Goal: Task Accomplishment & Management: Use online tool/utility

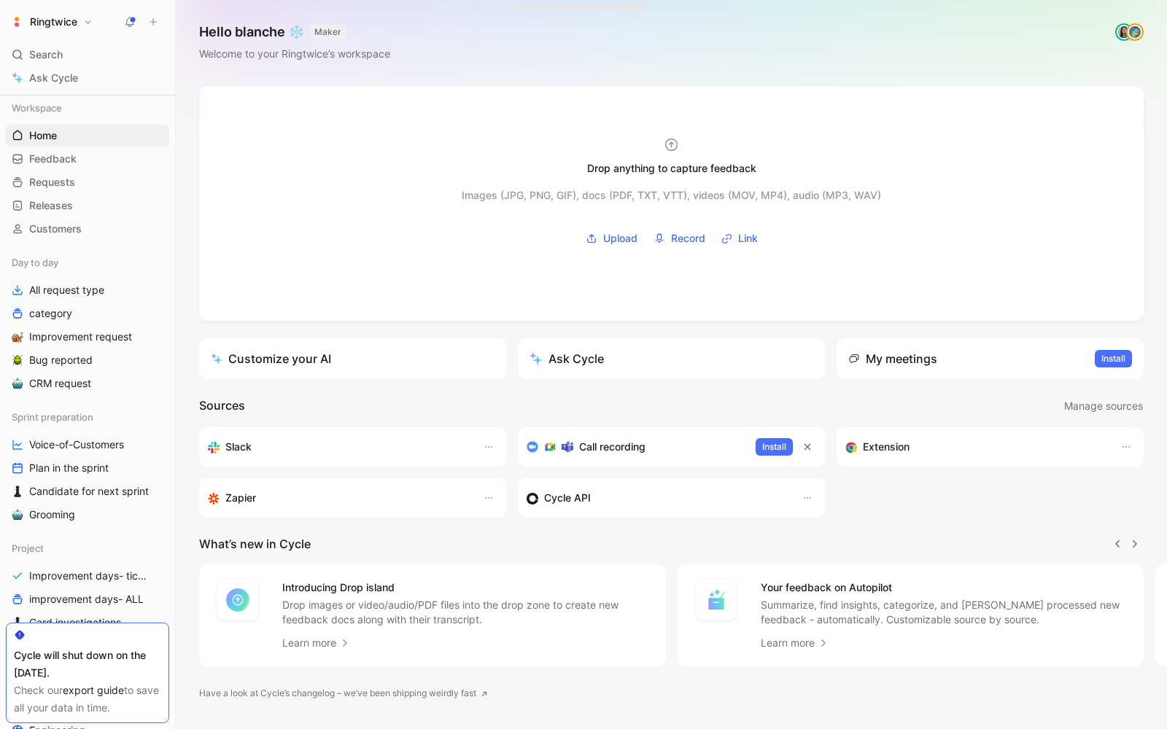
scroll to position [52, 0]
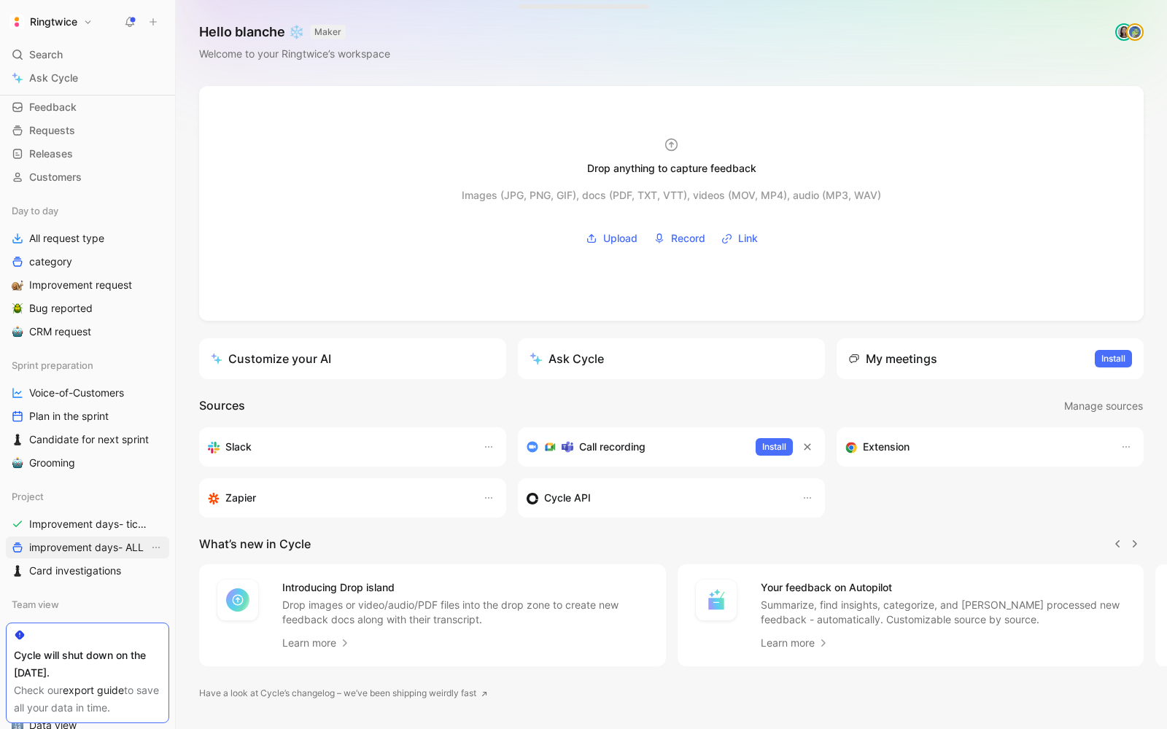
click at [80, 547] on span "improvement days- ALL" at bounding box center [86, 547] width 115 height 15
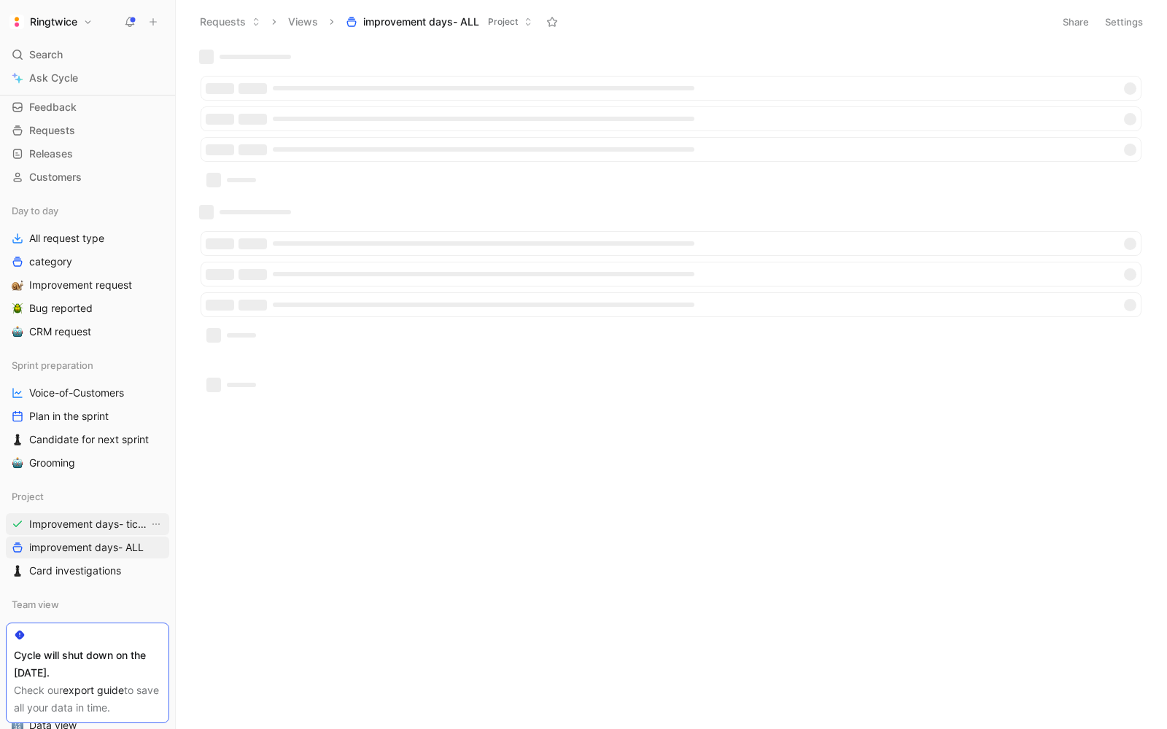
click at [77, 515] on link "Improvement days- tickets ready" at bounding box center [87, 524] width 163 height 22
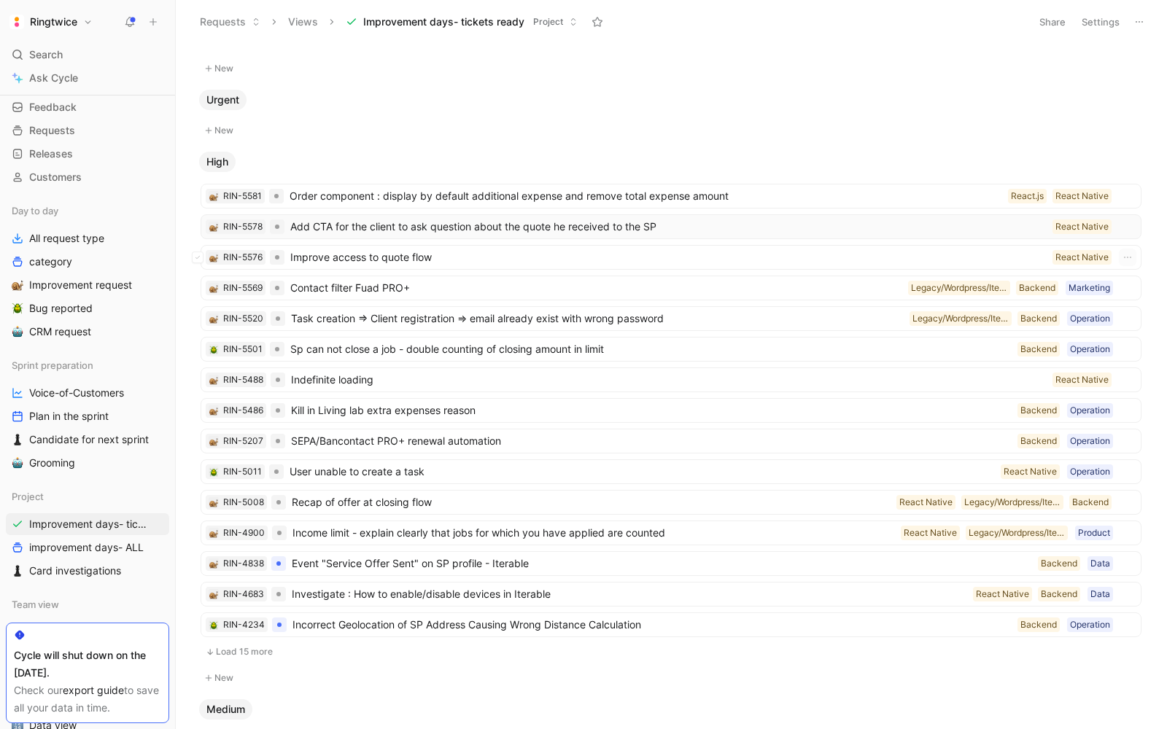
scroll to position [23, 0]
click at [1091, 26] on button "Settings" at bounding box center [1100, 22] width 51 height 20
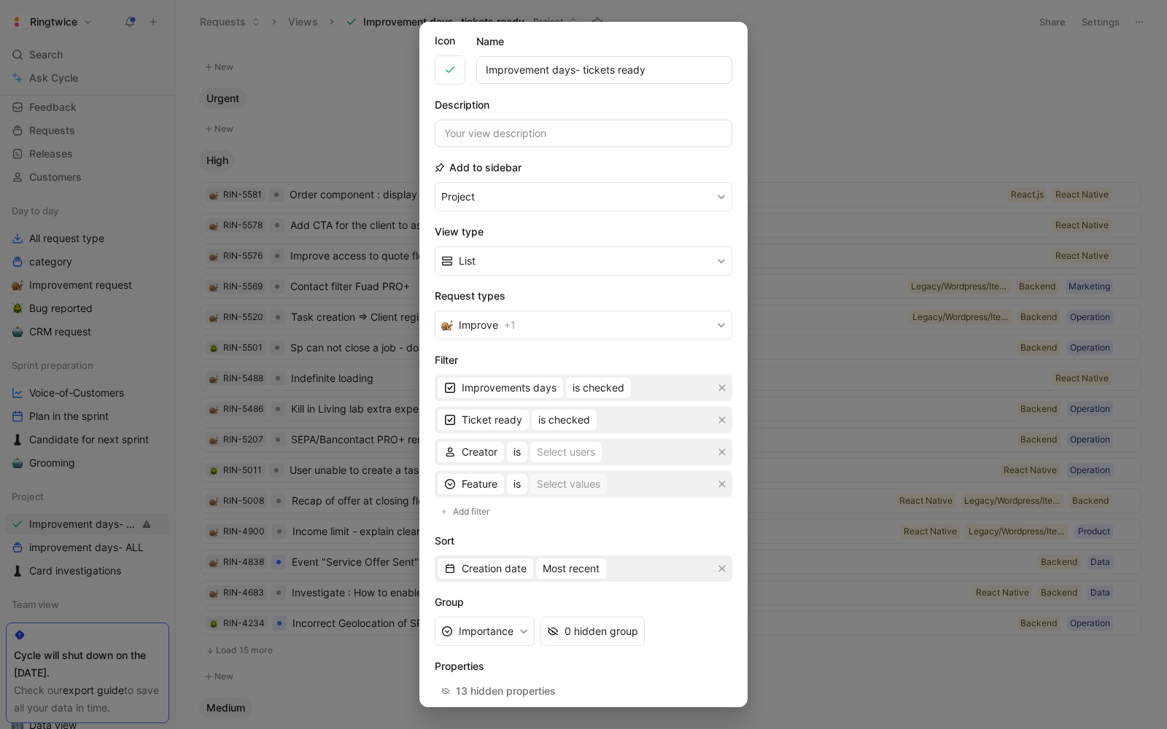
scroll to position [53, 0]
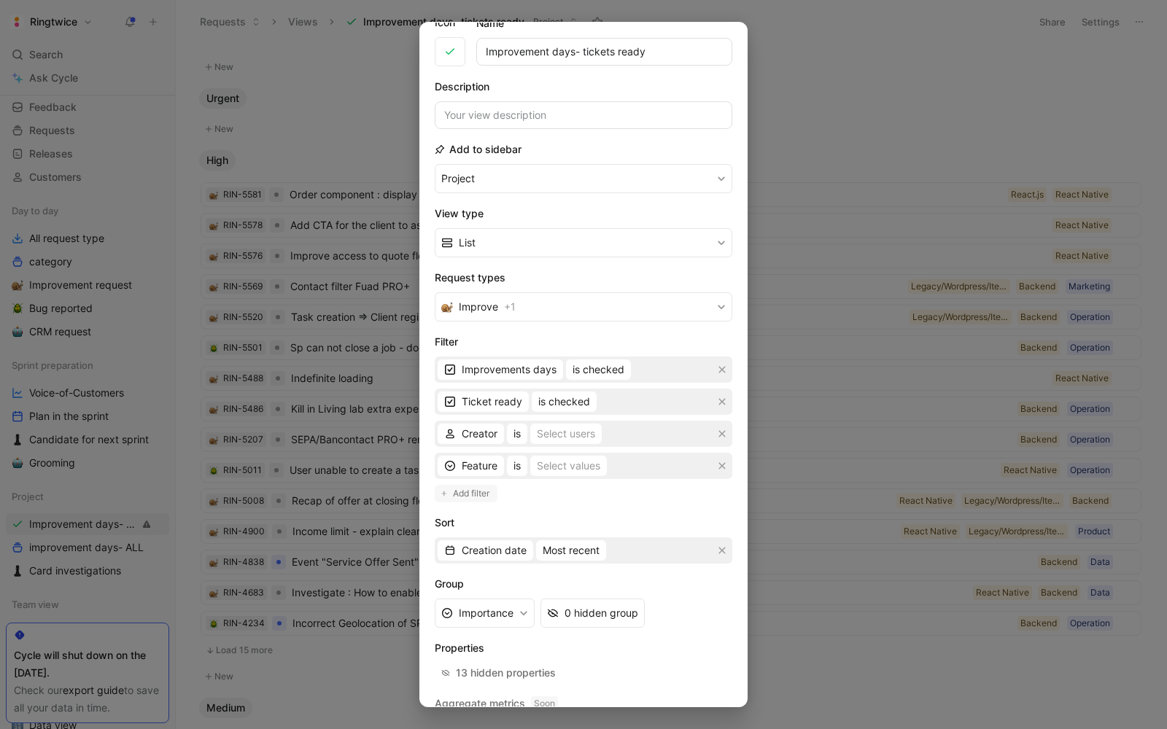
click at [475, 488] on span "Add filter" at bounding box center [472, 494] width 38 height 15
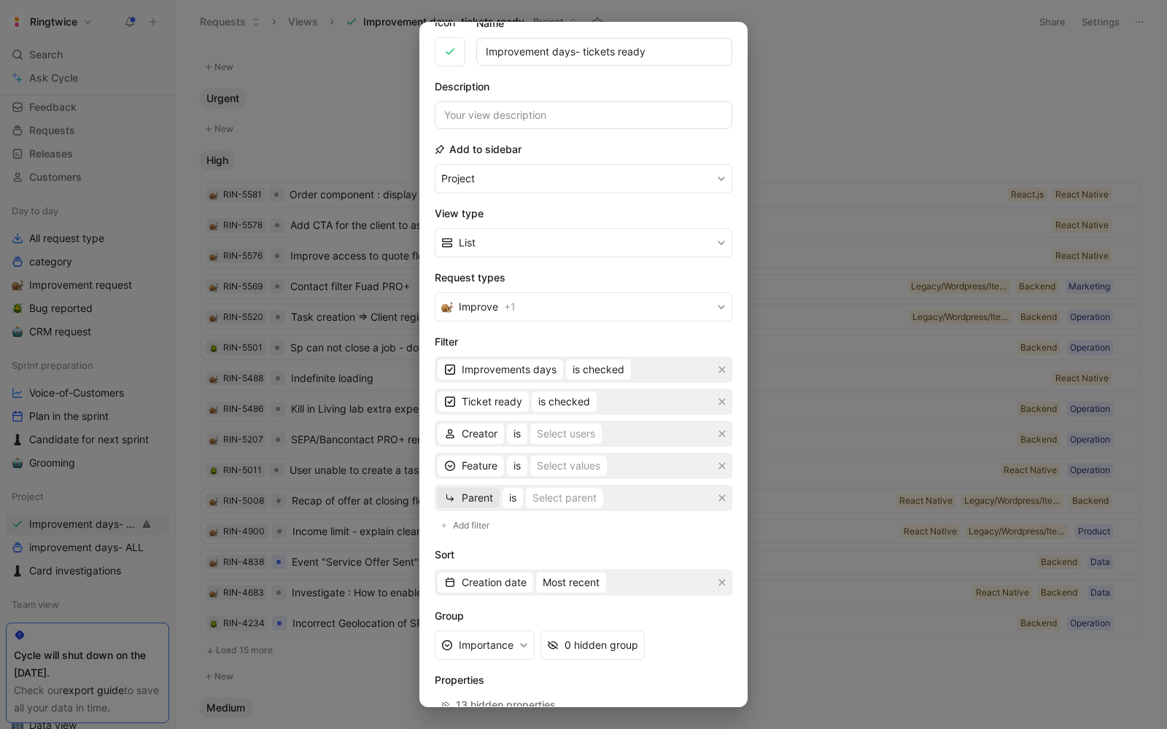
click at [475, 495] on span "Parent" at bounding box center [477, 498] width 31 height 18
click at [475, 654] on span "Dev estimation" at bounding box center [496, 656] width 71 height 12
click at [473, 497] on span "Dev estimation" at bounding box center [497, 498] width 71 height 18
click at [508, 678] on span "Tech Stack" at bounding box center [488, 678] width 54 height 12
click at [594, 493] on div "Select values" at bounding box center [586, 498] width 63 height 18
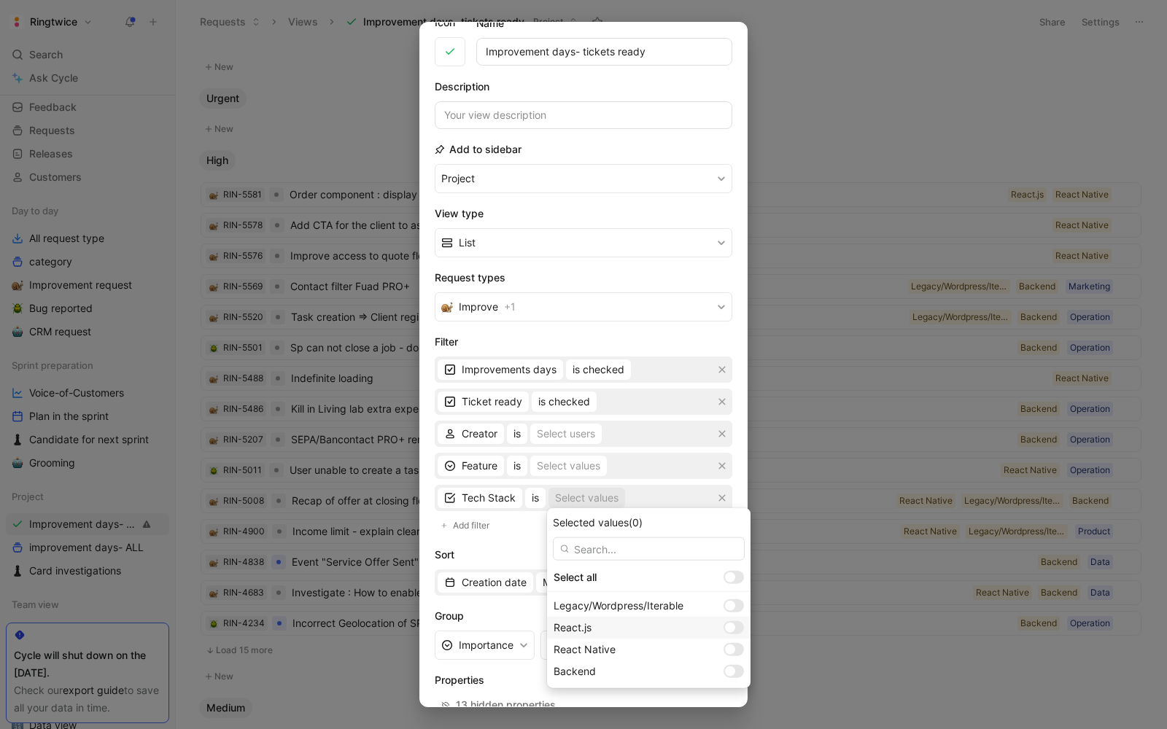
click at [725, 629] on div at bounding box center [730, 628] width 10 height 10
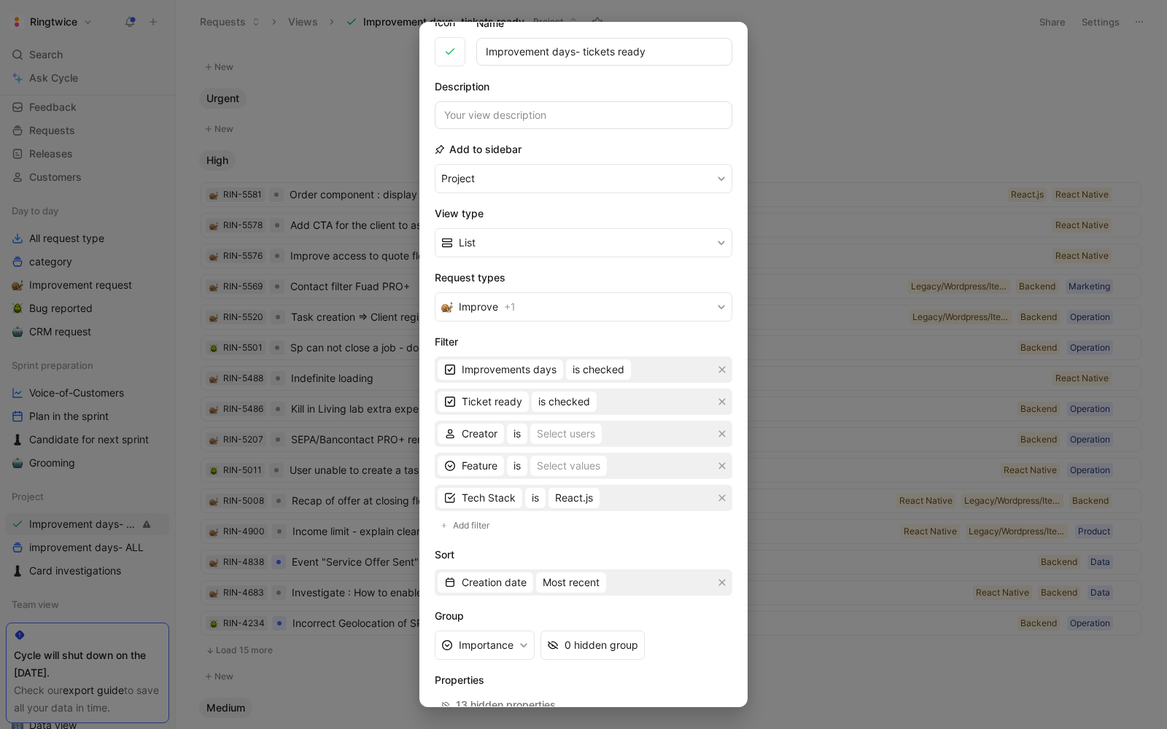
scroll to position [131, 0]
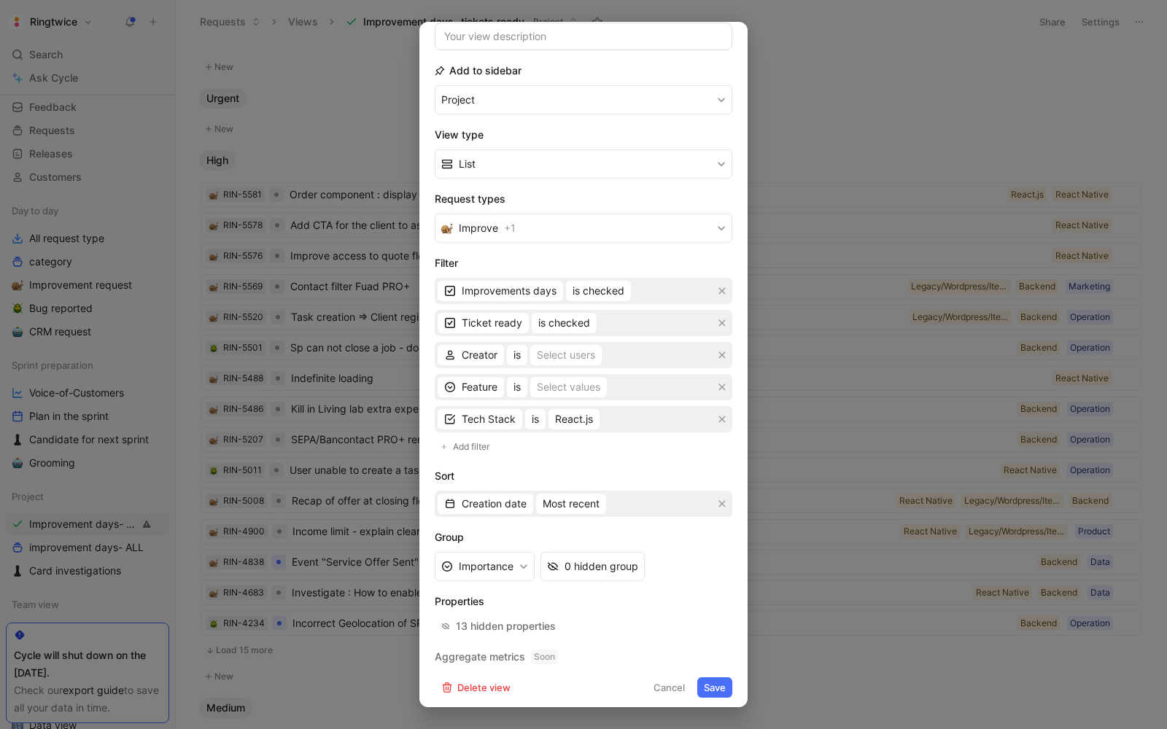
click at [713, 678] on button "Save" at bounding box center [714, 688] width 35 height 20
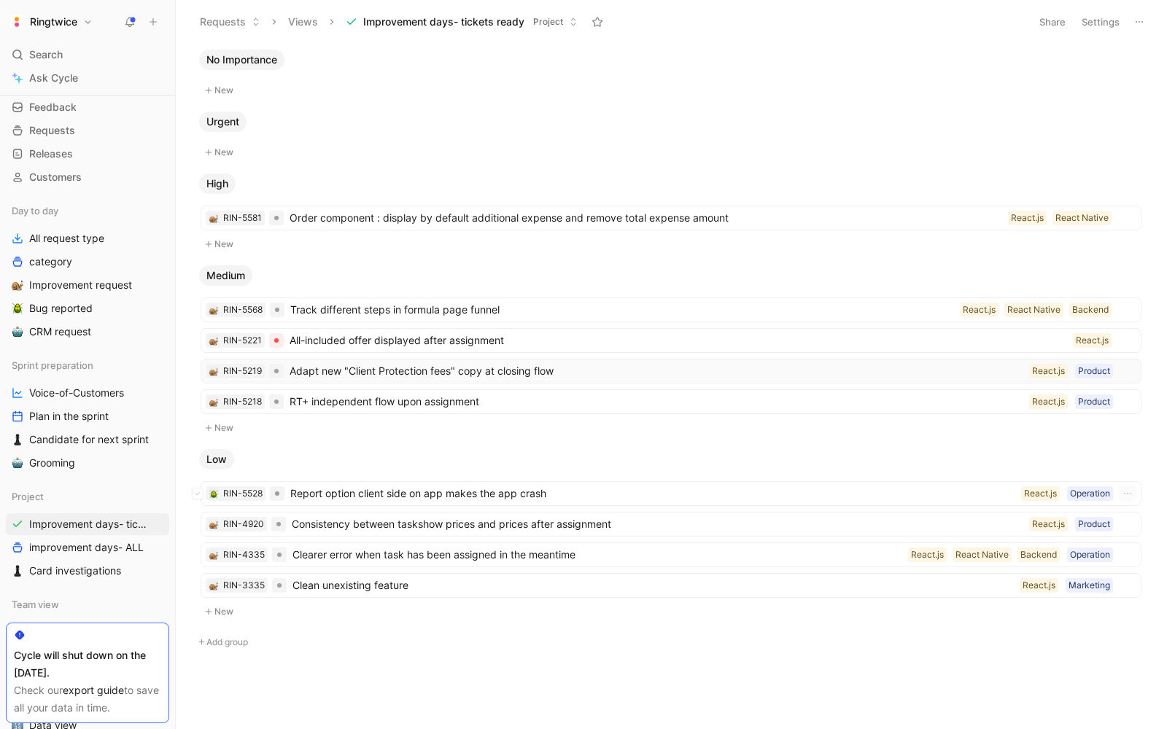
scroll to position [0, 0]
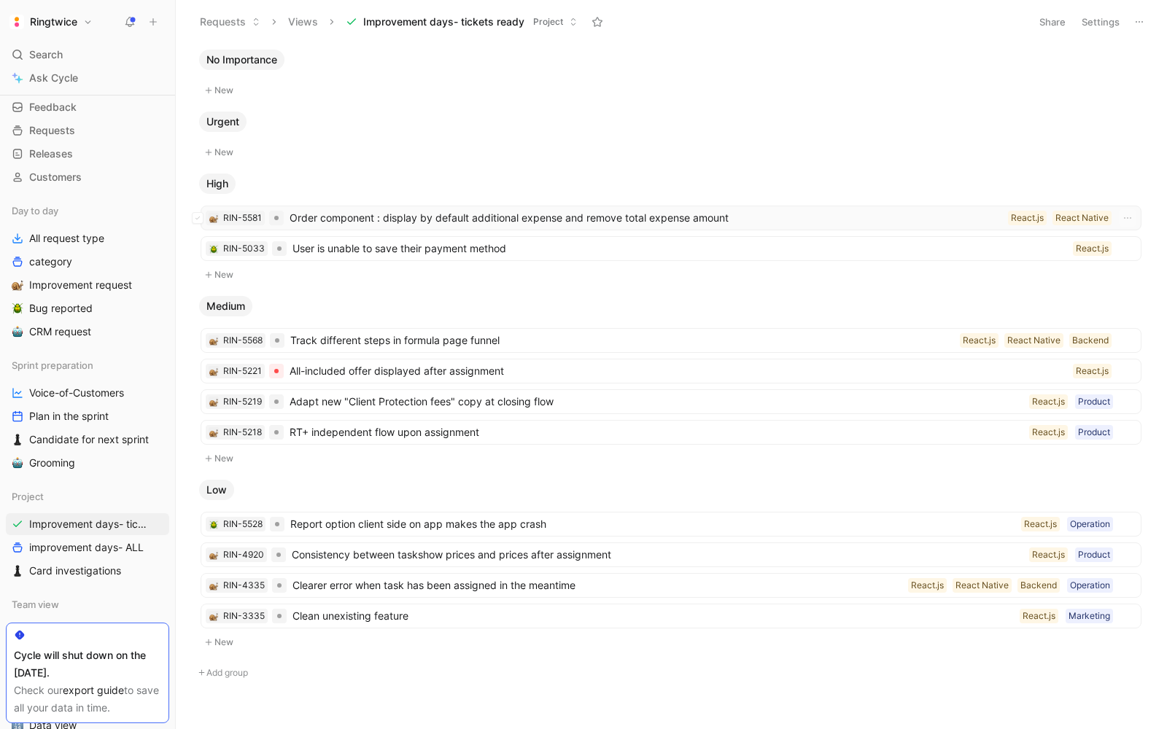
click at [481, 220] on span "Order component : display by default additional expense and remove total expens…" at bounding box center [646, 218] width 713 height 18
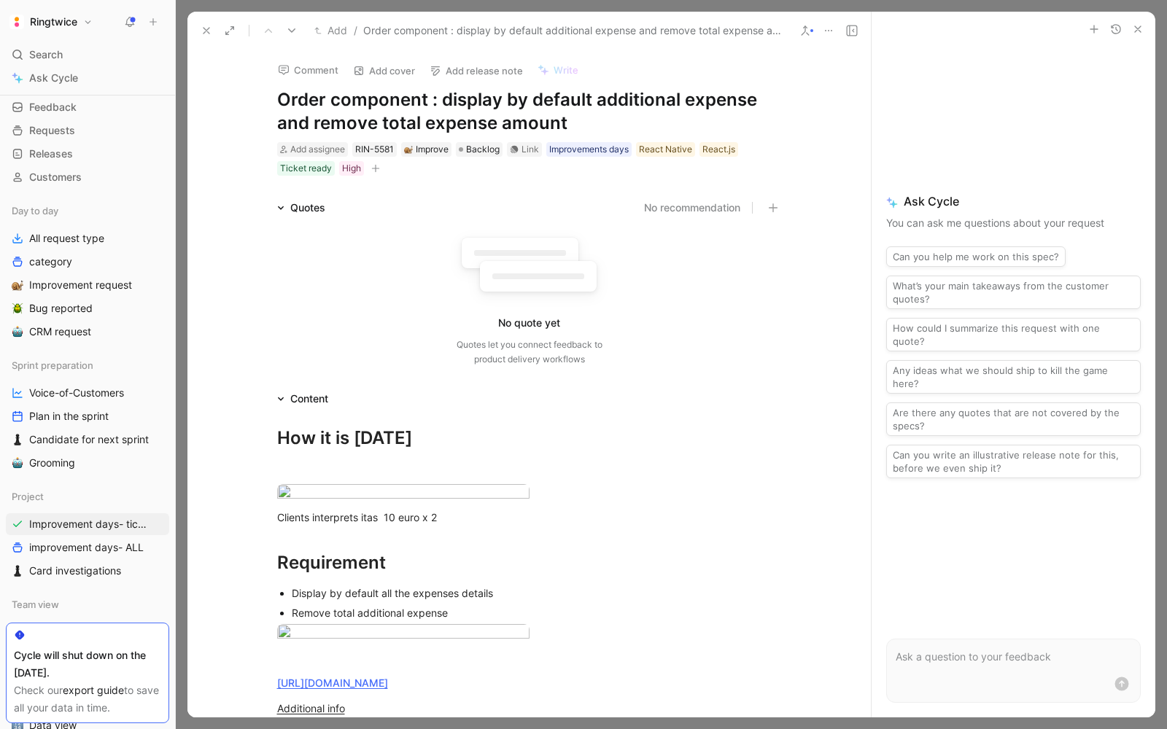
click at [202, 31] on icon at bounding box center [207, 31] width 12 height 12
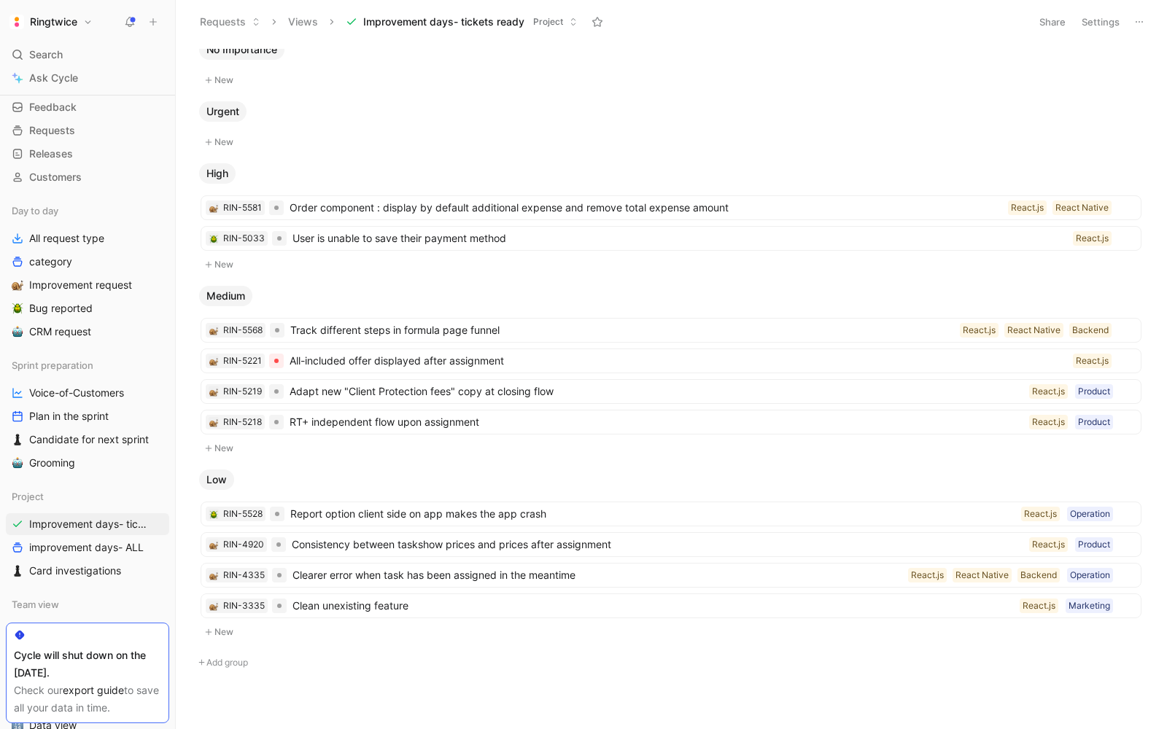
scroll to position [11, 0]
click at [430, 238] on span "User is unable to save their payment method" at bounding box center [679, 238] width 775 height 18
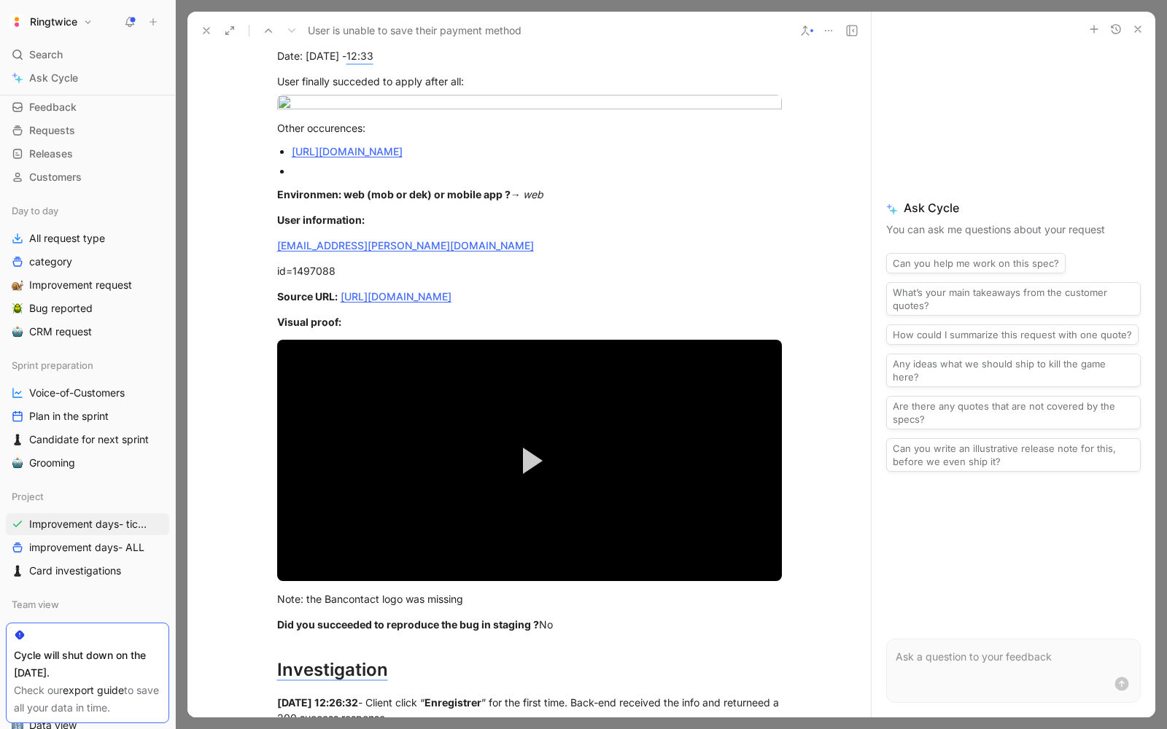
scroll to position [899, 0]
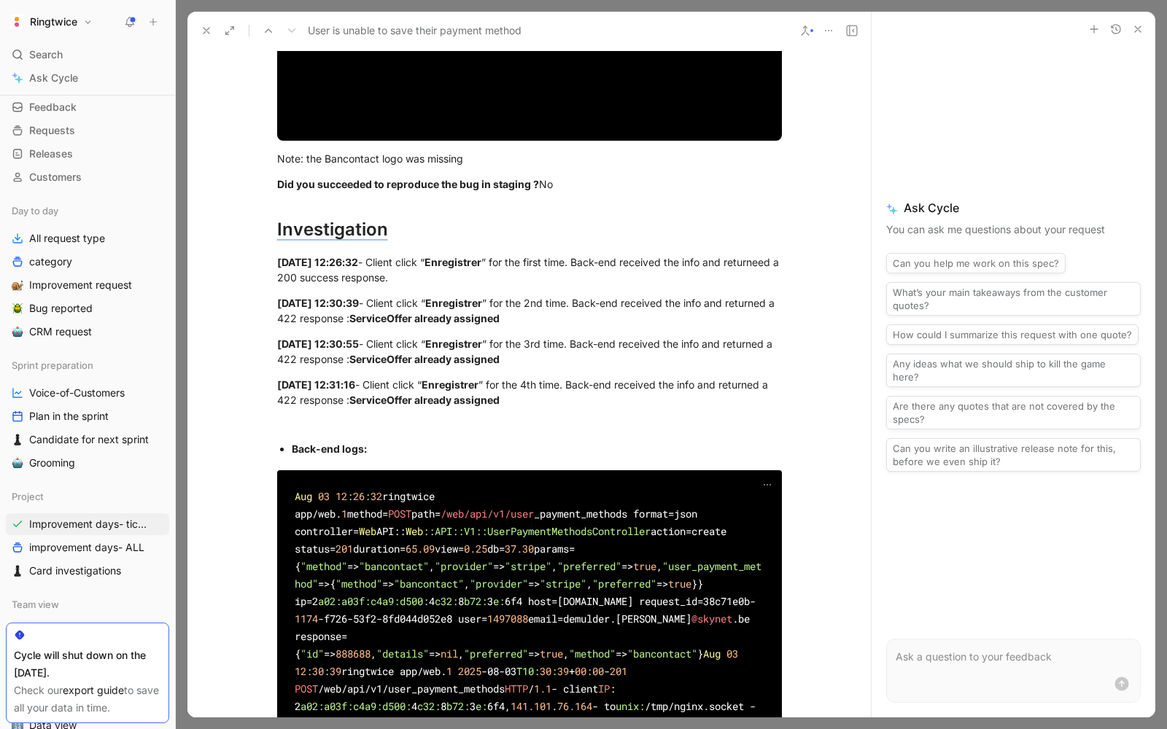
click at [207, 34] on icon at bounding box center [207, 31] width 12 height 12
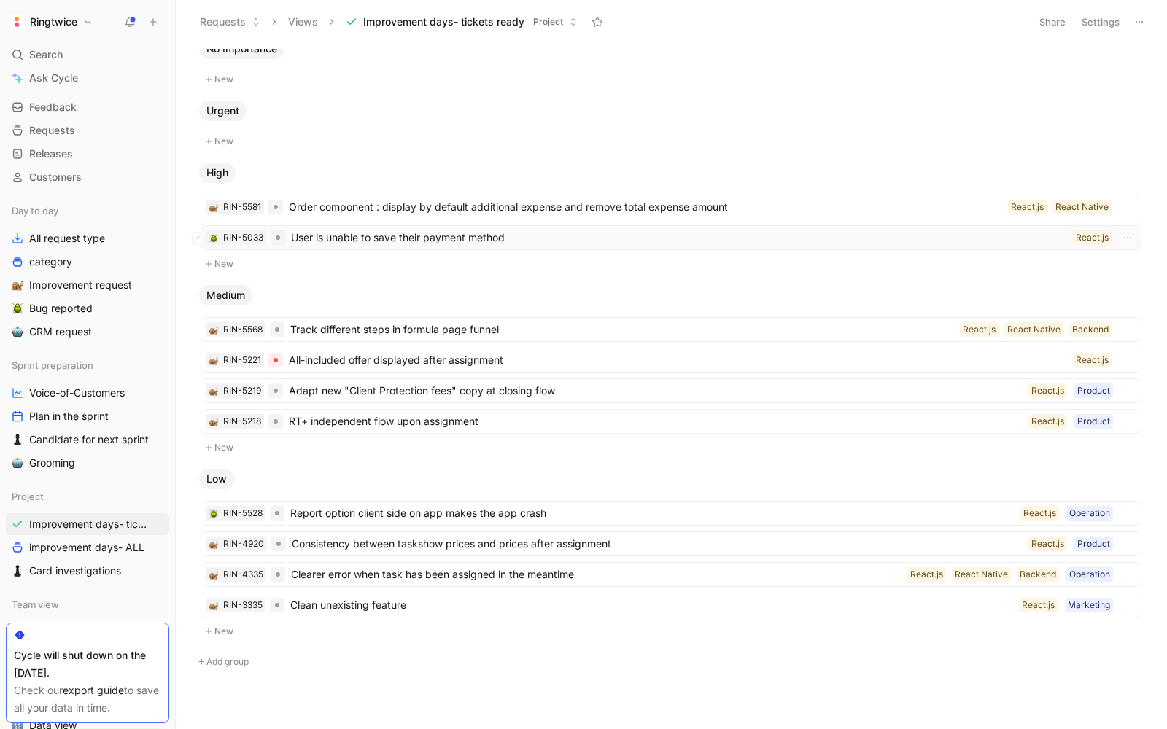
scroll to position [18, 0]
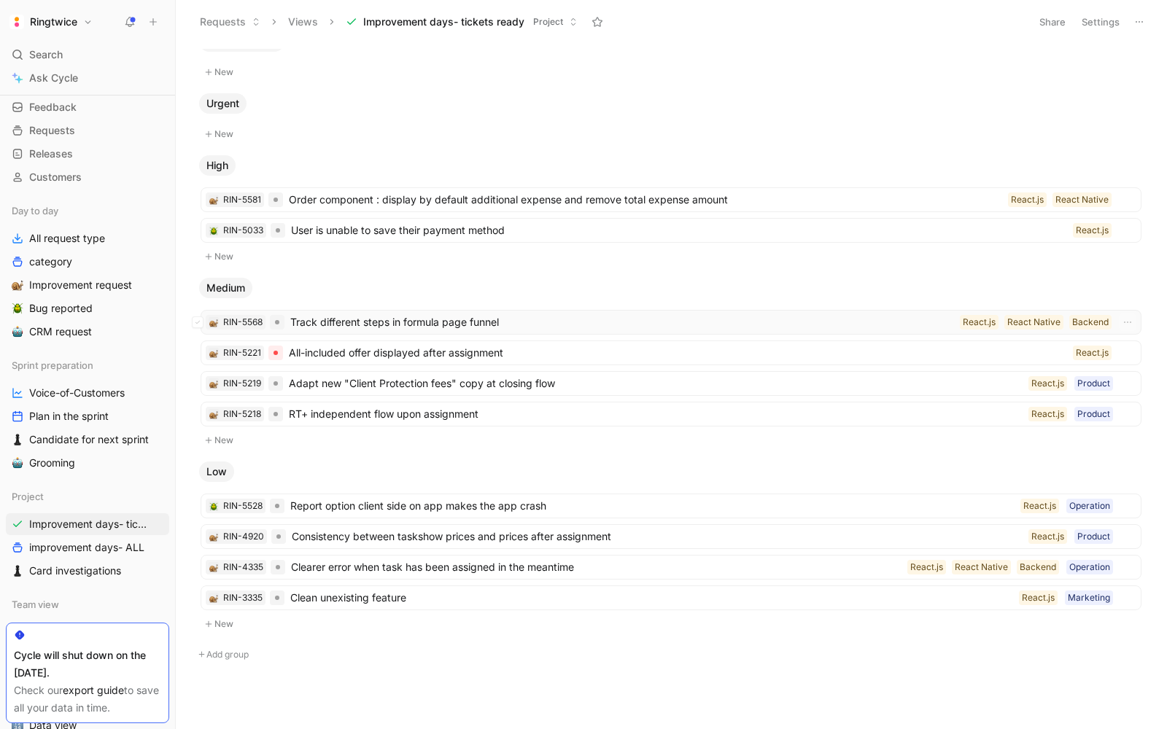
click at [381, 325] on span "Track different steps in formula page funnel" at bounding box center [622, 323] width 664 height 18
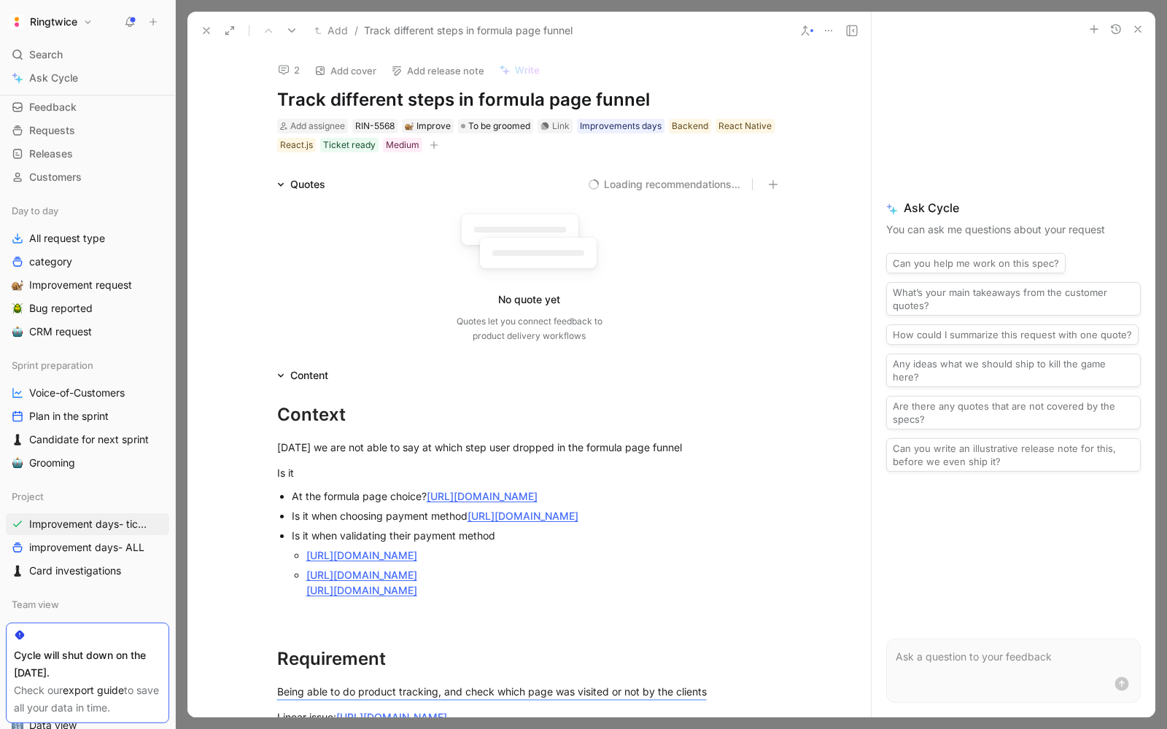
click at [206, 26] on icon at bounding box center [207, 31] width 12 height 12
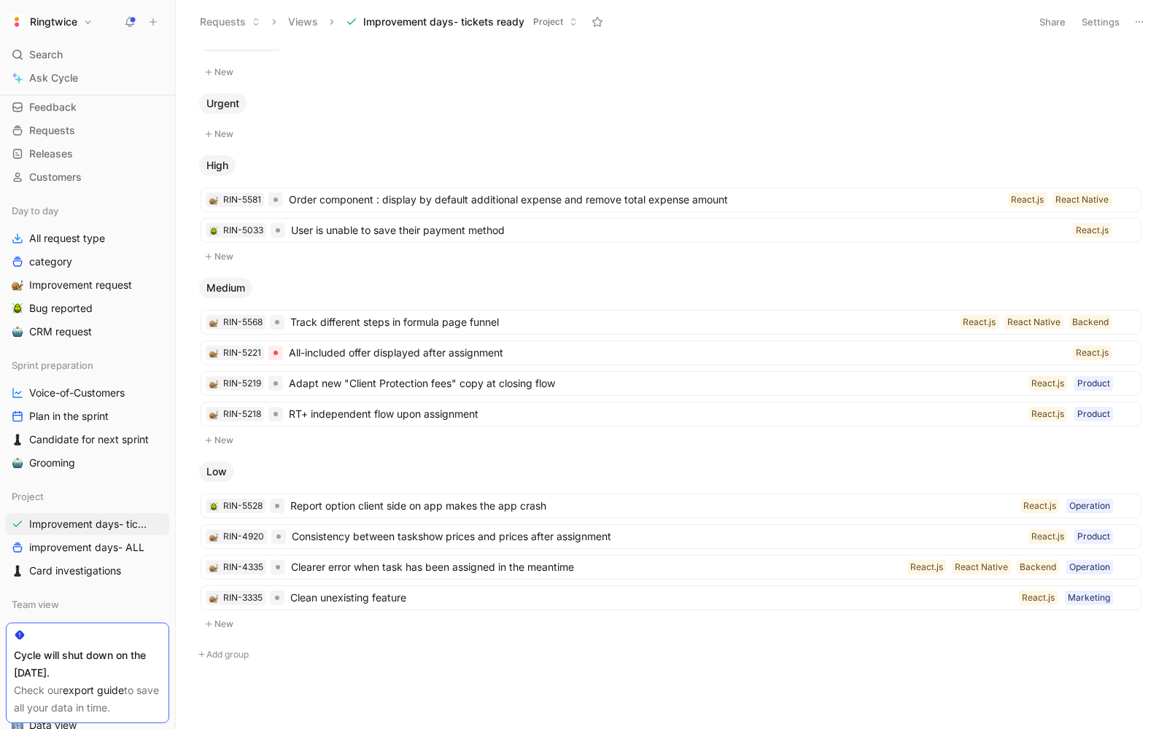
click at [1095, 22] on button "Settings" at bounding box center [1100, 22] width 51 height 20
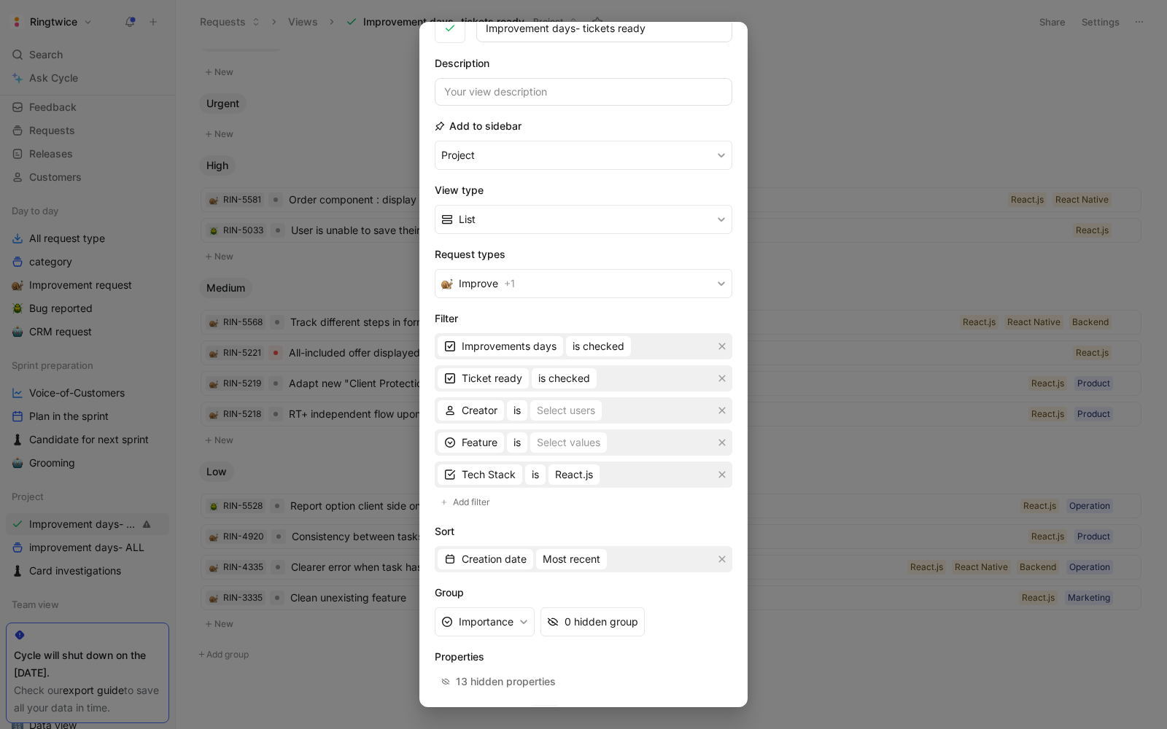
scroll to position [92, 0]
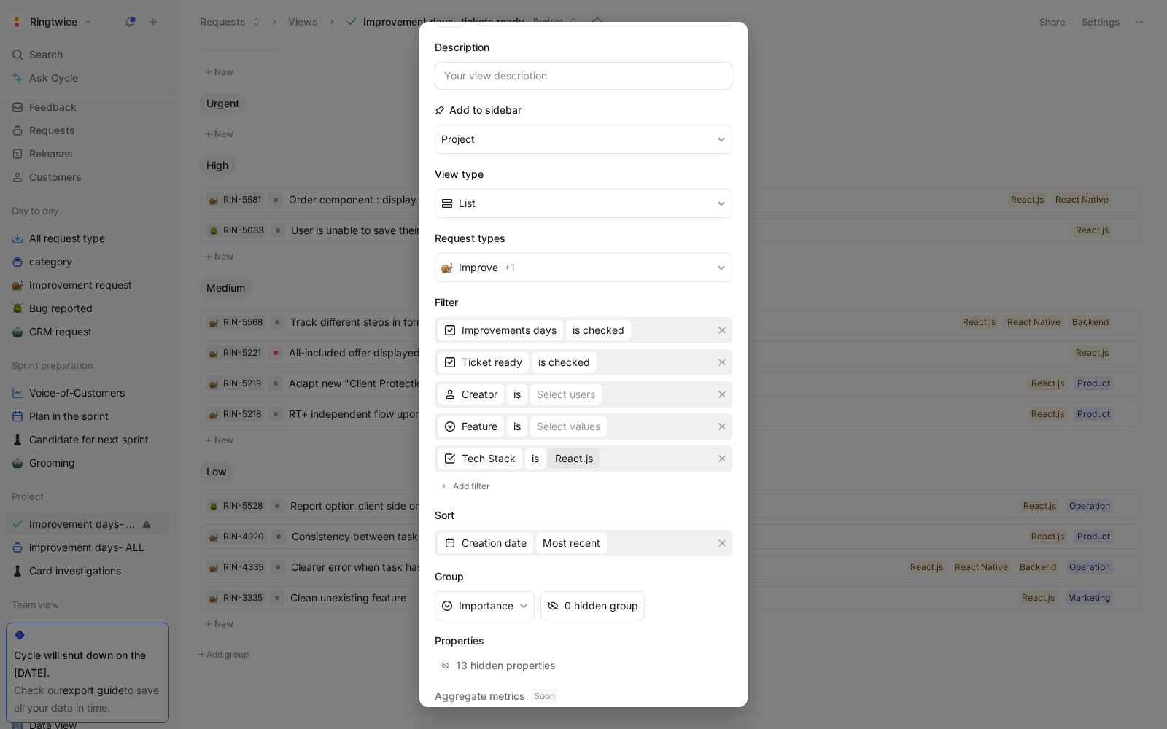
click at [578, 456] on span "React.js" at bounding box center [574, 459] width 38 height 18
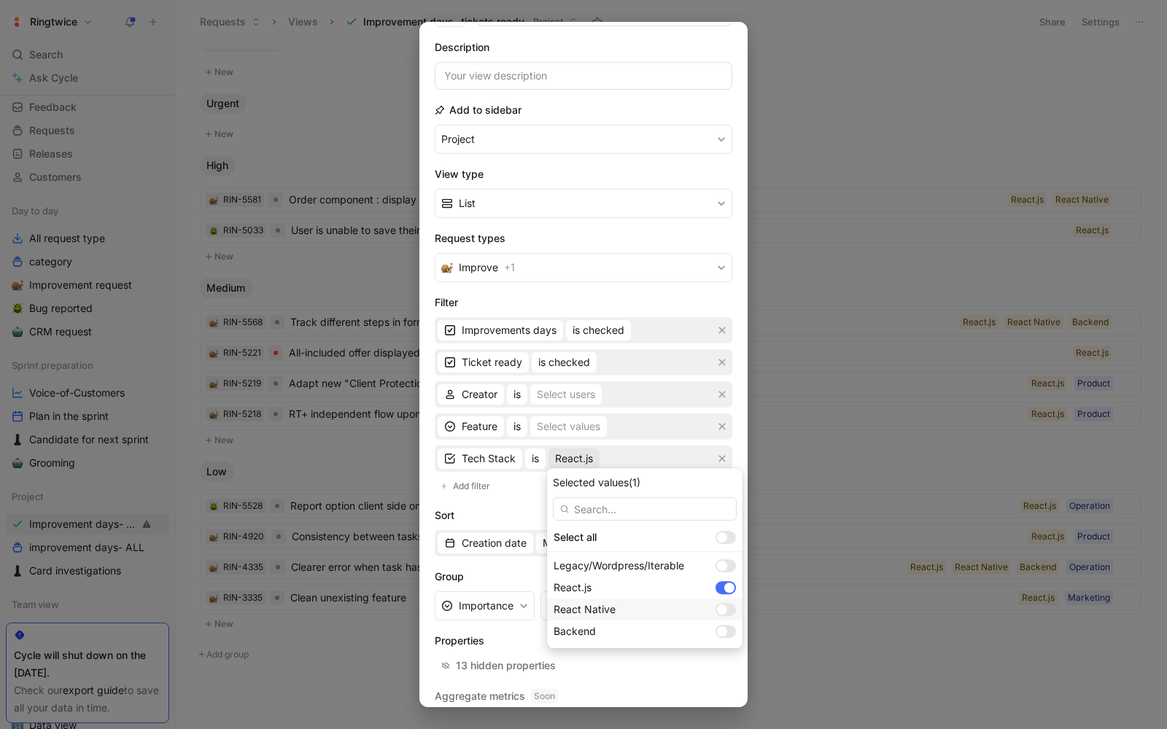
click at [717, 613] on div at bounding box center [722, 610] width 10 height 10
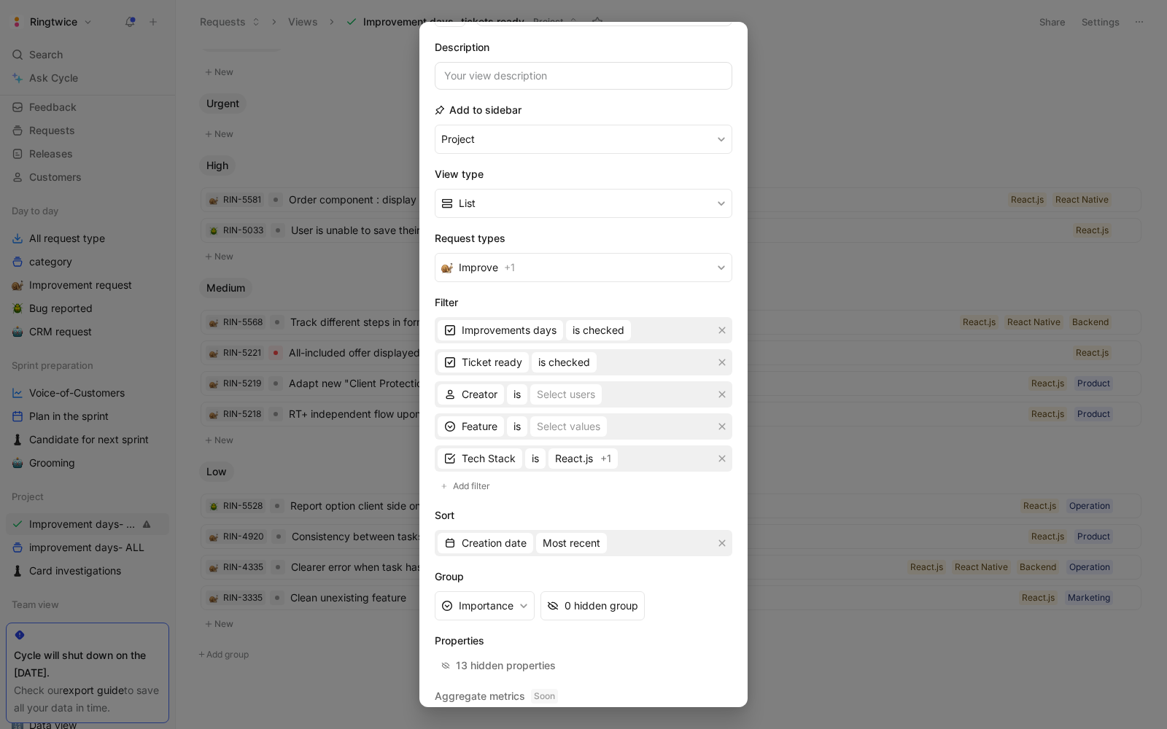
scroll to position [131, 0]
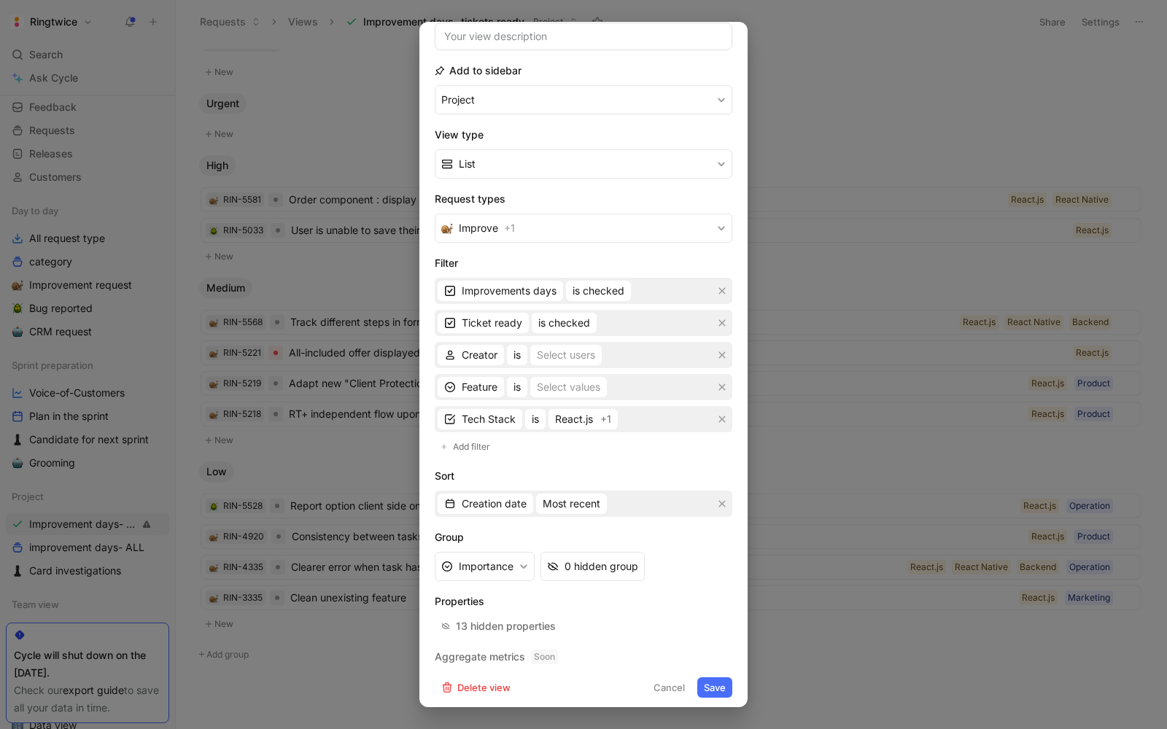
click at [714, 678] on button "Save" at bounding box center [714, 688] width 35 height 20
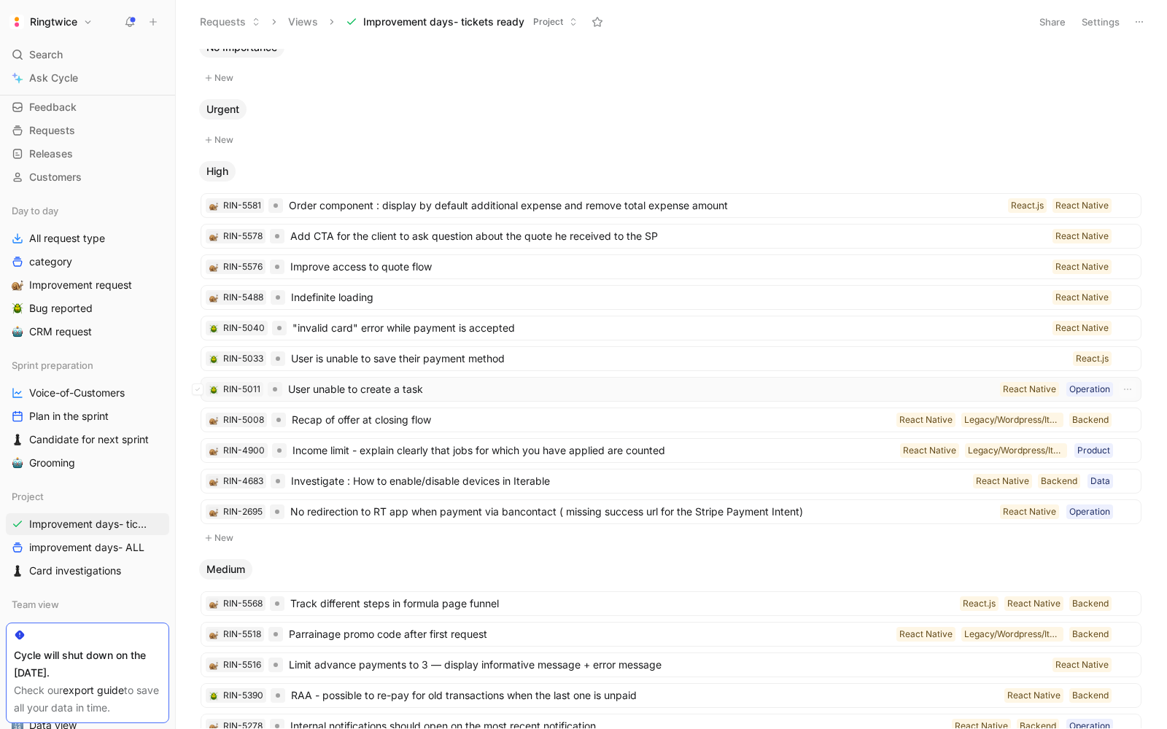
scroll to position [26, 0]
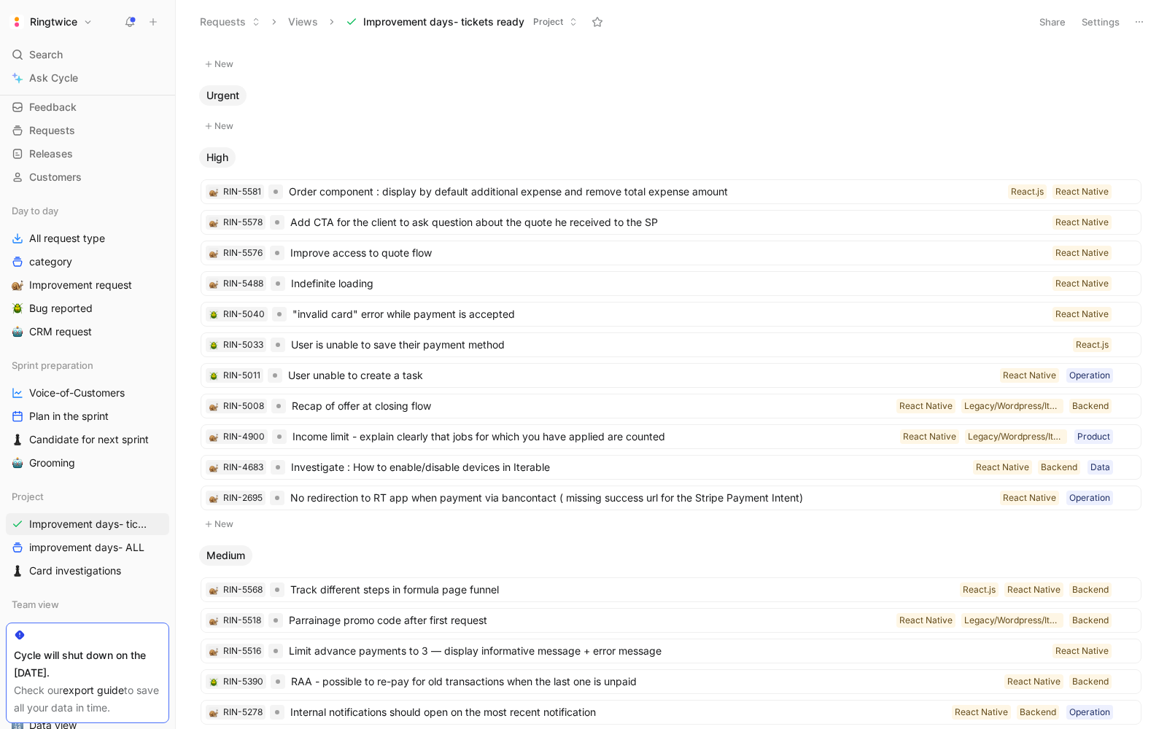
click at [339, 147] on div "High" at bounding box center [671, 157] width 956 height 20
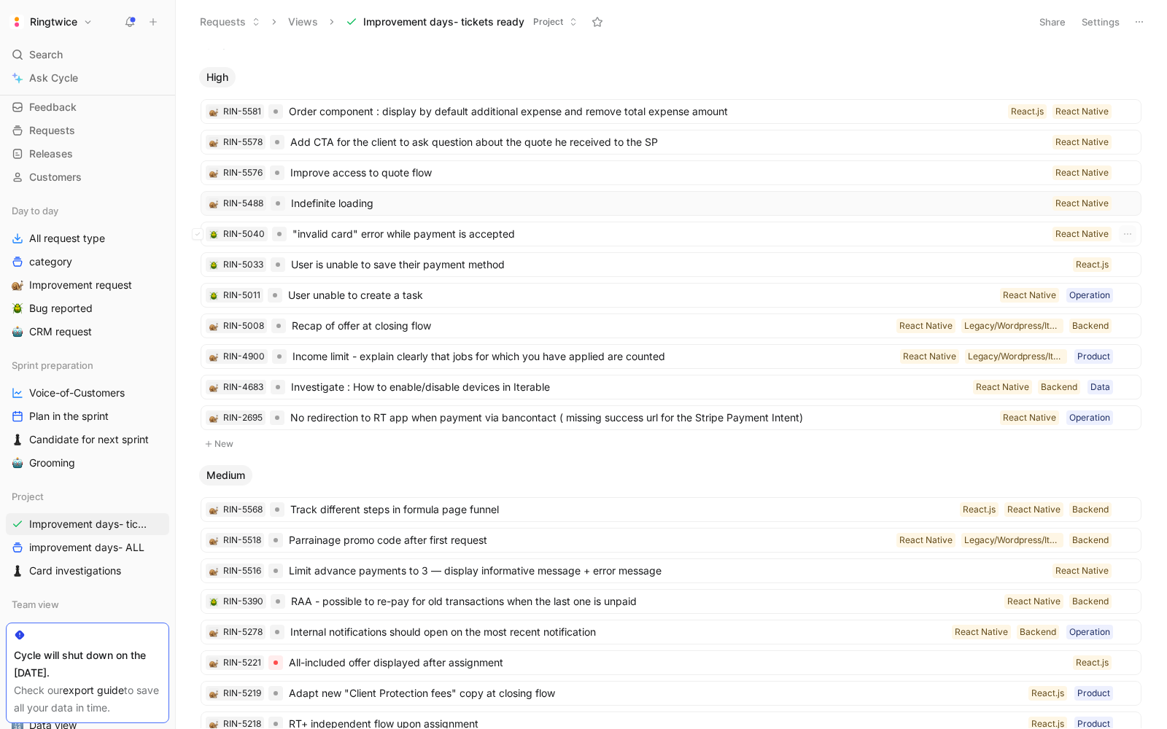
scroll to position [106, 0]
click at [352, 197] on span "Indefinite loading" at bounding box center [669, 204] width 756 height 18
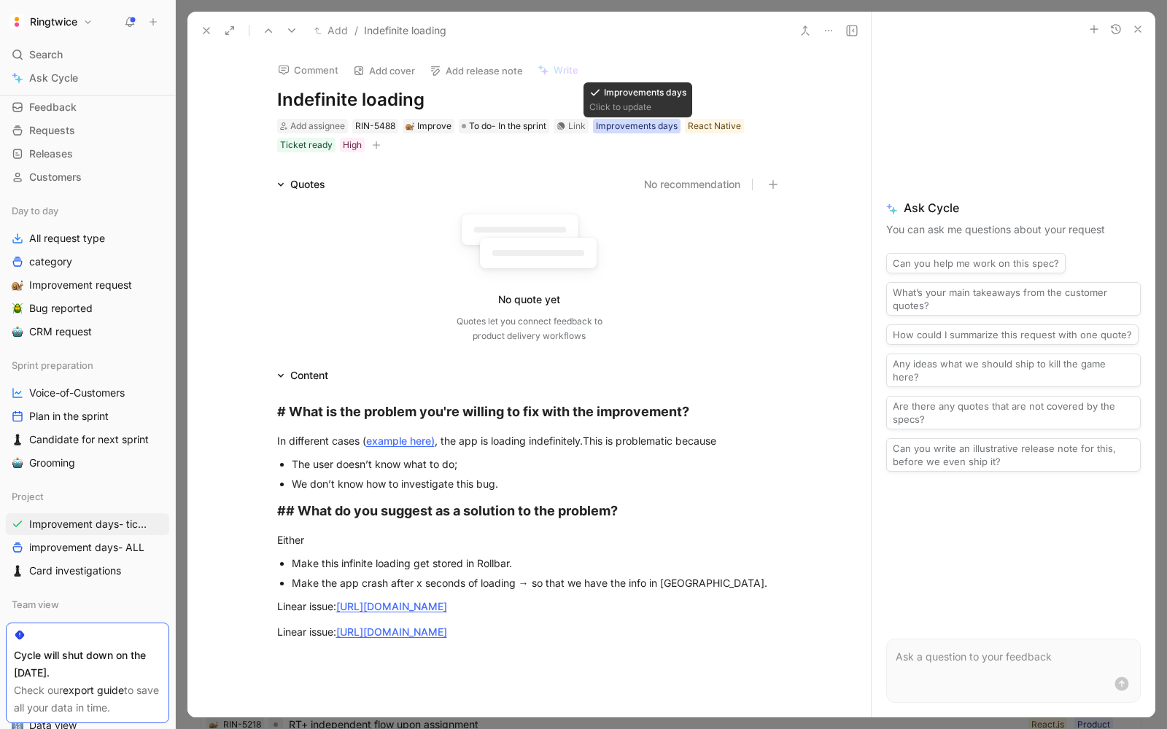
click at [636, 123] on div "Improvements days" at bounding box center [637, 126] width 82 height 15
click at [584, 150] on icon at bounding box center [588, 154] width 9 height 9
click at [582, 145] on input "Improvements days" at bounding box center [582, 145] width 0 height 0
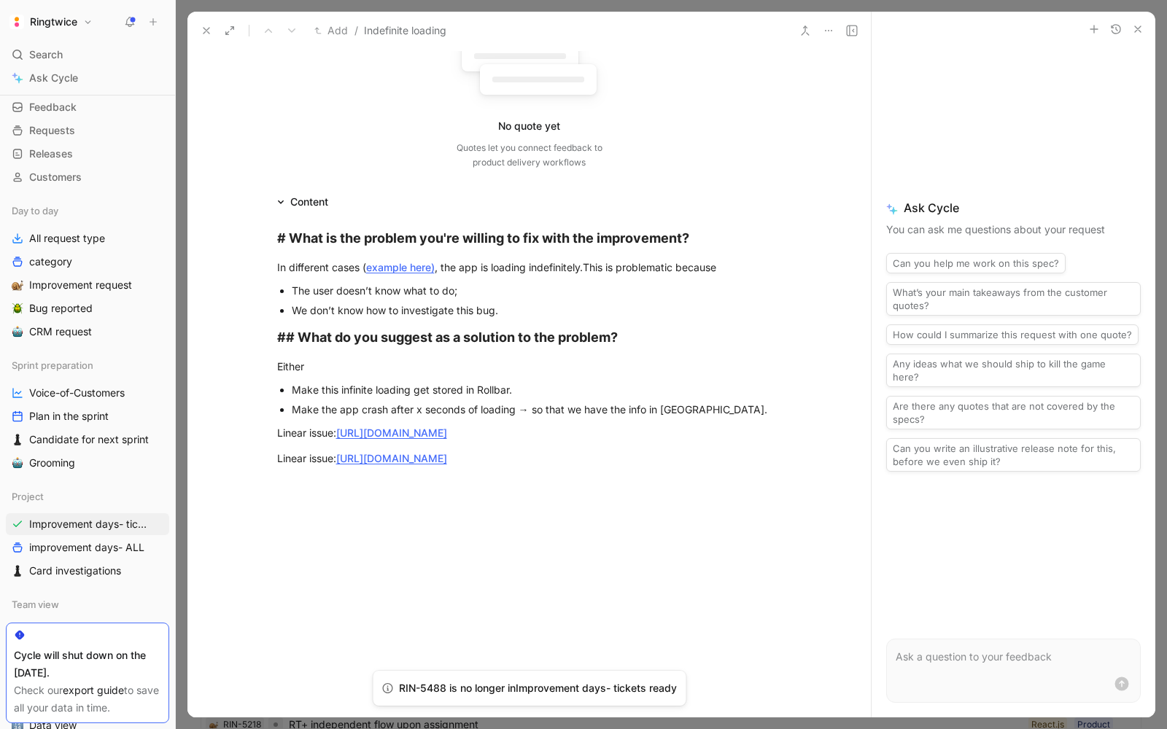
scroll to position [278, 0]
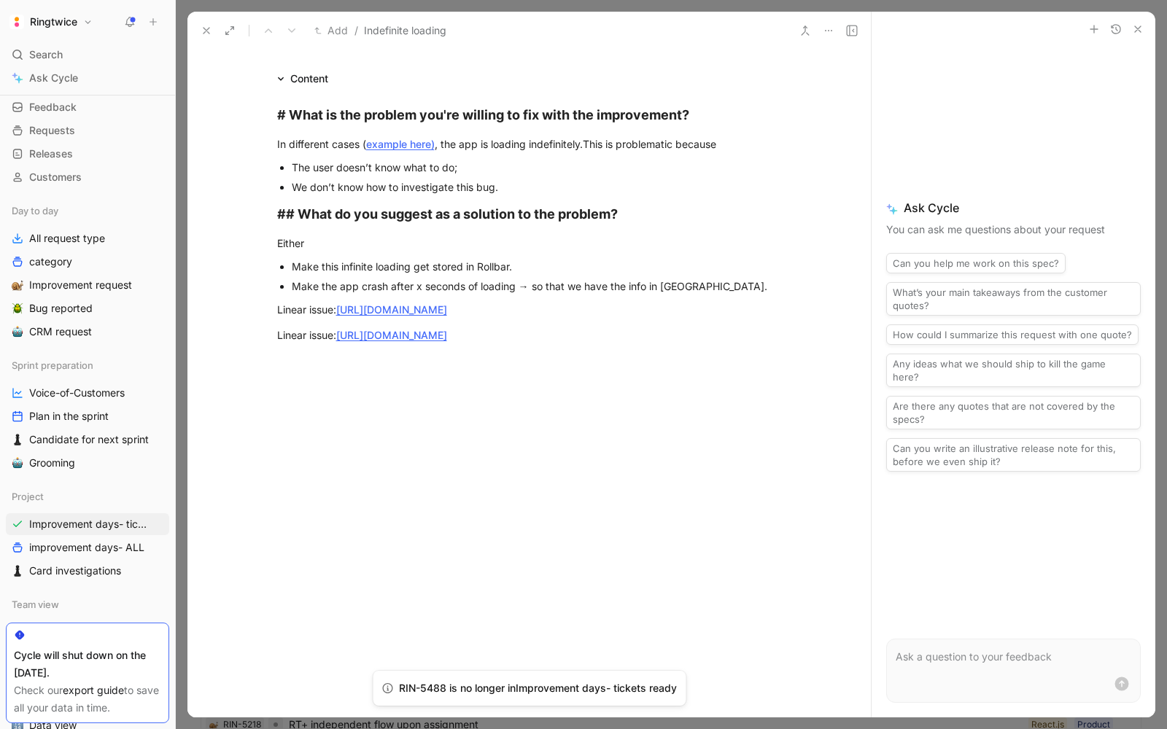
click at [206, 28] on icon at bounding box center [207, 31] width 12 height 12
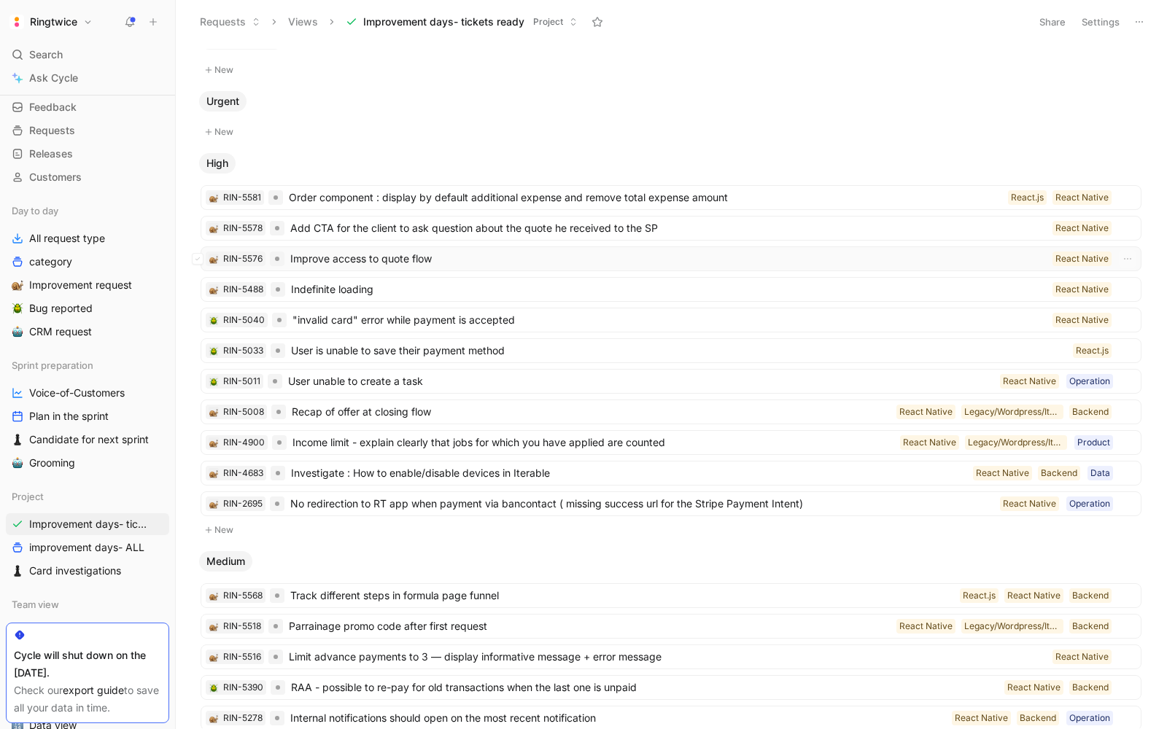
scroll to position [22, 0]
click at [451, 259] on span "Improve access to quote flow" at bounding box center [668, 258] width 756 height 18
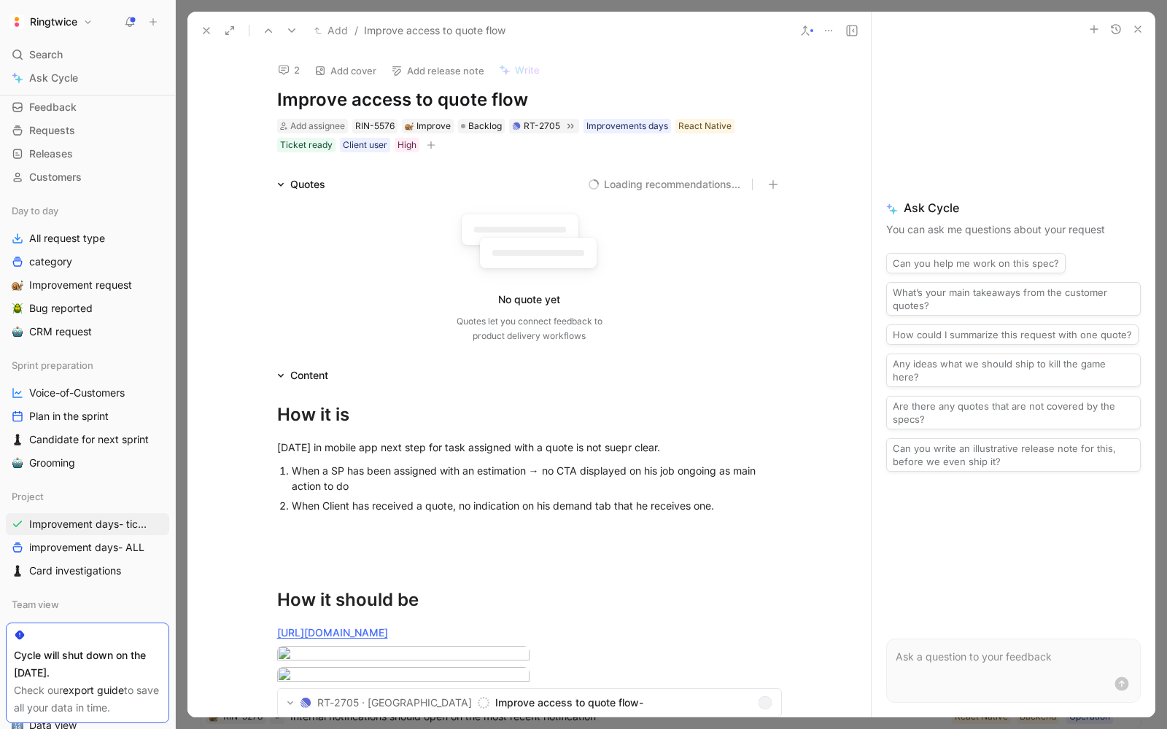
click at [206, 36] on button at bounding box center [206, 30] width 20 height 20
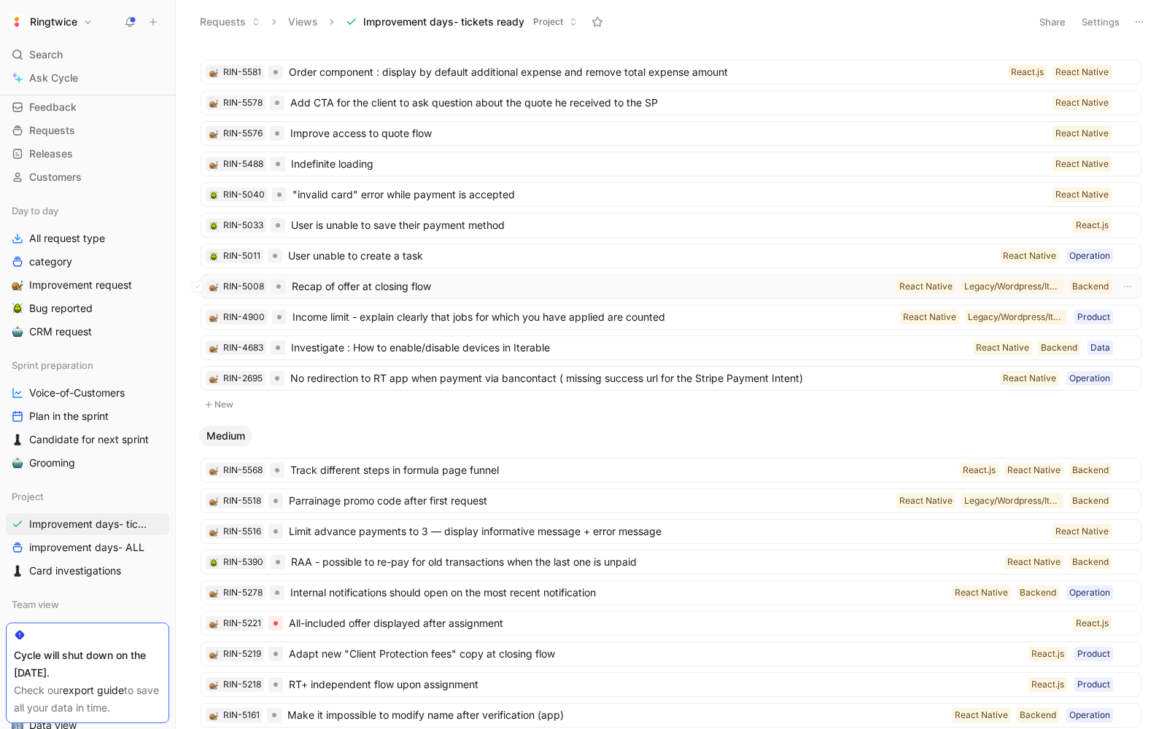
scroll to position [147, 0]
click at [434, 283] on span "Recap of offer at closing flow" at bounding box center [591, 285] width 599 height 18
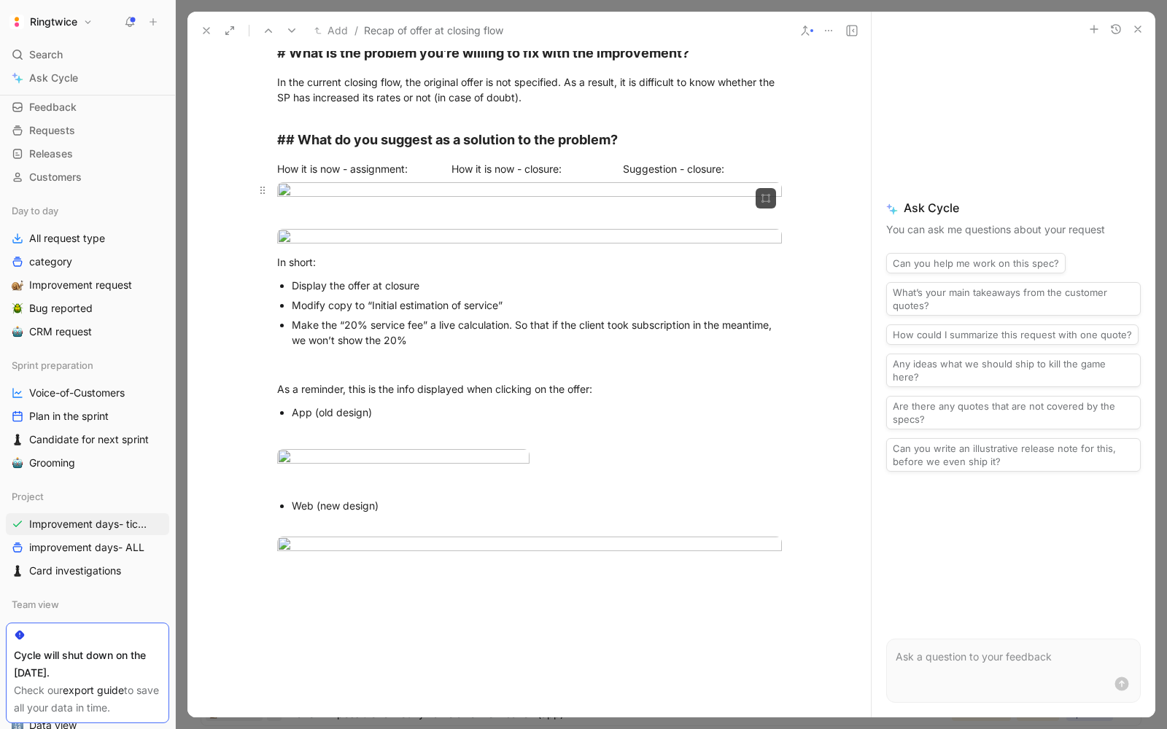
scroll to position [378, 0]
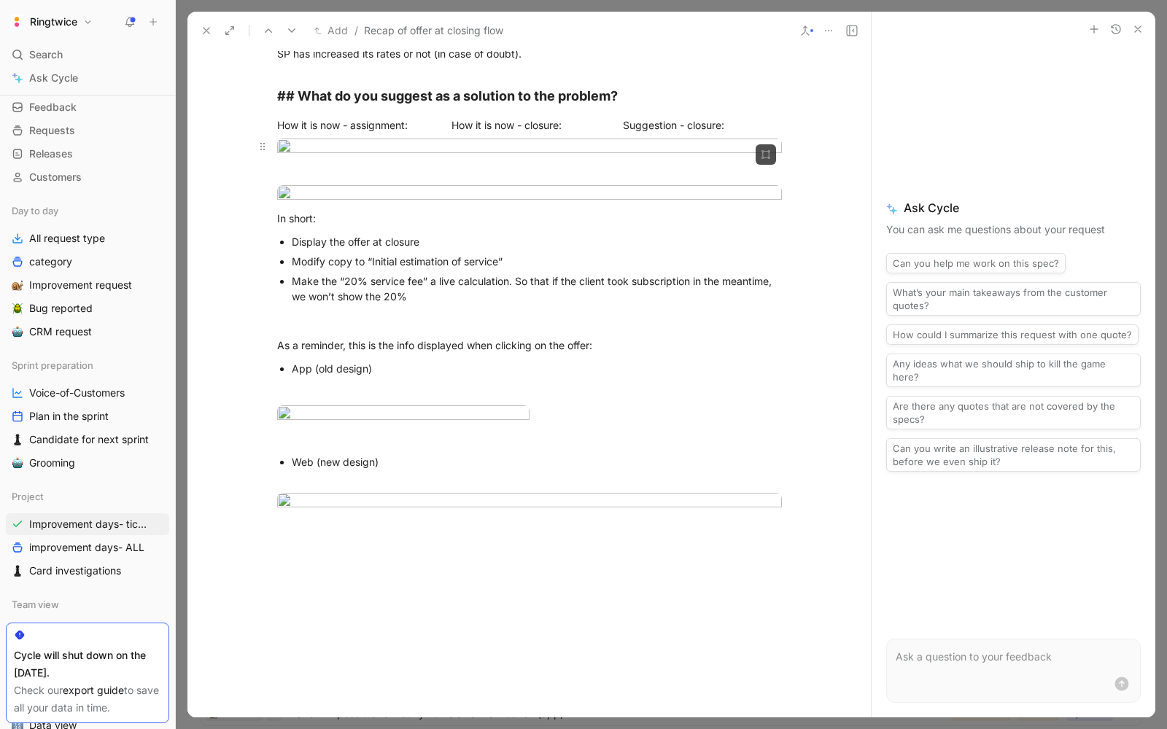
click at [445, 419] on body "Ringtwice Search ⌘ K Ask Cycle Workspace Home G then H Feedback G then F Reques…" at bounding box center [583, 364] width 1167 height 729
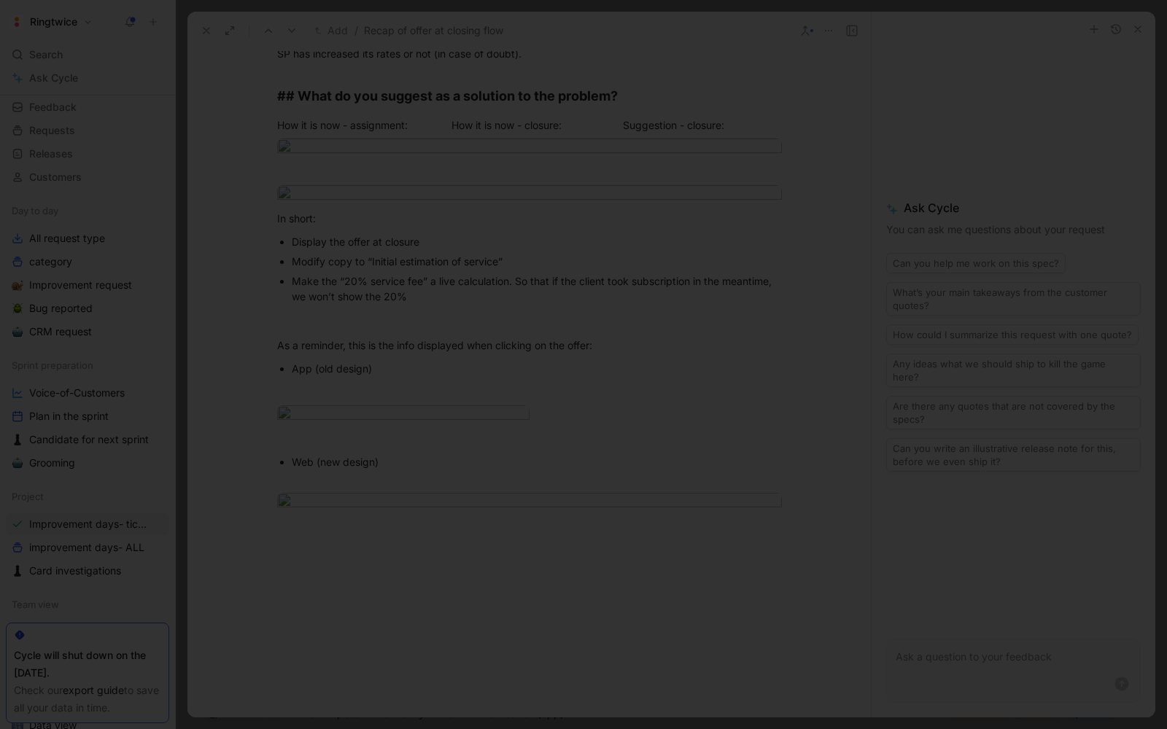
click at [1131, 729] on div at bounding box center [583, 729] width 1167 height 0
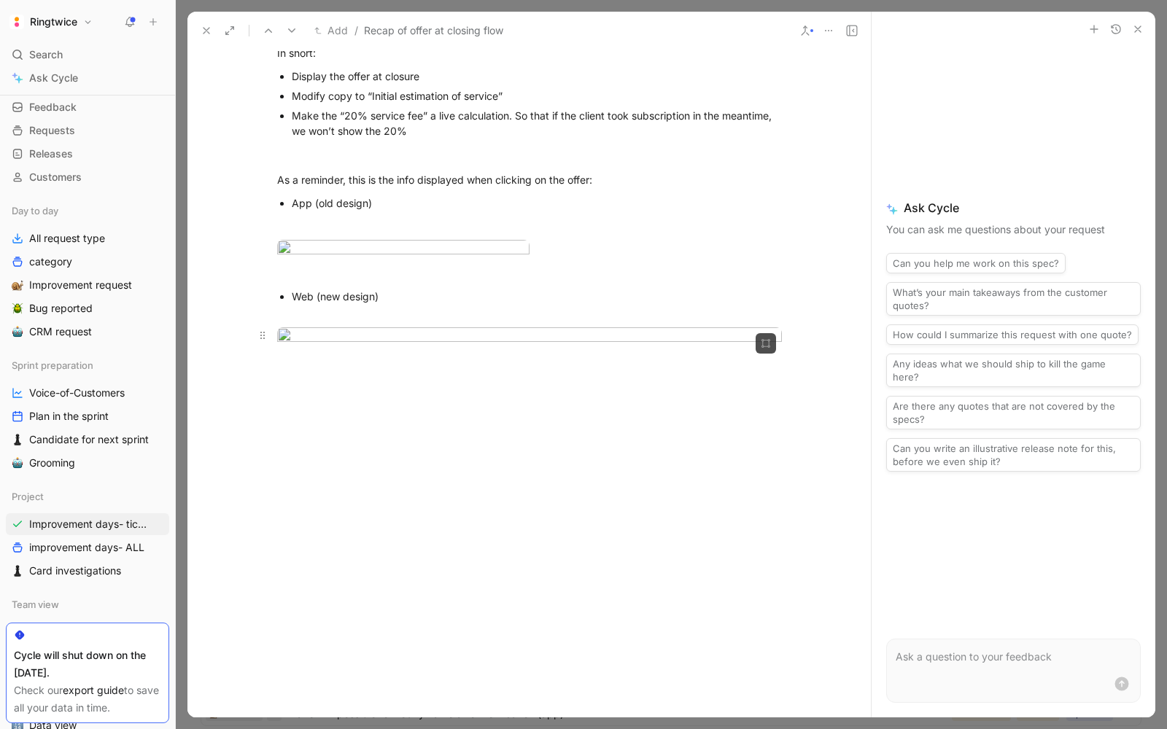
scroll to position [2023, 0]
click at [387, 438] on div at bounding box center [528, 468] width 683 height 219
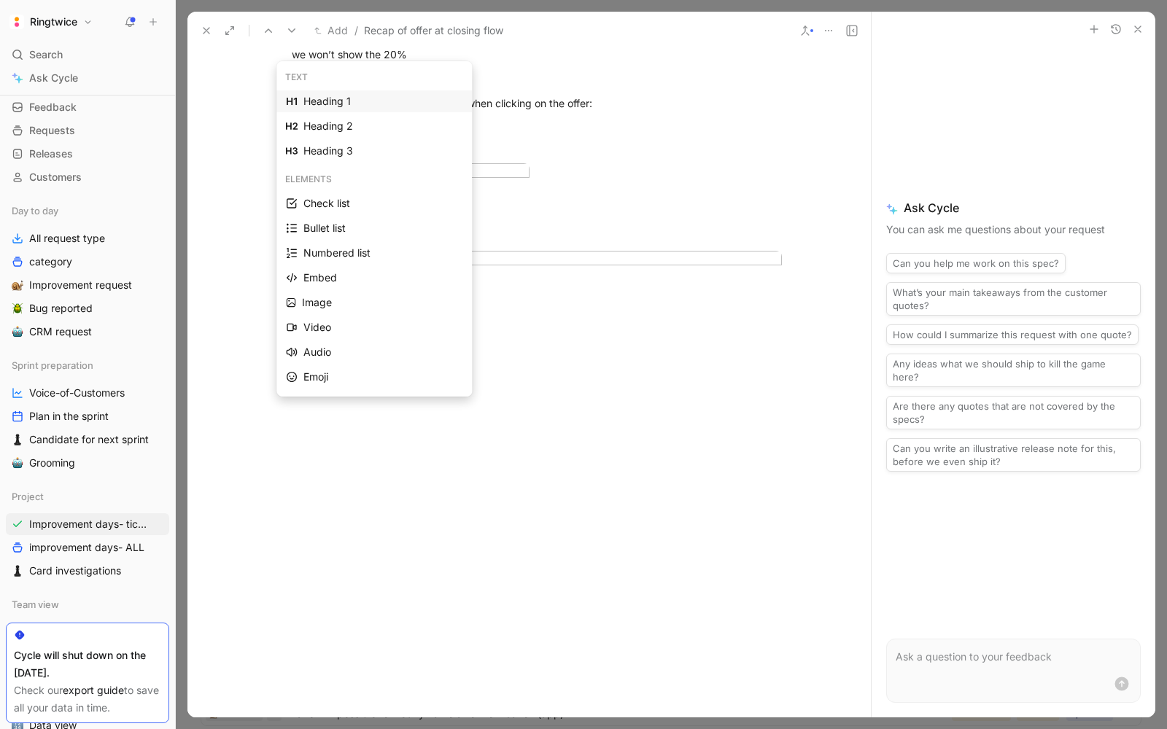
click at [329, 93] on div "Heading 1" at bounding box center [382, 102] width 159 height 18
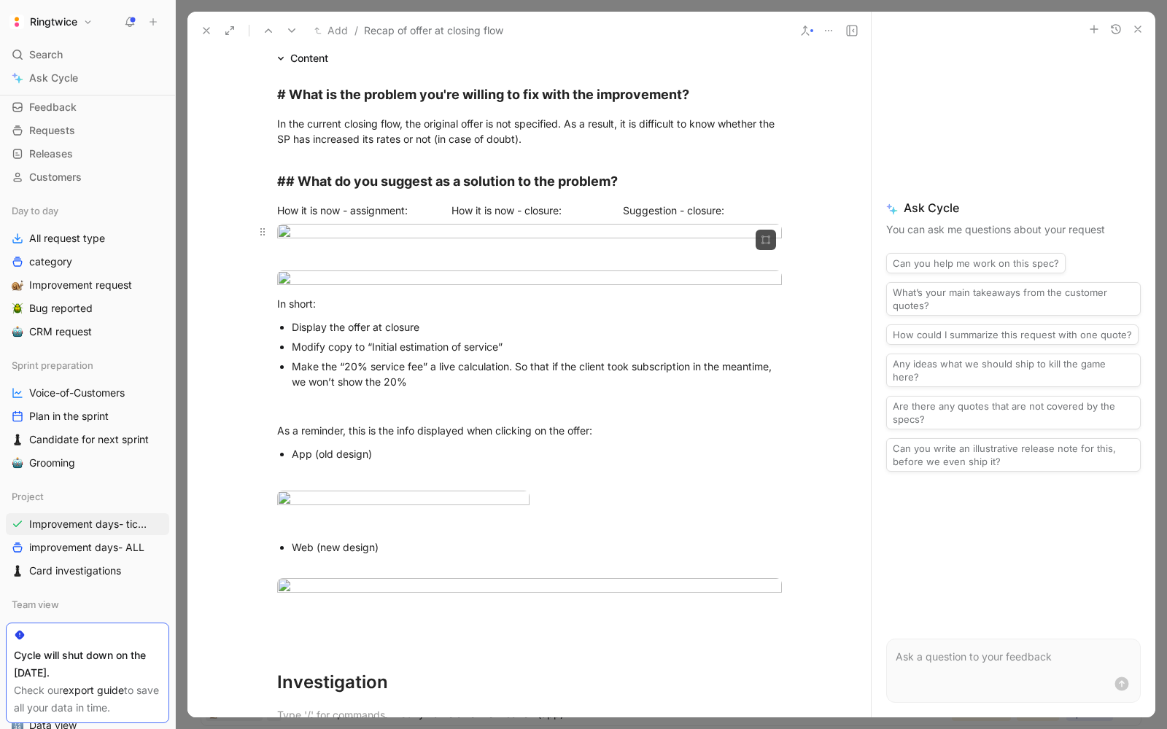
scroll to position [0, 0]
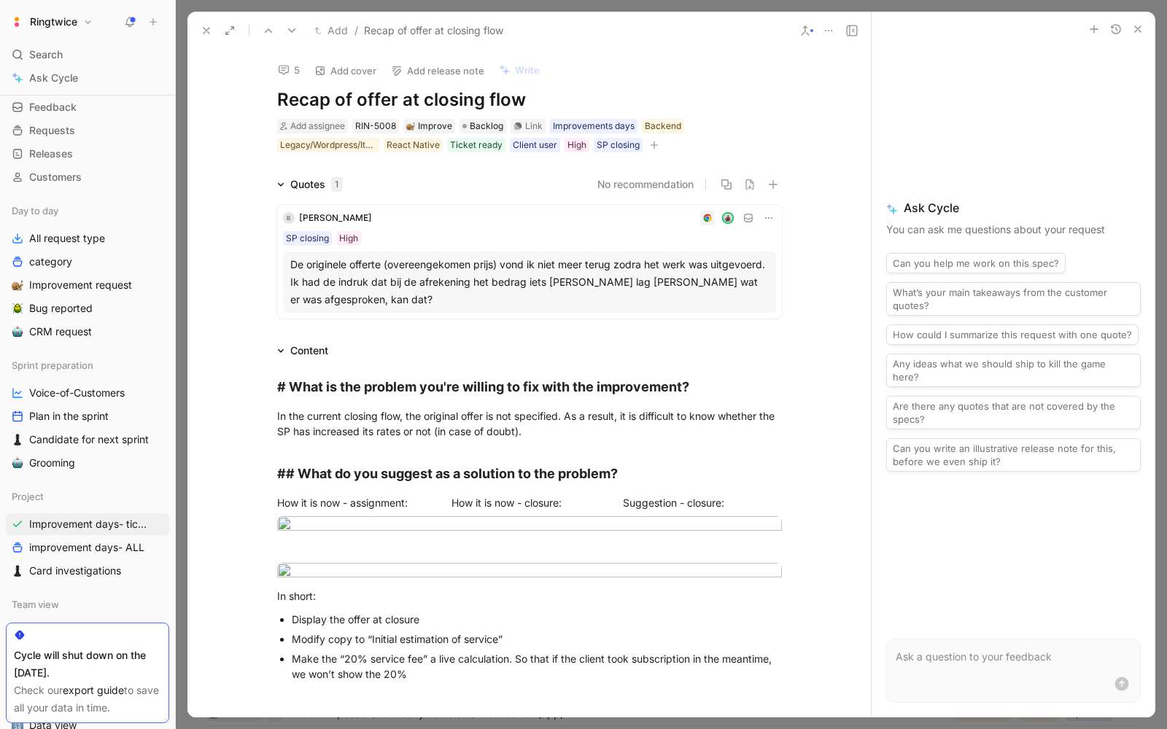
click at [207, 33] on icon at bounding box center [207, 31] width 12 height 12
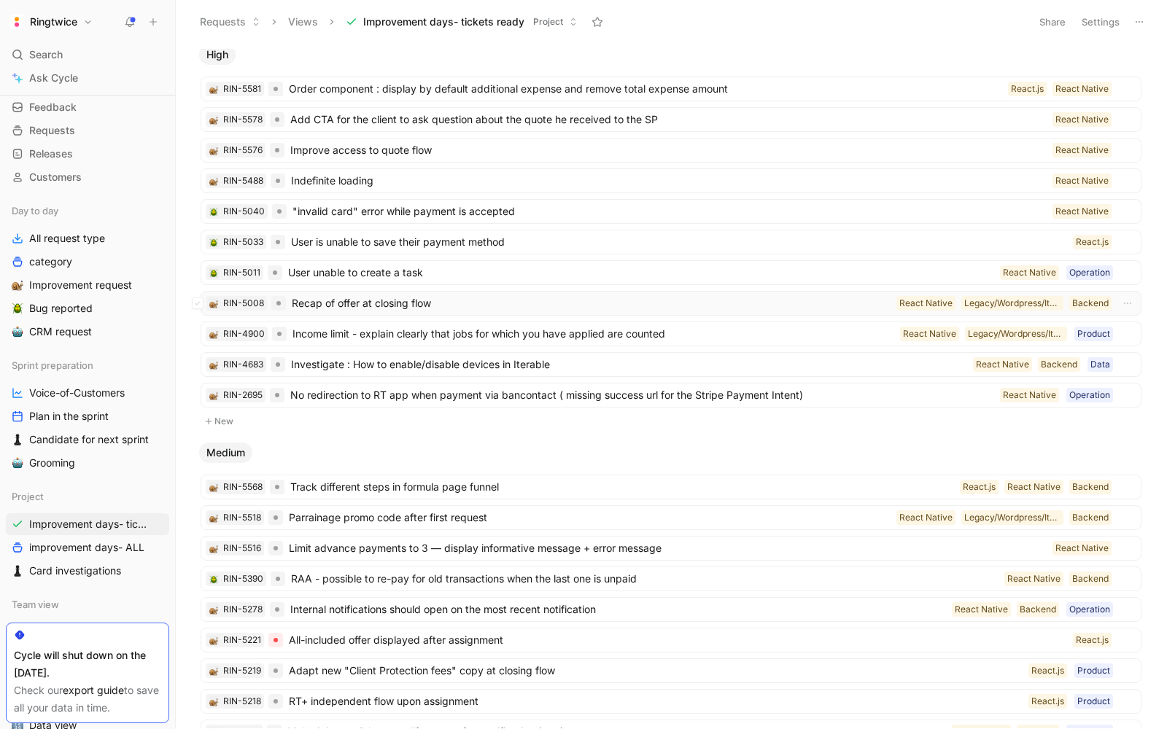
scroll to position [128, 0]
click at [581, 330] on span "Income limit - explain clearly that jobs for which you have applied are counted" at bounding box center [593, 335] width 602 height 18
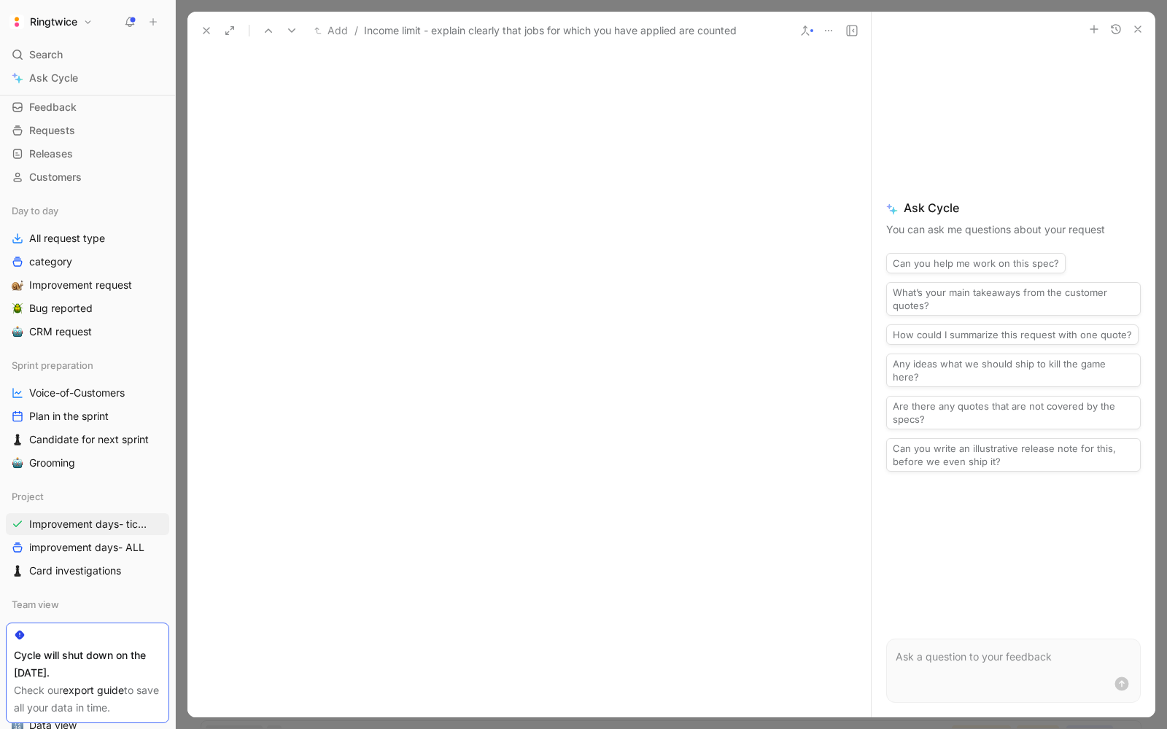
scroll to position [1807, 0]
drag, startPoint x: 597, startPoint y: 387, endPoint x: 340, endPoint y: 240, distance: 296.7
drag, startPoint x: 607, startPoint y: 392, endPoint x: 249, endPoint y: 271, distance: 378.3
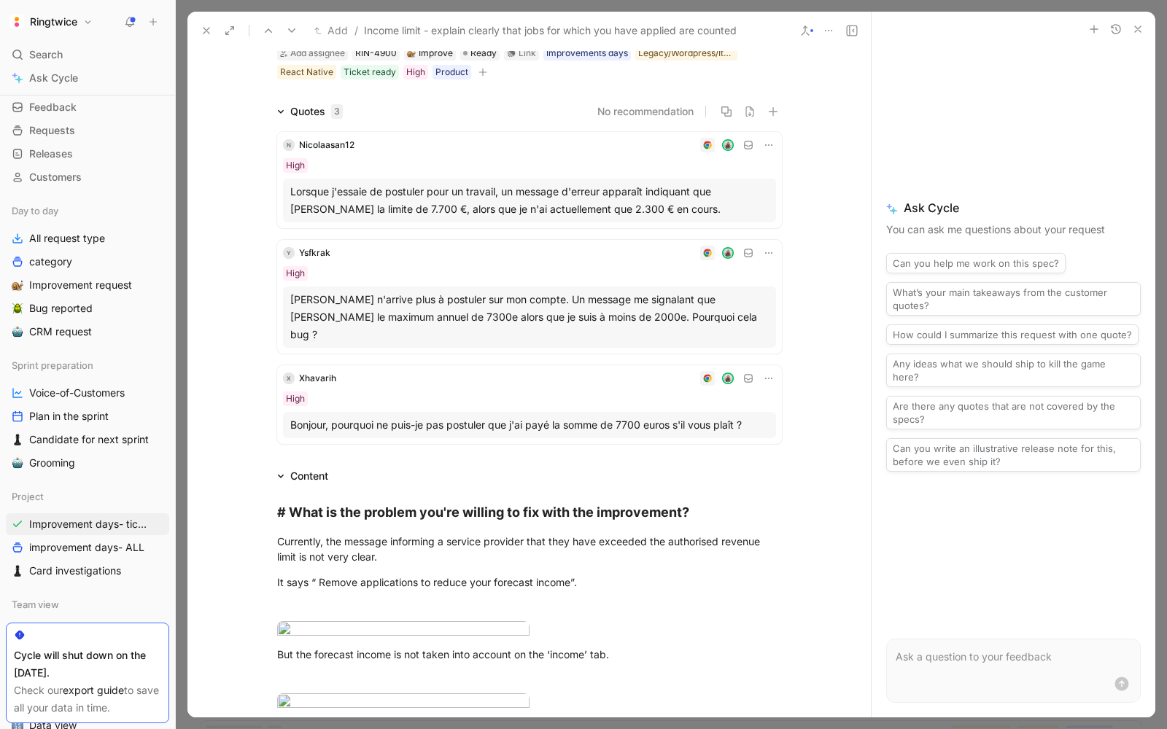
scroll to position [0, 0]
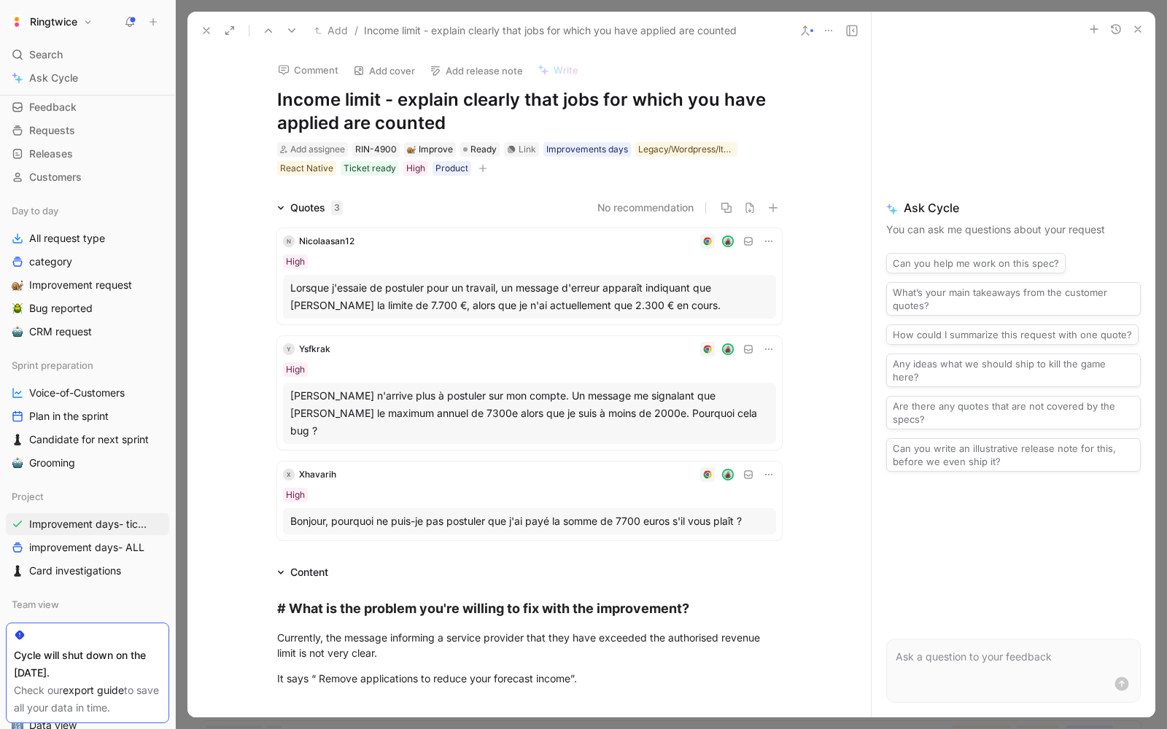
click at [1132, 26] on icon "button" at bounding box center [1138, 29] width 12 height 12
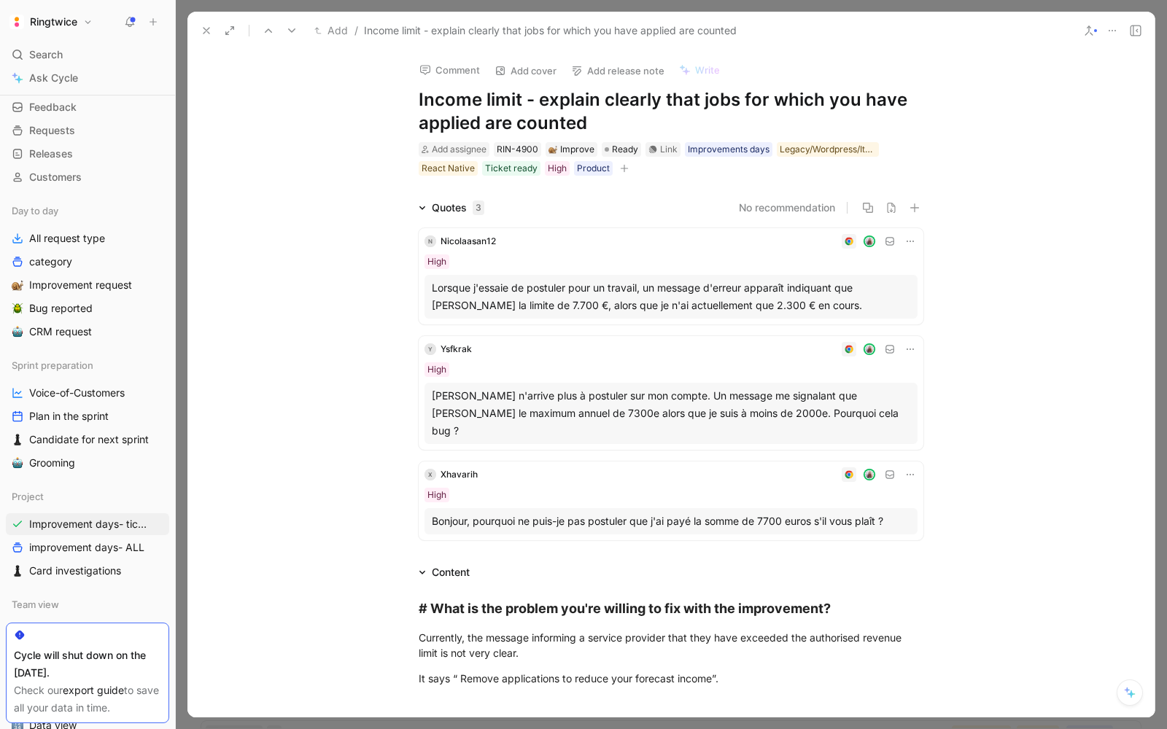
click at [1139, 29] on icon at bounding box center [1136, 31] width 12 height 12
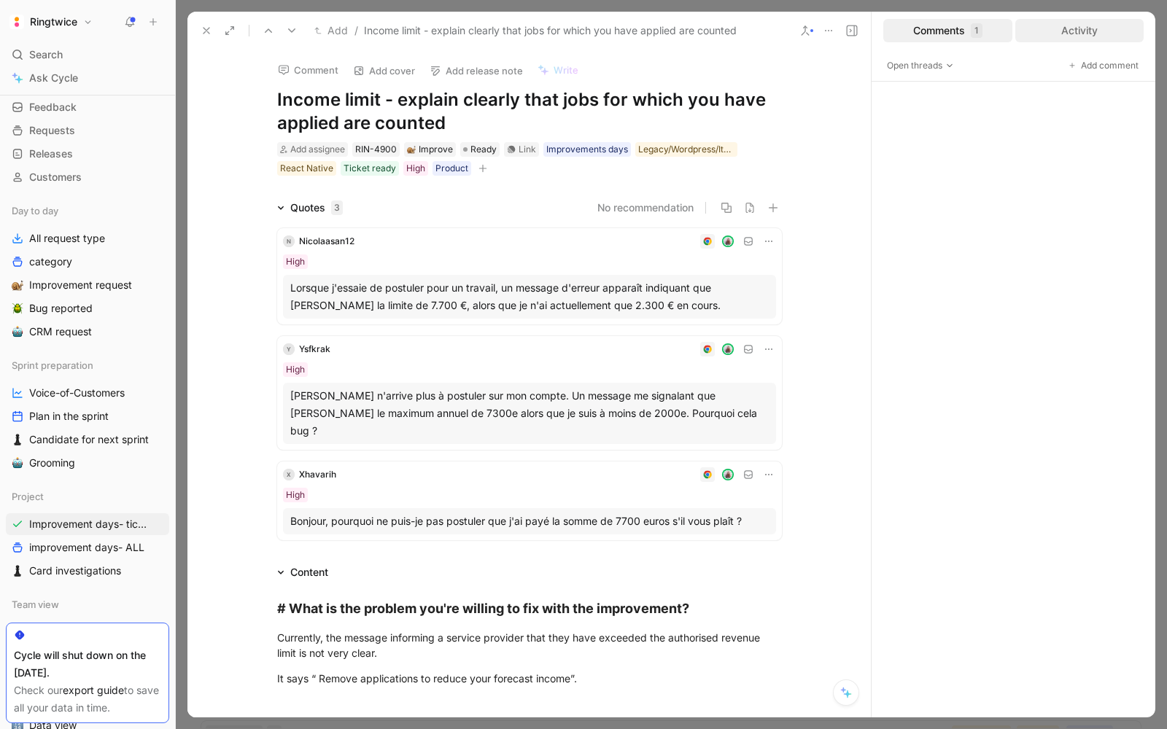
click at [1030, 39] on div "Activity" at bounding box center [1079, 30] width 129 height 23
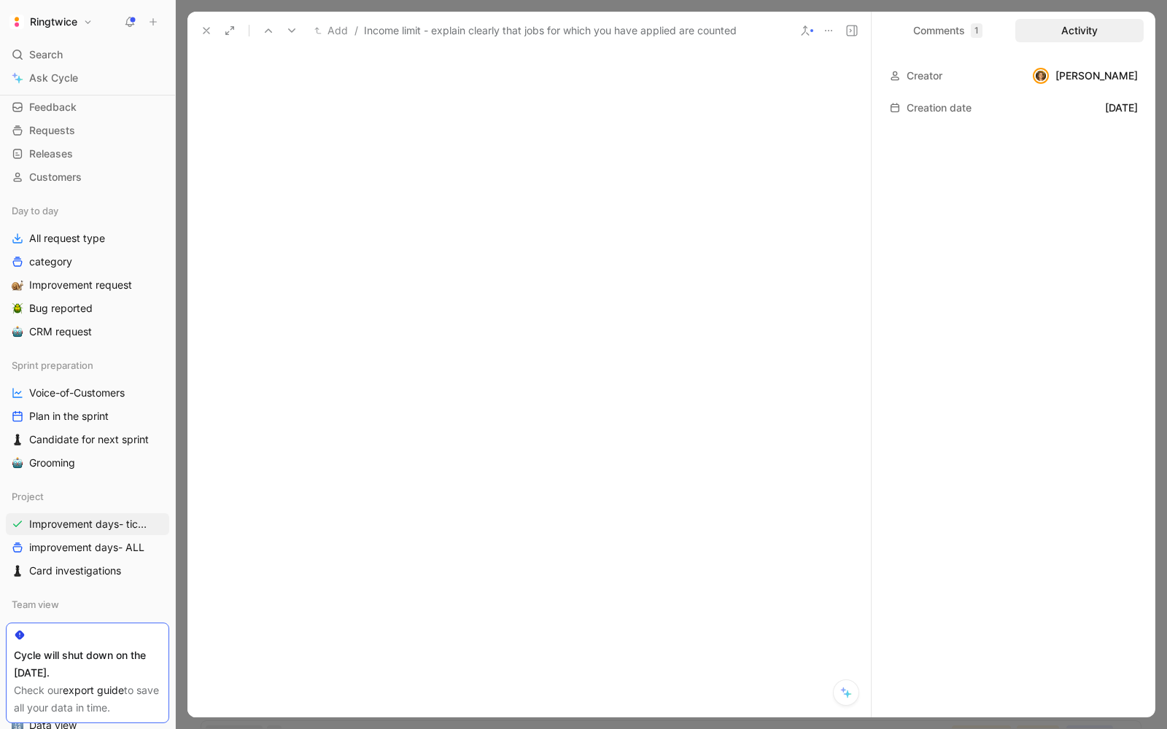
scroll to position [1724, 0]
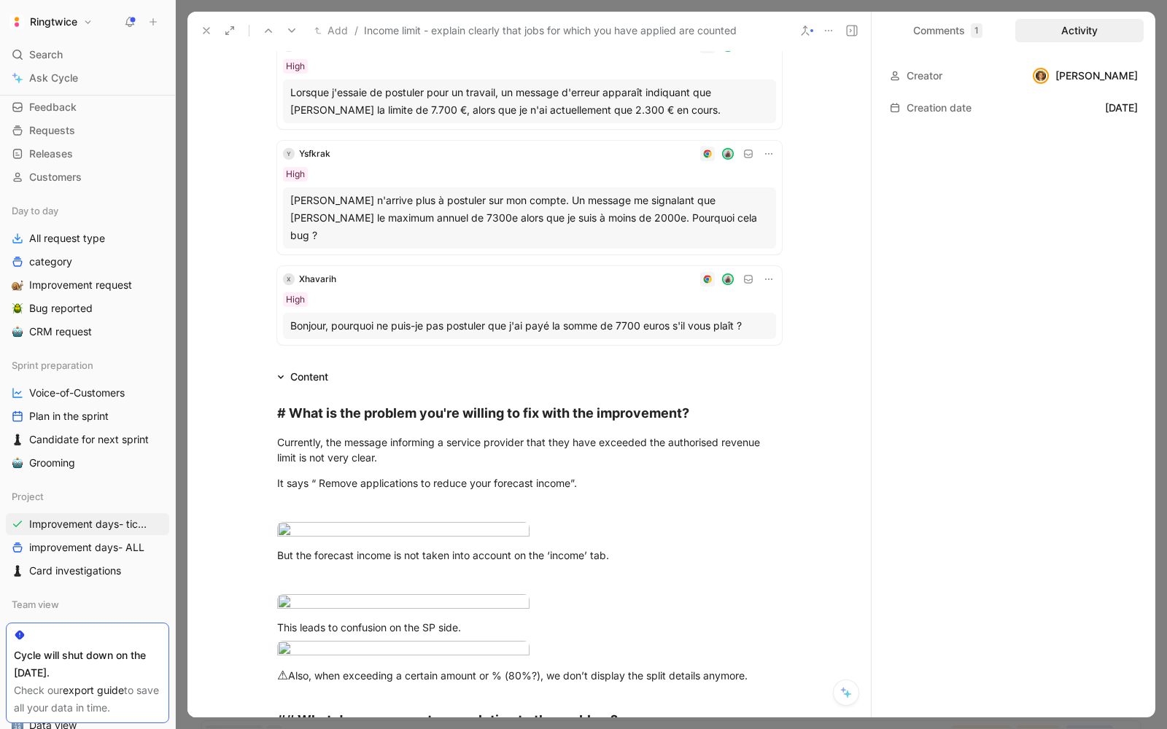
scroll to position [0, 0]
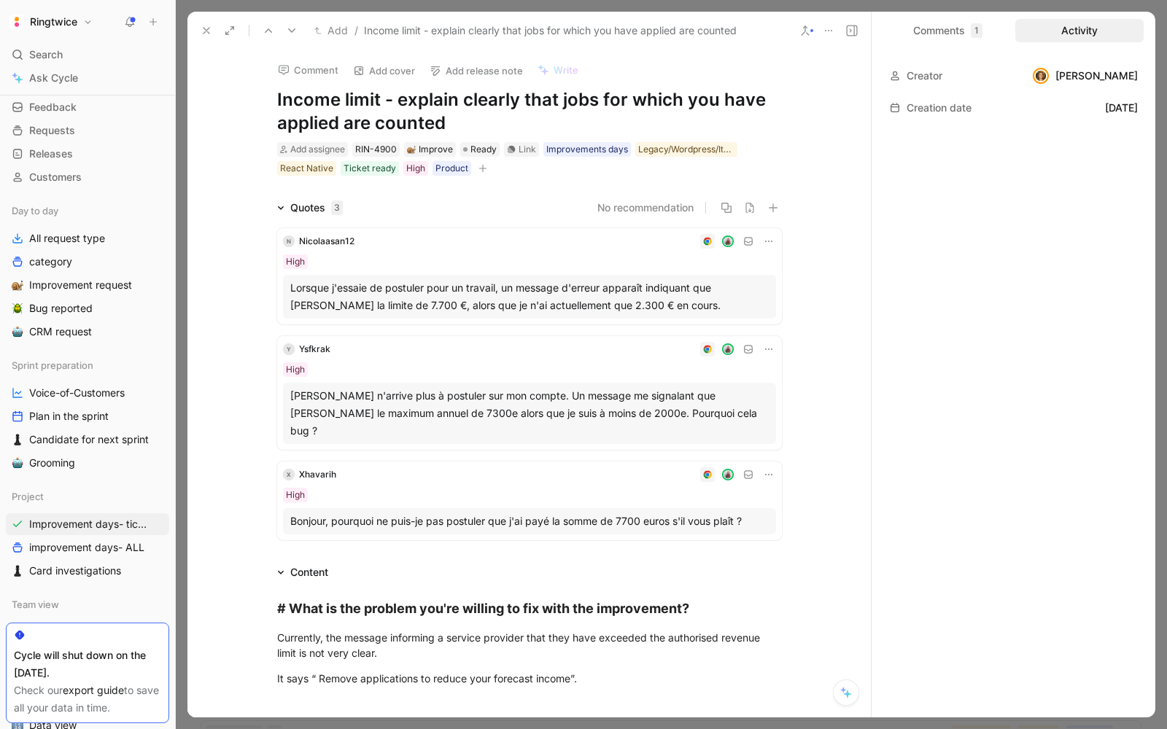
click at [372, 120] on h1 "Income limit - explain clearly that jobs for which you have applied are counted" at bounding box center [529, 111] width 505 height 47
click at [373, 109] on h1 "Income limit - explain clearly that jobs for which you have applied are counted" at bounding box center [529, 111] width 505 height 47
drag, startPoint x: 383, startPoint y: 107, endPoint x: 283, endPoint y: 105, distance: 100.0
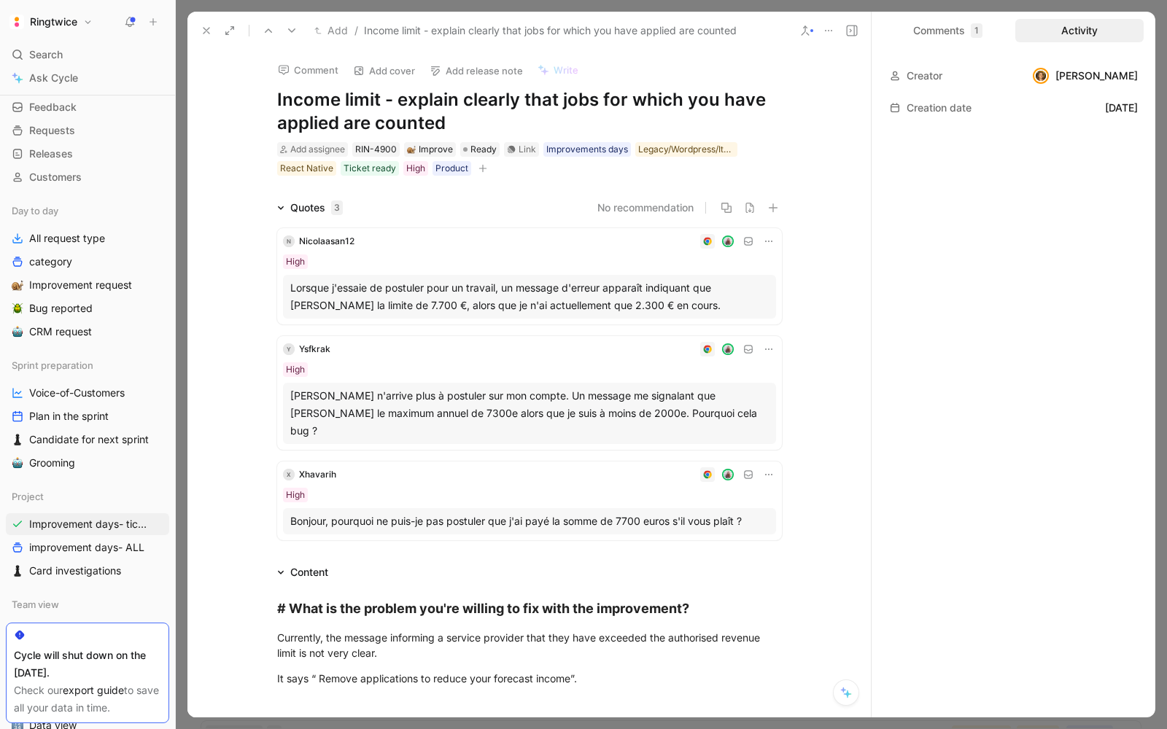
click at [283, 105] on h1 "Income limit - explain clearly that jobs for which you have applied are counted" at bounding box center [529, 111] width 505 height 47
click at [367, 97] on h1 "Income limit - explain clearly that jobs for which you have applied are counted" at bounding box center [529, 111] width 505 height 47
drag, startPoint x: 379, startPoint y: 99, endPoint x: 260, endPoint y: 101, distance: 119.6
click at [260, 101] on div "Comment Add cover Add release note Write Income limit - explain clearly that jo…" at bounding box center [529, 114] width 560 height 128
copy h1 "Income limit"
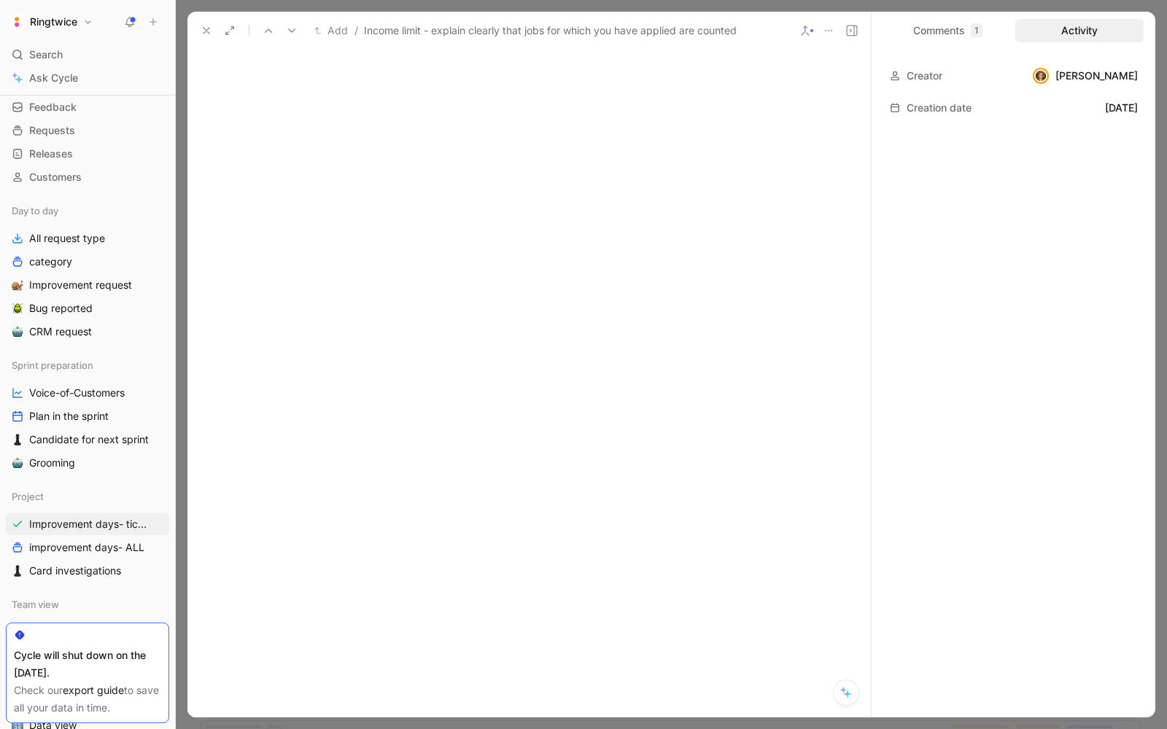
scroll to position [1721, 0]
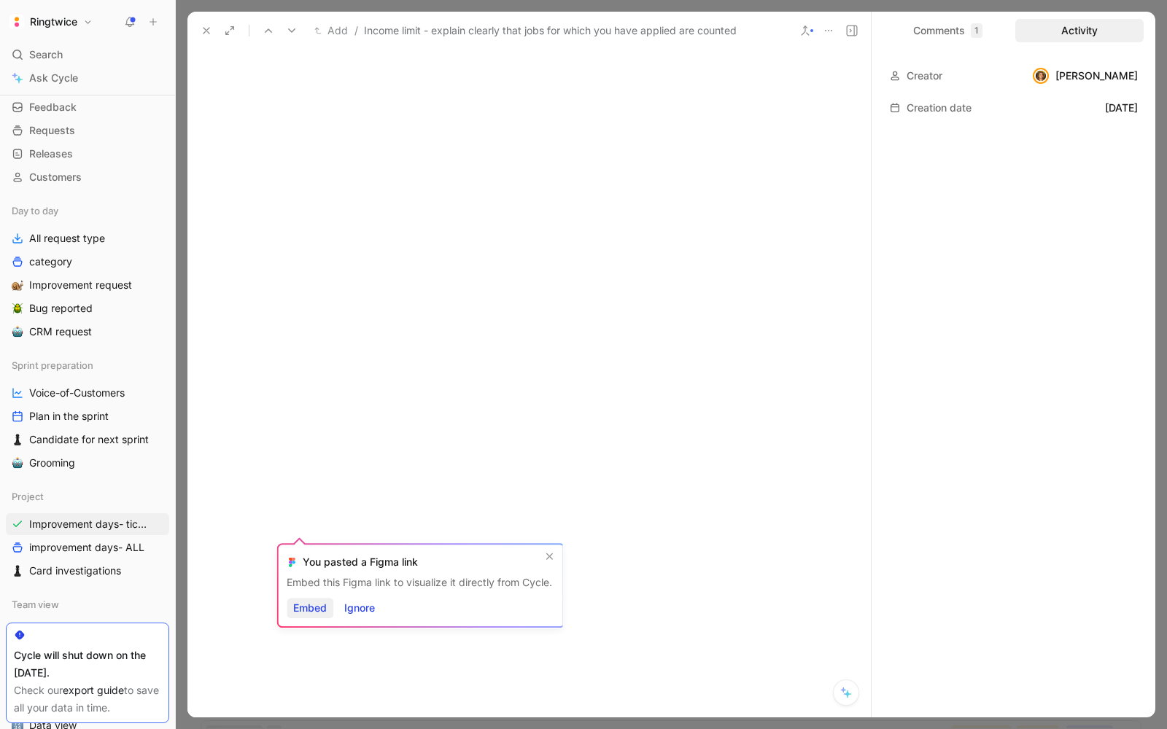
click at [309, 605] on span "Embed" at bounding box center [310, 609] width 34 height 18
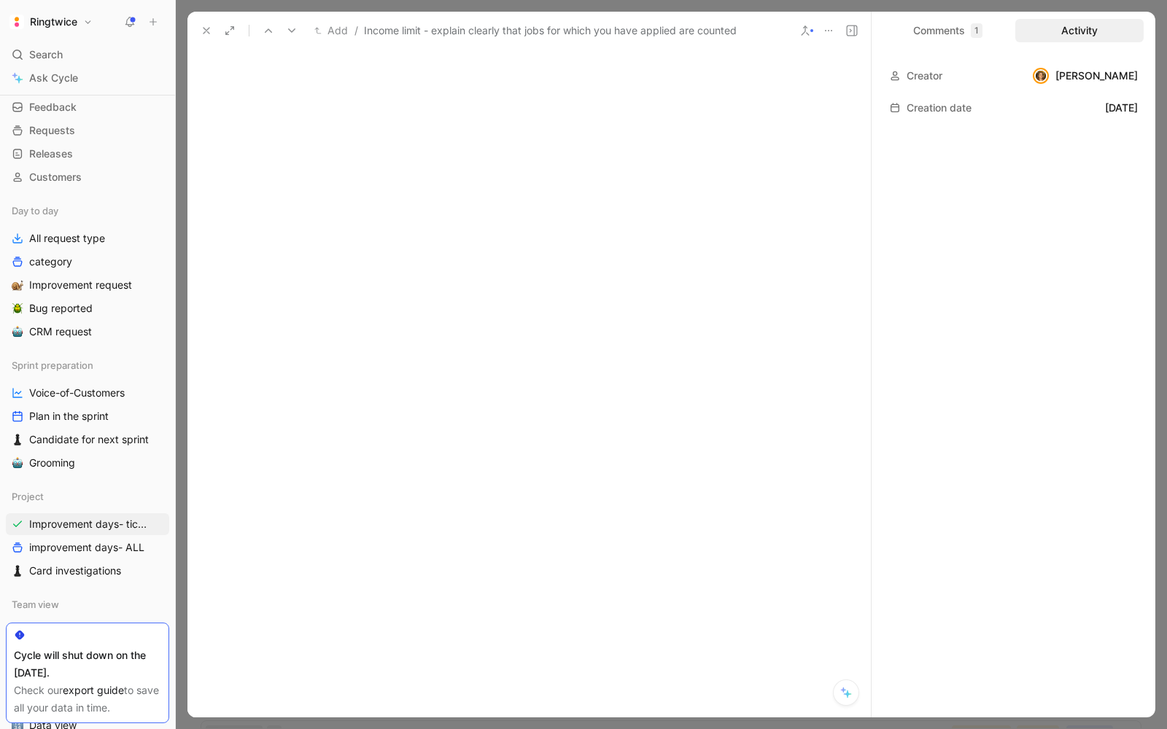
scroll to position [1549, 0]
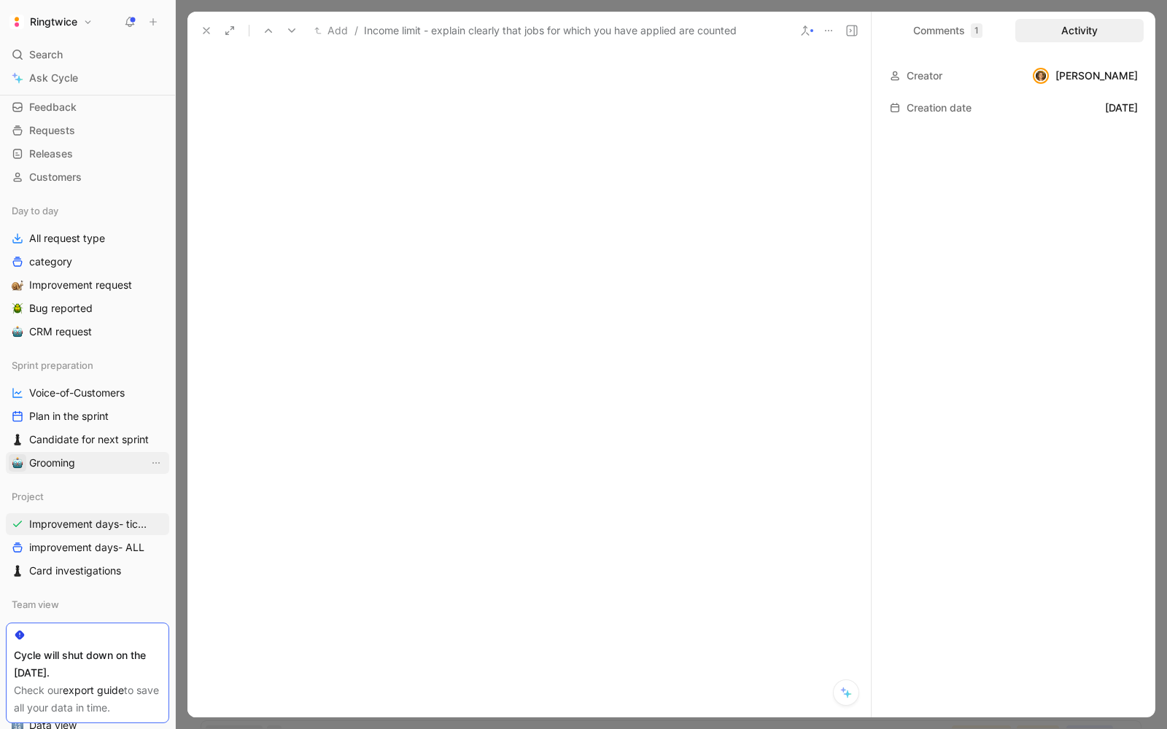
scroll to position [1803, 0]
click at [944, 34] on div "Comments 1" at bounding box center [947, 30] width 129 height 23
click at [926, 68] on span "Open threads" at bounding box center [920, 65] width 67 height 15
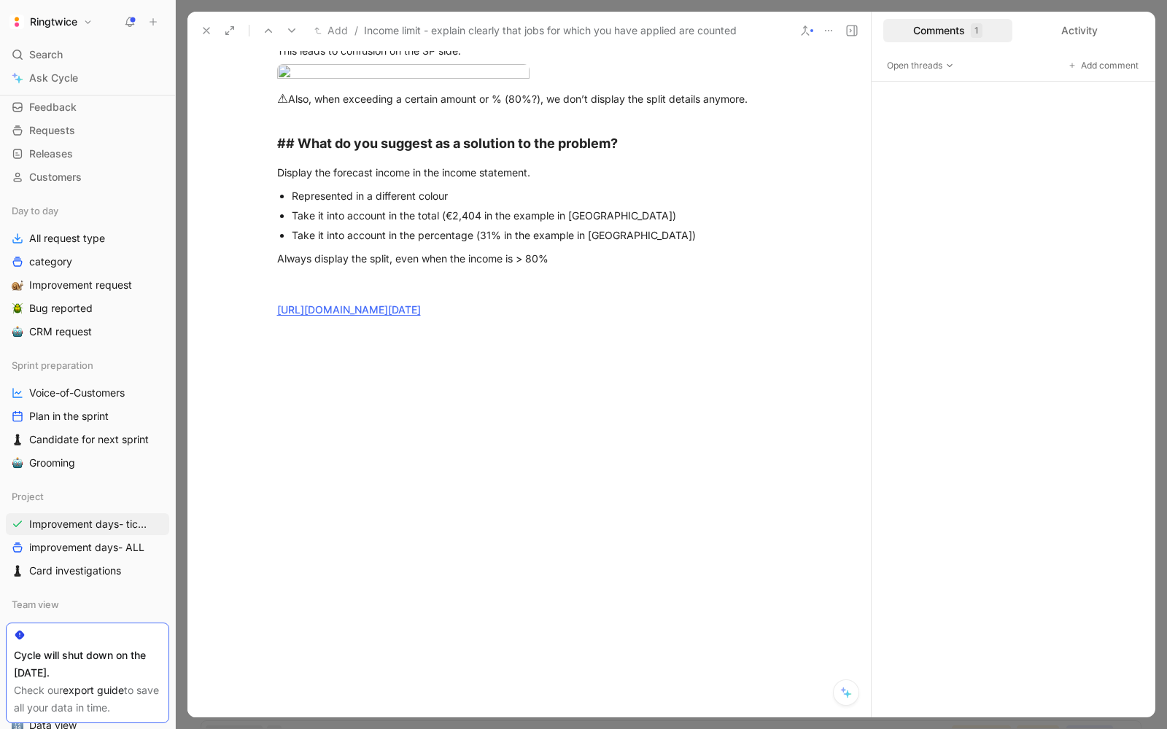
scroll to position [1946, 0]
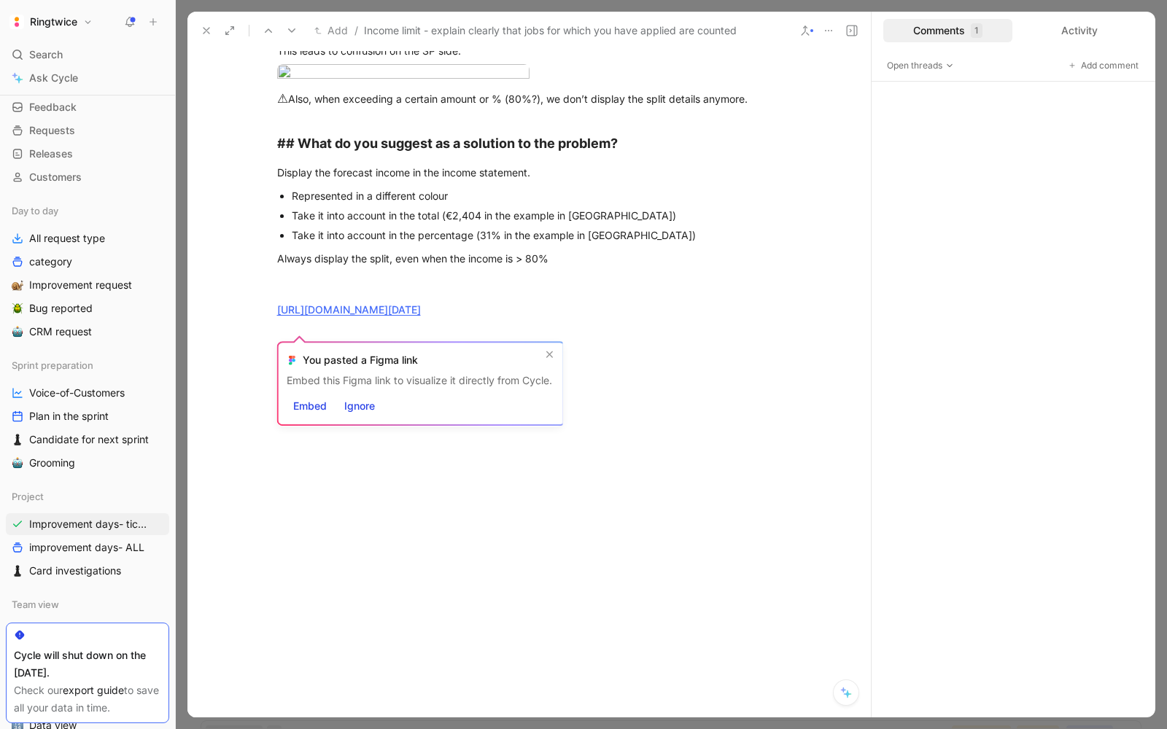
click at [712, 183] on div "# What is the problem you're willing to fix with the improvement? Currently, th…" at bounding box center [528, 84] width 683 height 550
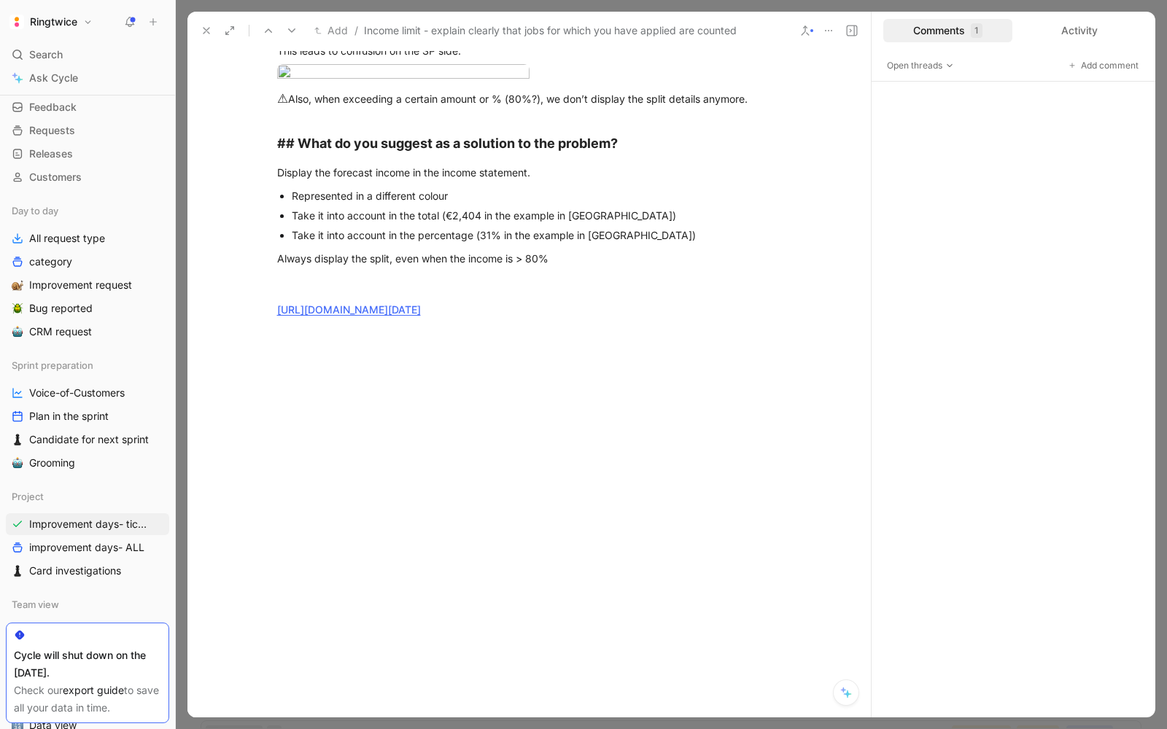
scroll to position [1098, 0]
click at [937, 63] on span "Open threads" at bounding box center [920, 65] width 67 height 15
click at [937, 65] on span "Open threads" at bounding box center [920, 65] width 67 height 15
click at [856, 34] on use at bounding box center [852, 31] width 10 height 10
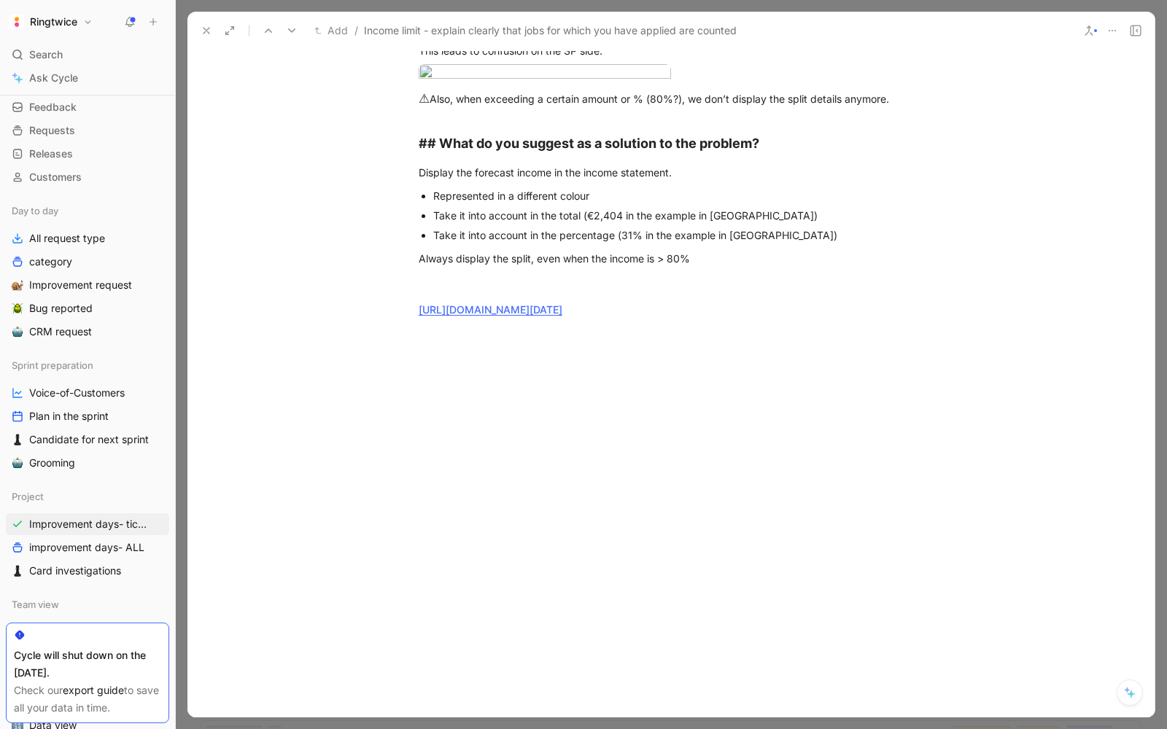
click at [1133, 29] on use at bounding box center [1136, 31] width 10 height 10
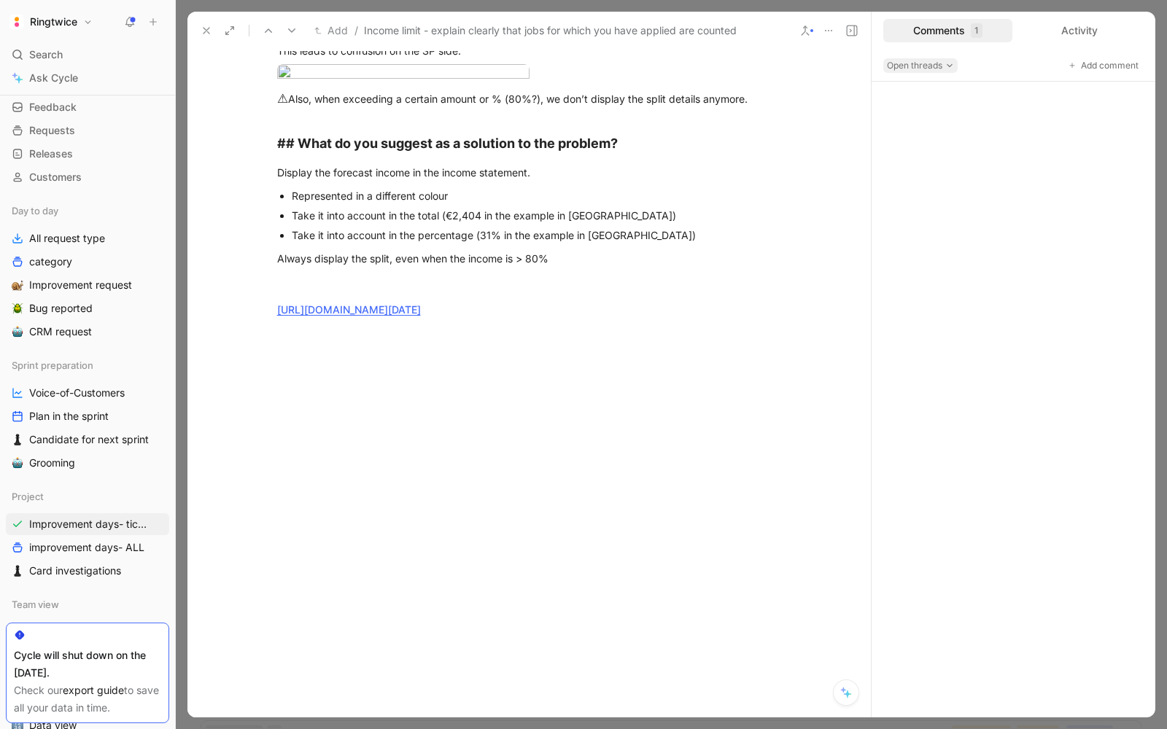
click at [956, 63] on button "Open threads" at bounding box center [920, 65] width 74 height 15
click at [1080, 23] on div "Activity" at bounding box center [1079, 30] width 129 height 23
click at [973, 22] on div "Comments 1" at bounding box center [947, 30] width 129 height 23
click at [947, 68] on icon "button" at bounding box center [949, 65] width 9 height 9
click at [934, 90] on div "Open threads Closed threads All threads" at bounding box center [931, 114] width 97 height 77
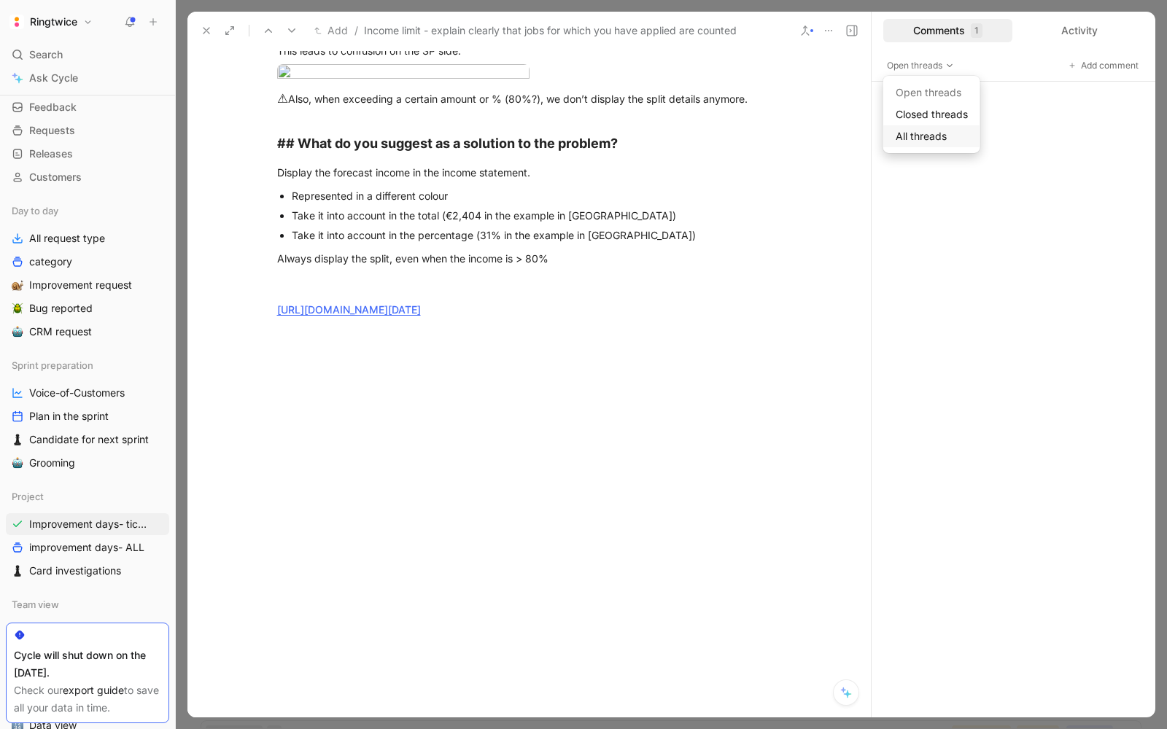
click at [939, 136] on div "All threads" at bounding box center [932, 137] width 84 height 18
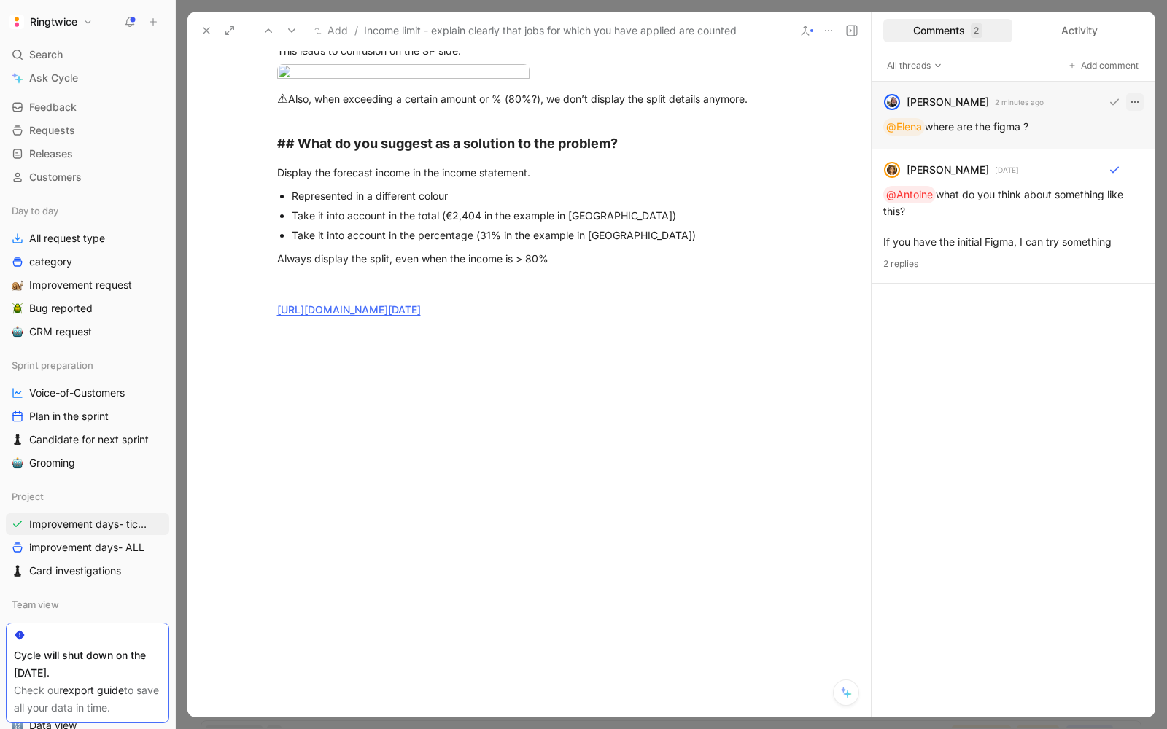
click at [1132, 93] on button "button" at bounding box center [1135, 102] width 18 height 18
click at [1090, 177] on span "Delete thread" at bounding box center [1101, 177] width 65 height 12
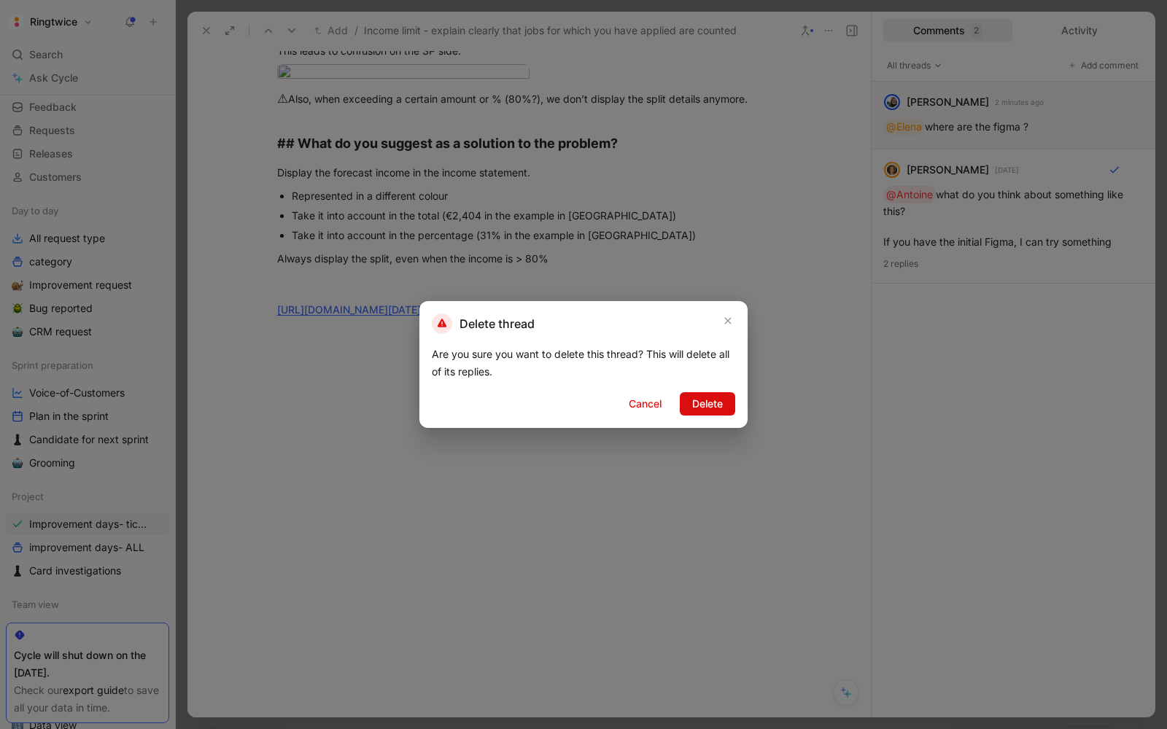
click at [713, 401] on span "Delete" at bounding box center [707, 404] width 31 height 18
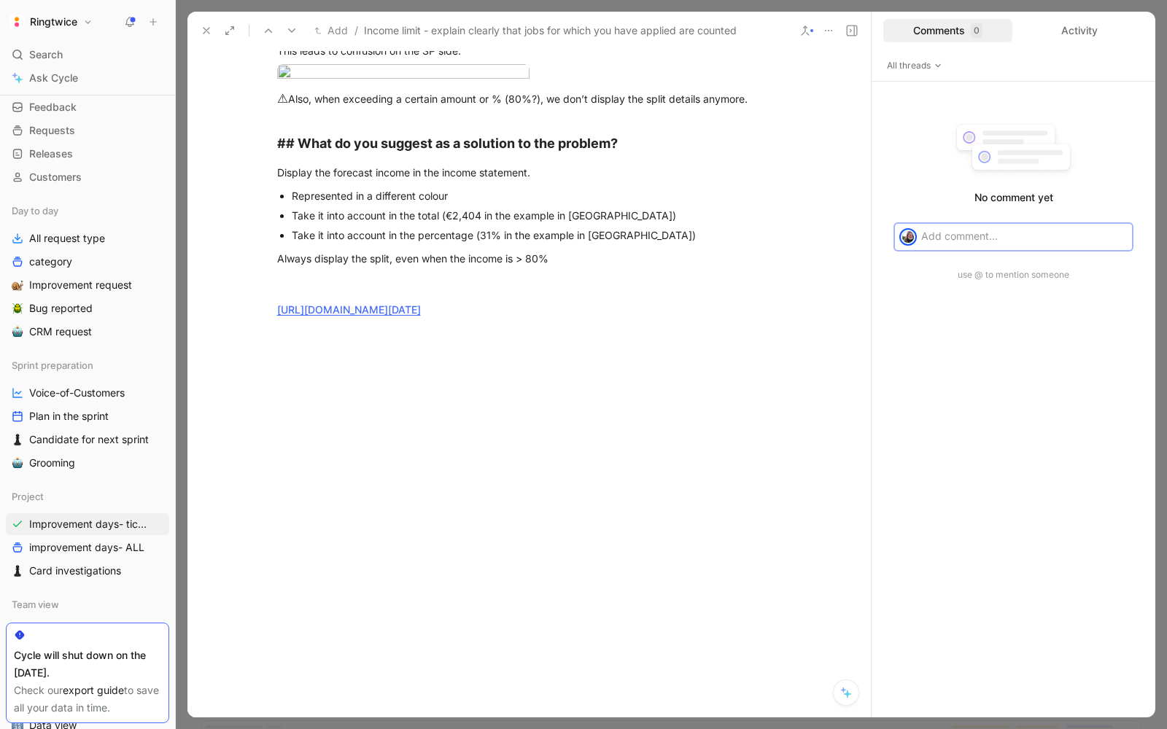
scroll to position [1960, 0]
click at [593, 429] on div at bounding box center [528, 468] width 683 height 219
click at [439, 266] on div "Always display the split, even when the income is > 80%" at bounding box center [529, 258] width 505 height 15
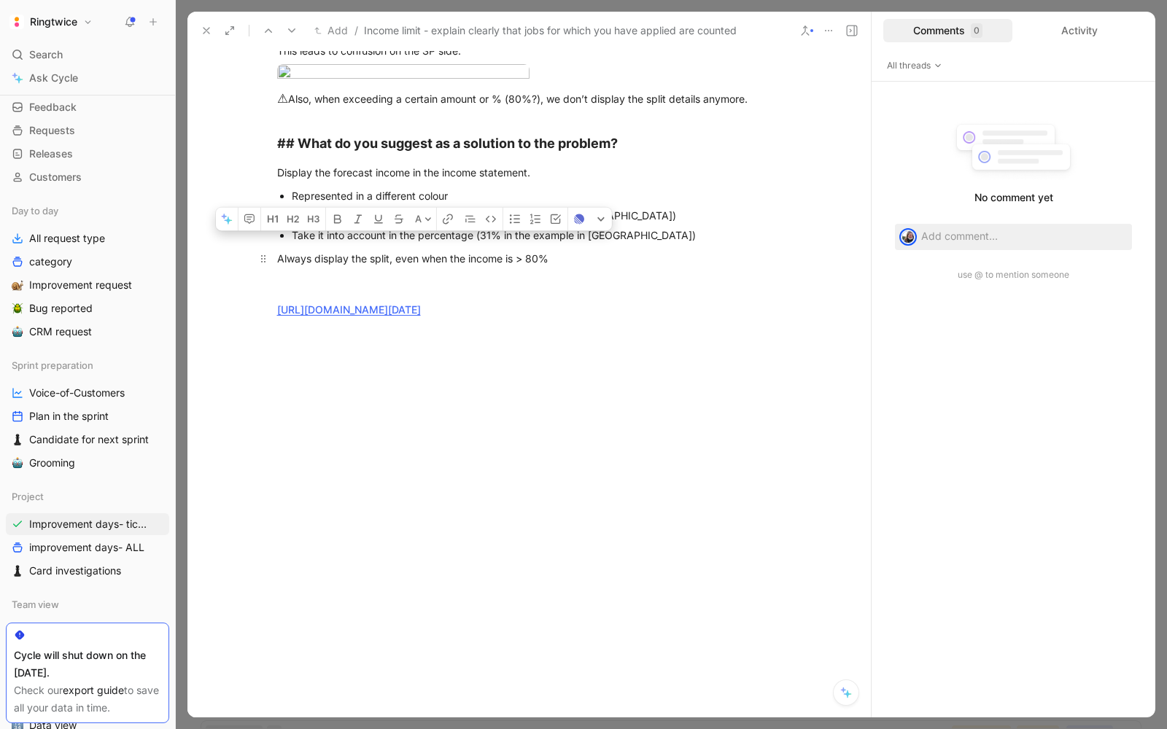
click at [439, 266] on div "Always display the split, even when the income is > 80%" at bounding box center [529, 258] width 505 height 15
click at [612, 266] on div "Always display the split, even when the income is > 80%" at bounding box center [529, 258] width 505 height 15
click at [570, 180] on div "Display the forecast income in the income statement." at bounding box center [529, 172] width 505 height 15
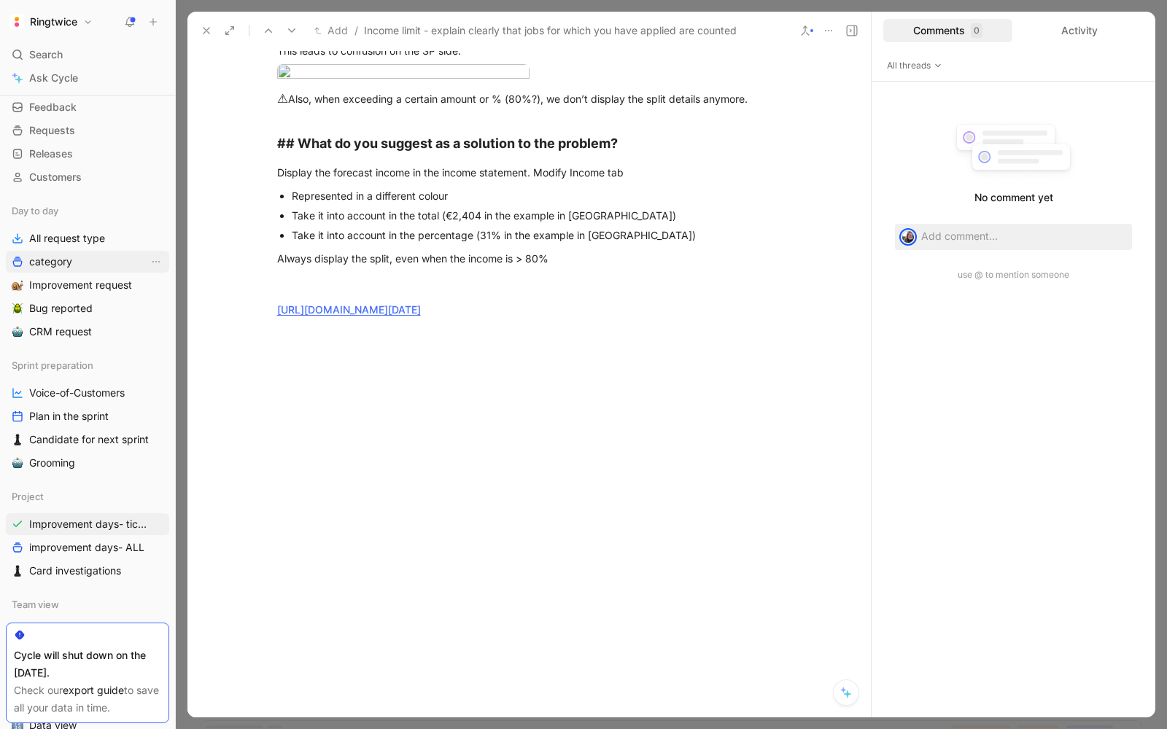
scroll to position [1960, 0]
click at [204, 32] on use at bounding box center [207, 31] width 6 height 6
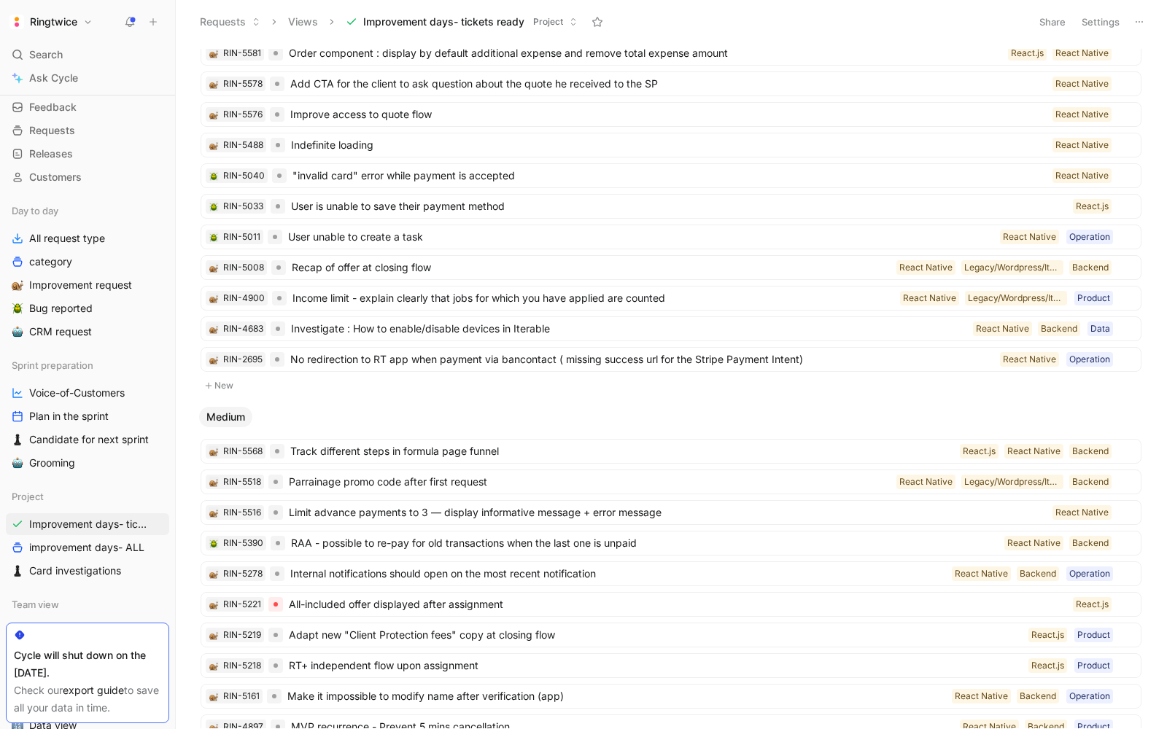
scroll to position [180, 0]
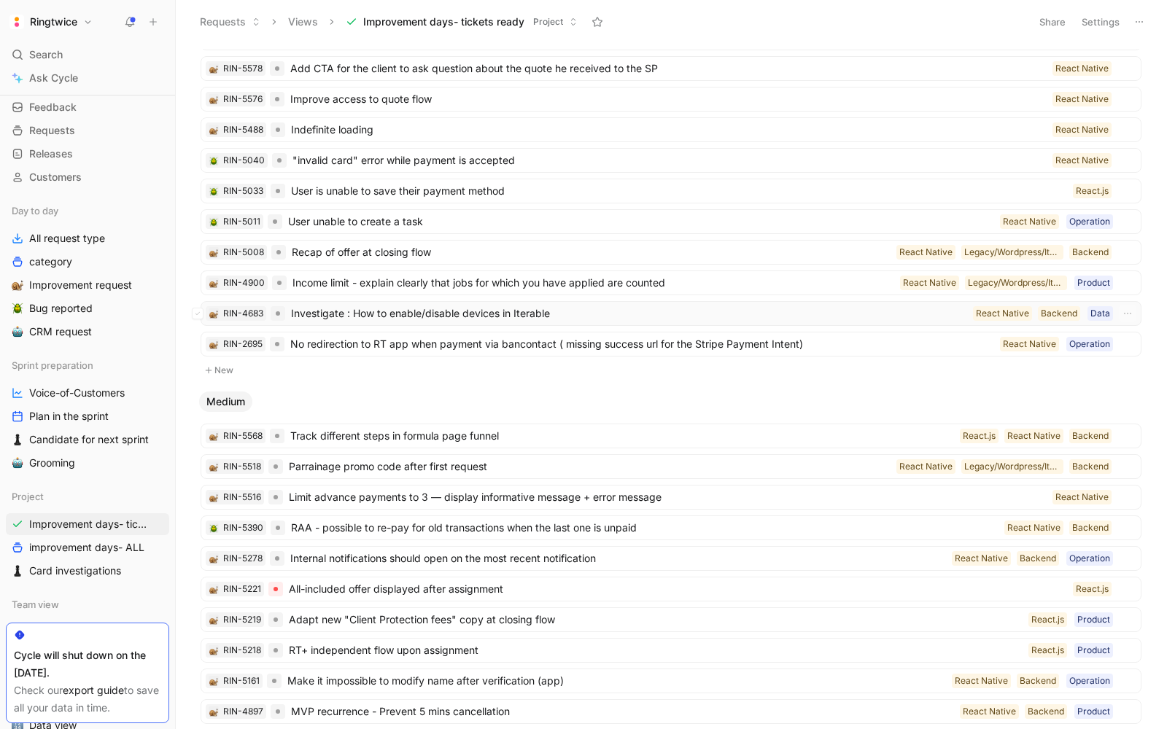
click at [532, 311] on span "Investigate : How to enable/disable devices in Iterable" at bounding box center [629, 314] width 676 height 18
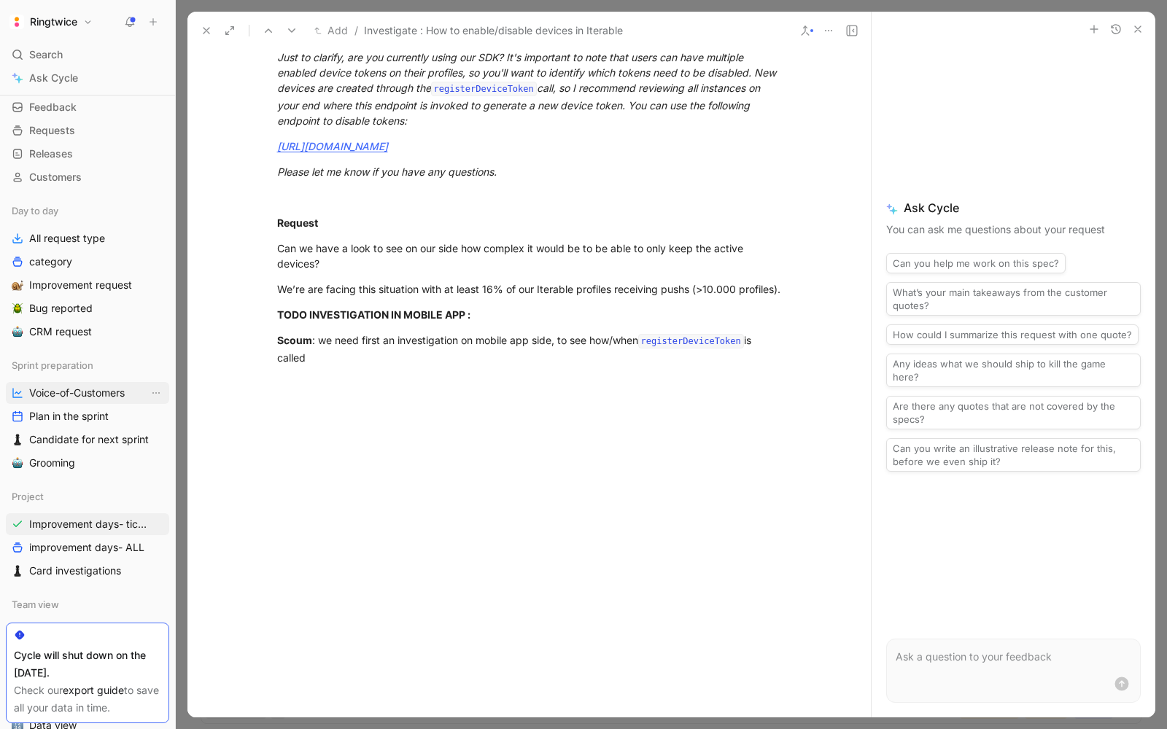
scroll to position [956, 0]
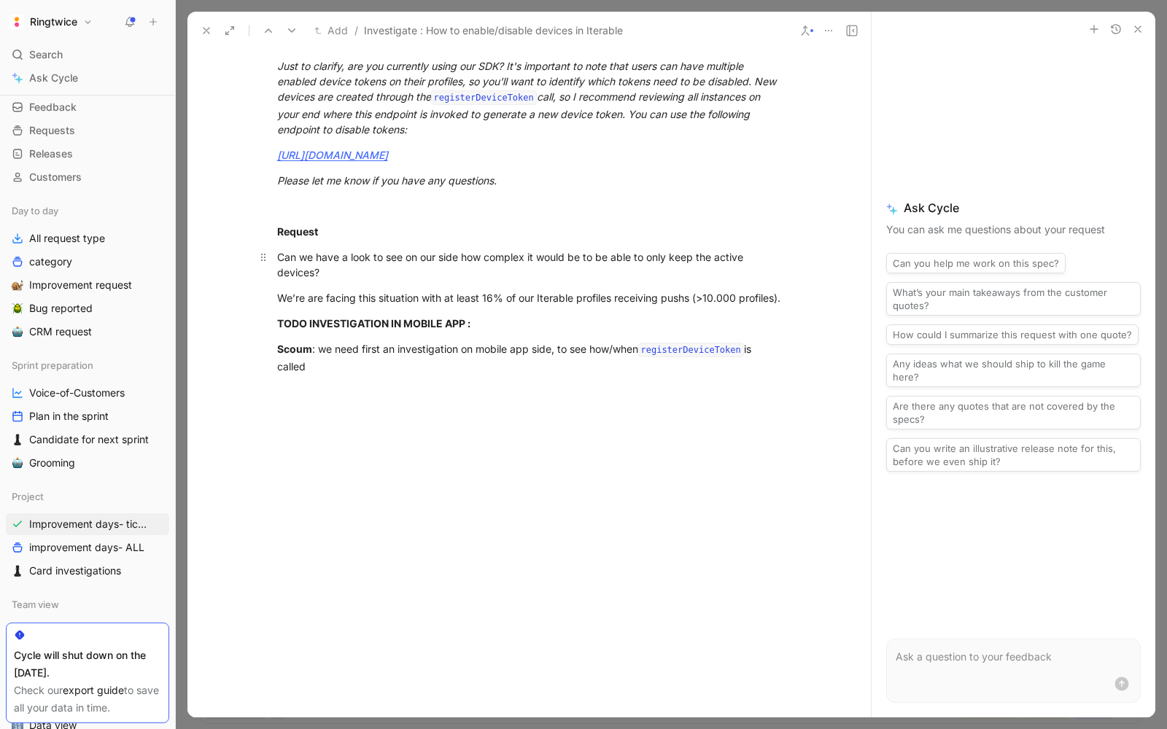
click at [511, 268] on div "Can we have a look to see on our side how complex it would be to be able to onl…" at bounding box center [529, 264] width 505 height 31
click at [488, 280] on div "Can we have a look to see on our side how complex it would be to be able to onl…" at bounding box center [529, 264] width 505 height 31
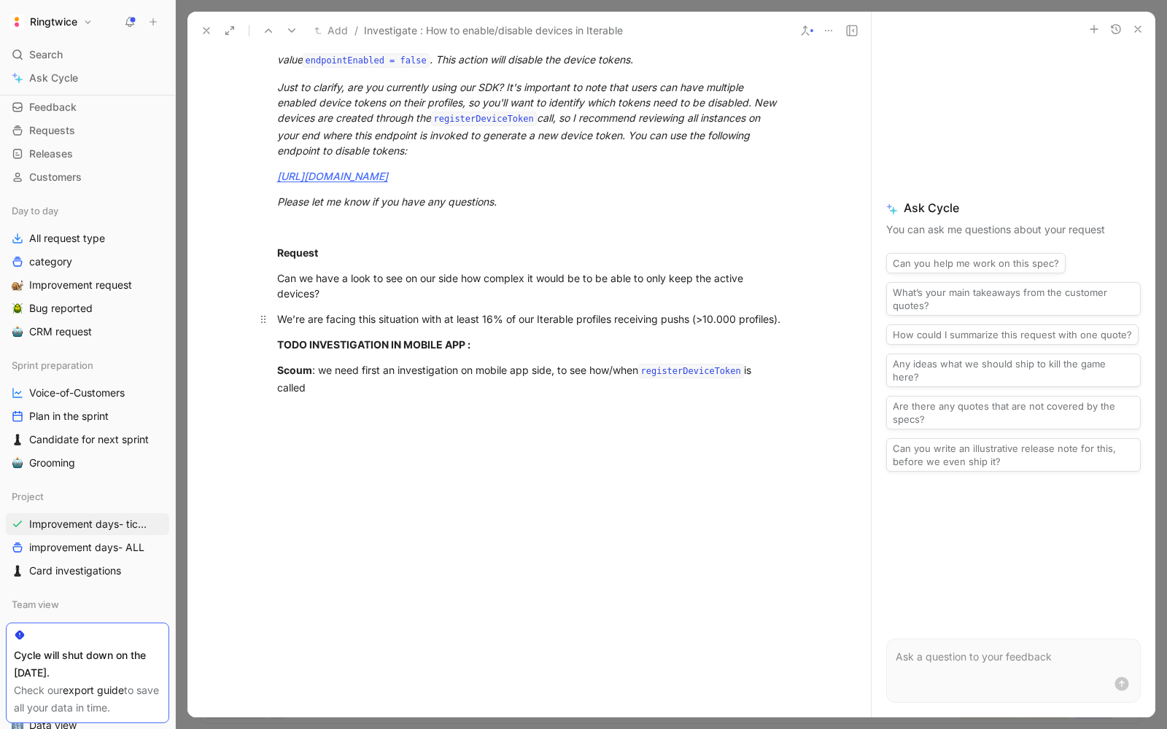
click at [419, 327] on div "We’re are facing this situation with at least 16% of our Iterable profiles rece…" at bounding box center [529, 318] width 505 height 15
click at [435, 327] on div "We’re are facing this situation with at least 16% of our Iterable profiles rece…" at bounding box center [529, 318] width 505 height 15
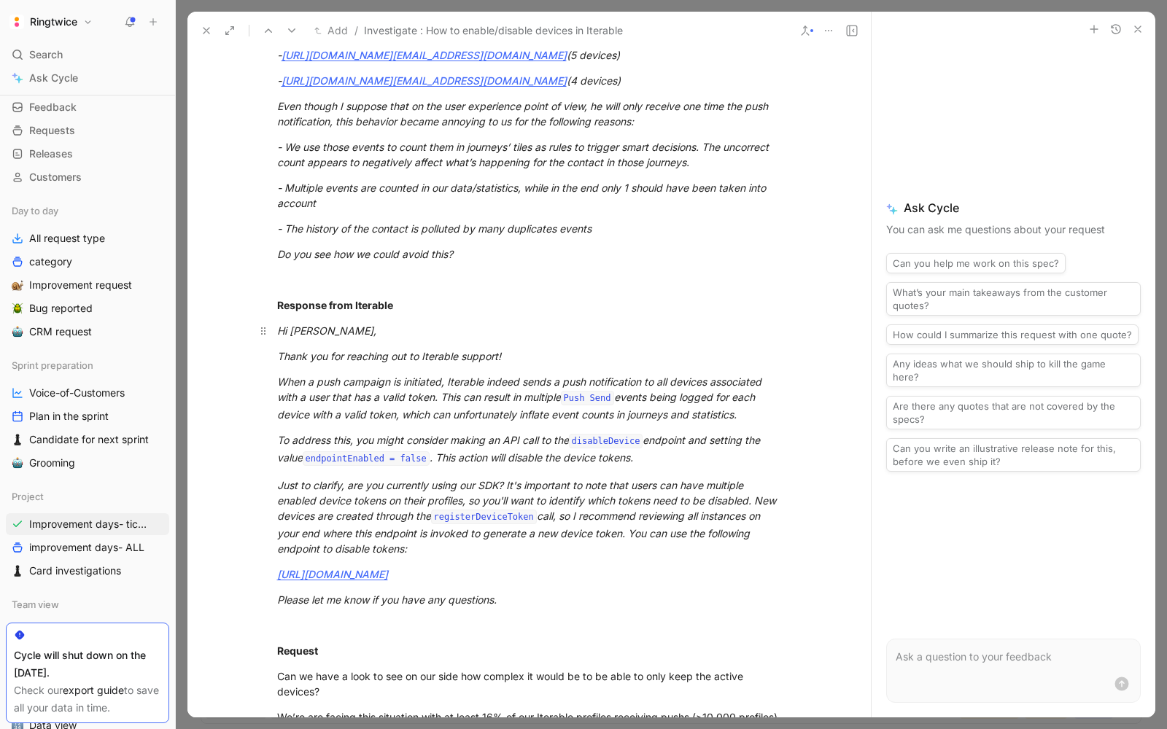
scroll to position [551, 0]
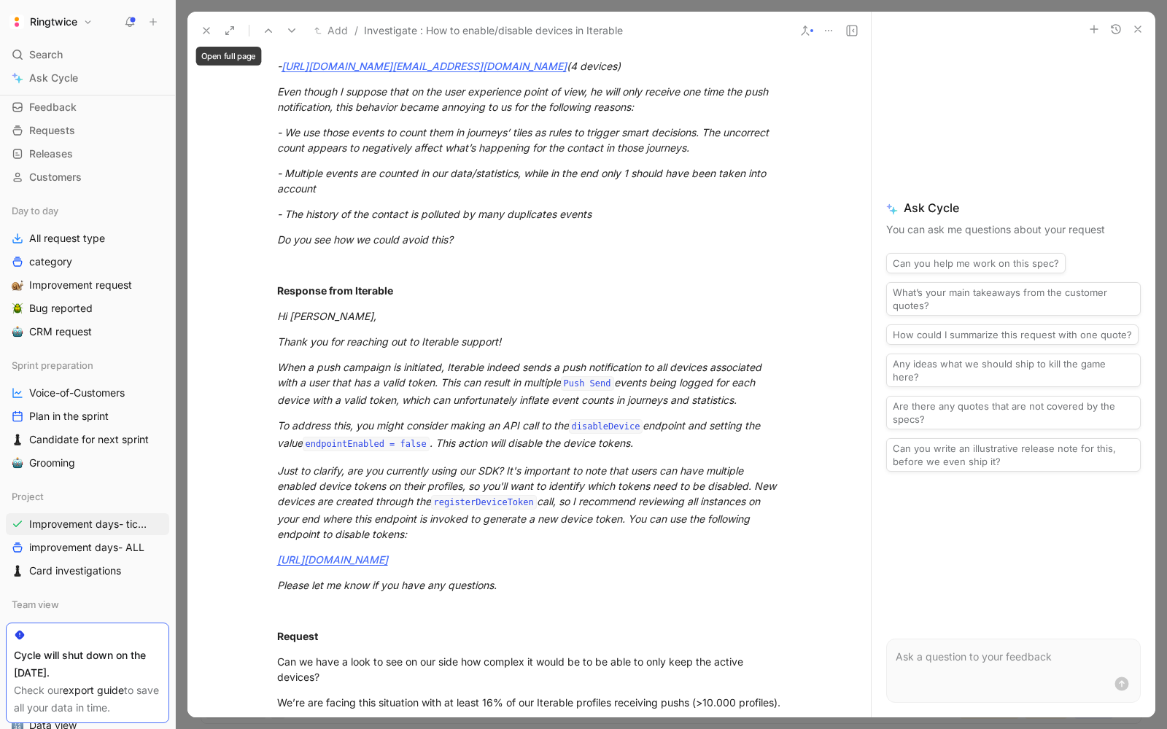
click at [208, 29] on icon at bounding box center [207, 31] width 12 height 12
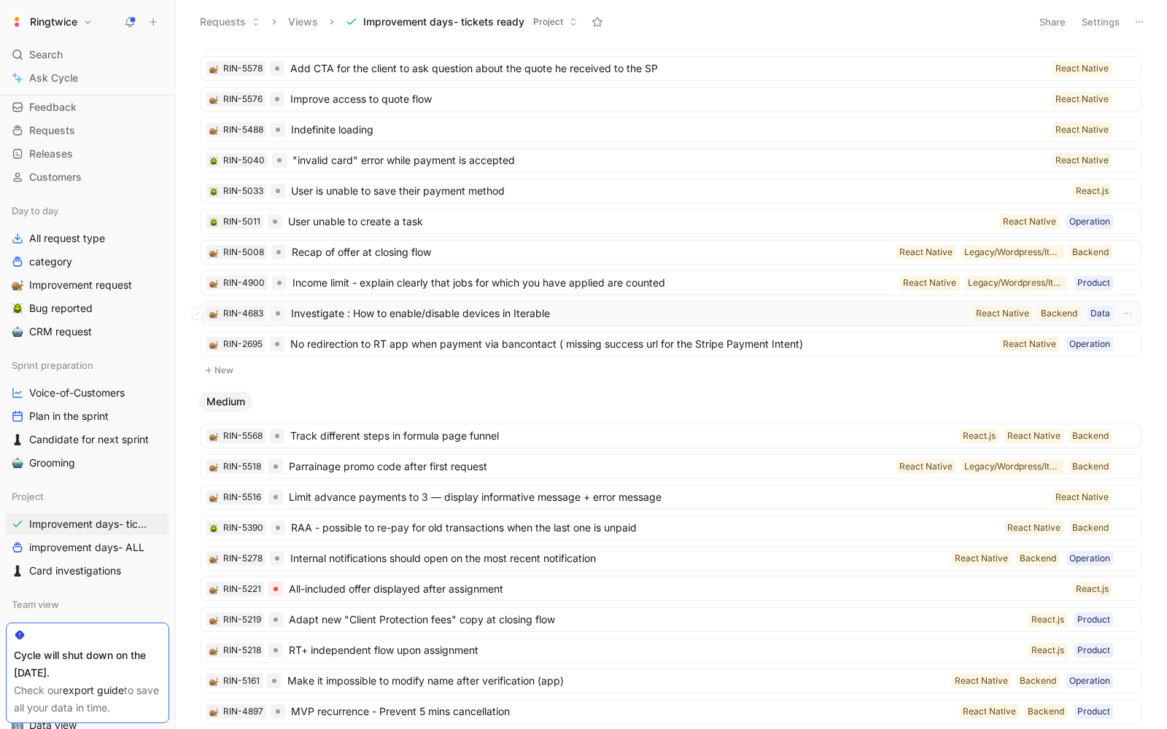
scroll to position [192, 0]
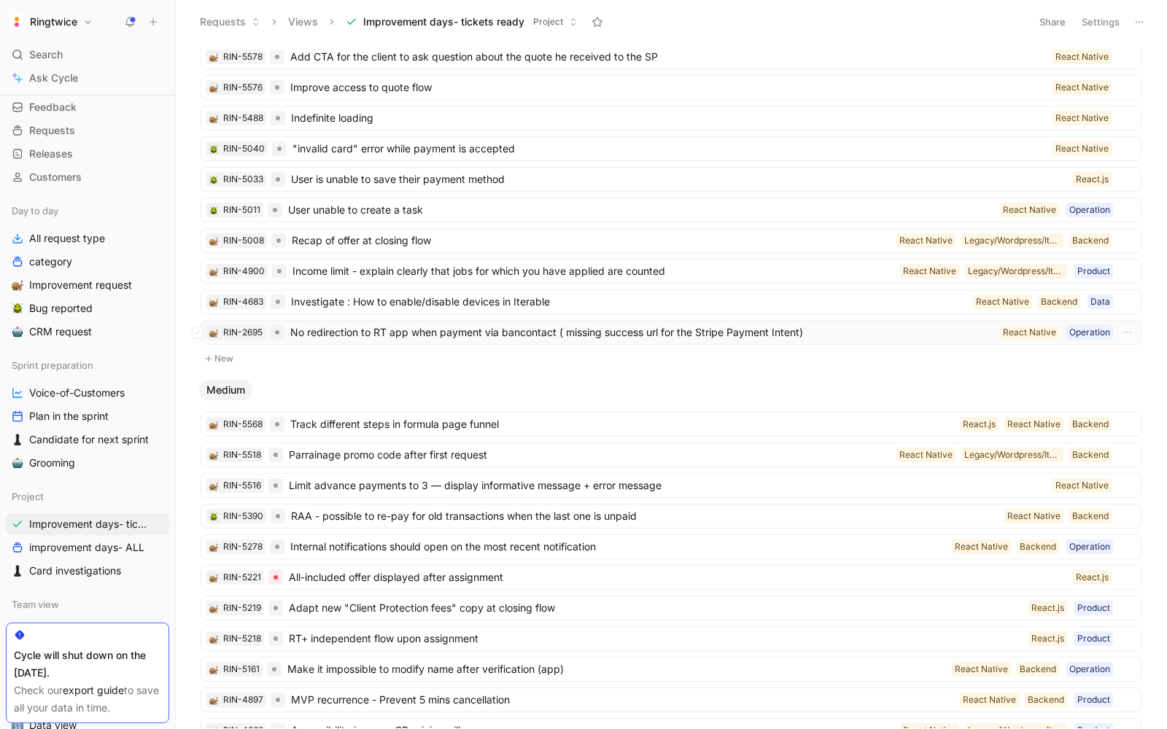
click at [520, 330] on span "No redirection to RT app when payment via bancontact ( missing success url for …" at bounding box center [642, 333] width 704 height 18
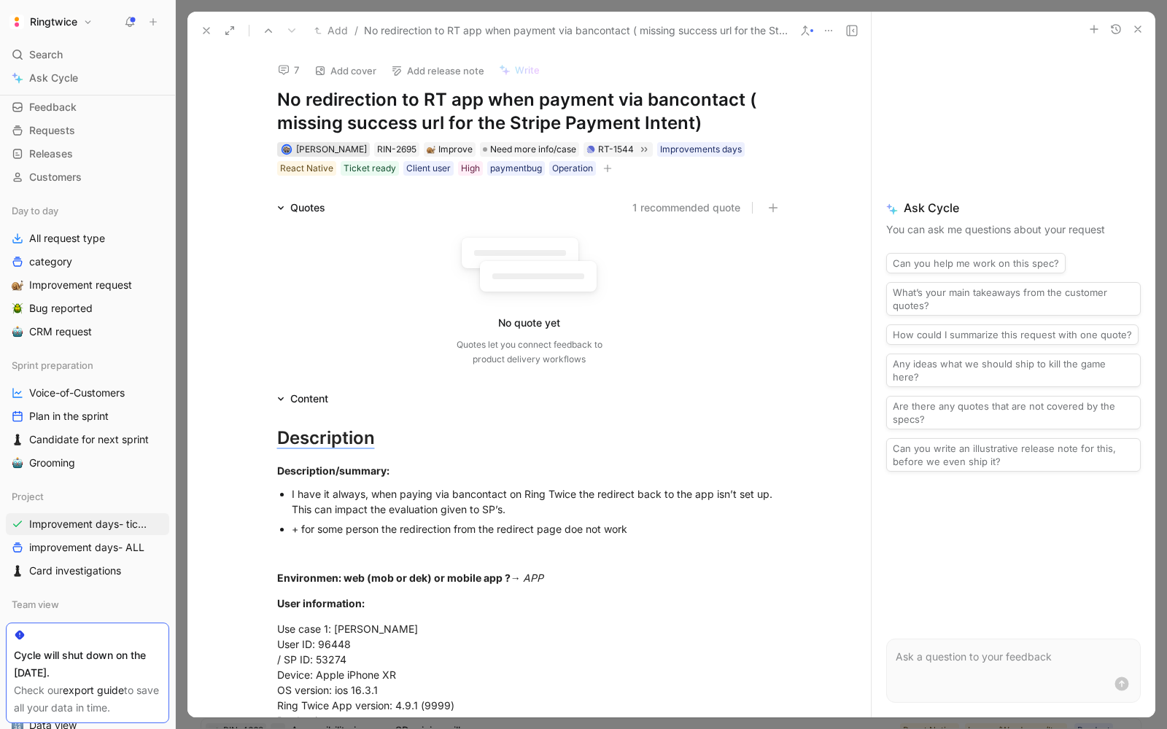
click at [314, 147] on span "Carl Holm" at bounding box center [331, 149] width 71 height 11
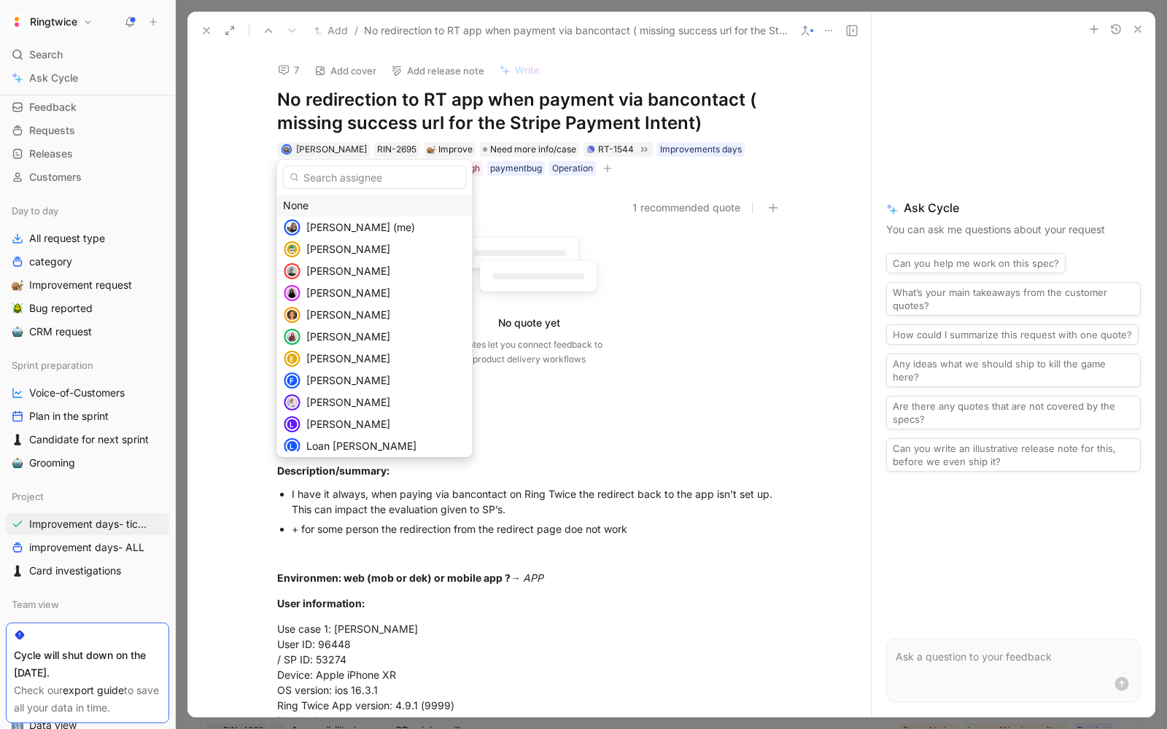
click at [309, 200] on div "None" at bounding box center [374, 206] width 182 height 18
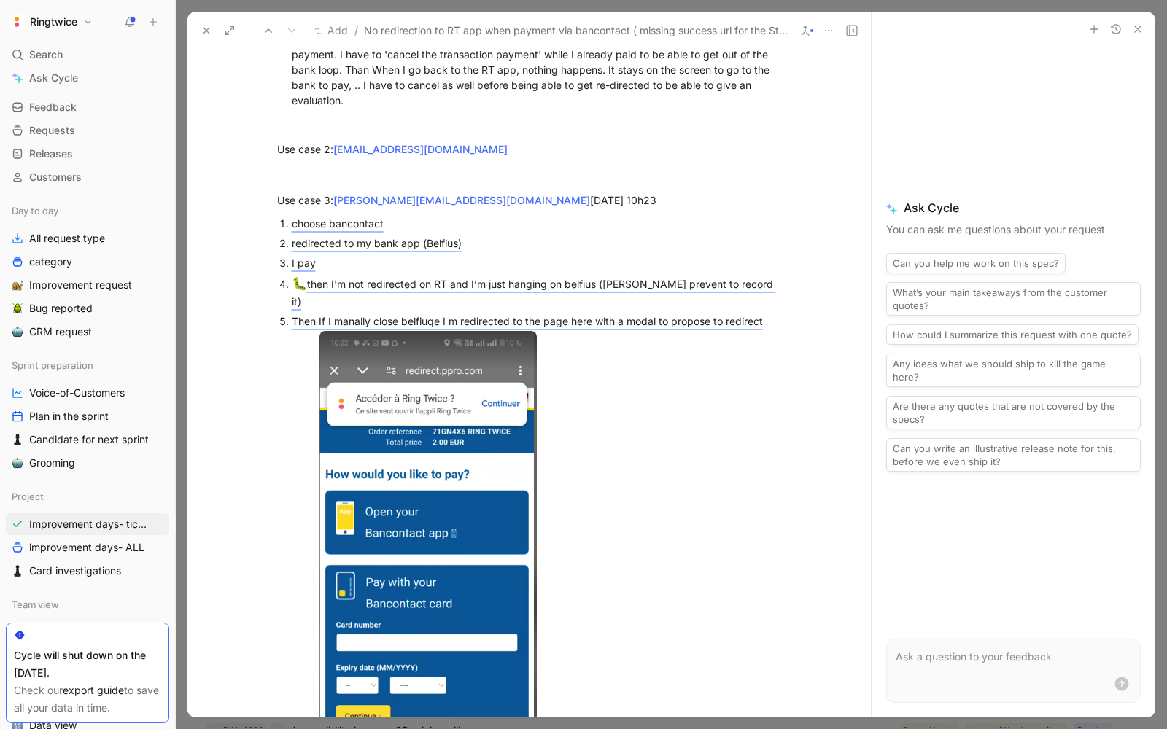
scroll to position [747, 0]
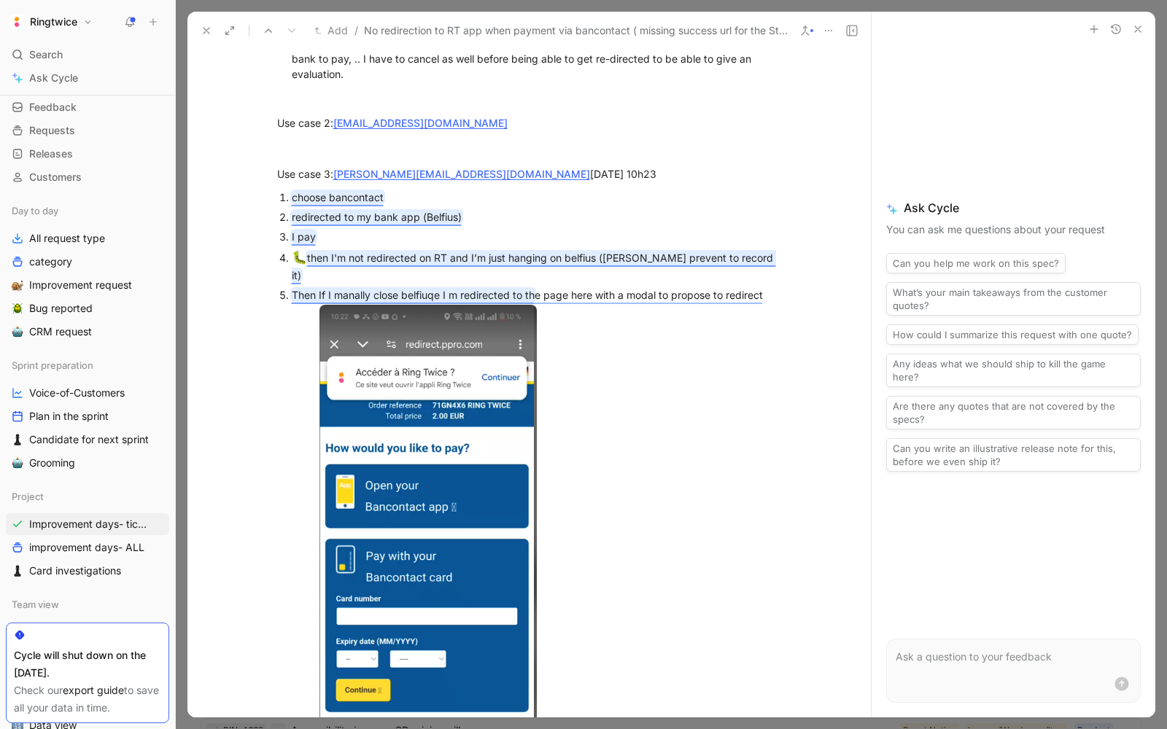
click at [379, 259] on mark "then I'm not redirected on RT and I’m just hanging on belfius (belfius prevent …" at bounding box center [534, 267] width 484 height 30
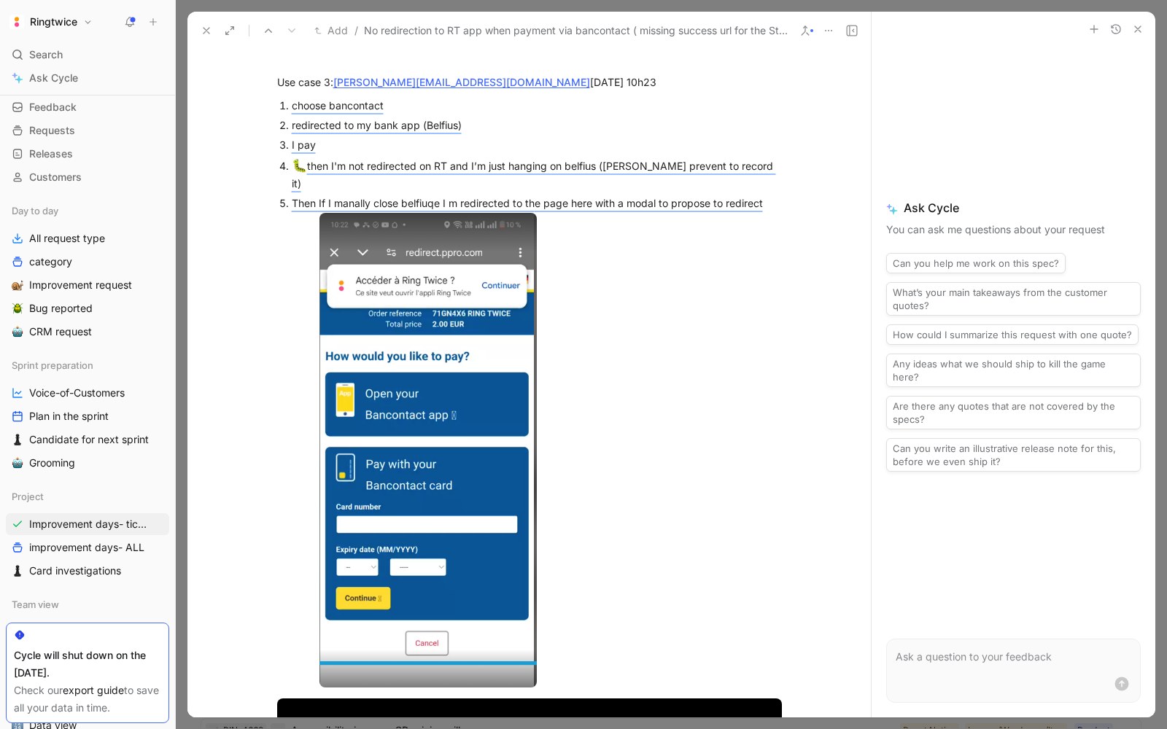
scroll to position [732, 0]
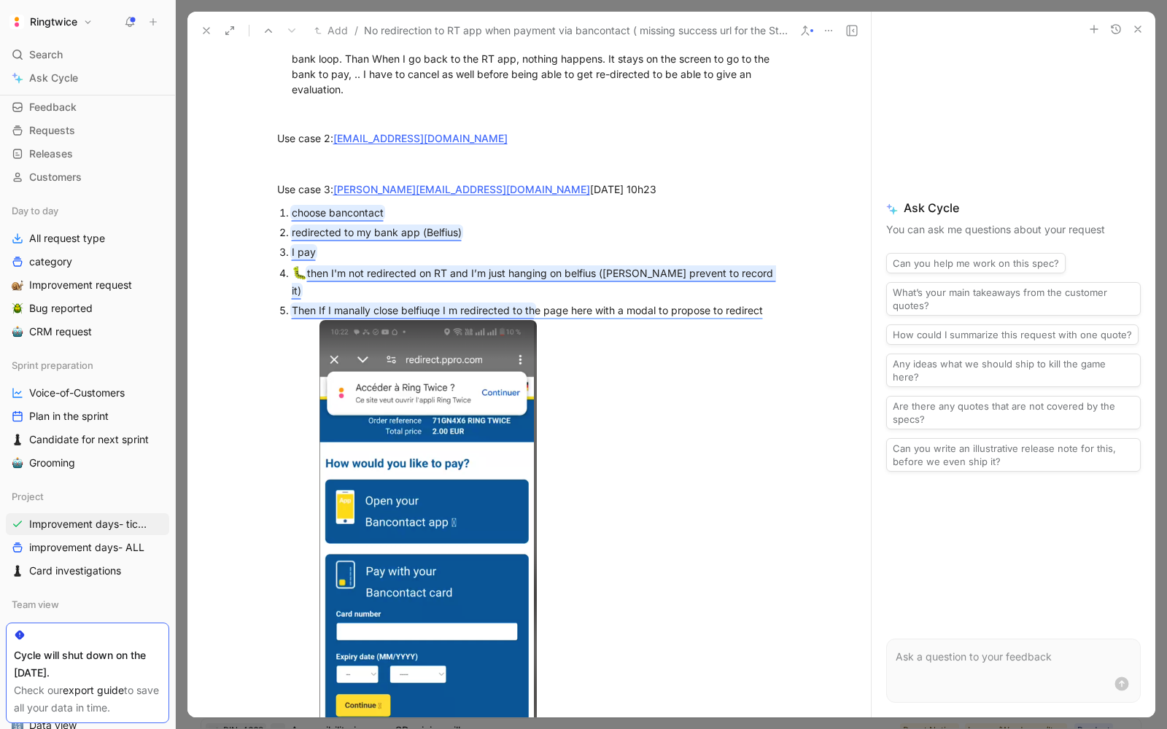
click at [445, 277] on mark "then I'm not redirected on RT and I’m just hanging on belfius (belfius prevent …" at bounding box center [534, 282] width 484 height 30
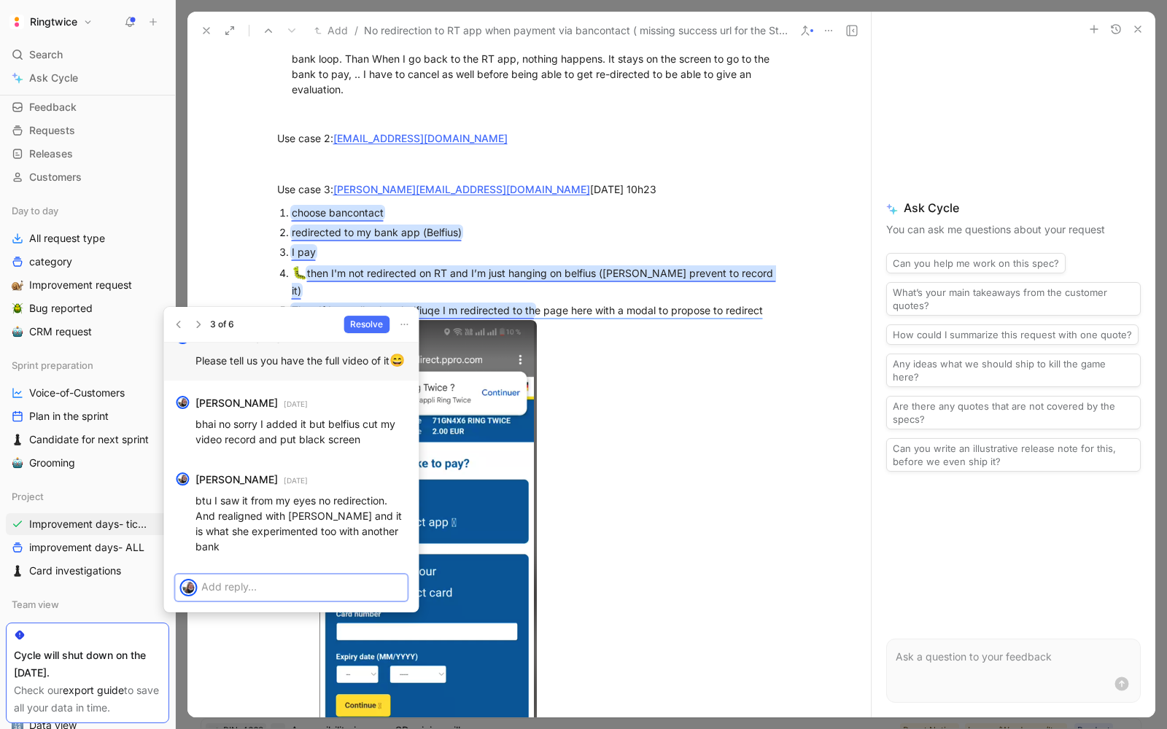
scroll to position [-220, 0]
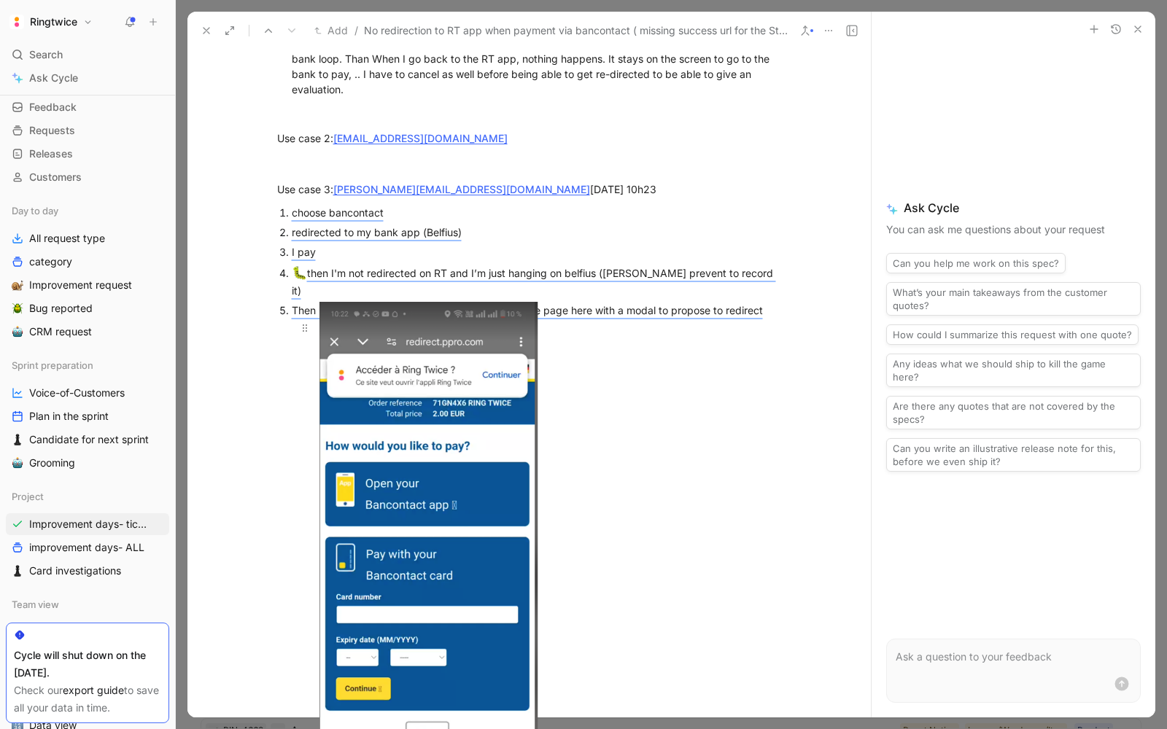
click at [438, 474] on body "Ringtwice Search ⌘ K Ask Cycle Workspace Home G then H Feedback G then F Reques…" at bounding box center [583, 364] width 1167 height 729
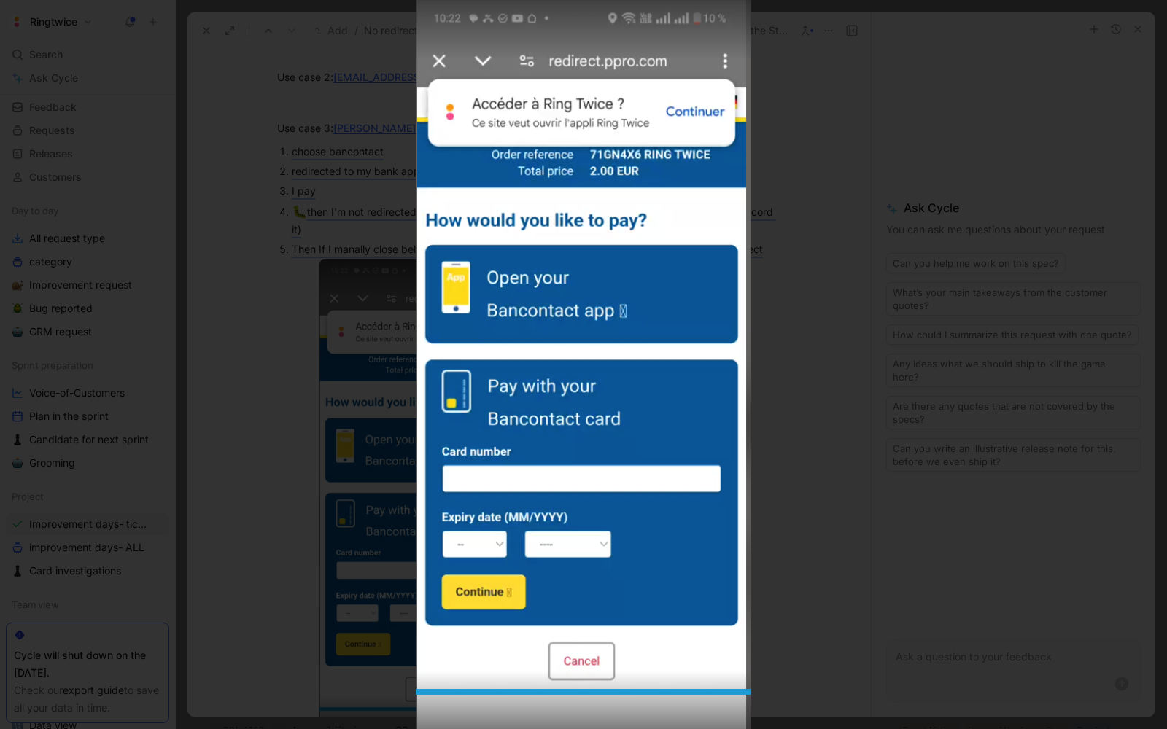
click at [354, 511] on div at bounding box center [583, 364] width 1167 height 729
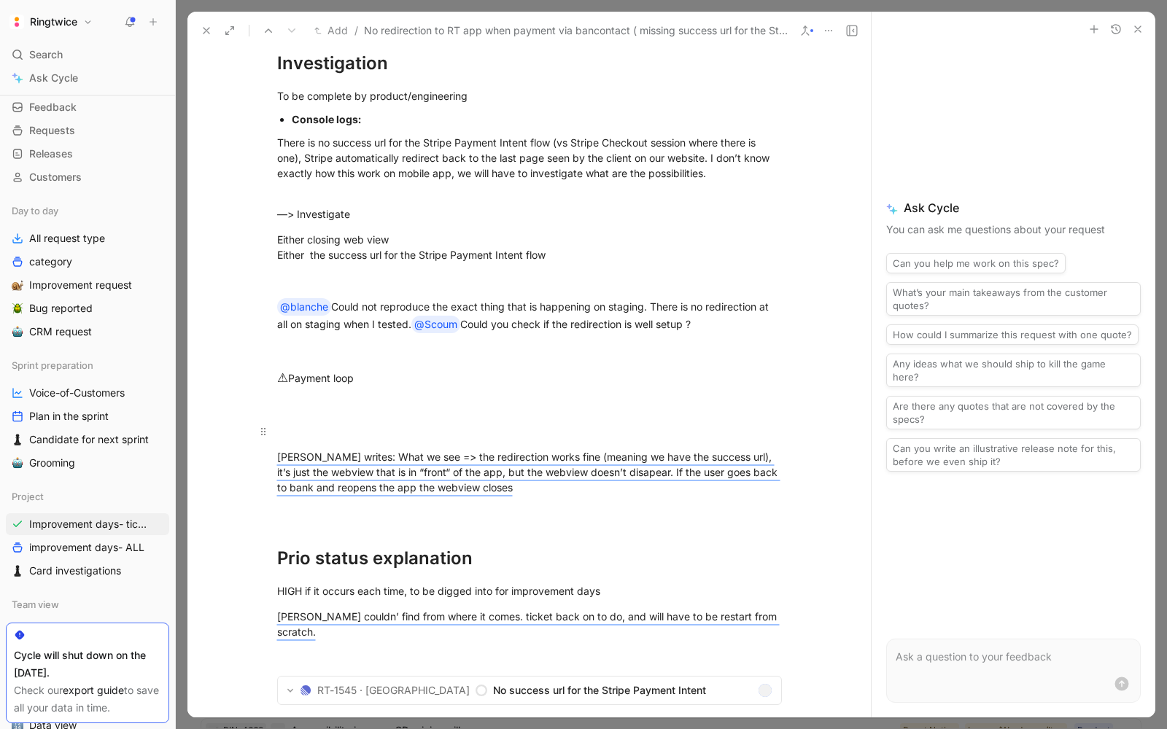
scroll to position [7395, 0]
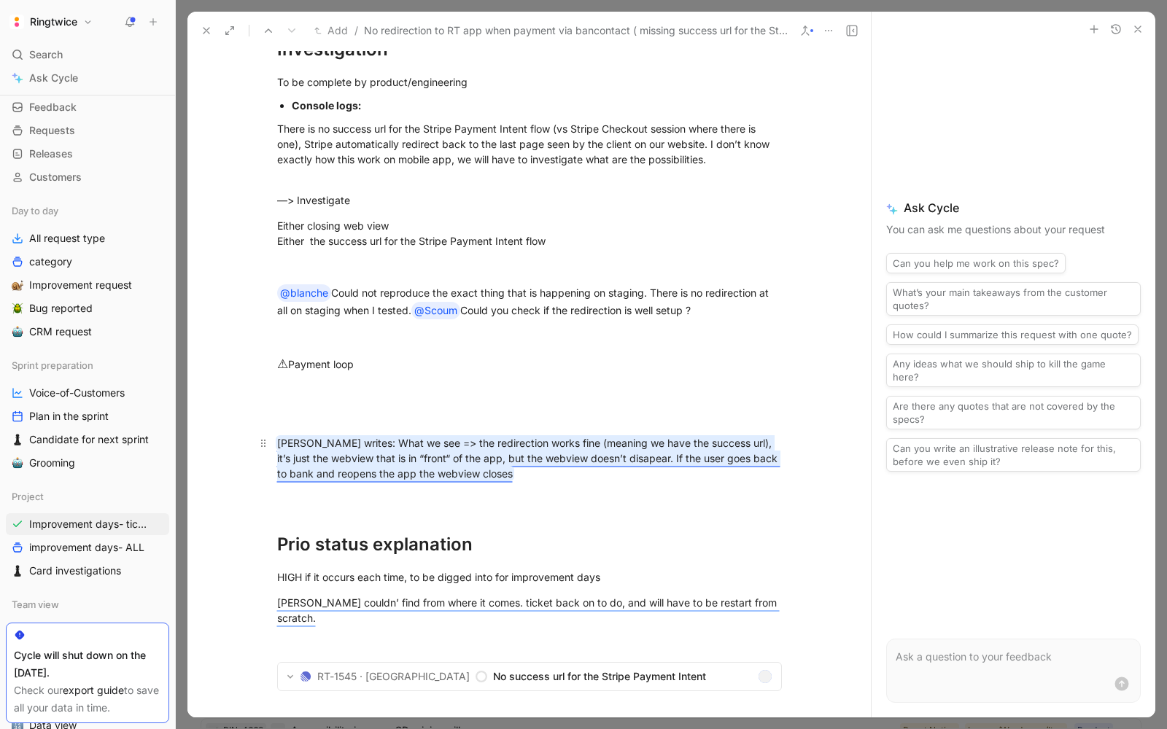
click at [411, 437] on mark "Carl writes: What we see => the redirection works fine (meaning we have the suc…" at bounding box center [528, 458] width 503 height 43
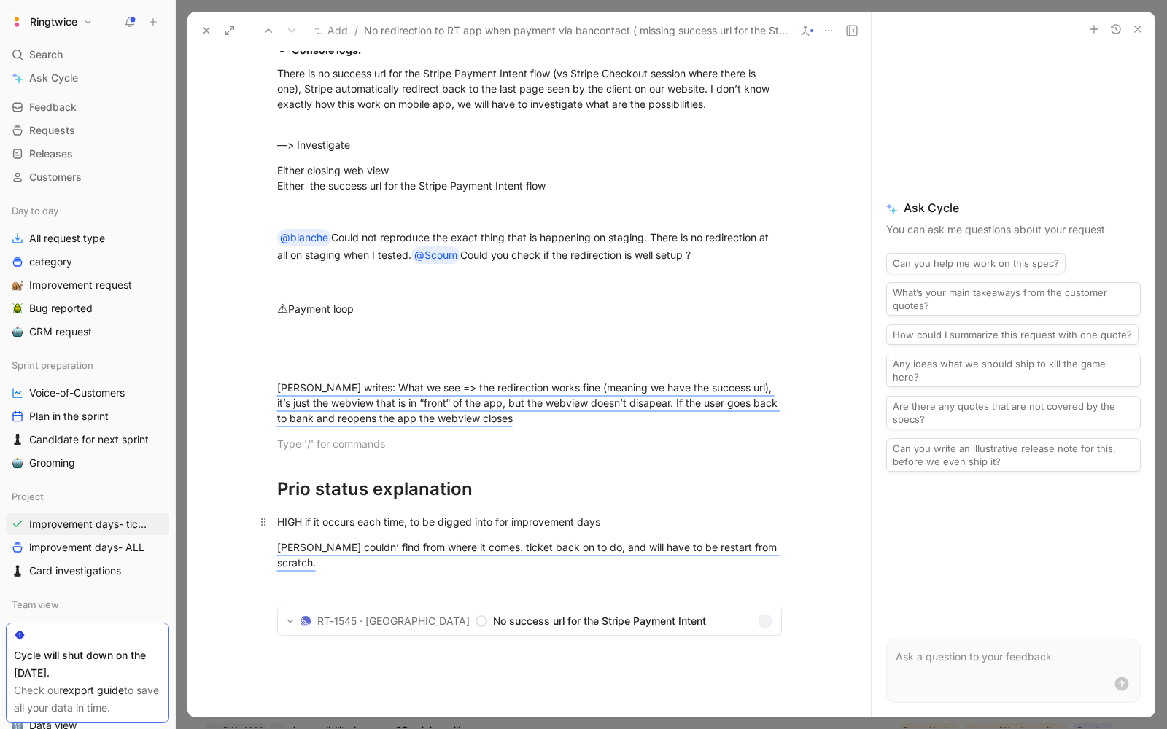
scroll to position [7464, 0]
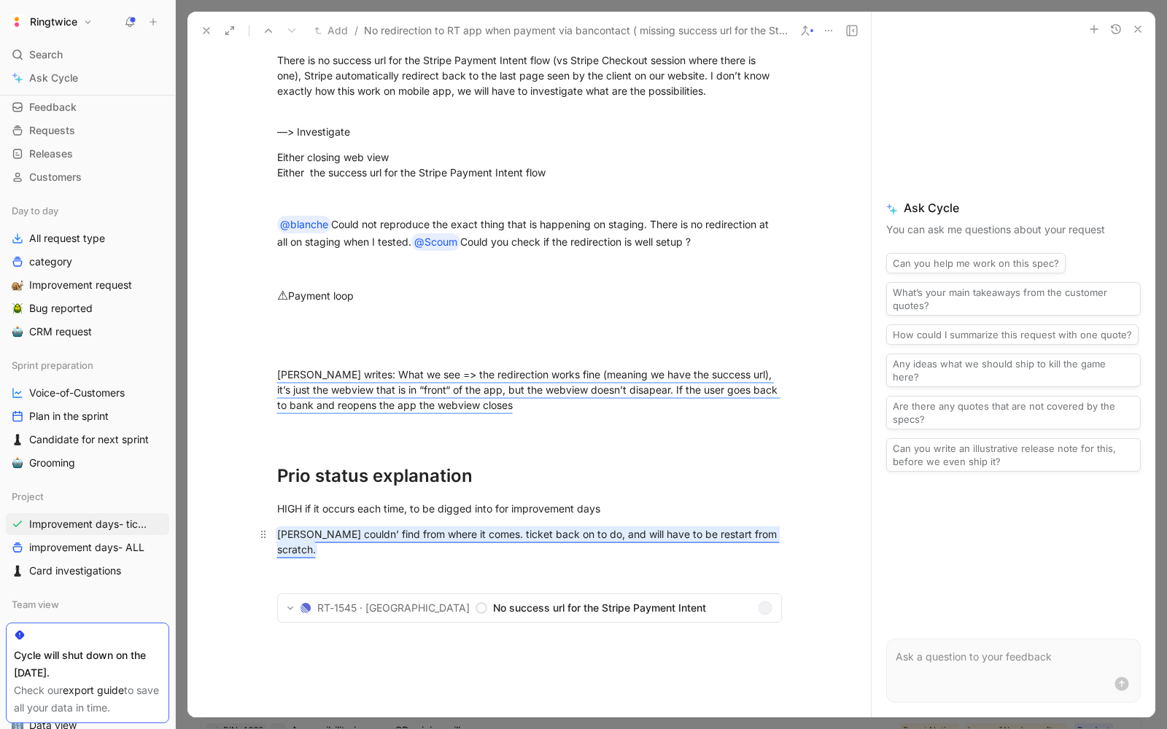
click at [513, 528] on mark "Carl couldn’ find from where it comes. ticket back on to do, and will have to b…" at bounding box center [528, 542] width 503 height 28
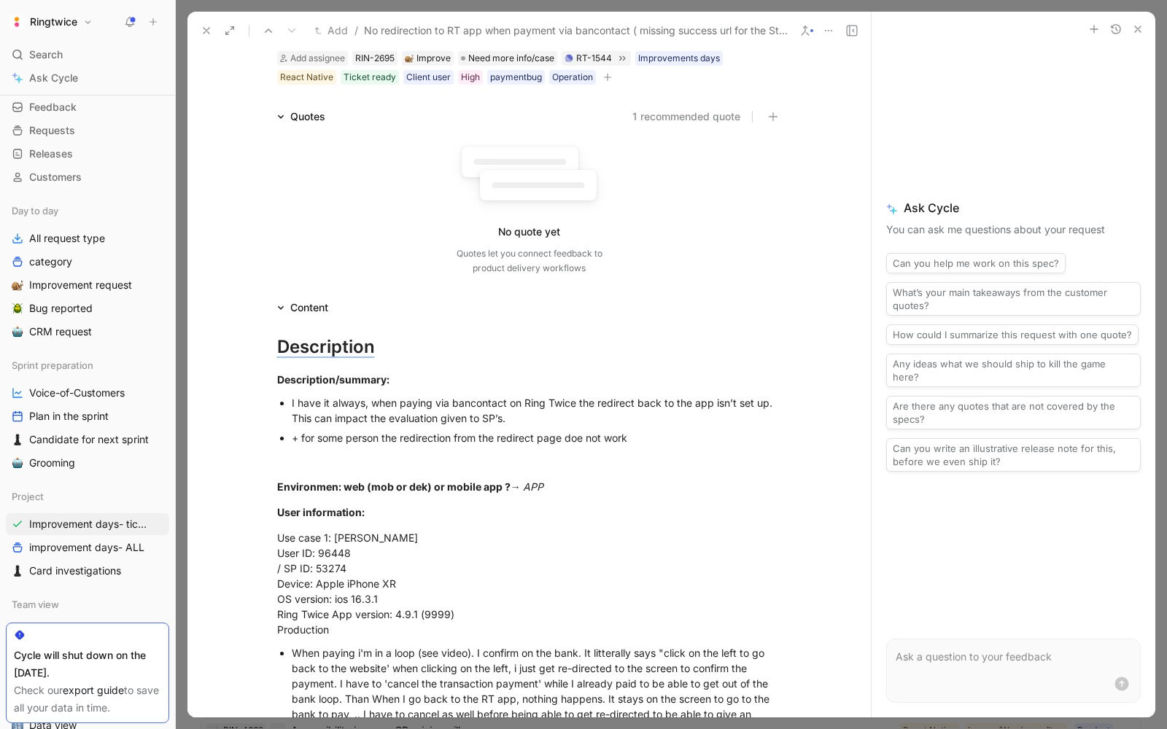
scroll to position [0, 0]
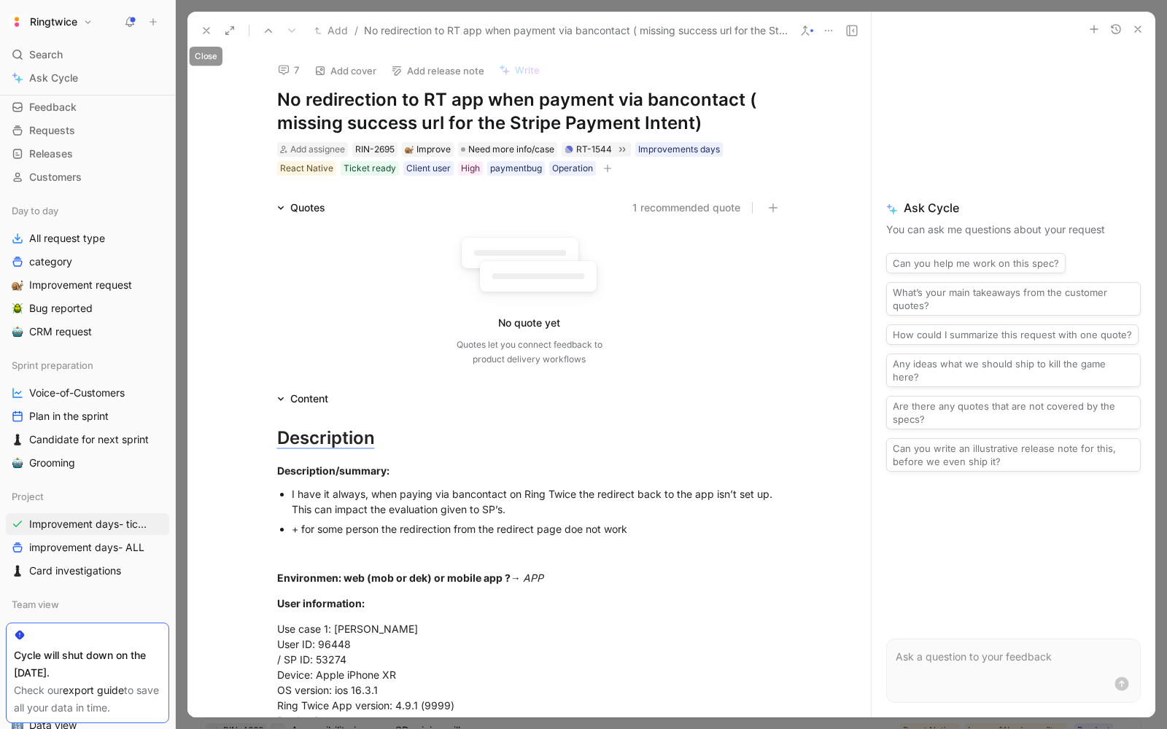
click at [211, 28] on icon at bounding box center [207, 31] width 12 height 12
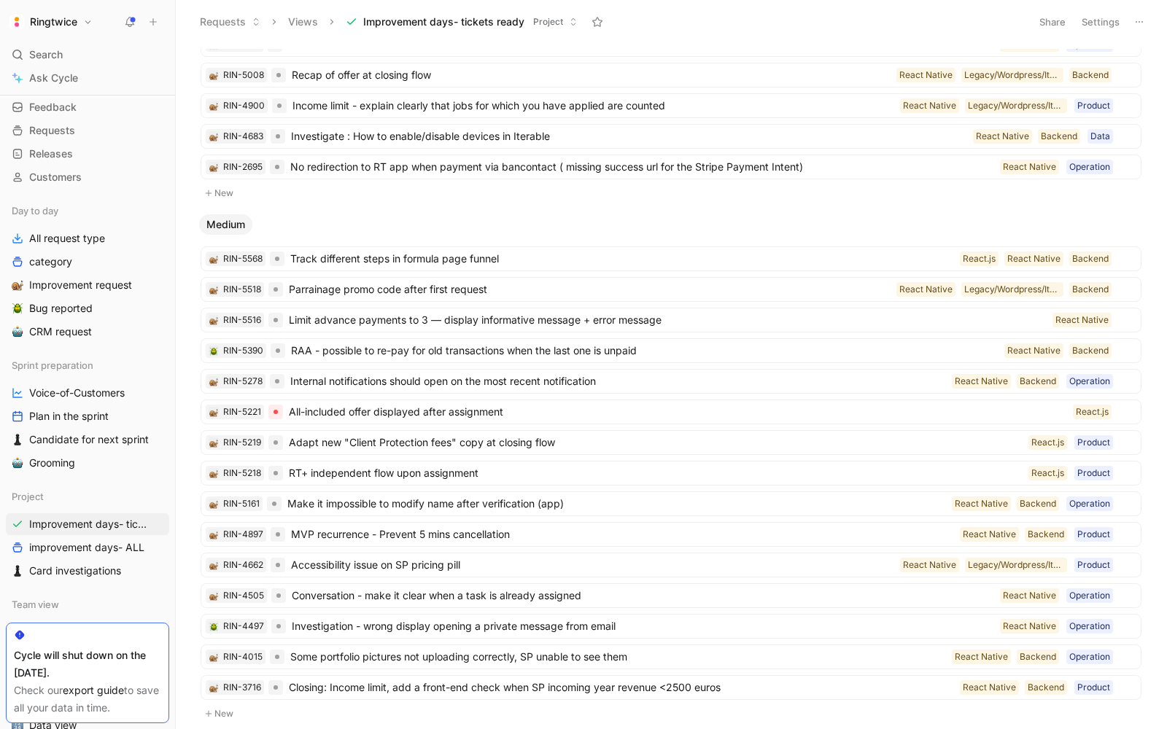
scroll to position [376, 0]
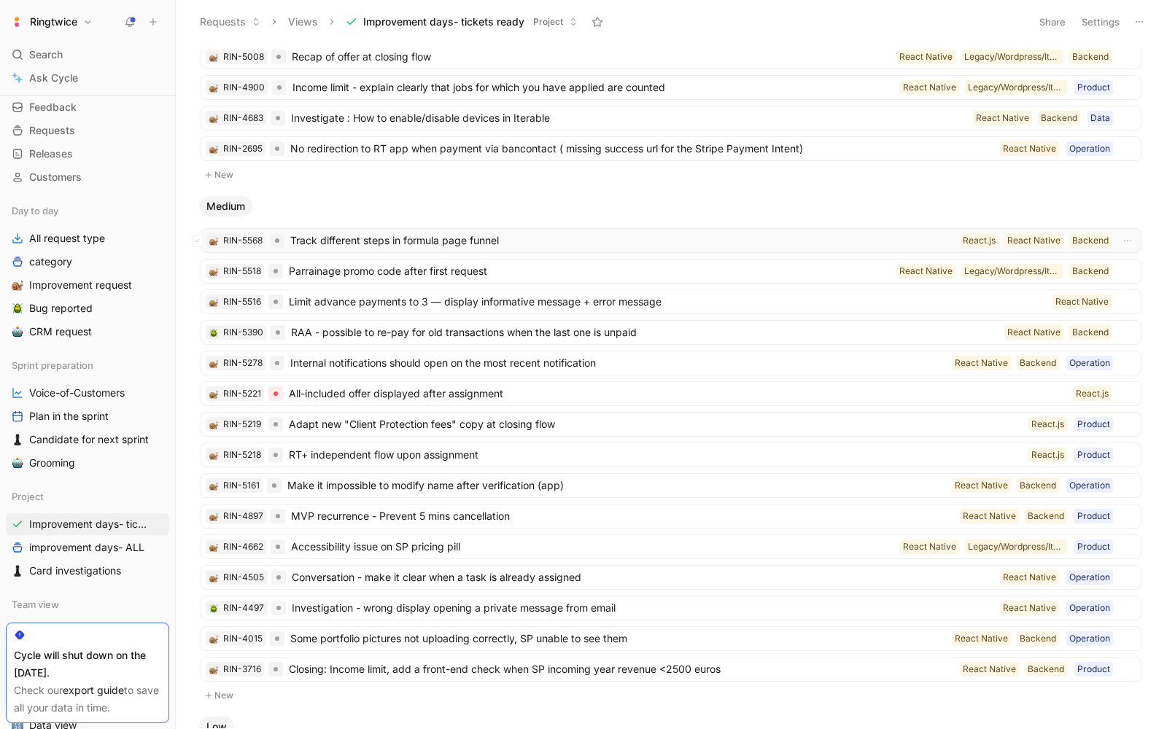
click at [473, 234] on span "Track different steps in formula page funnel" at bounding box center [622, 241] width 664 height 18
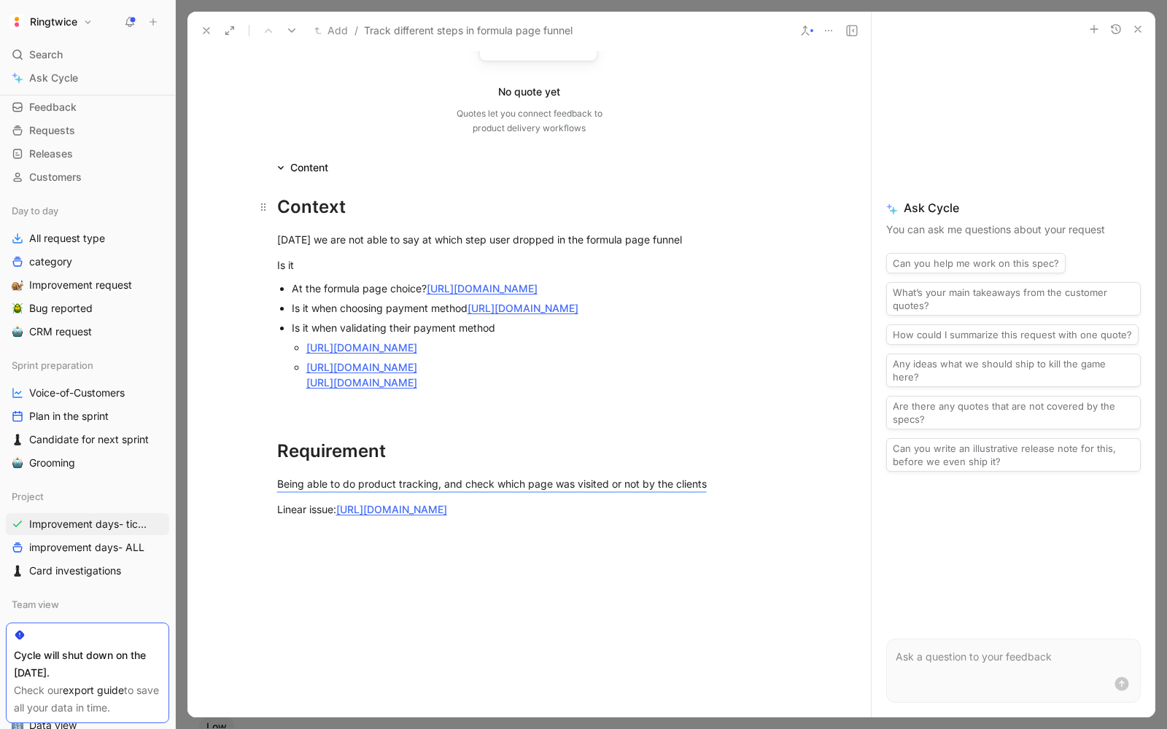
scroll to position [458, 0]
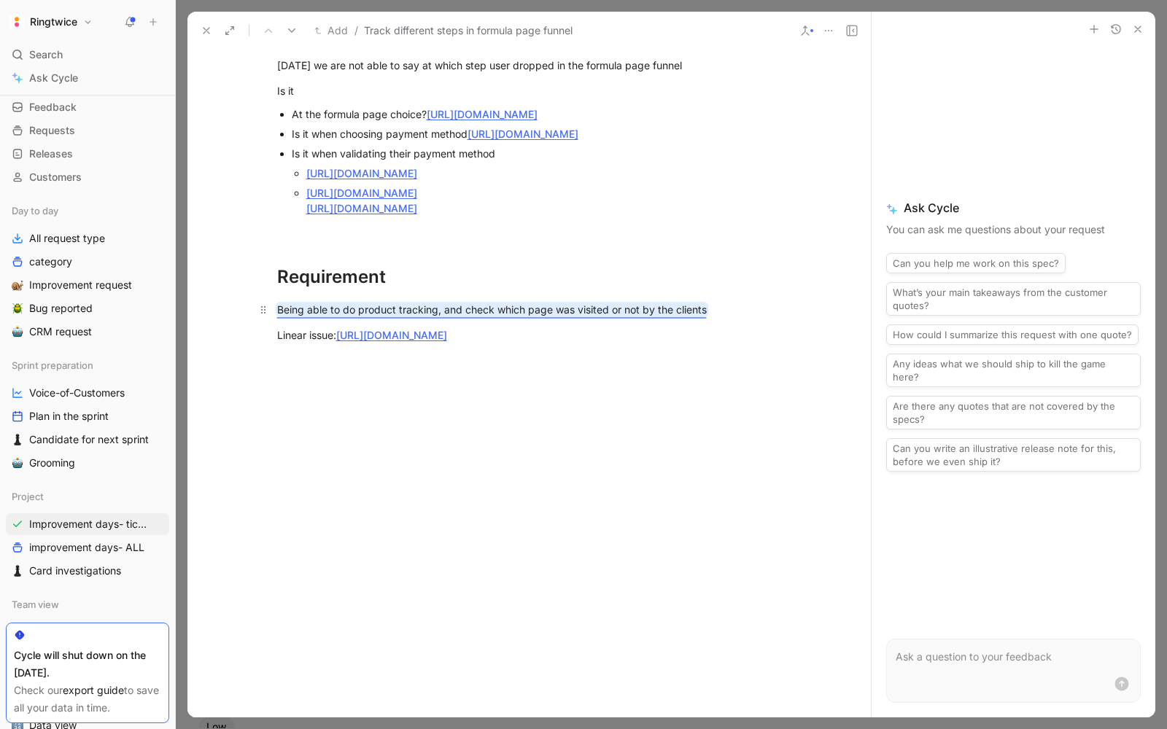
click at [322, 309] on mark "Being able to do product tracking, and check which page was visited or not by t…" at bounding box center [492, 309] width 430 height 12
click at [206, 33] on icon at bounding box center [207, 31] width 12 height 12
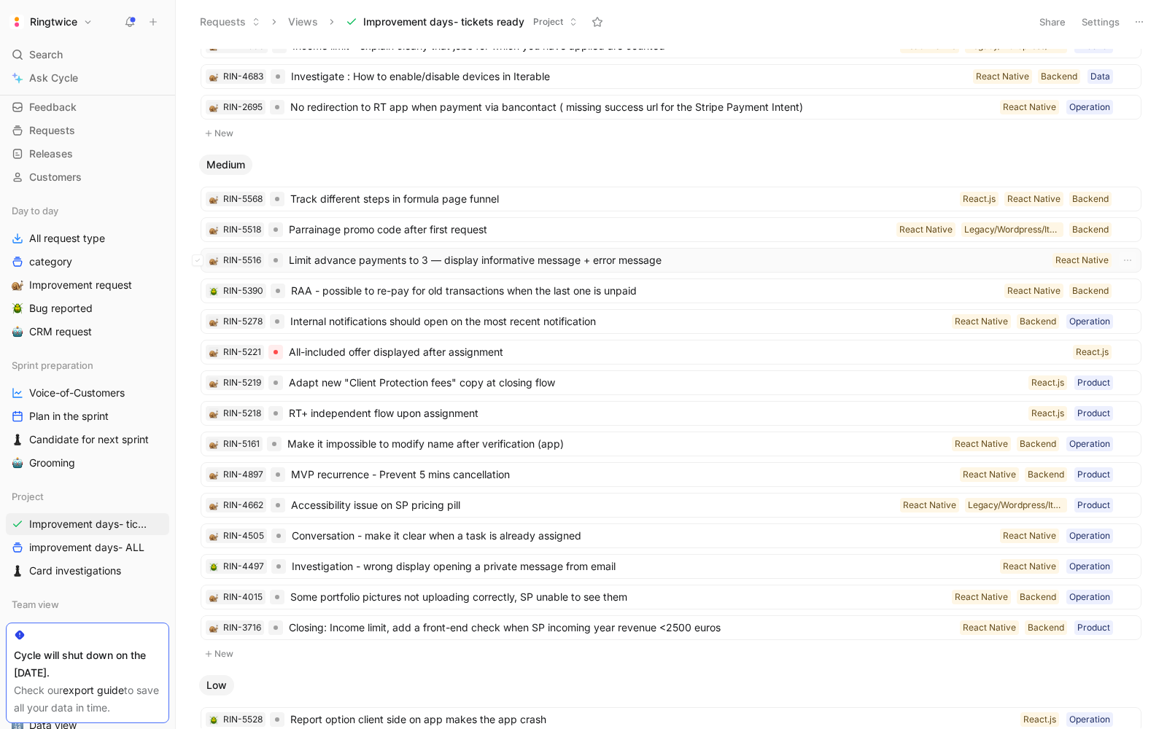
scroll to position [418, 0]
click at [428, 222] on span "Parrainage promo code after first request" at bounding box center [590, 229] width 602 height 18
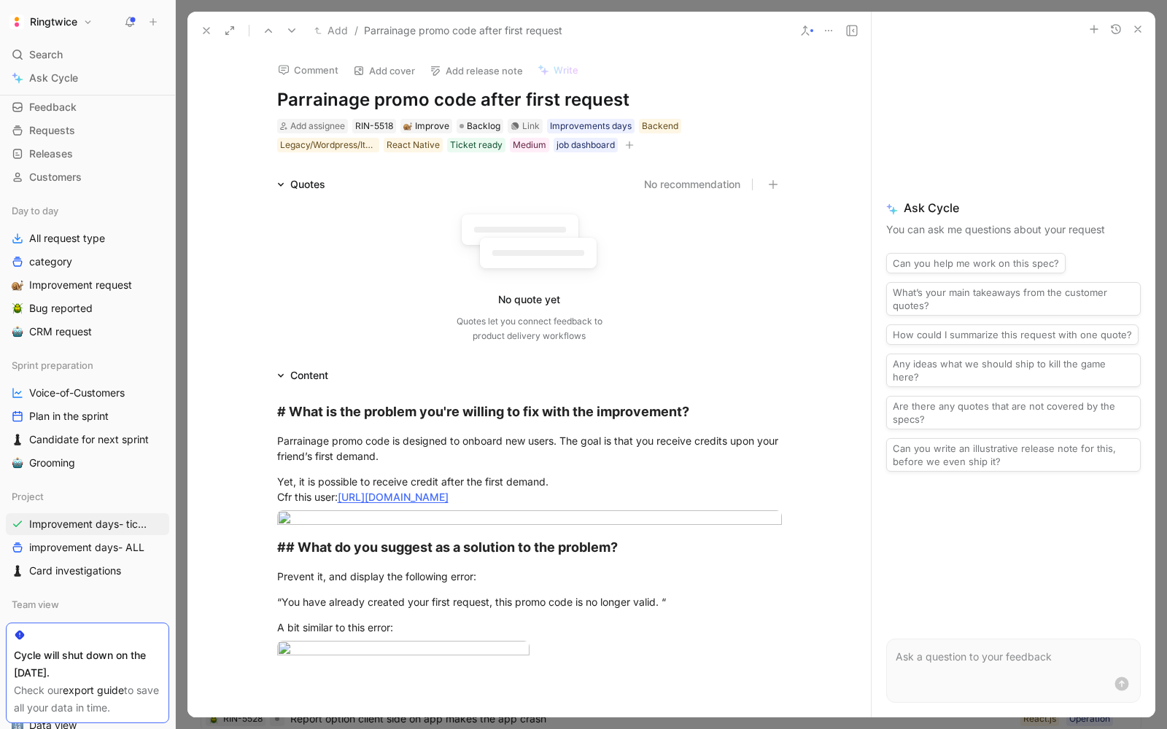
click at [203, 28] on icon at bounding box center [207, 31] width 12 height 12
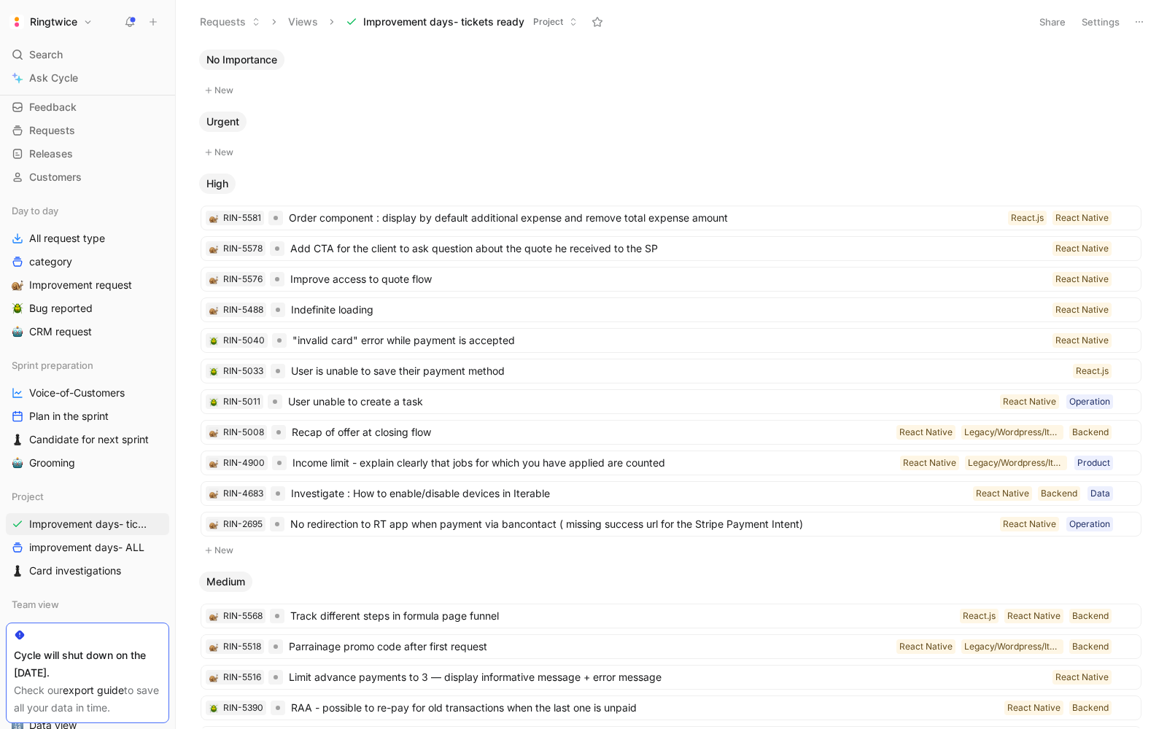
click at [486, 18] on span "Improvement days- tickets ready" at bounding box center [443, 22] width 161 height 15
click at [1026, 129] on div "Urgent" at bounding box center [671, 122] width 956 height 20
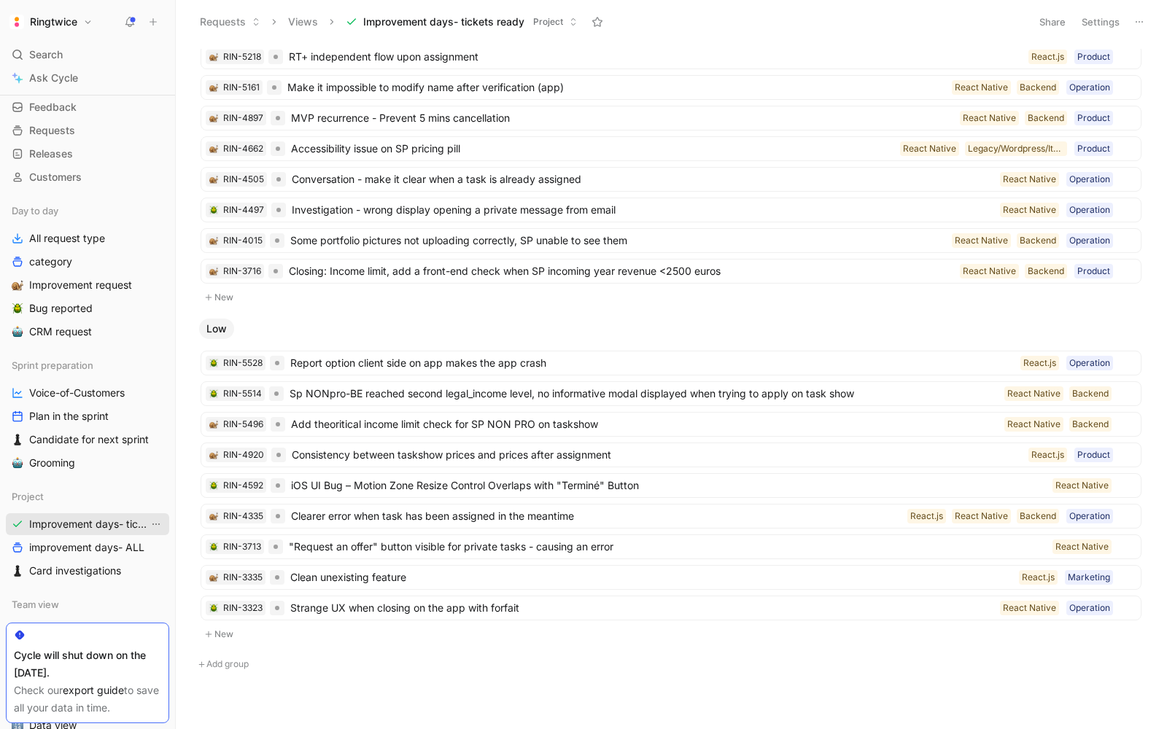
click at [156, 524] on icon "View actions" at bounding box center [155, 524] width 7 height 1
click at [143, 553] on span "Duplicate" at bounding box center [132, 550] width 45 height 12
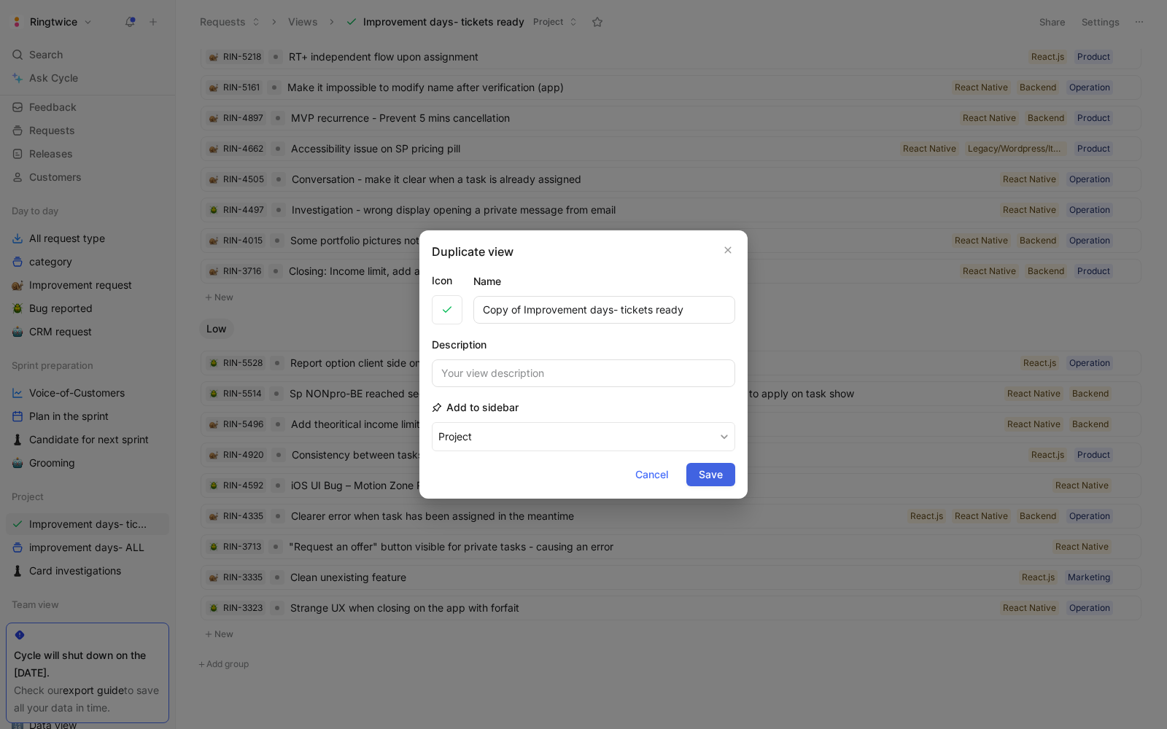
click at [699, 470] on span "Save" at bounding box center [711, 475] width 24 height 18
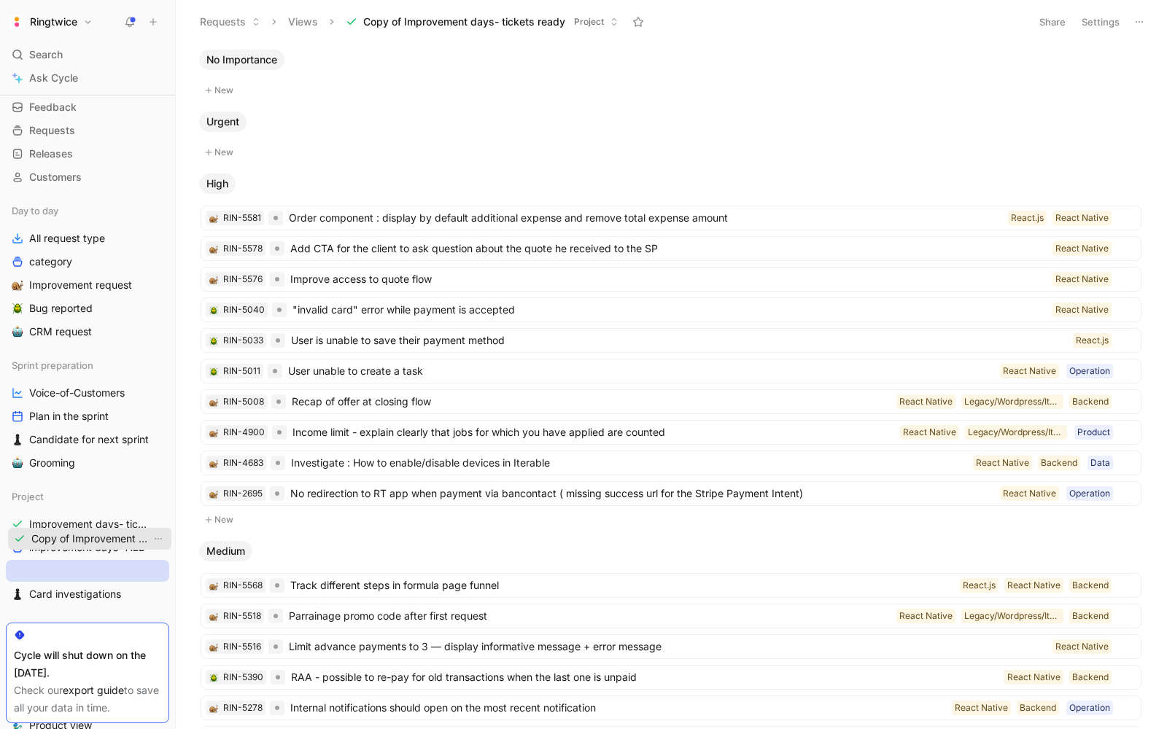
drag, startPoint x: 69, startPoint y: 547, endPoint x: 71, endPoint y: 540, distance: 7.6
drag, startPoint x: 56, startPoint y: 570, endPoint x: 57, endPoint y: 541, distance: 28.5
click at [57, 541] on div "Workspace Home G then H Feedback G then F Requests G then R Releases G then L C…" at bounding box center [87, 567] width 163 height 1044
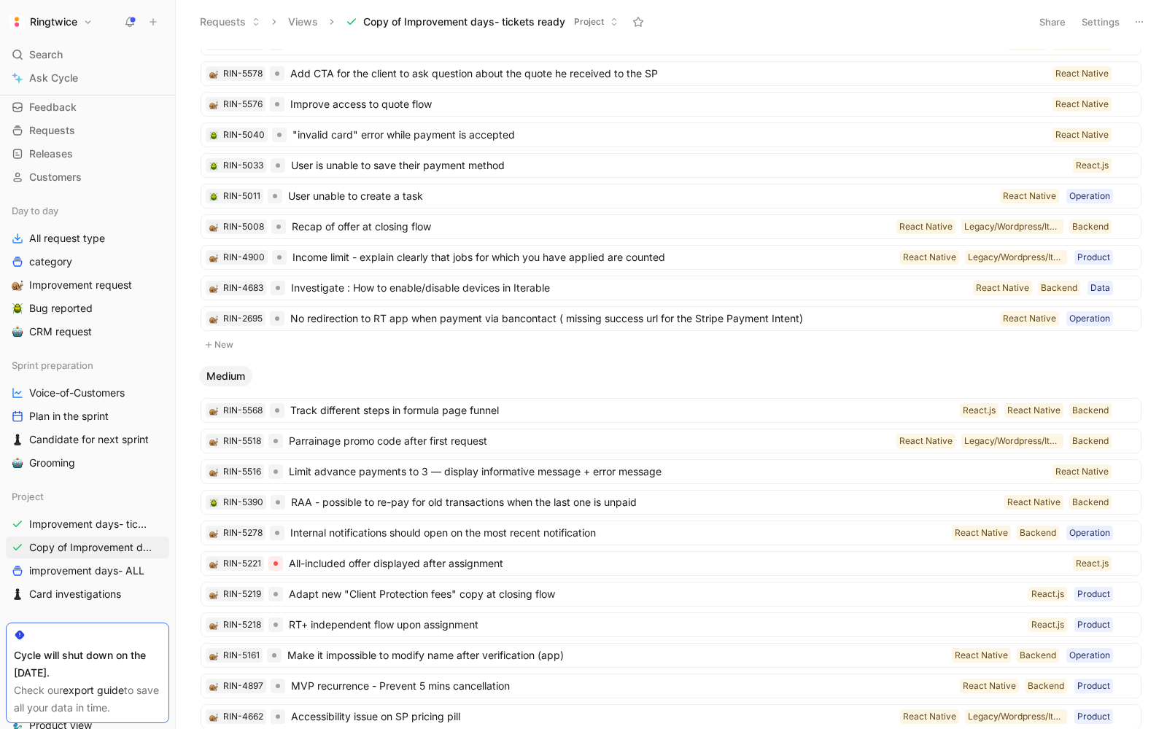
scroll to position [162, 0]
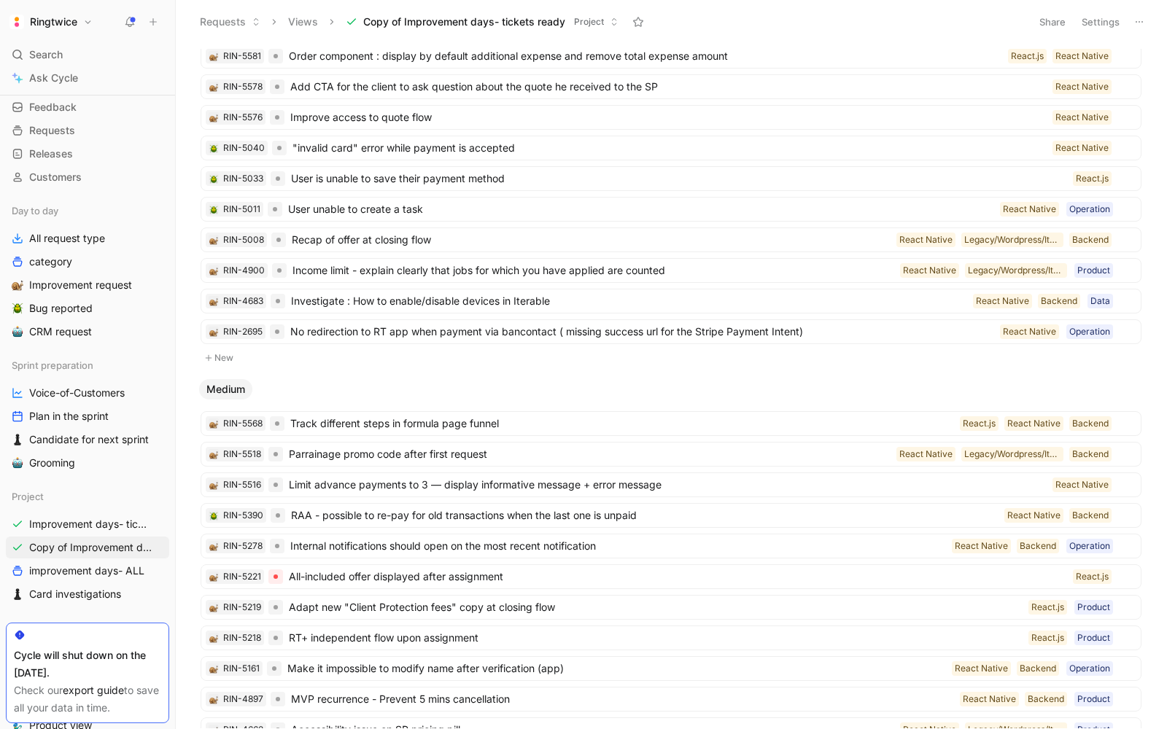
click at [367, 353] on button "New" at bounding box center [671, 358] width 944 height 18
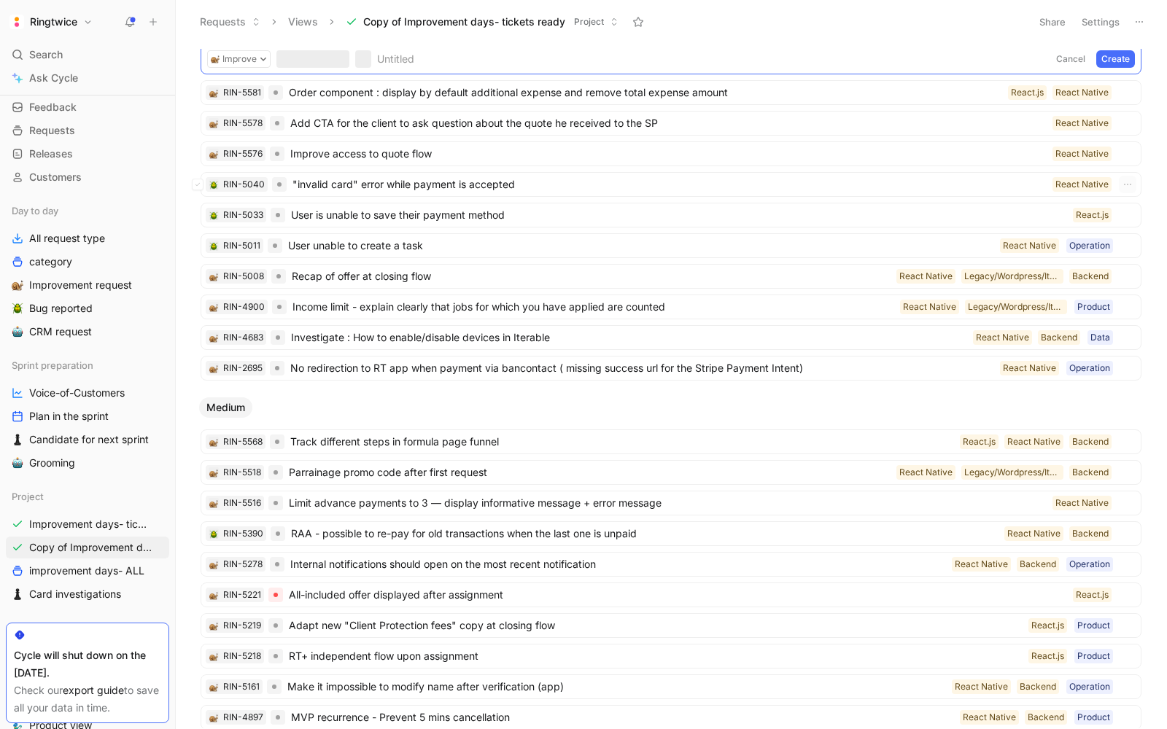
scroll to position [0, 0]
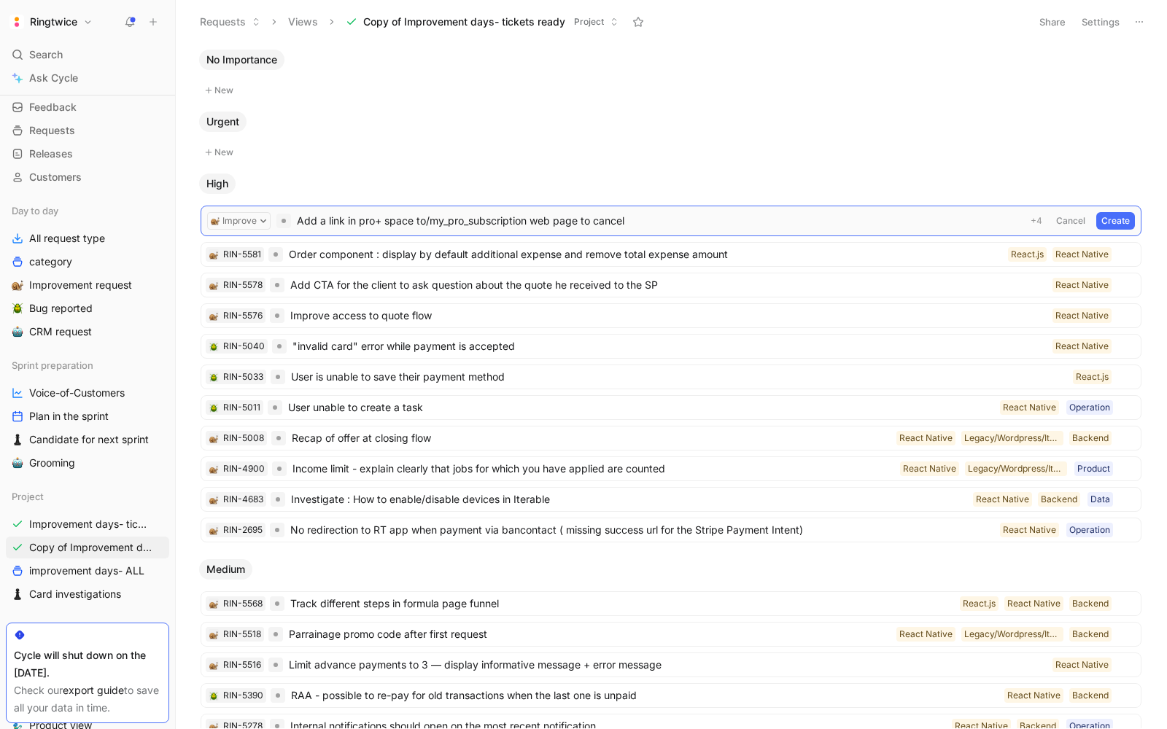
click at [1121, 213] on button "Create" at bounding box center [1115, 221] width 39 height 18
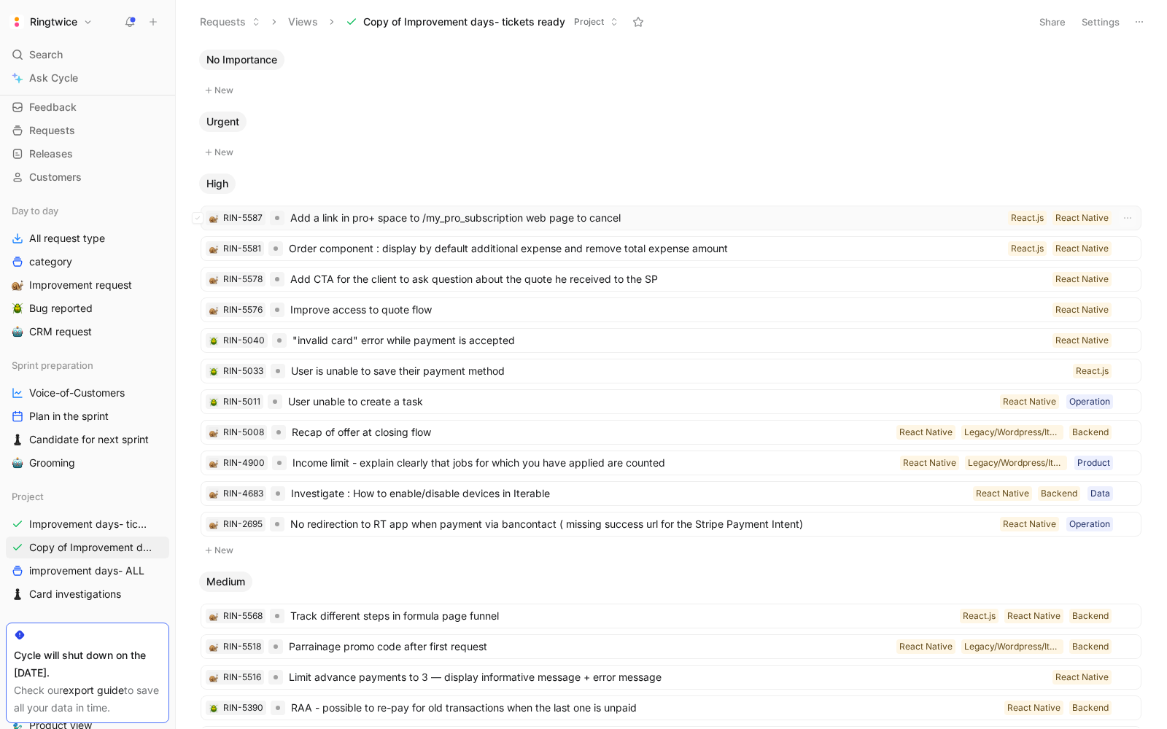
click at [576, 217] on span "Add a link in pro+ space to /my_pro_subscription web page to cancel" at bounding box center [646, 218] width 712 height 18
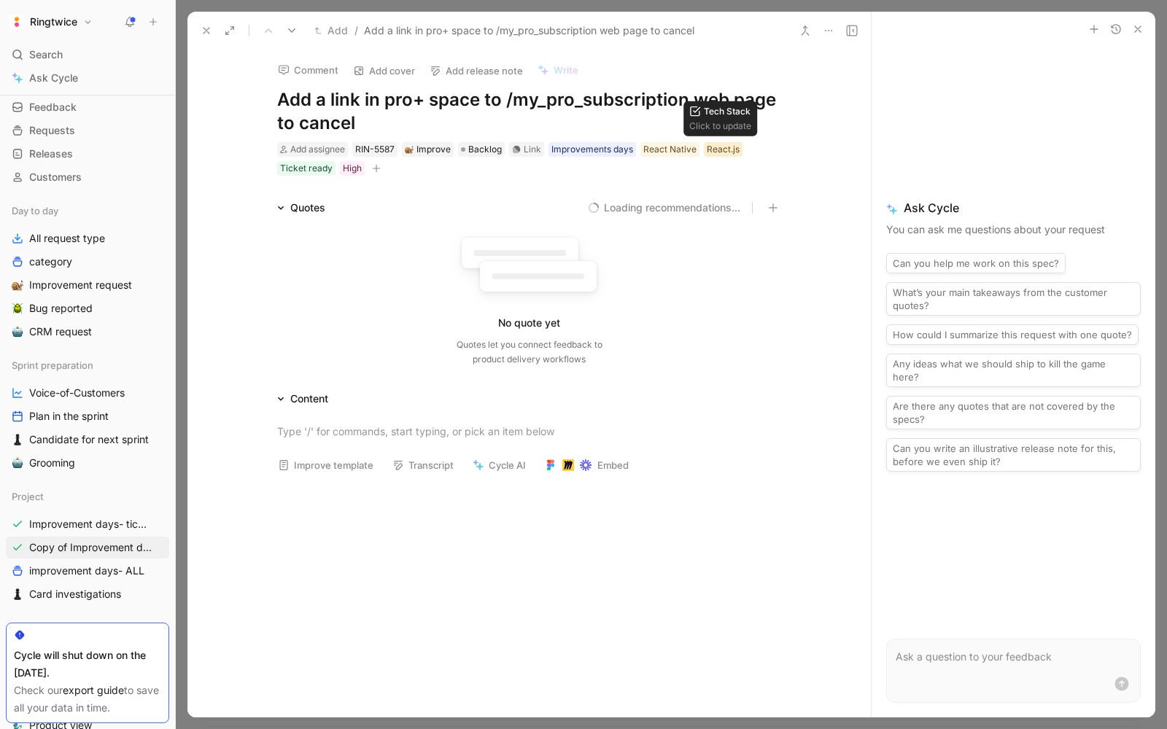
click at [732, 149] on div "React.js" at bounding box center [723, 149] width 33 height 15
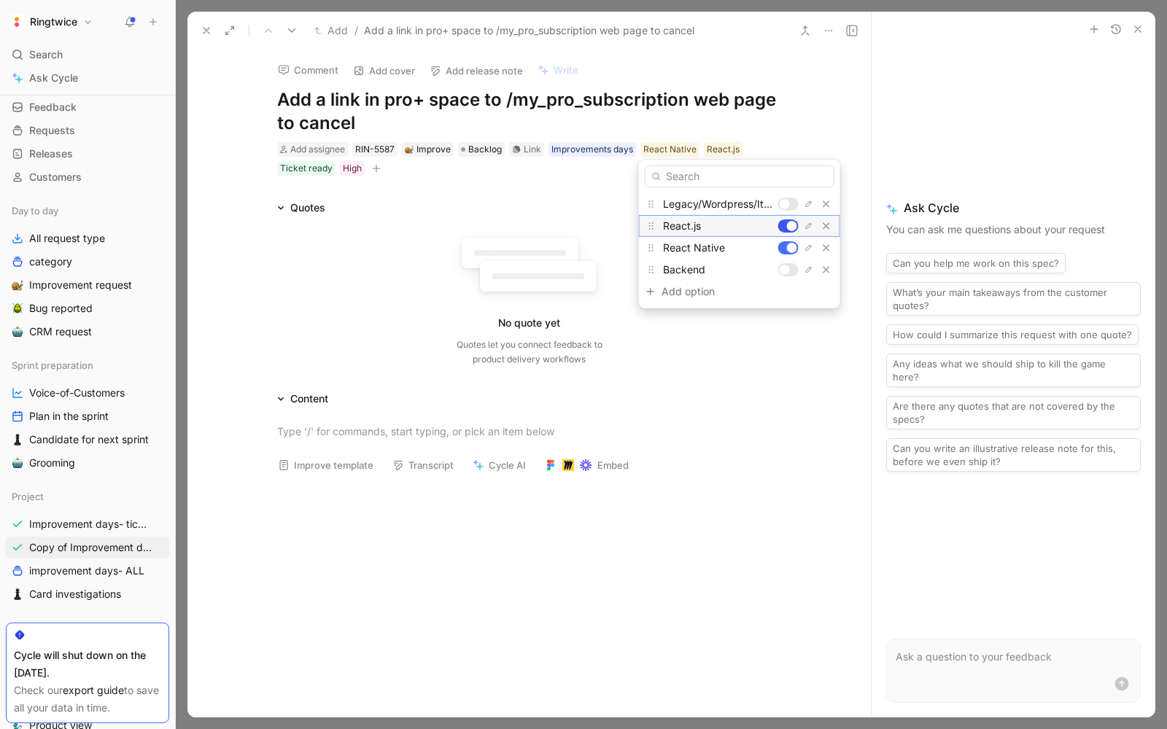
click at [791, 226] on div at bounding box center [792, 226] width 10 height 10
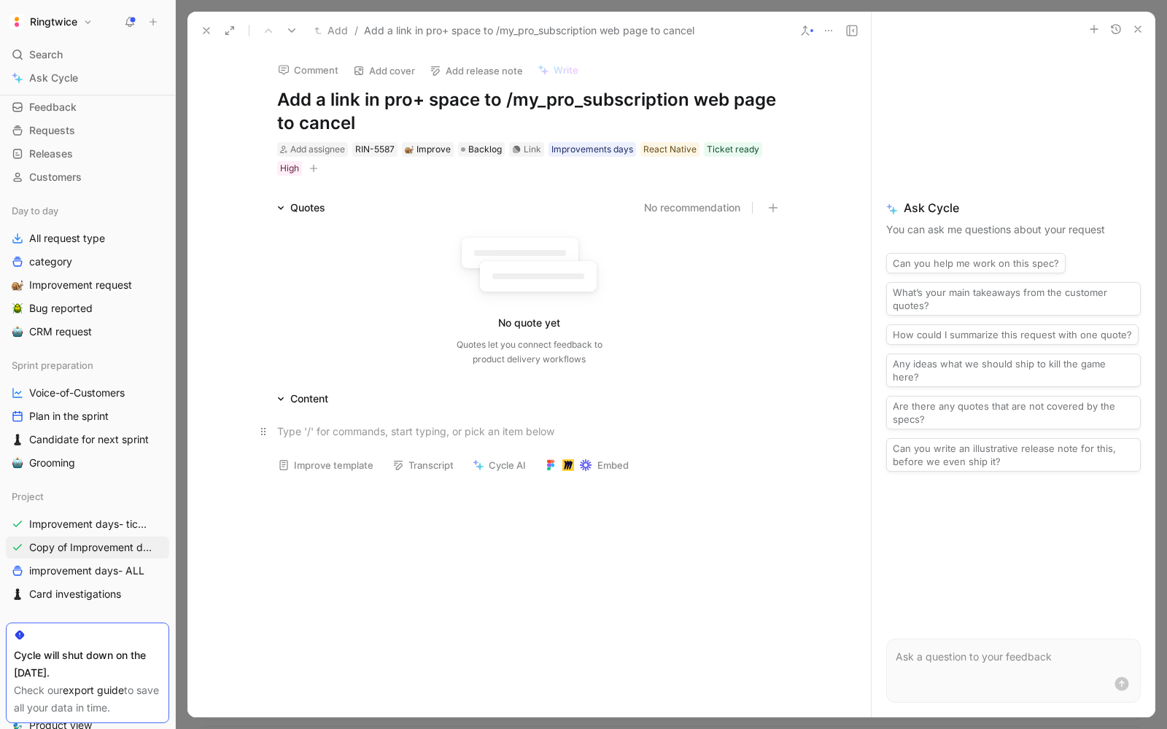
click at [331, 435] on div at bounding box center [529, 431] width 505 height 15
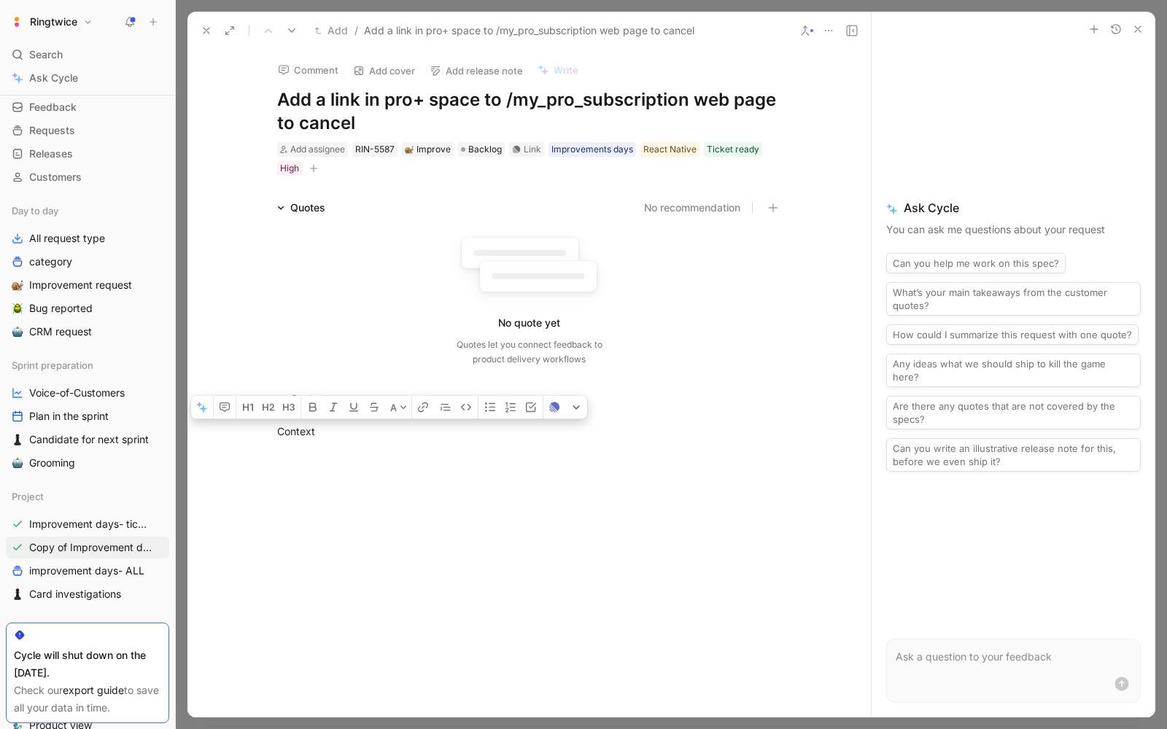
drag, startPoint x: 322, startPoint y: 434, endPoint x: 238, endPoint y: 430, distance: 84.0
click at [239, 430] on div "Context" at bounding box center [528, 431] width 683 height 47
click at [336, 443] on div "Context" at bounding box center [528, 431] width 683 height 47
click at [336, 443] on p "Context" at bounding box center [529, 431] width 560 height 24
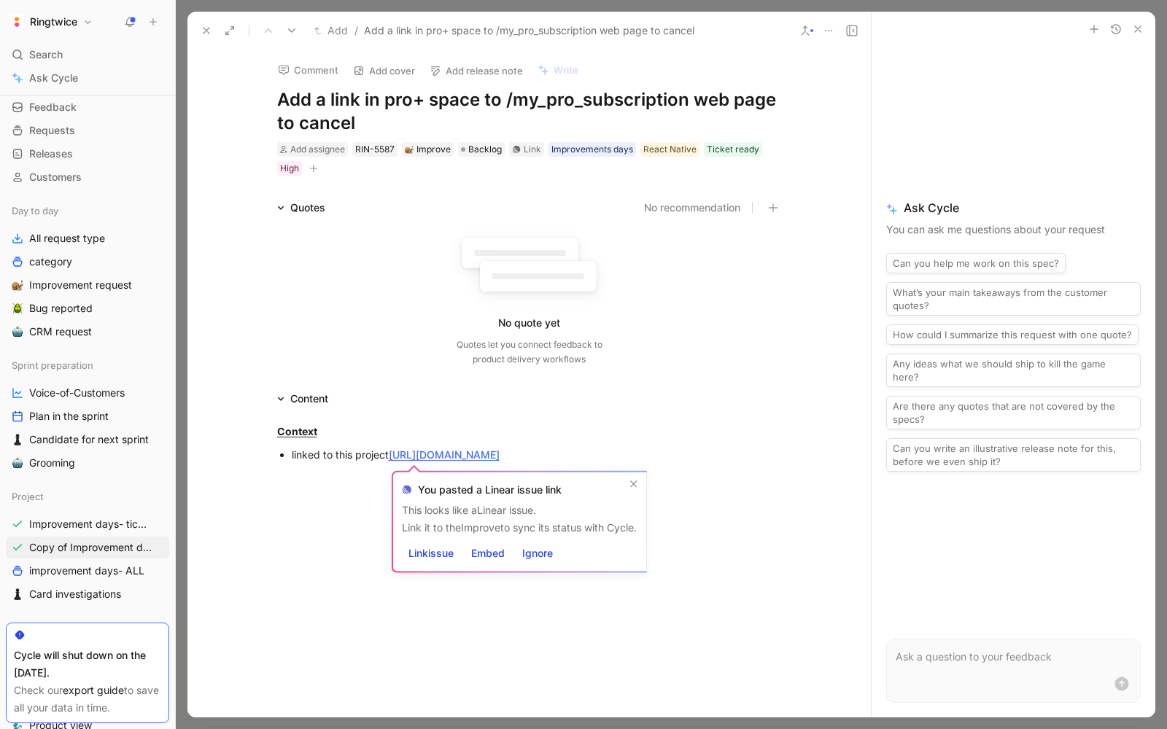
click at [759, 456] on div "linked to this project https://linear.app/ringtwice/issue/RT-2763/cancel-my-pro" at bounding box center [537, 454] width 490 height 15
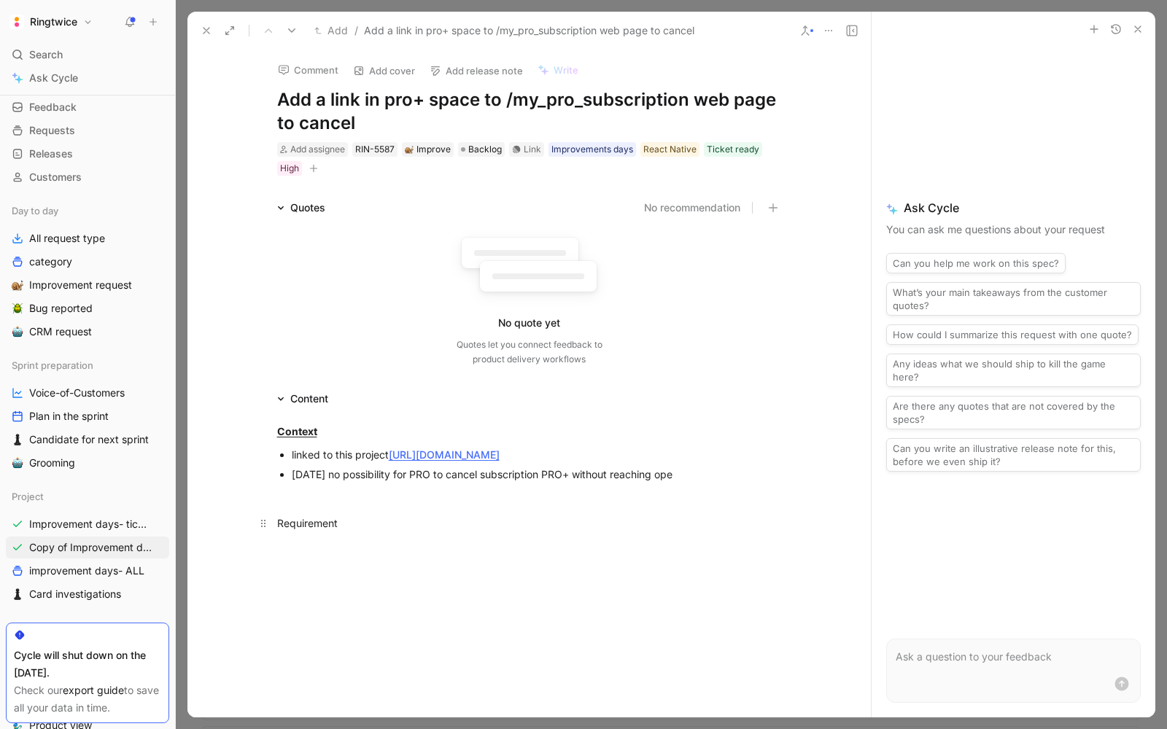
click at [305, 530] on div "Requirement" at bounding box center [529, 523] width 505 height 15
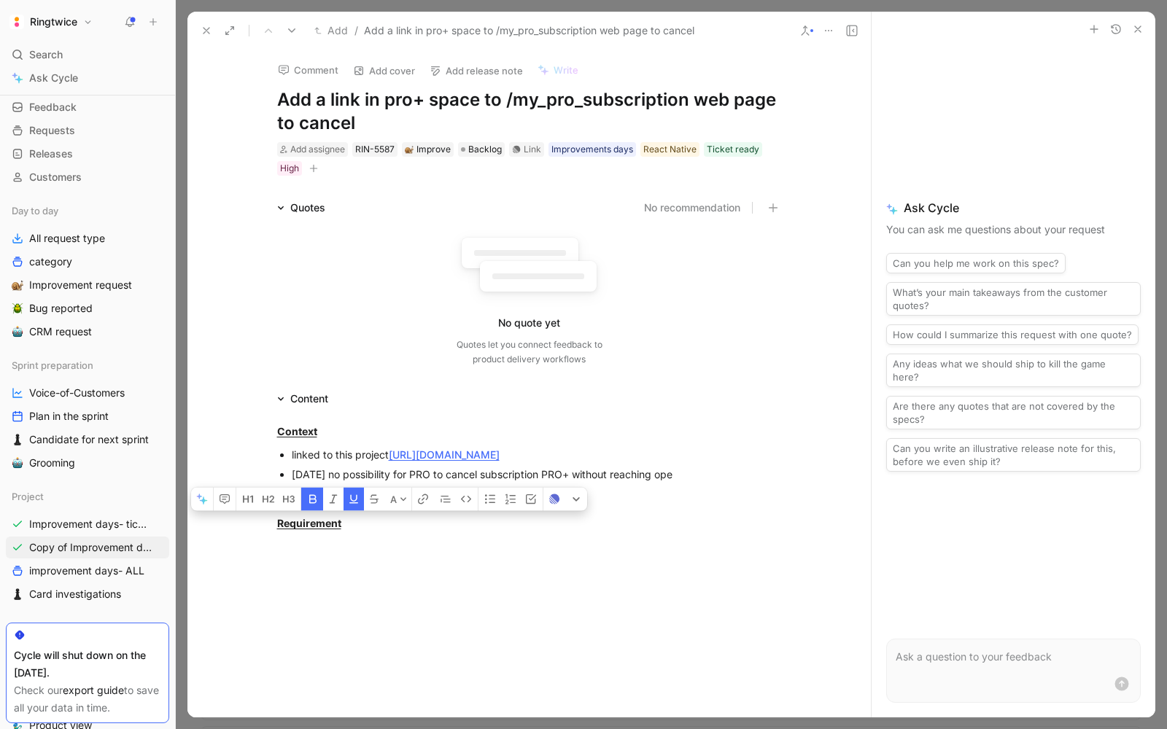
click at [352, 541] on div "Context linked to this project https://linear.app/ringtwice/issue/RT-2763/cance…" at bounding box center [528, 477] width 683 height 139
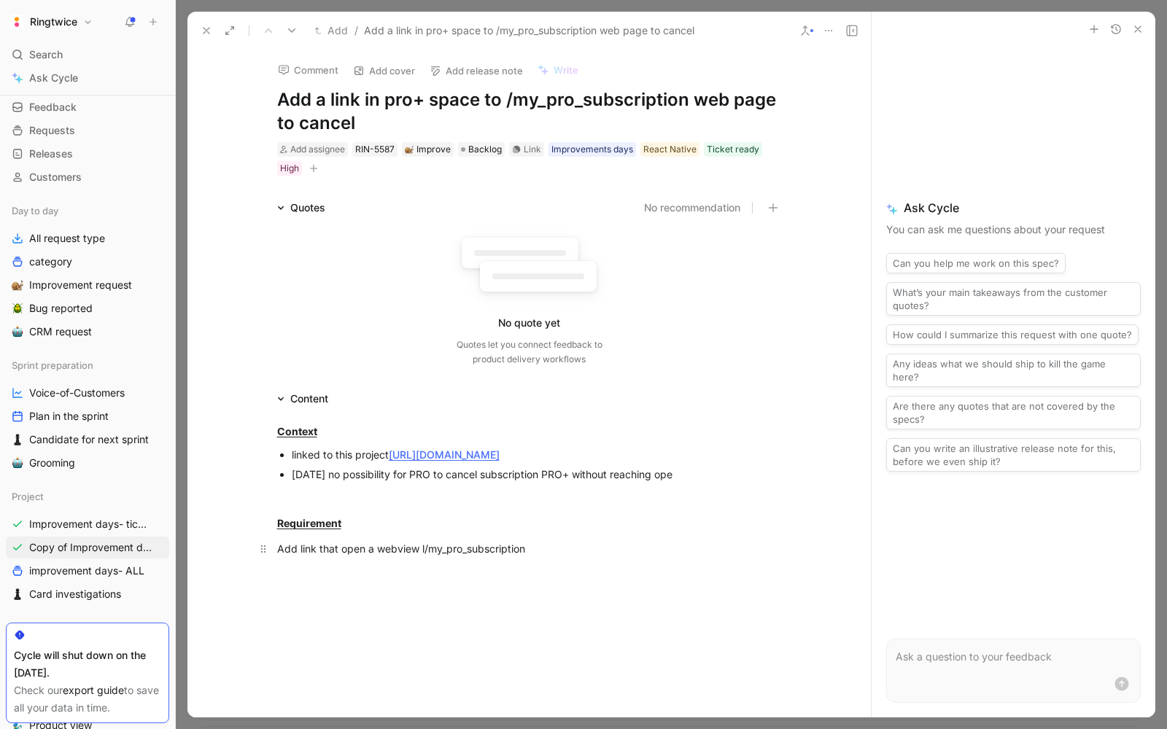
click at [365, 550] on span "Add link that open a webview l/my_pro_subscription" at bounding box center [401, 549] width 248 height 12
click at [430, 549] on span "Add link that opens a webview l/my_pro_subscription" at bounding box center [403, 549] width 253 height 12
click at [596, 551] on div "Add link that opens a webview /my_pro_subscription" at bounding box center [529, 548] width 505 height 15
click at [422, 645] on div at bounding box center [528, 682] width 683 height 219
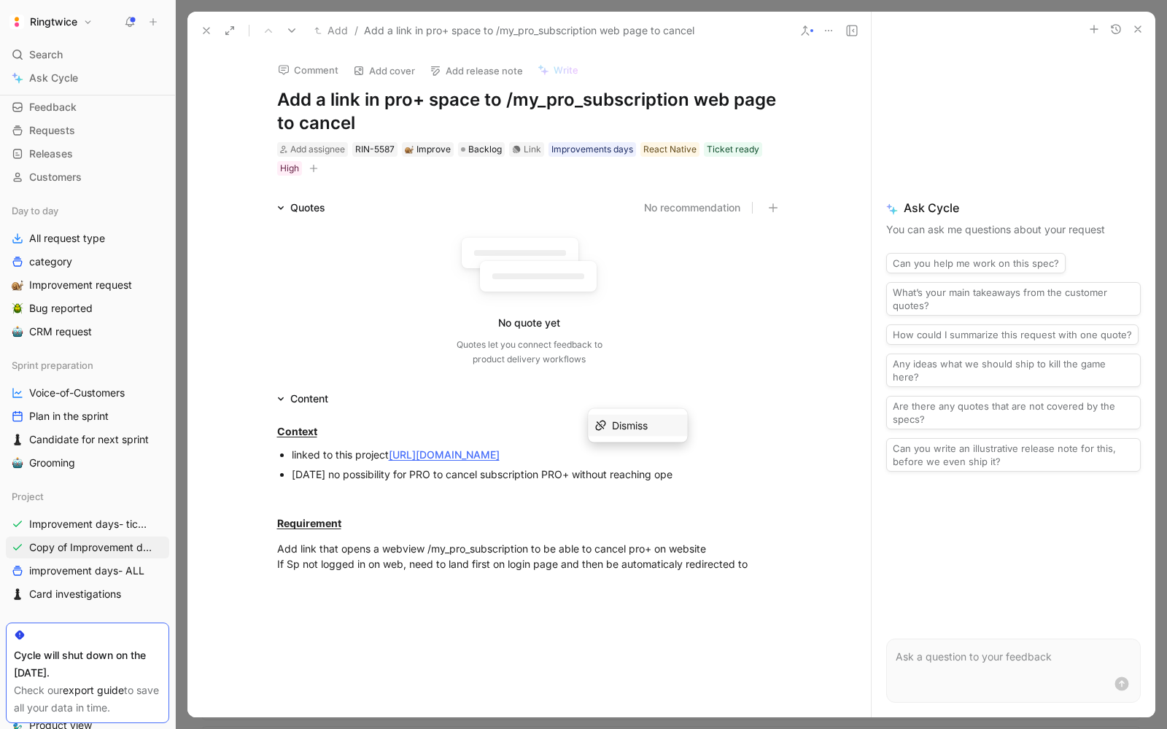
drag, startPoint x: 697, startPoint y: 451, endPoint x: 599, endPoint y: 459, distance: 98.1
click at [599, 459] on div "linked to this project https://linear.app/ringtwice/issue/RT-2763/cancel-my-pro" at bounding box center [537, 454] width 490 height 15
click at [555, 522] on div "Requirement" at bounding box center [529, 523] width 505 height 15
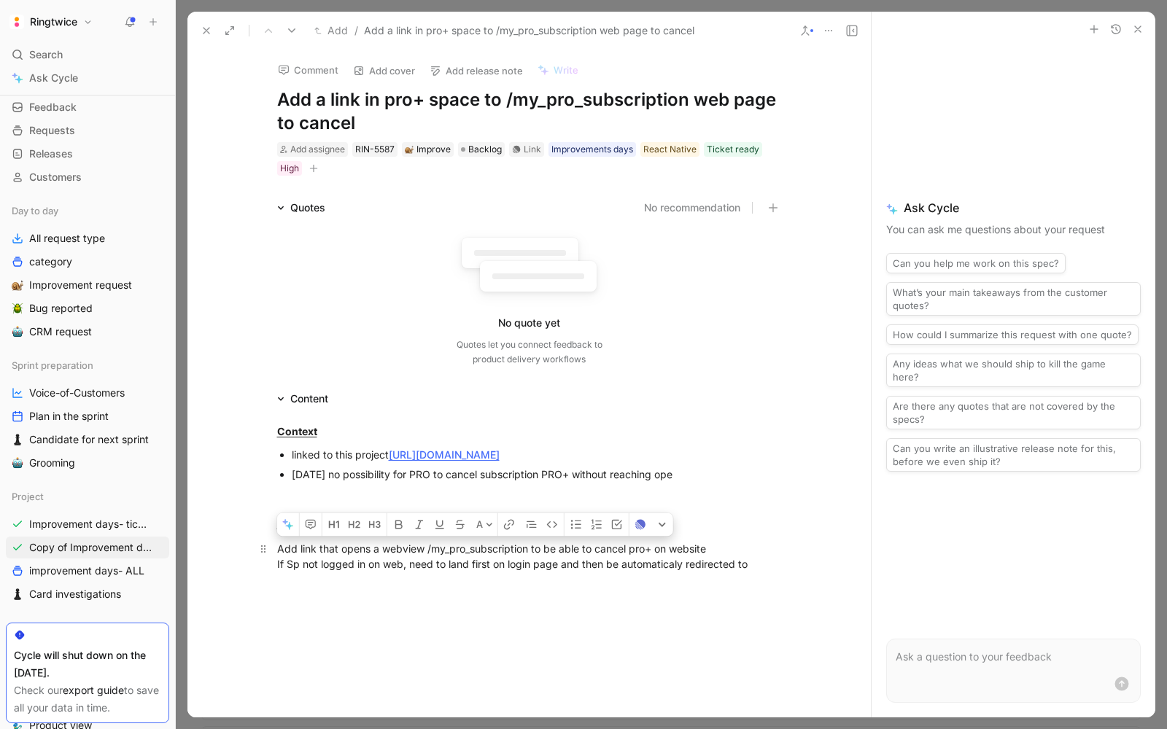
drag, startPoint x: 529, startPoint y: 551, endPoint x: 427, endPoint y: 557, distance: 102.2
click at [427, 557] on div "Add link that opens a webview /my_pro_subscription to be able to cancel pro+ on…" at bounding box center [529, 556] width 505 height 31
copy span "/my_pro_subscriptio"
click at [783, 564] on p "Add link that opens a webview /my_pro_subscription to be able to cancel pro+ on…" at bounding box center [529, 556] width 560 height 39
click at [660, 644] on div at bounding box center [528, 712] width 683 height 219
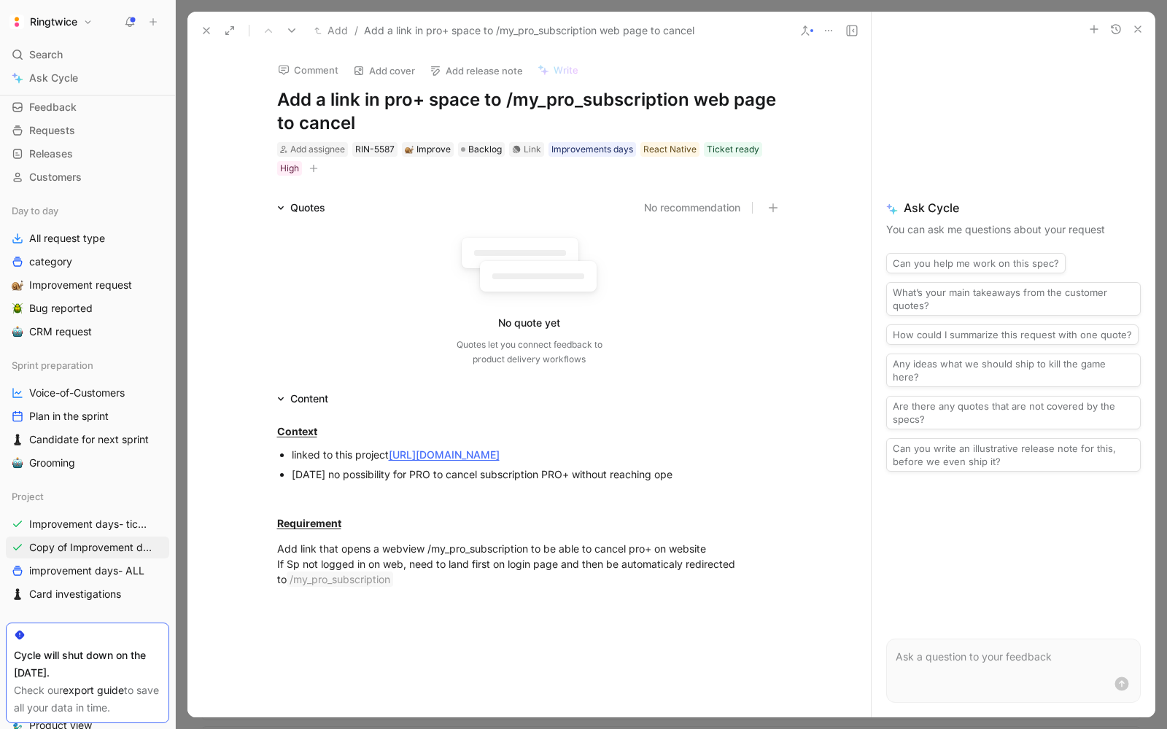
click at [706, 621] on div at bounding box center [528, 712] width 683 height 219
click at [552, 729] on div at bounding box center [671, 364] width 991 height 729
click at [310, 167] on icon "button" at bounding box center [313, 168] width 9 height 9
click at [417, 586] on div "Add link that opens a webview /my_pro_subscription to be able to cancel pro+ on…" at bounding box center [529, 564] width 505 height 46
click at [326, 615] on div at bounding box center [528, 712] width 683 height 219
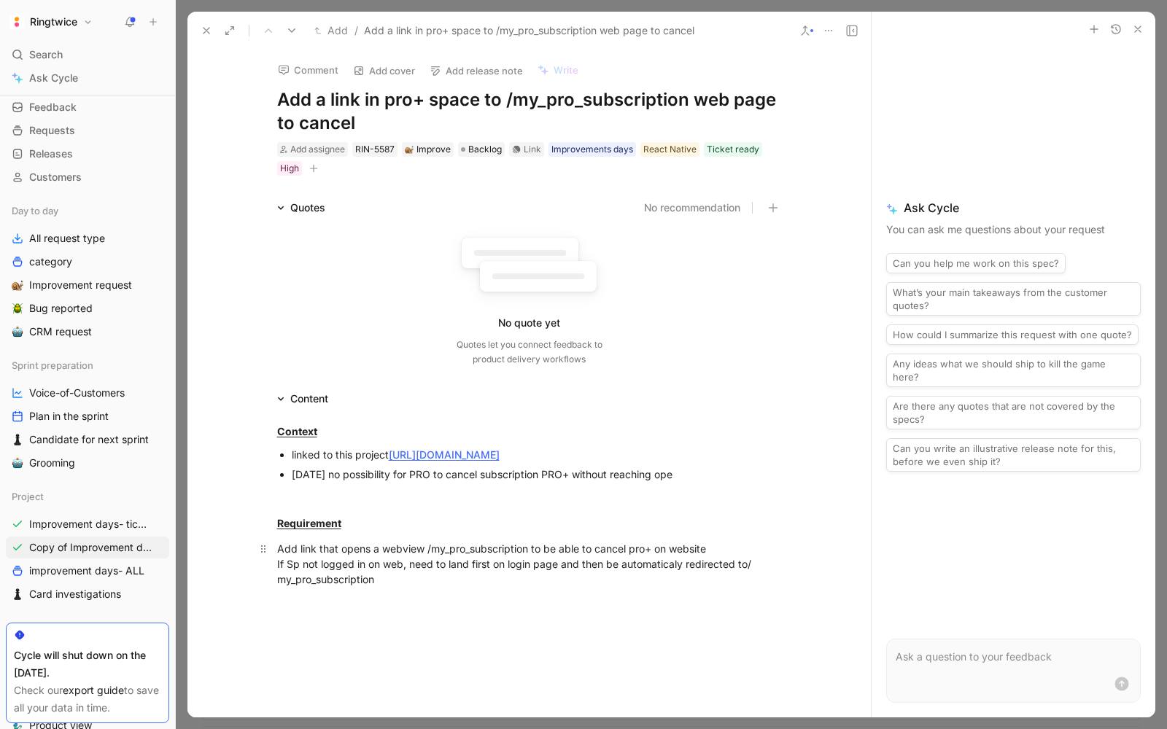
click at [517, 621] on div at bounding box center [528, 712] width 683 height 219
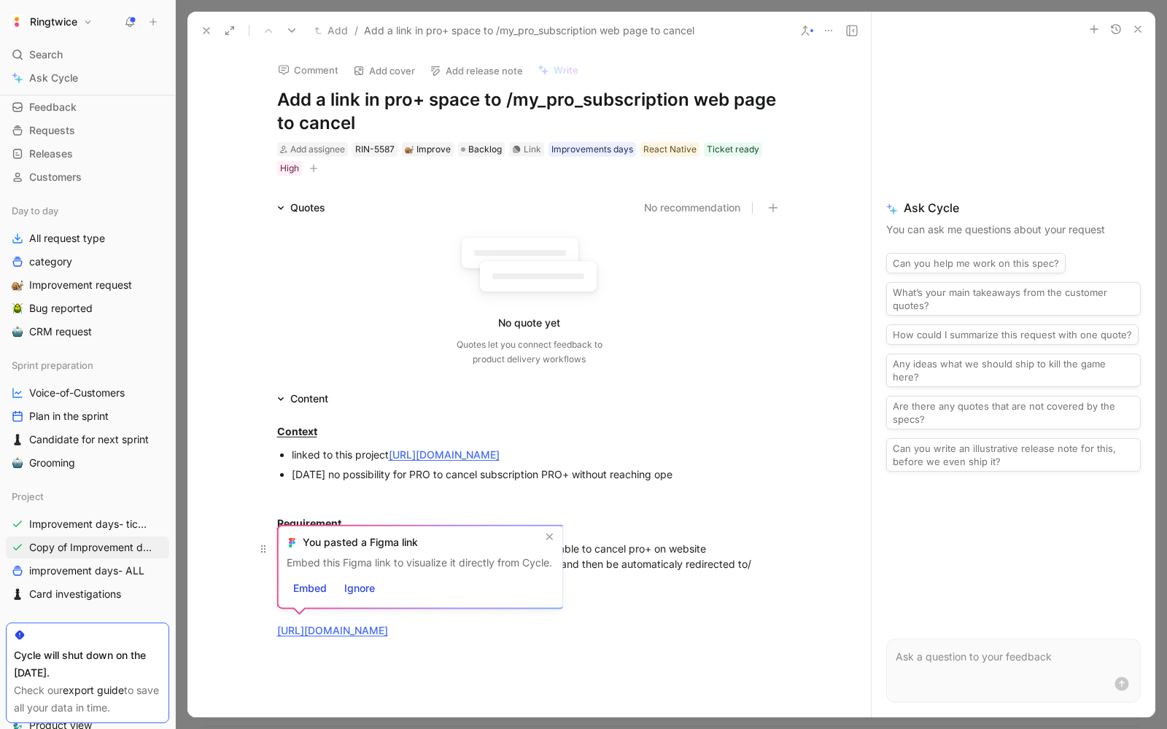
click at [523, 654] on div "Context linked to this project https://linear.app/ringtwice/issue/RT-2763/cance…" at bounding box center [528, 531] width 683 height 247
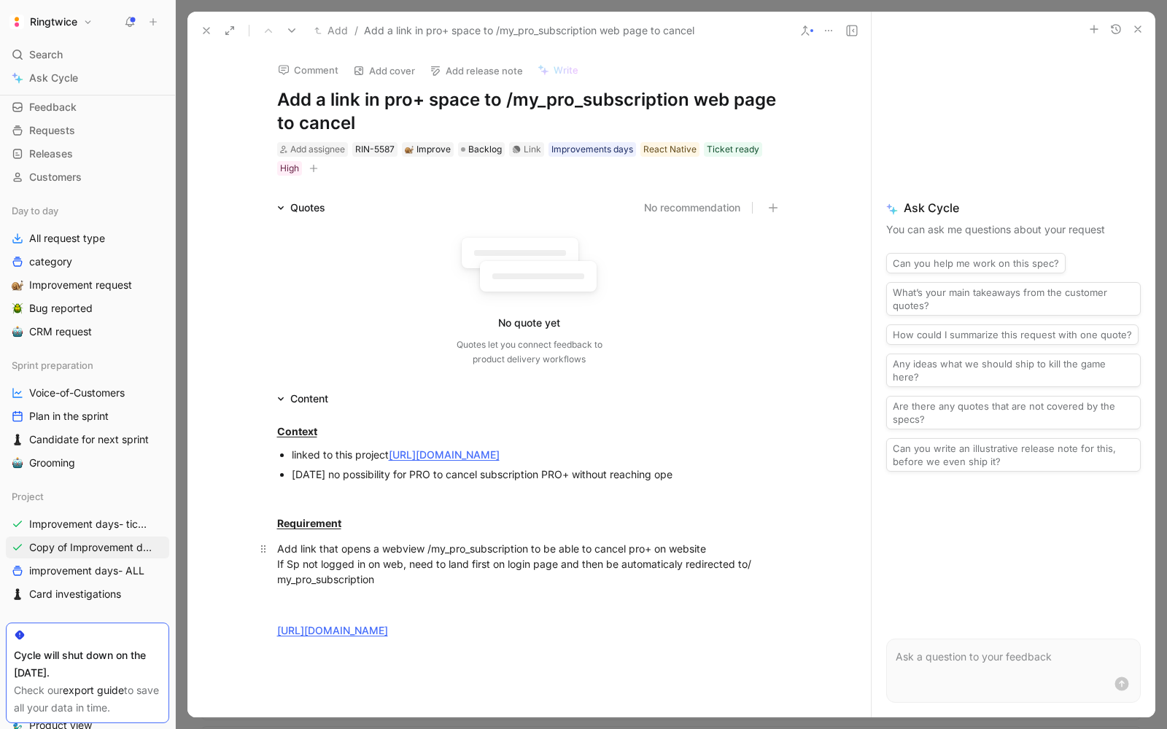
click at [855, 30] on icon at bounding box center [852, 31] width 12 height 12
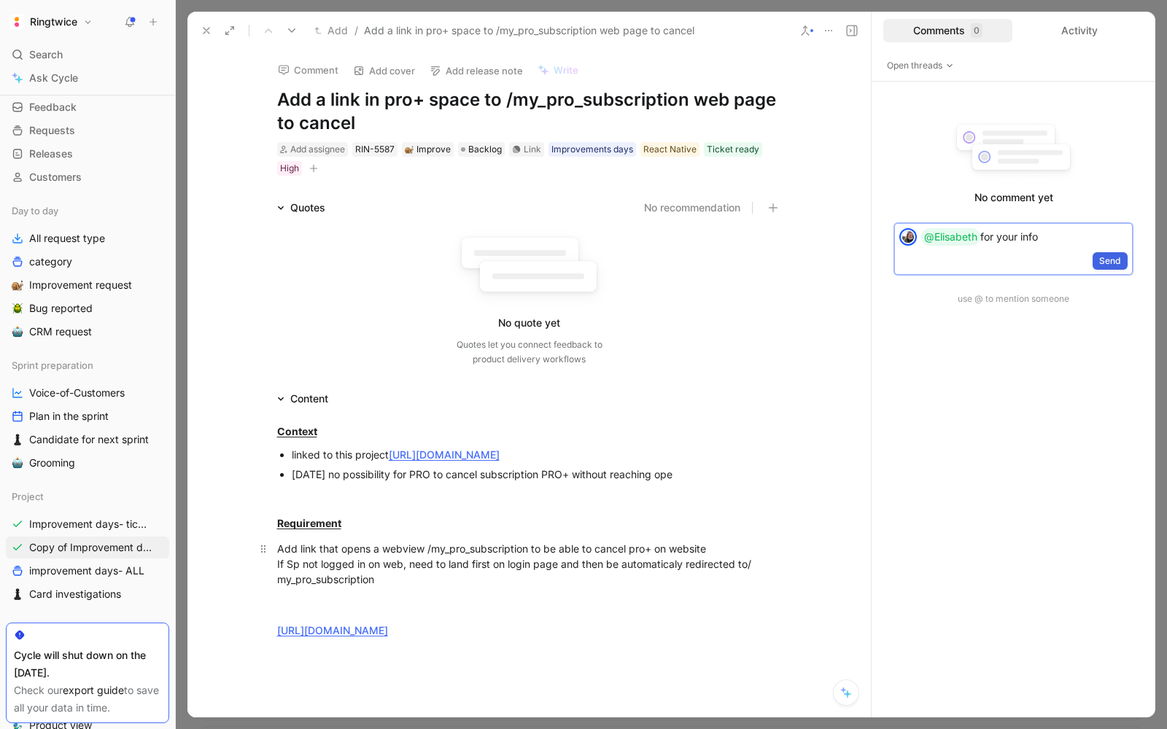
click at [1104, 258] on span "Send" at bounding box center [1110, 261] width 22 height 15
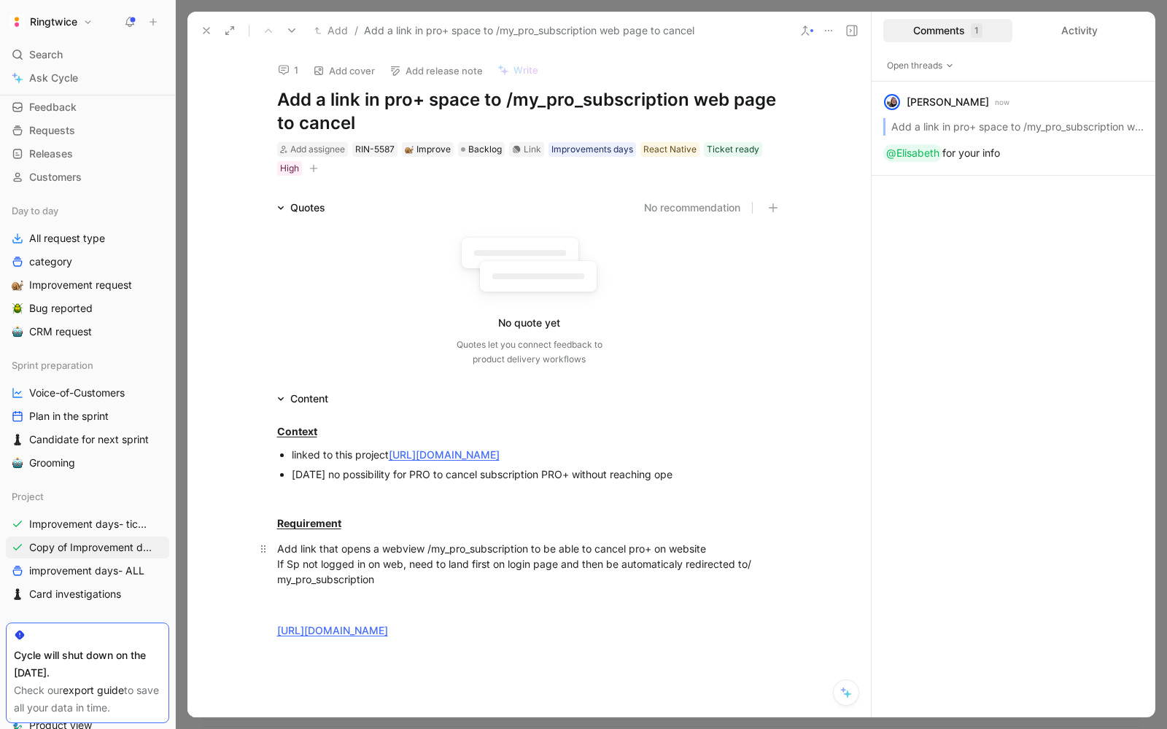
click at [325, 586] on div "Add link that opens a webview /my_pro_subscription to be able to cancel pro+ on…" at bounding box center [529, 564] width 505 height 46
click at [302, 607] on div at bounding box center [529, 604] width 505 height 15
click at [198, 26] on button at bounding box center [206, 30] width 20 height 20
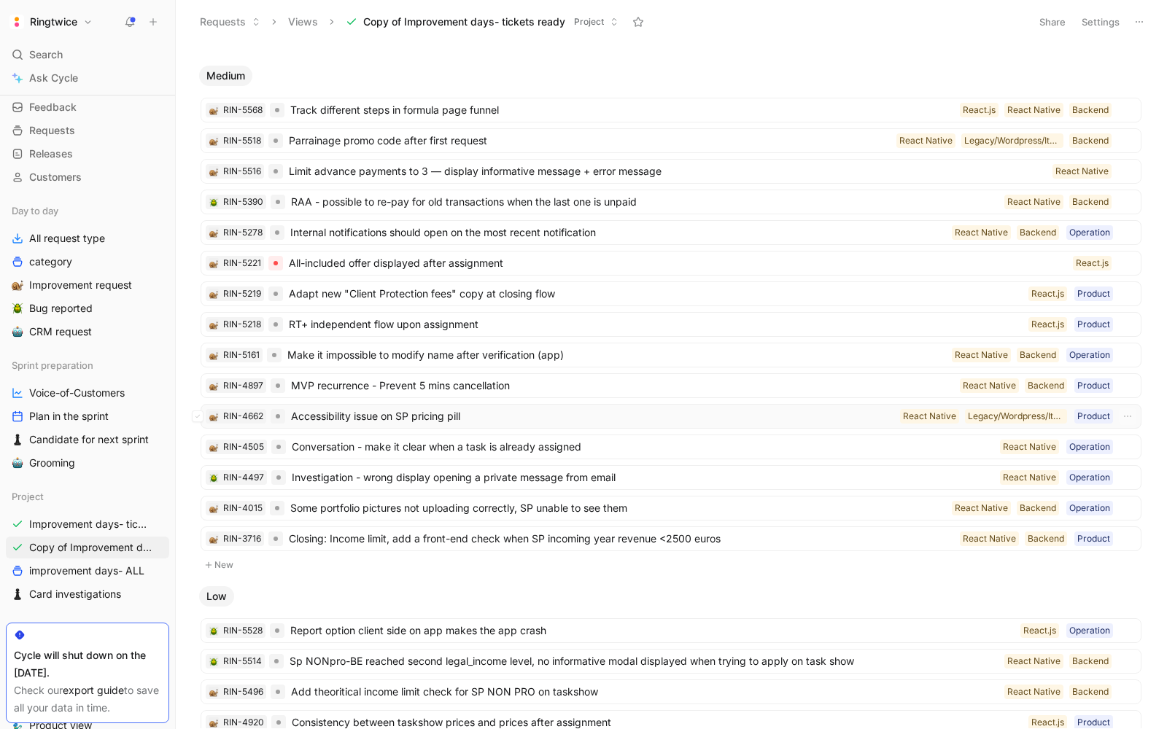
scroll to position [491, 0]
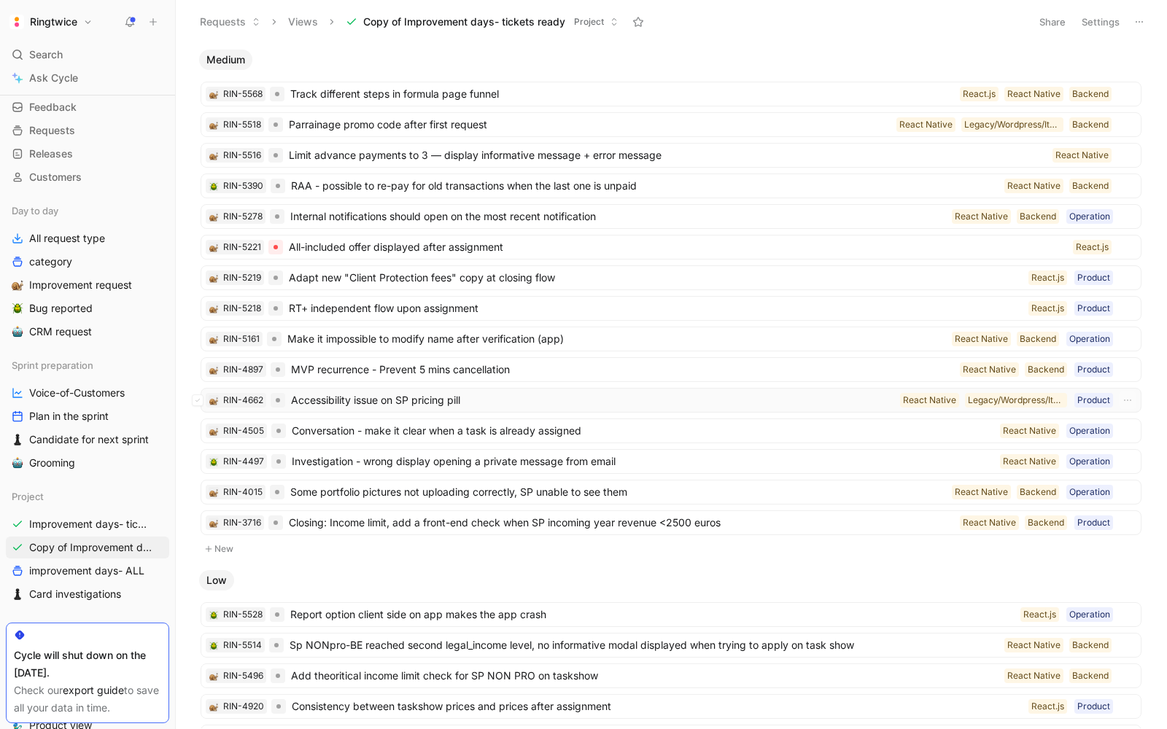
click at [466, 392] on span "Accessibility issue on SP pricing pill" at bounding box center [592, 401] width 603 height 18
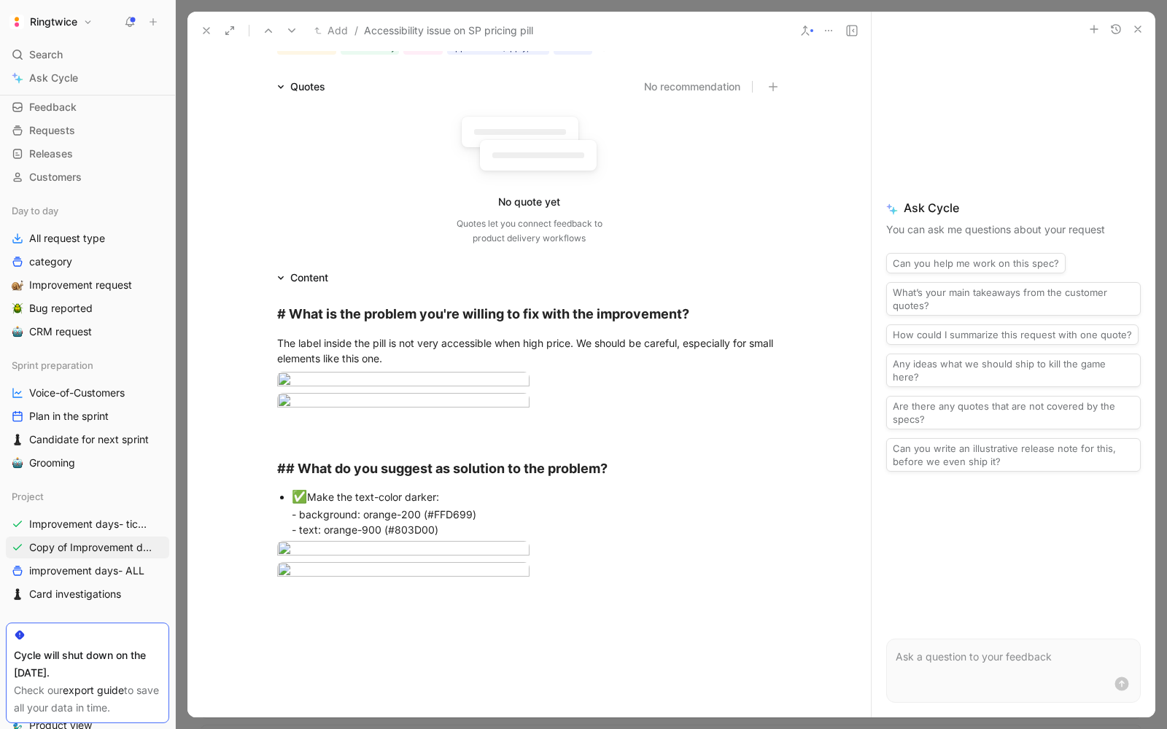
scroll to position [46, 0]
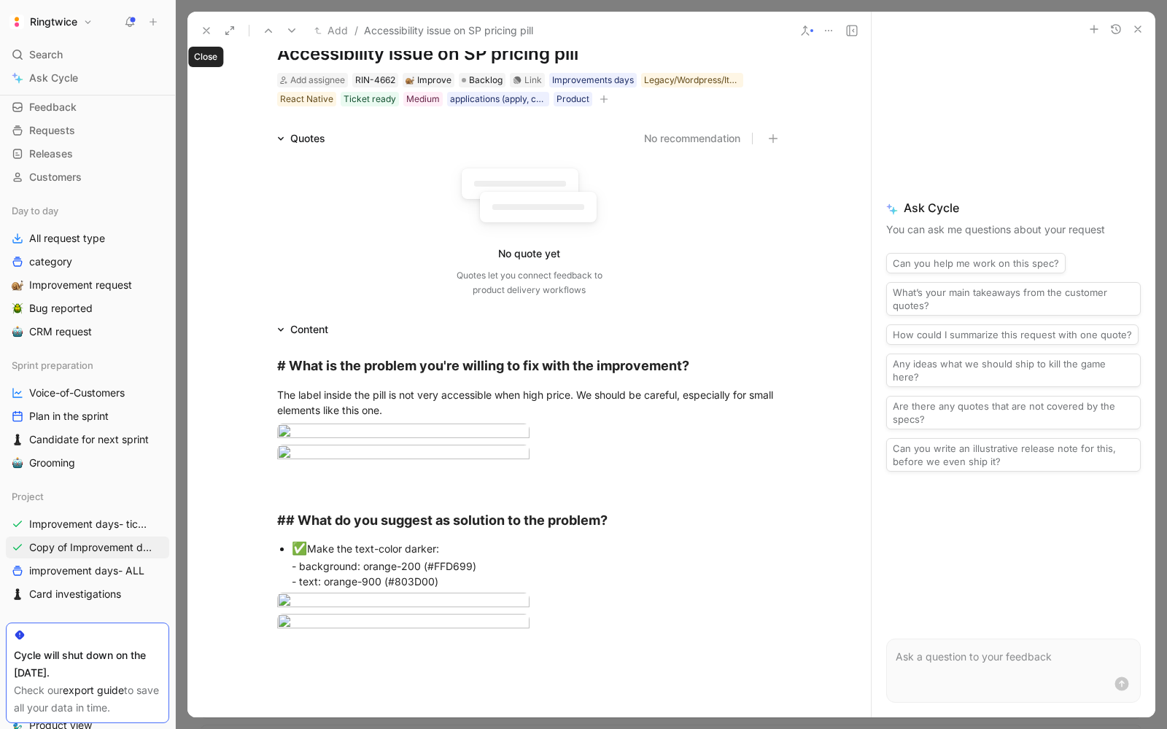
click at [209, 26] on icon at bounding box center [207, 31] width 12 height 12
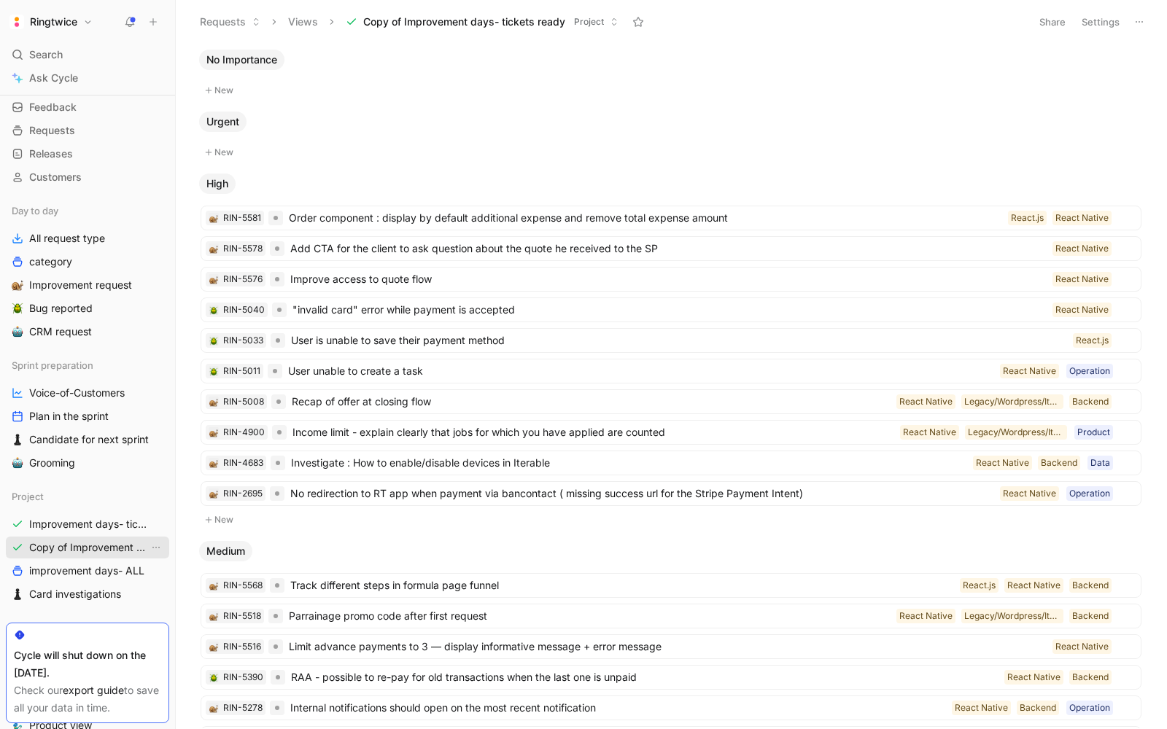
click at [107, 540] on span "Copy of Improvement days- tickets ready" at bounding box center [89, 547] width 120 height 15
click at [100, 521] on span "Improvement days- tickets ready" at bounding box center [89, 524] width 120 height 15
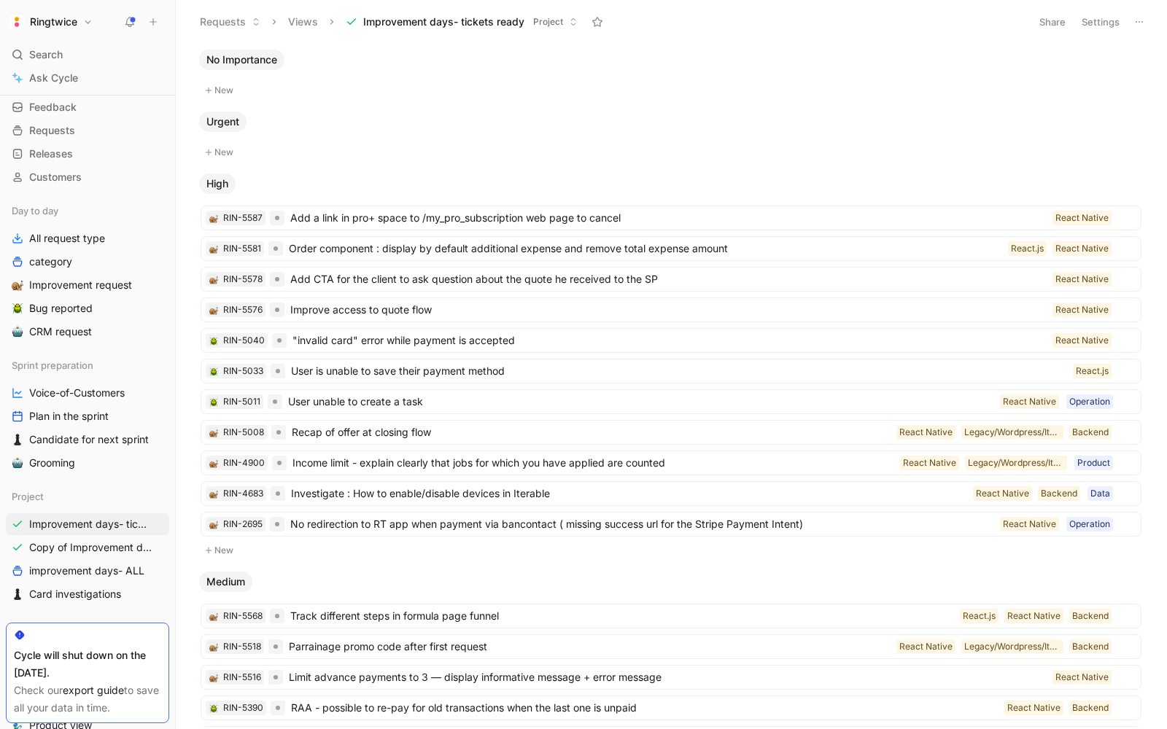
click at [225, 542] on button "New" at bounding box center [671, 551] width 944 height 18
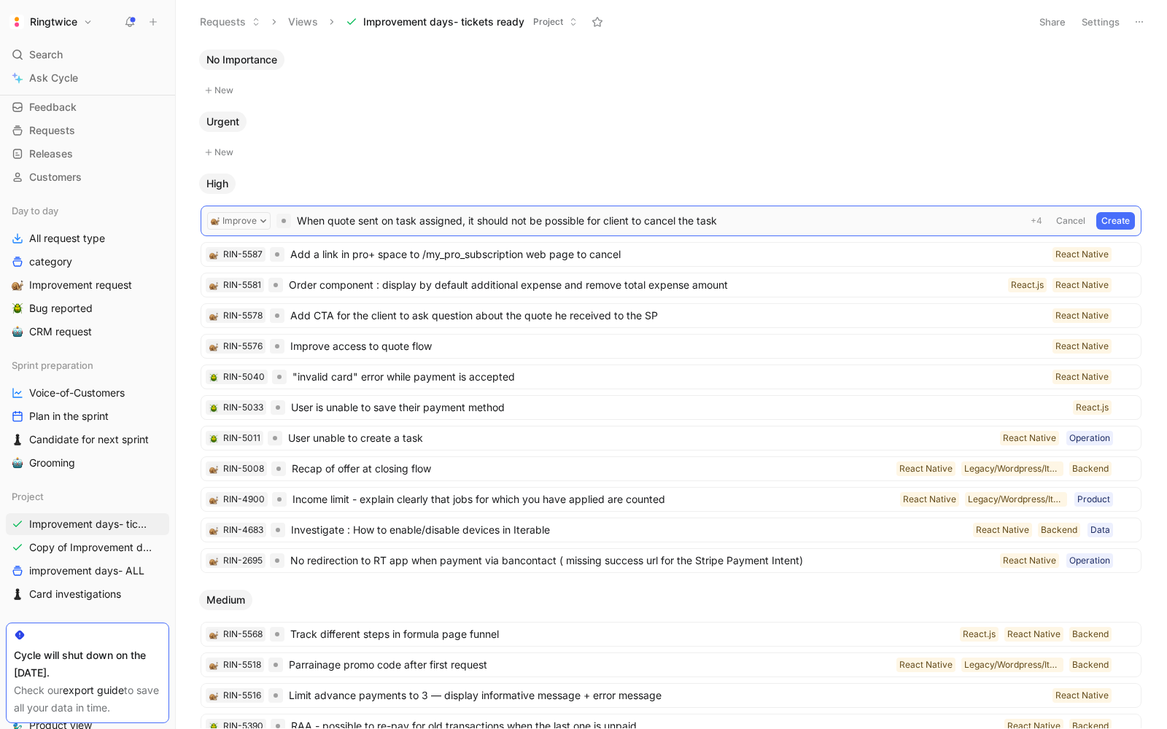
click at [1121, 222] on button "Create" at bounding box center [1115, 221] width 39 height 18
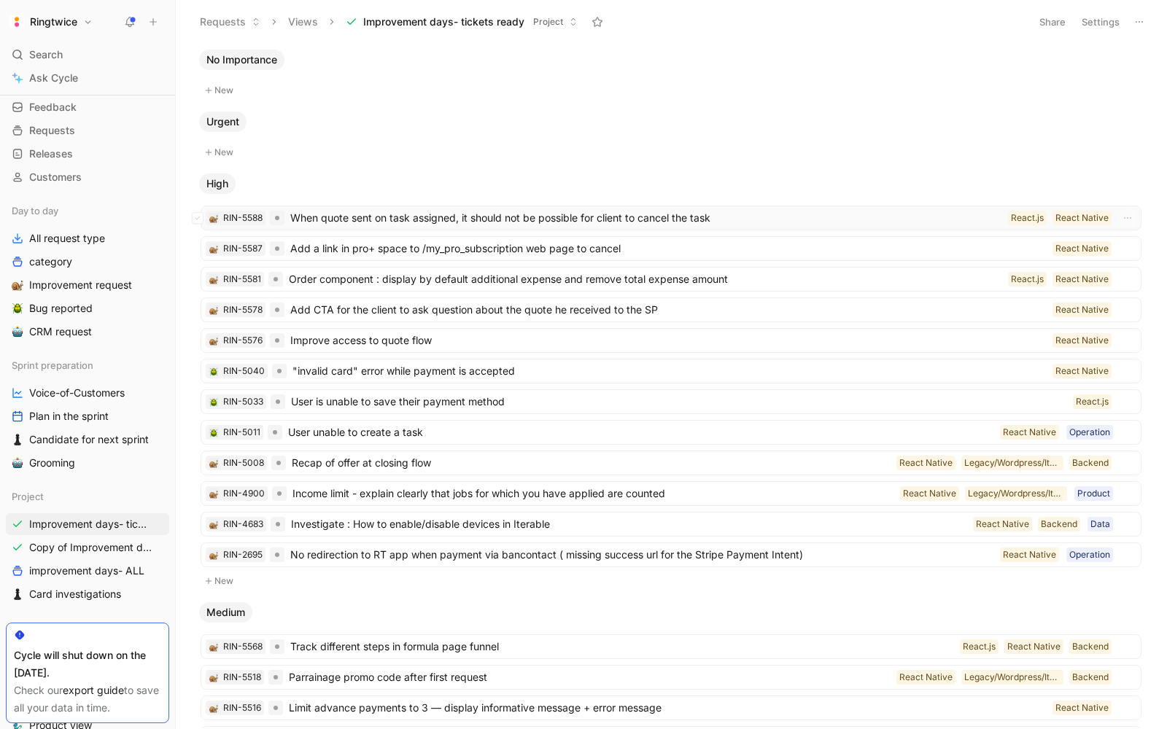
click at [575, 214] on span "When quote sent on task assigned, it should not be possible for client to cance…" at bounding box center [646, 218] width 712 height 18
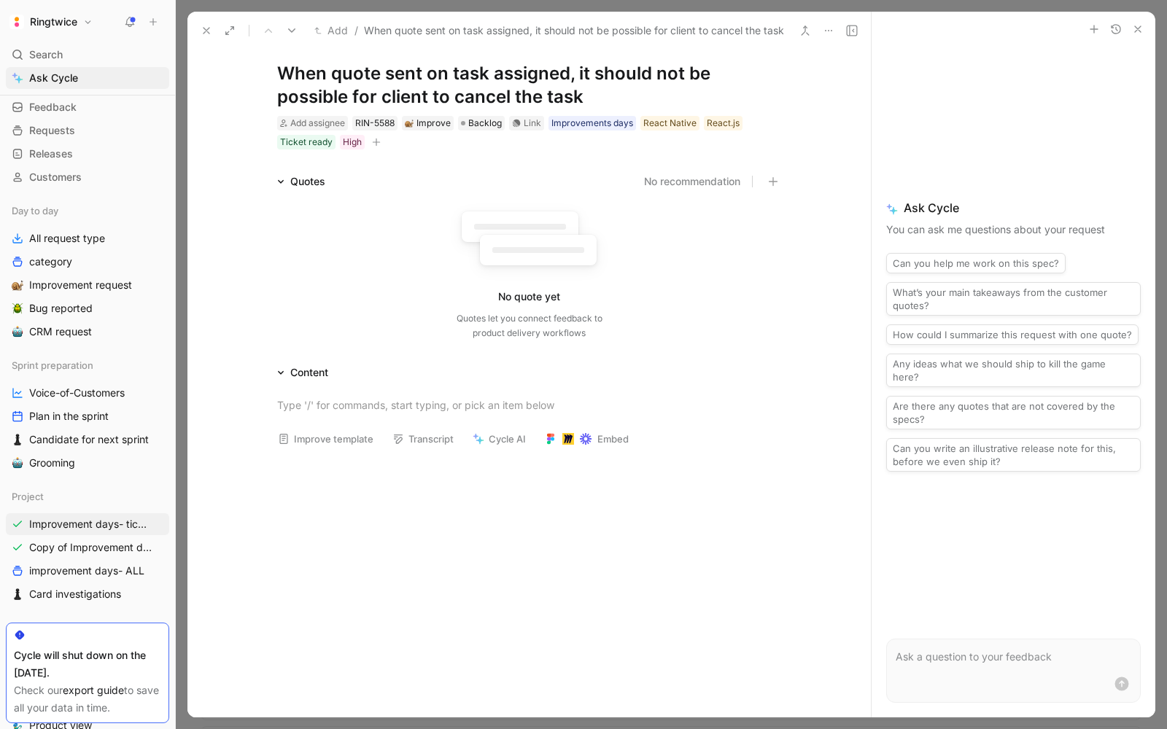
scroll to position [27, 0]
click at [314, 398] on div at bounding box center [529, 404] width 505 height 15
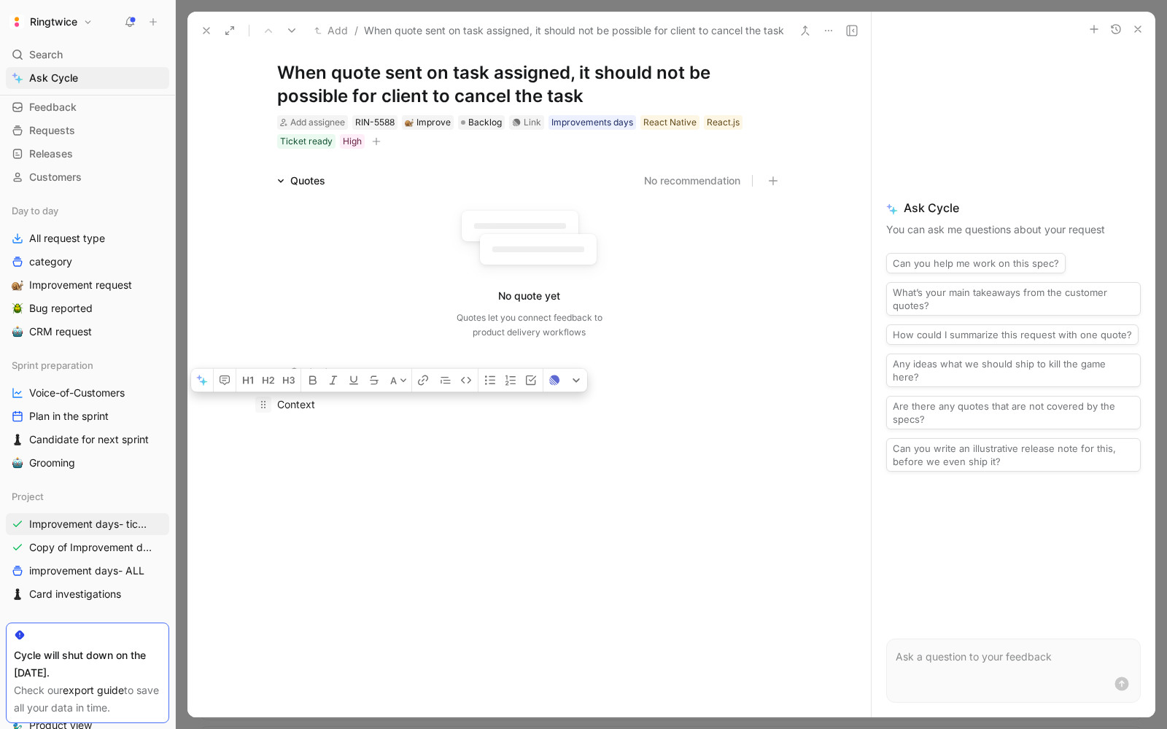
drag, startPoint x: 333, startPoint y: 406, endPoint x: 260, endPoint y: 404, distance: 73.0
click at [260, 404] on p "Context" at bounding box center [529, 404] width 560 height 24
click at [320, 416] on div "Context" at bounding box center [528, 404] width 683 height 47
click at [346, 405] on div "Context" at bounding box center [529, 404] width 505 height 15
click at [326, 400] on div "Context" at bounding box center [529, 404] width 505 height 15
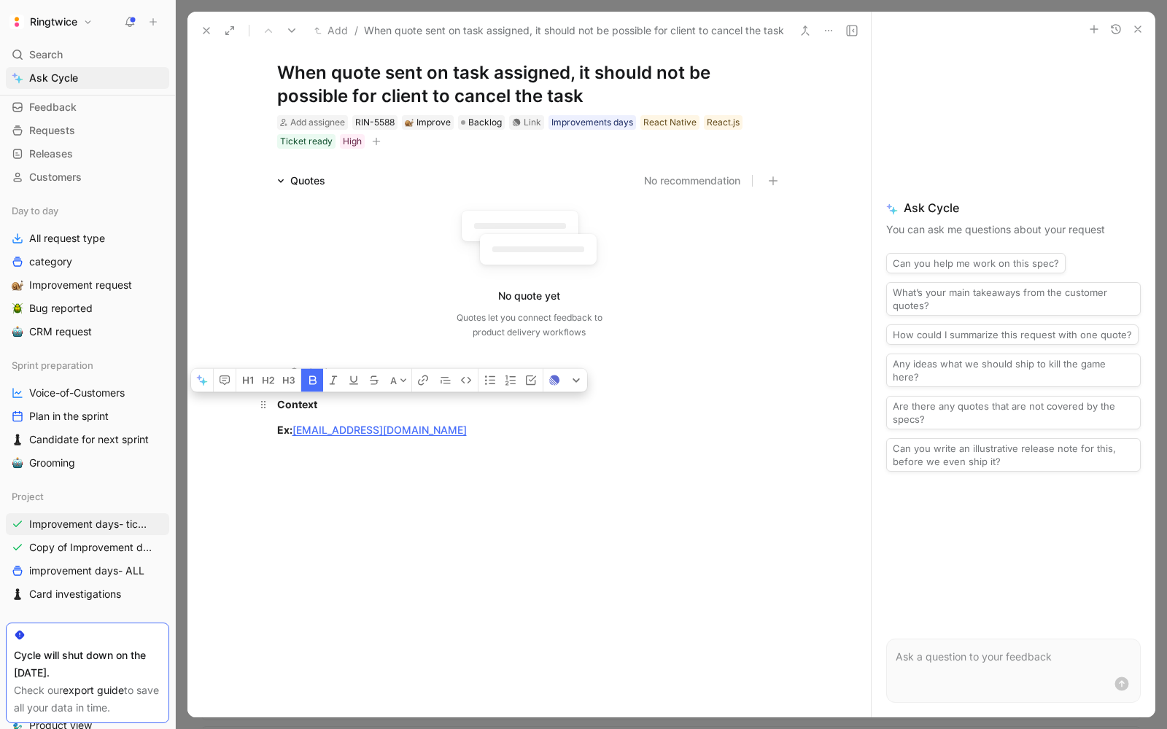
drag, startPoint x: 326, startPoint y: 400, endPoint x: 280, endPoint y: 398, distance: 46.0
click at [280, 398] on div "Context" at bounding box center [529, 404] width 505 height 15
click at [271, 384] on icon "button" at bounding box center [269, 381] width 12 height 12
click at [345, 413] on div "Context" at bounding box center [529, 408] width 505 height 20
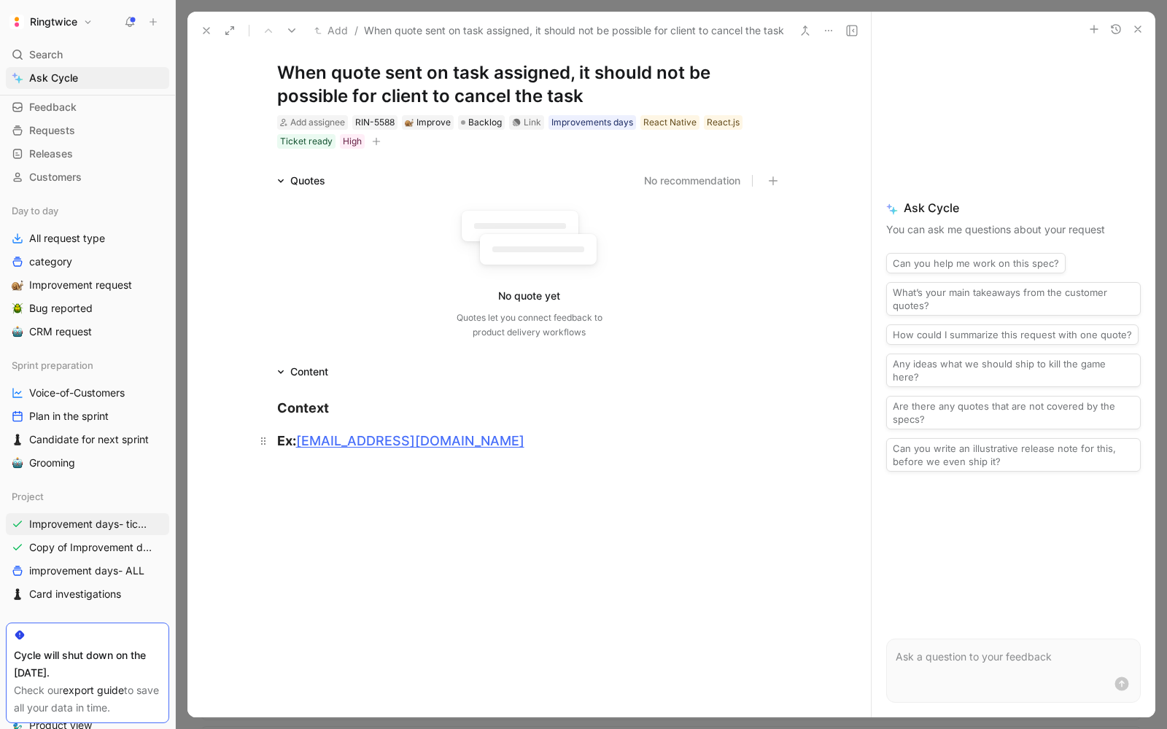
click at [284, 434] on strong "Ex:" at bounding box center [286, 440] width 19 height 15
click at [264, 422] on button "button" at bounding box center [268, 415] width 20 height 23
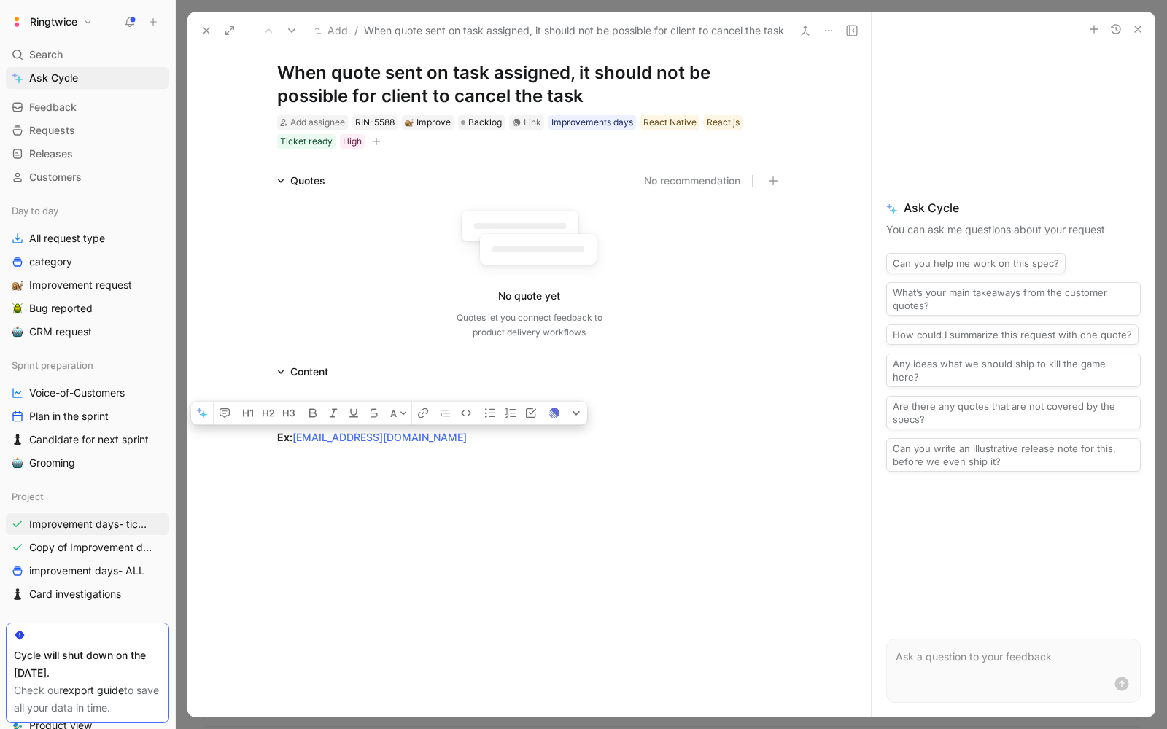
click at [376, 363] on div "Content" at bounding box center [529, 372] width 560 height 18
click at [339, 371] on div "Content" at bounding box center [529, 372] width 560 height 18
click at [530, 377] on div "Content" at bounding box center [529, 372] width 560 height 18
click at [434, 535] on div at bounding box center [528, 570] width 683 height 219
click at [438, 397] on h2 "Context" at bounding box center [529, 407] width 560 height 31
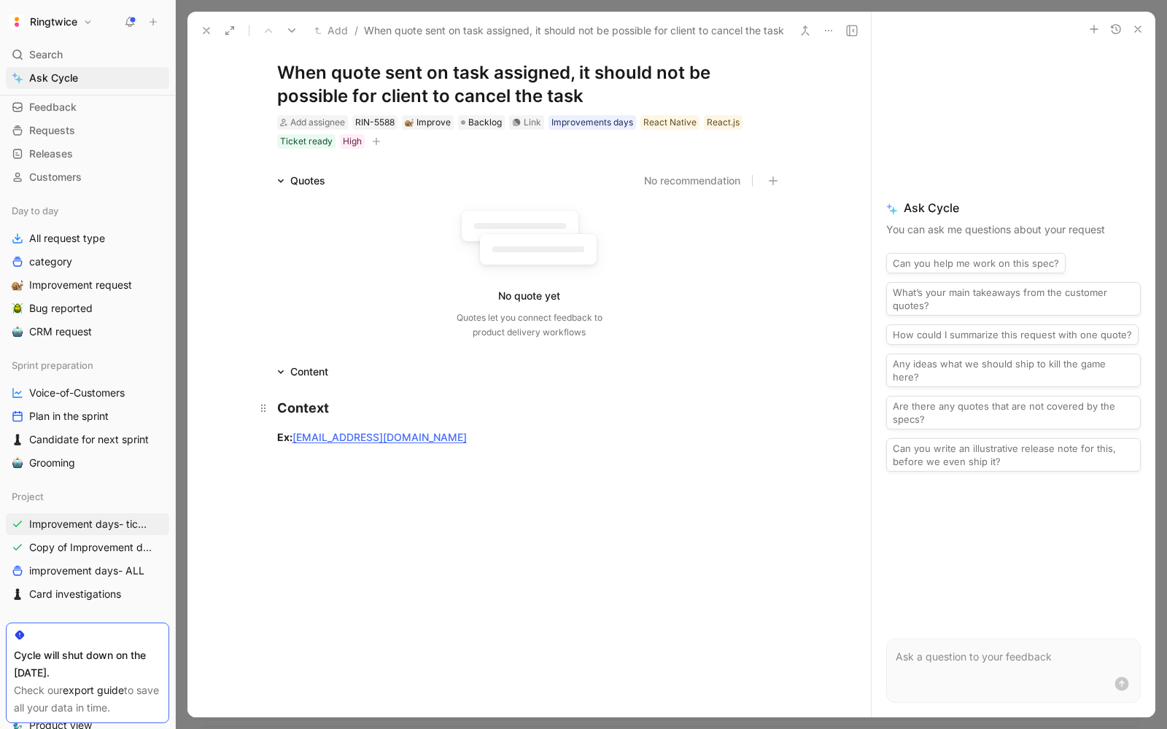
click at [381, 408] on div "Context" at bounding box center [529, 408] width 505 height 20
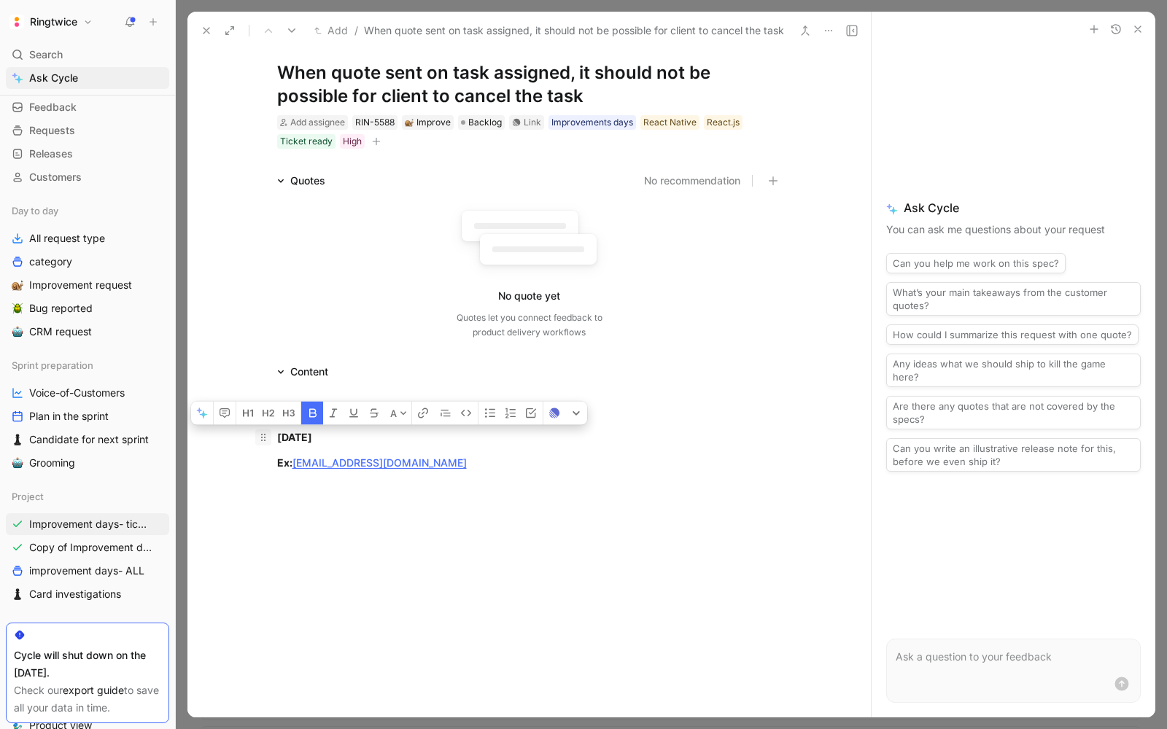
drag, startPoint x: 313, startPoint y: 435, endPoint x: 270, endPoint y: 434, distance: 43.0
click at [270, 435] on p "Today" at bounding box center [529, 437] width 560 height 24
click at [319, 441] on div "Today" at bounding box center [529, 437] width 505 height 15
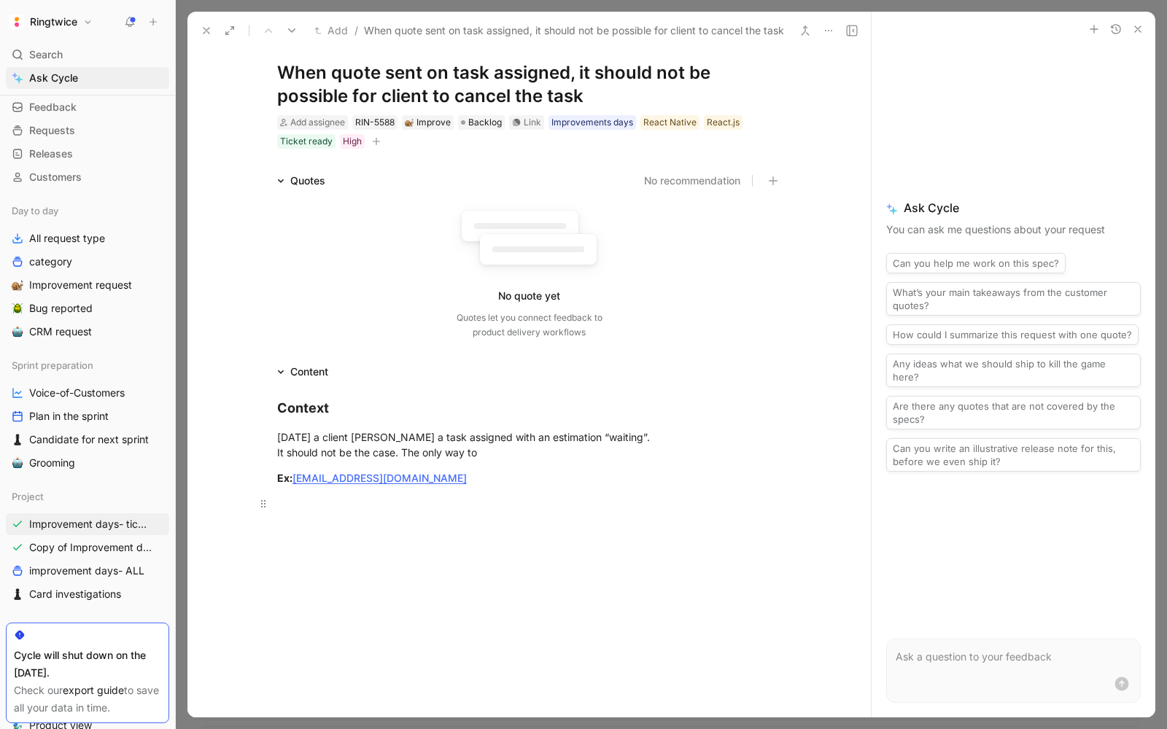
click at [307, 504] on div at bounding box center [529, 503] width 505 height 15
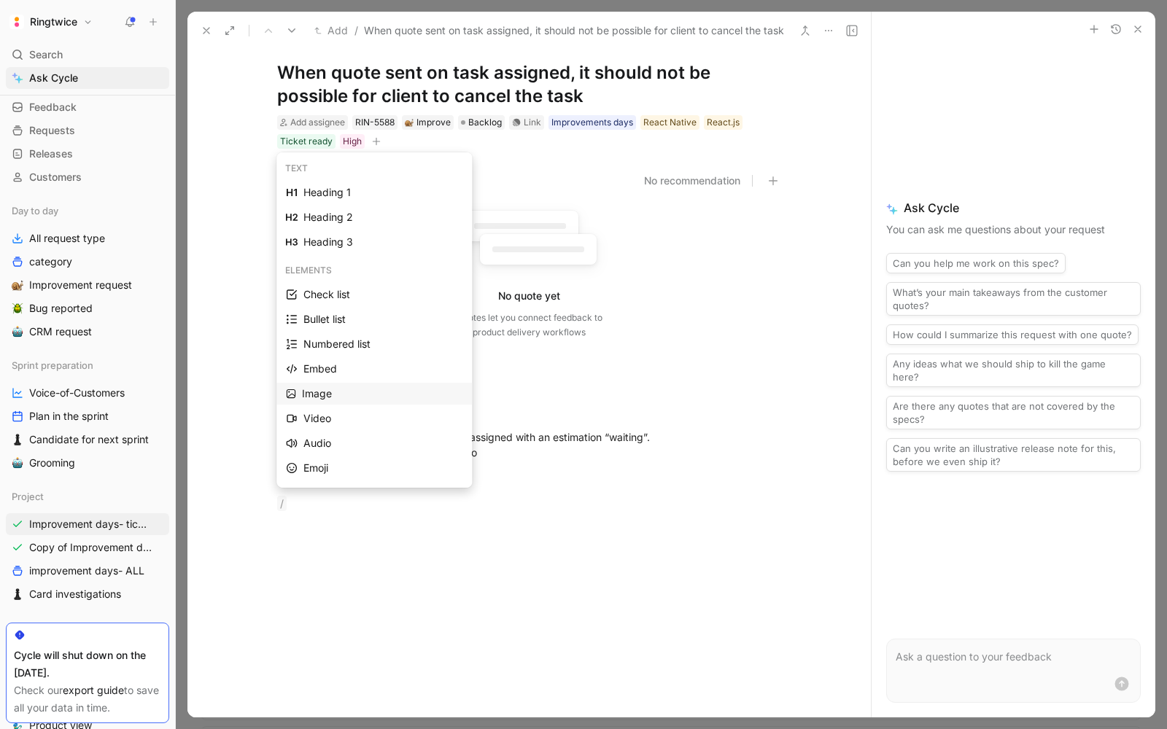
drag, startPoint x: 336, startPoint y: 379, endPoint x: 347, endPoint y: 395, distance: 20.0
click at [347, 395] on div "Check list Bullet list Numbered list Embed Image Video Audio Emoji Citation Cod…" at bounding box center [373, 481] width 195 height 394
click at [346, 393] on div "Image" at bounding box center [382, 394] width 160 height 18
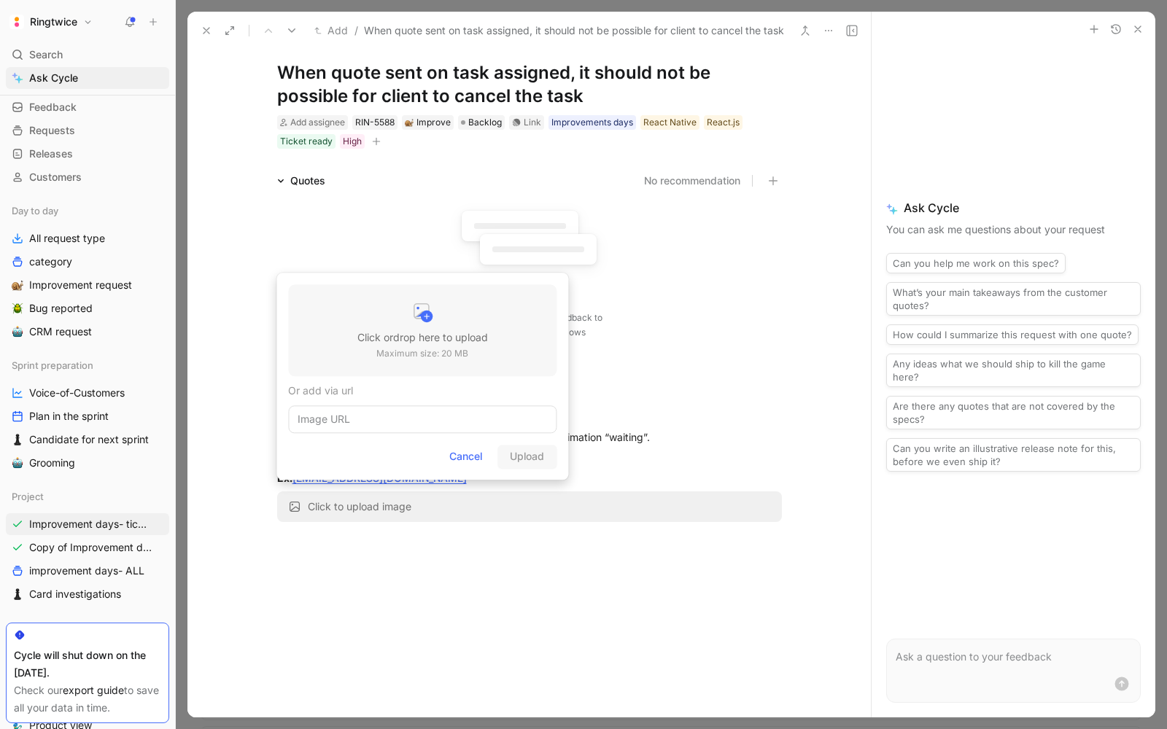
click at [367, 315] on div at bounding box center [422, 314] width 131 height 29
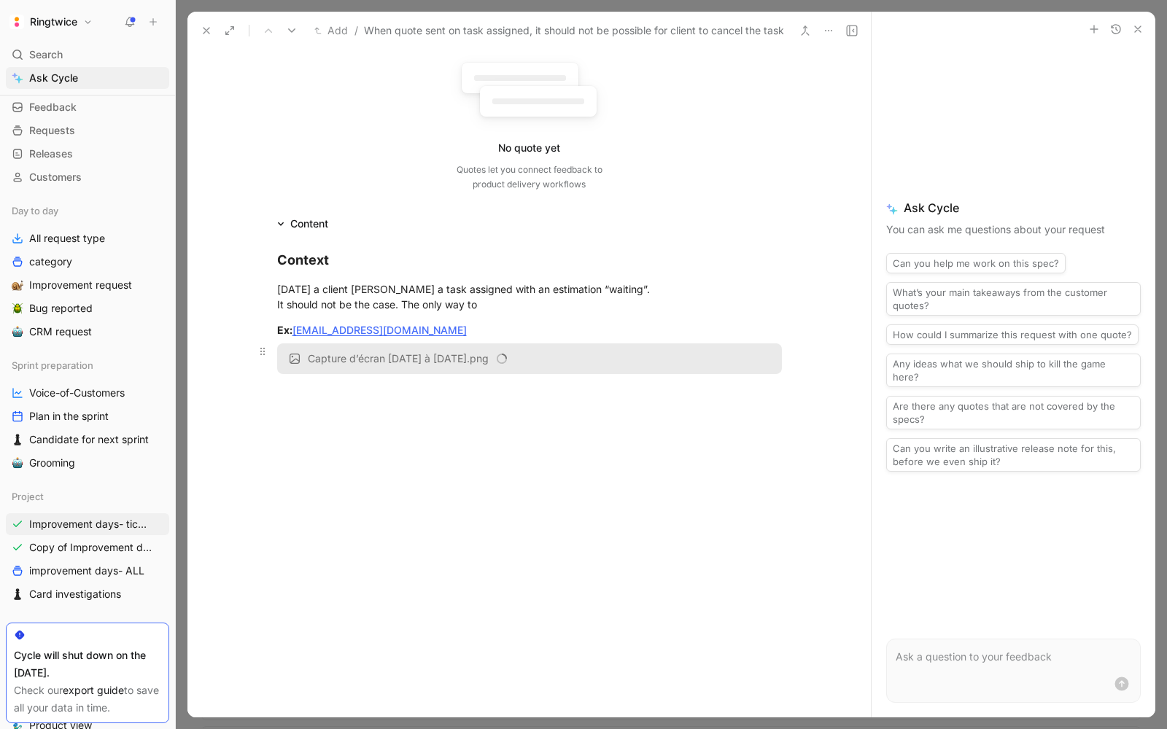
scroll to position [176, 0]
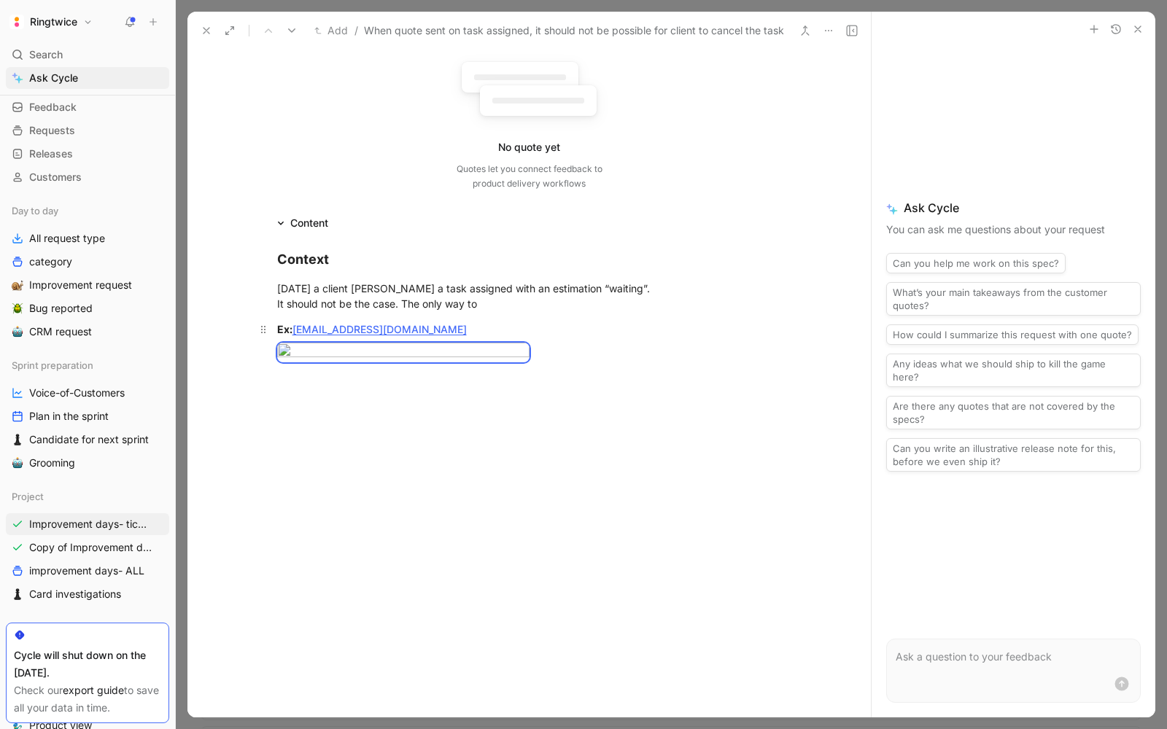
click at [450, 330] on div "Ex: test-001-be-fr@gmail.com" at bounding box center [529, 329] width 505 height 15
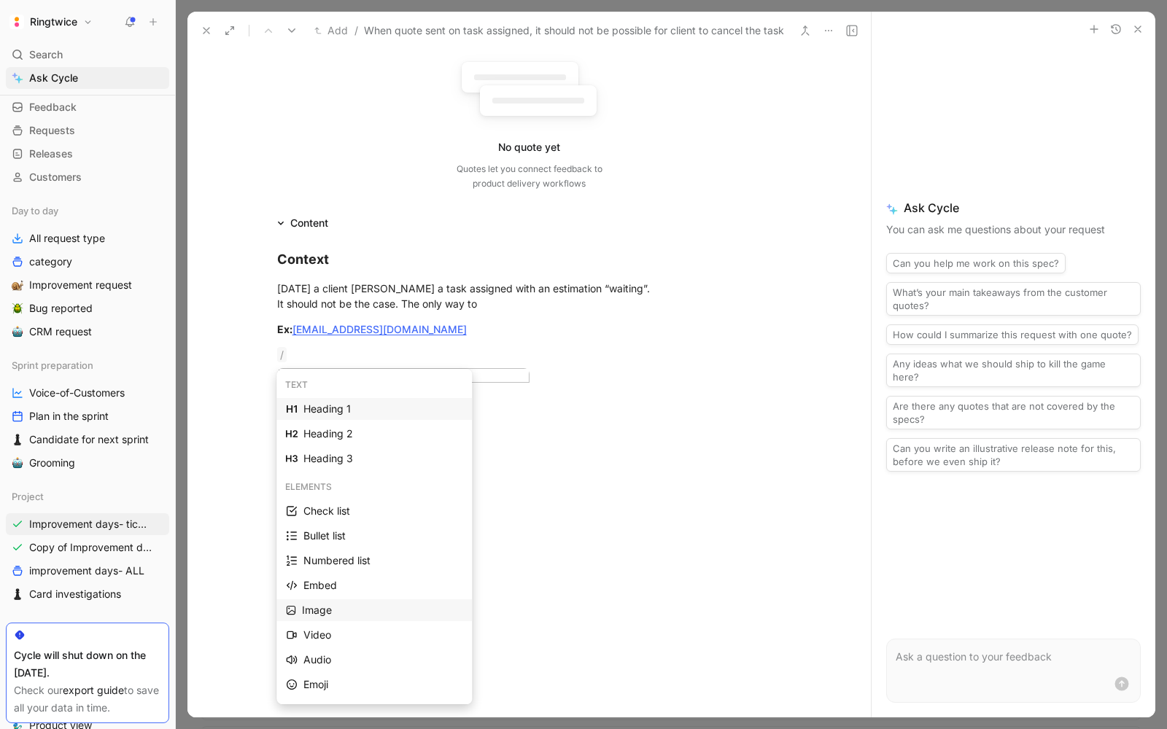
click at [328, 612] on div "Image" at bounding box center [382, 611] width 160 height 18
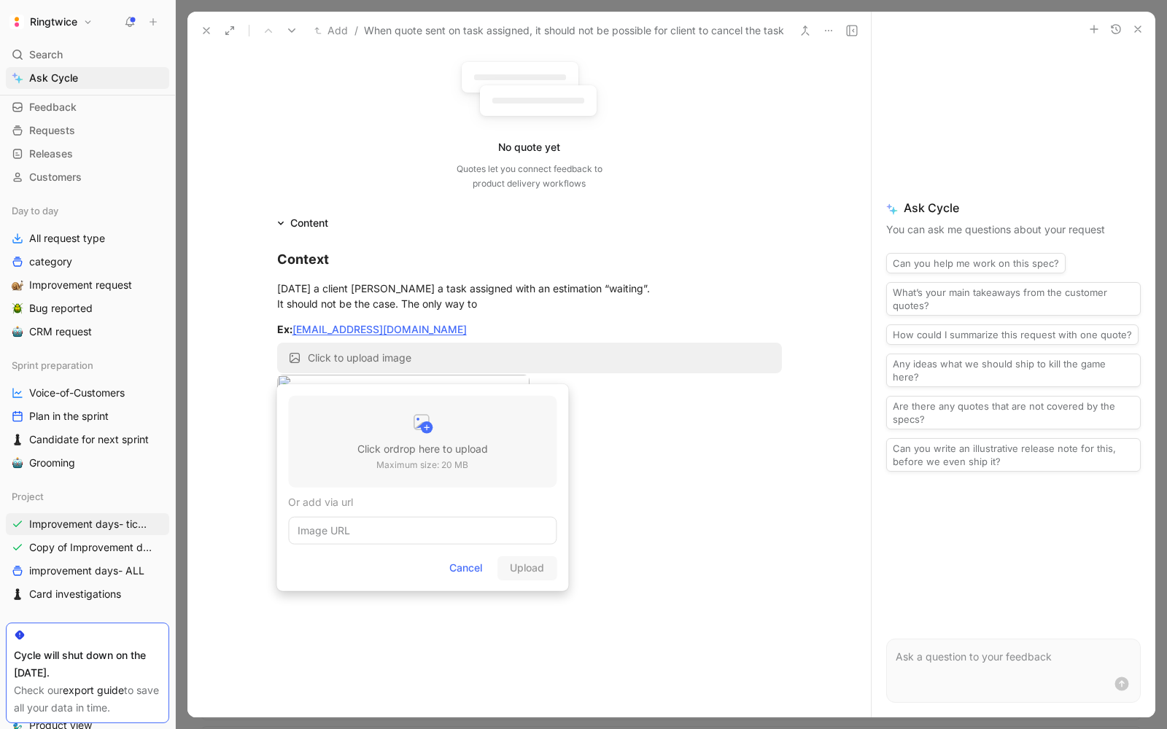
click at [433, 451] on h3 "Click or drop here to upload" at bounding box center [422, 450] width 131 height 18
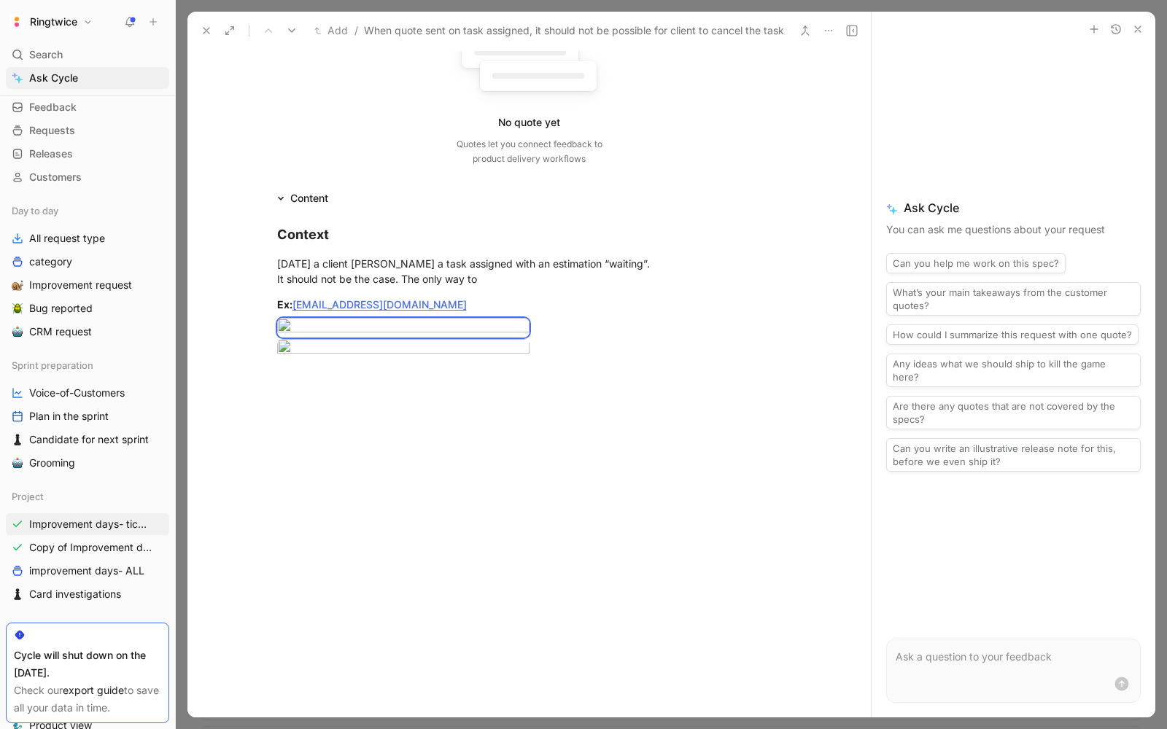
scroll to position [201, 0]
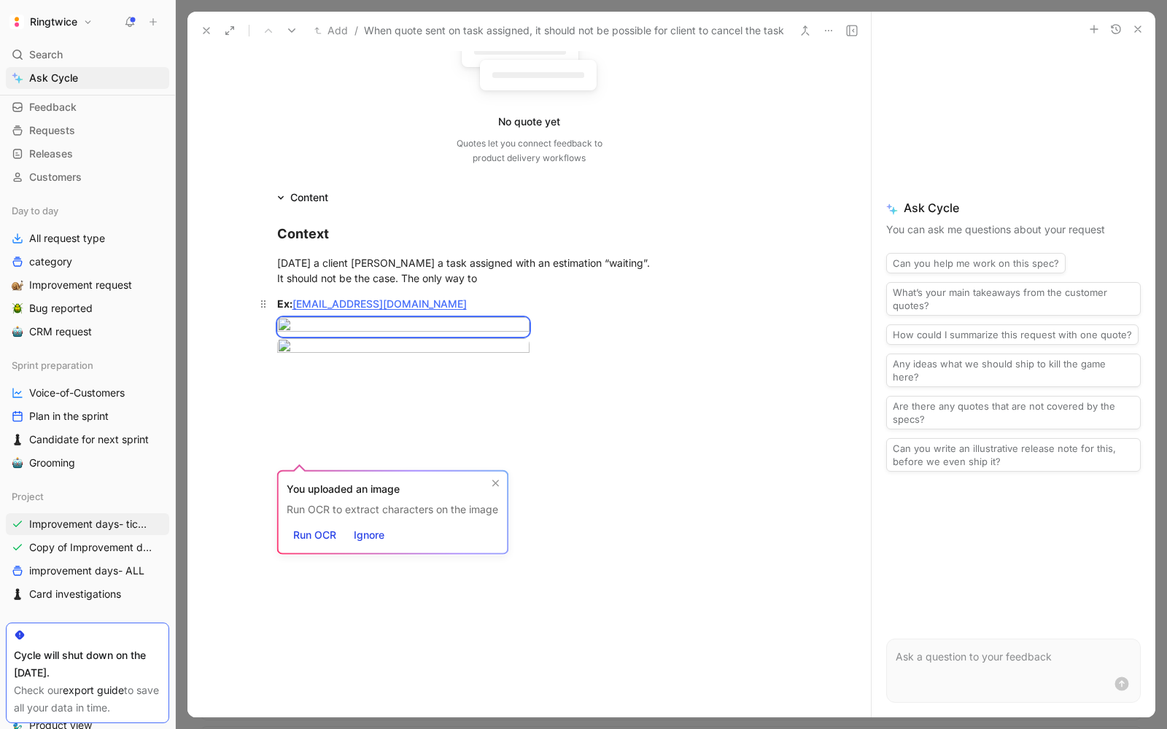
click at [449, 298] on div "Ex: test-001-be-fr@gmail.com" at bounding box center [529, 303] width 505 height 15
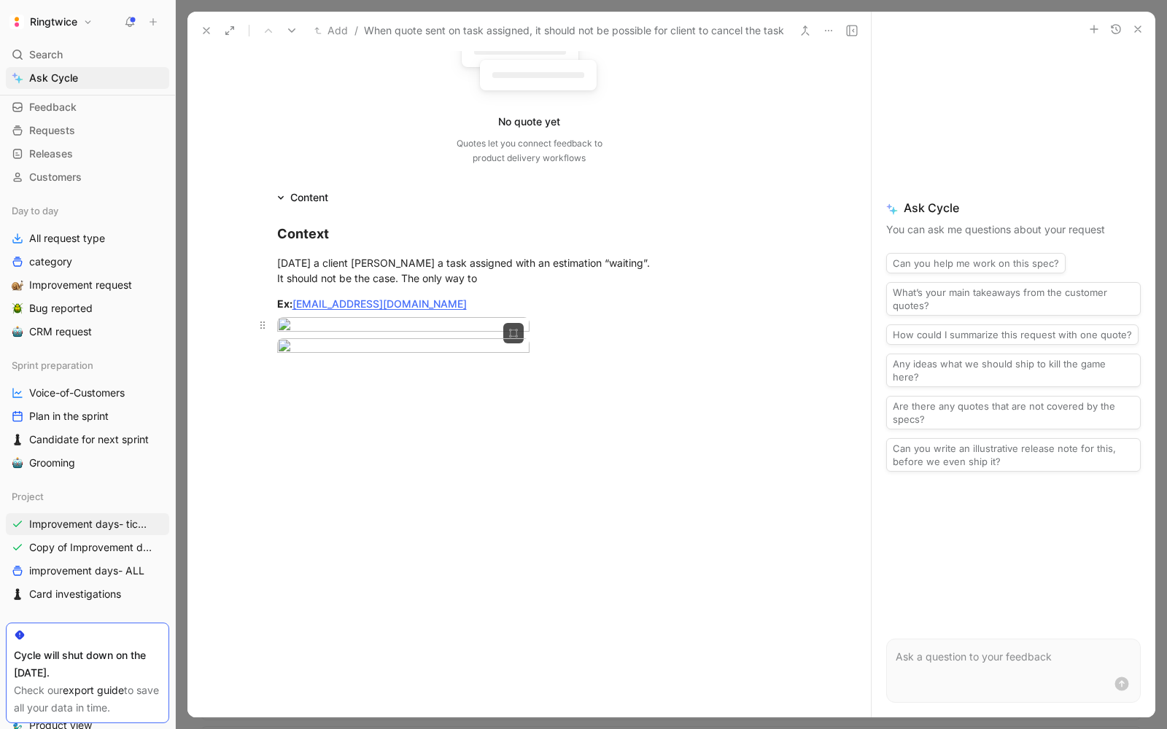
click at [433, 387] on body "Ringtwice Search ⌘ K Ask Cycle Workspace Home G then H Feedback G then F Reques…" at bounding box center [583, 364] width 1167 height 729
click at [264, 329] on icon at bounding box center [263, 325] width 12 height 12
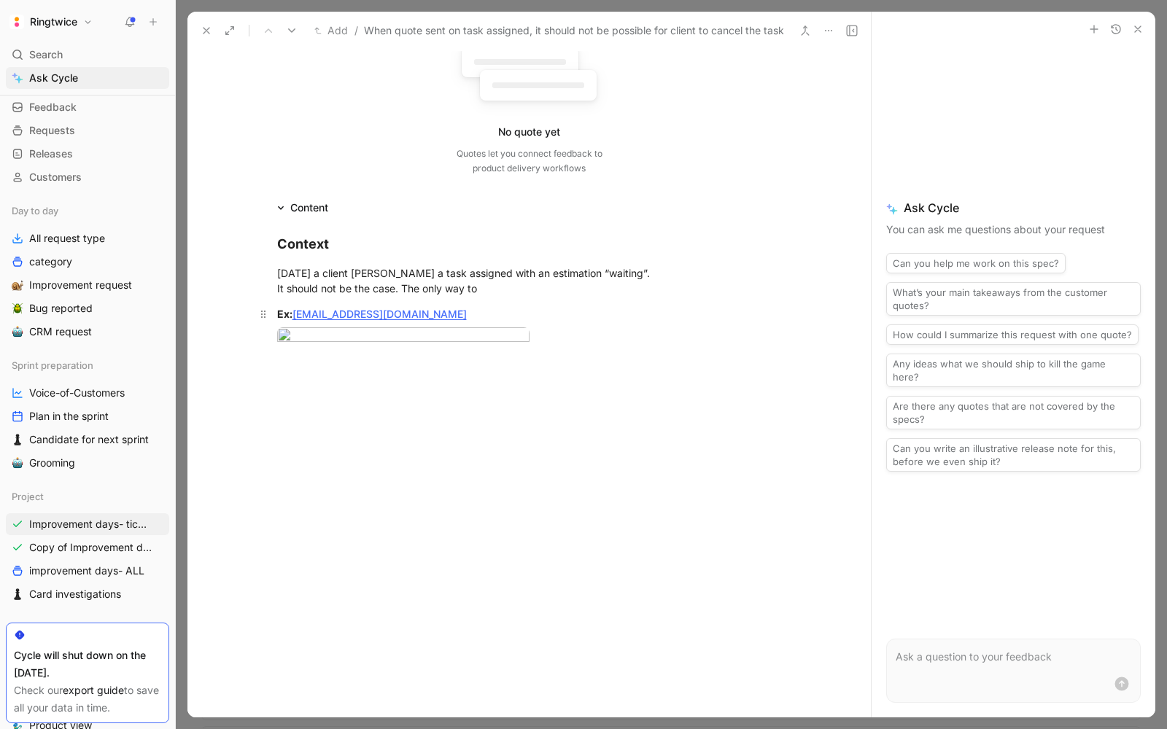
click at [451, 309] on div "Ex: test-001-be-fr@gmail.com" at bounding box center [529, 313] width 505 height 15
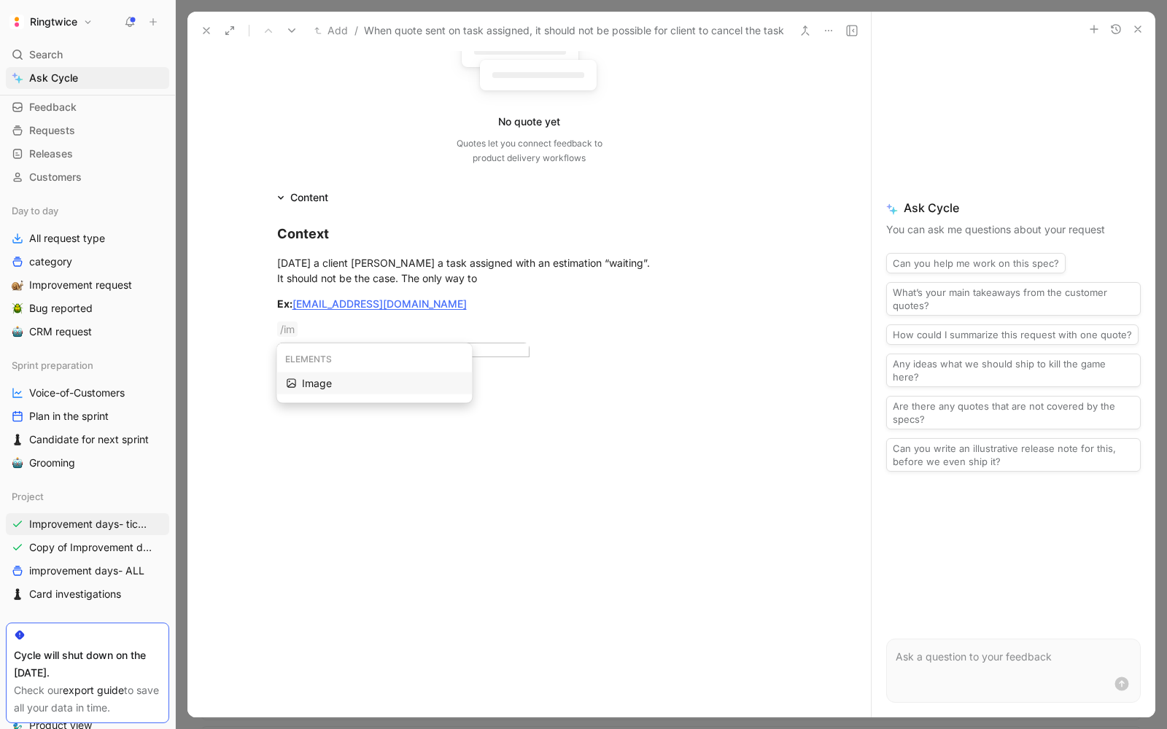
click at [384, 377] on div "Image" at bounding box center [382, 384] width 160 height 18
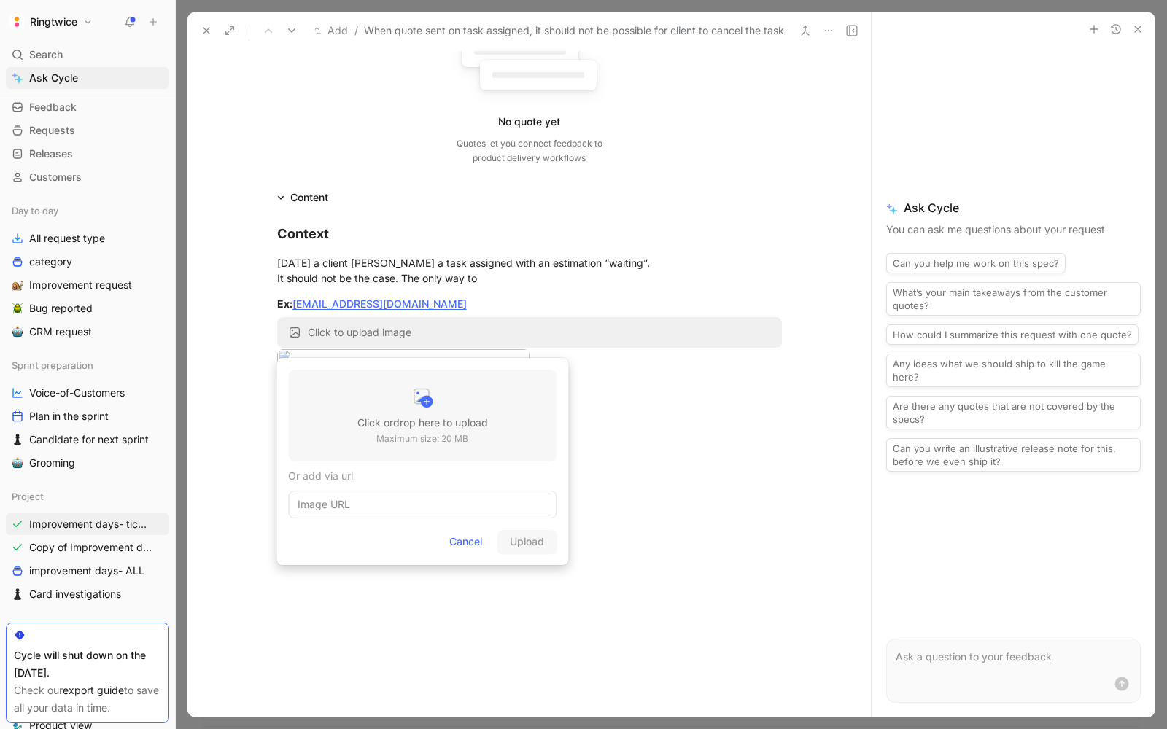
click at [403, 433] on p "Maximum size: 20 MB" at bounding box center [422, 439] width 131 height 15
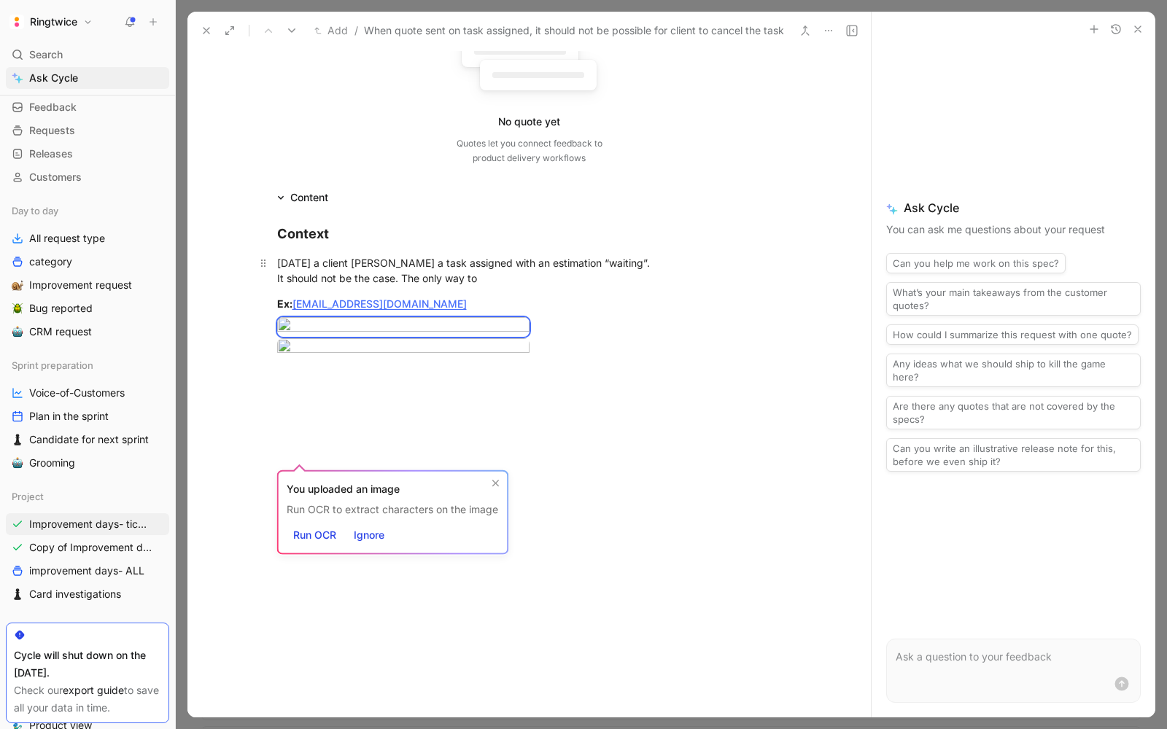
click at [484, 282] on div "Today a client cancel cancel a task assigned with an estimation “waiting”. It s…" at bounding box center [529, 270] width 505 height 31
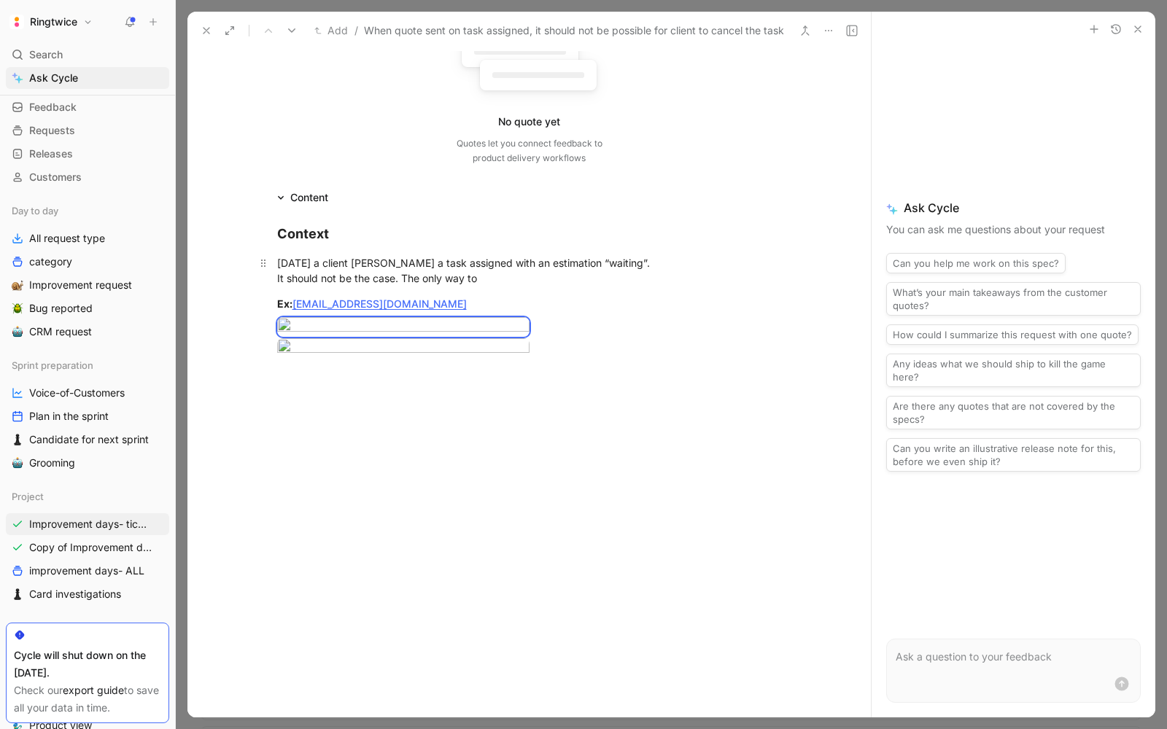
click at [483, 267] on div "Today a client cancel cancel a task assigned with an estimation “waiting”. It s…" at bounding box center [529, 270] width 505 height 31
click at [478, 283] on div "Today a client cancel cancel a task assigned with an estimation “waiting”. It s…" at bounding box center [529, 270] width 505 height 31
click at [520, 279] on div "Today a client cancel cancel a task assigned with an estimation “waiting”. It s…" at bounding box center [529, 270] width 505 height 31
click at [705, 276] on div "Today a client cancel cancel a task assigned with an estimation “waiting”. It s…" at bounding box center [529, 270] width 505 height 31
click at [675, 278] on div "Today a client cancel cancel a task assigned with an estimation “waiting”. It s…" at bounding box center [529, 270] width 505 height 31
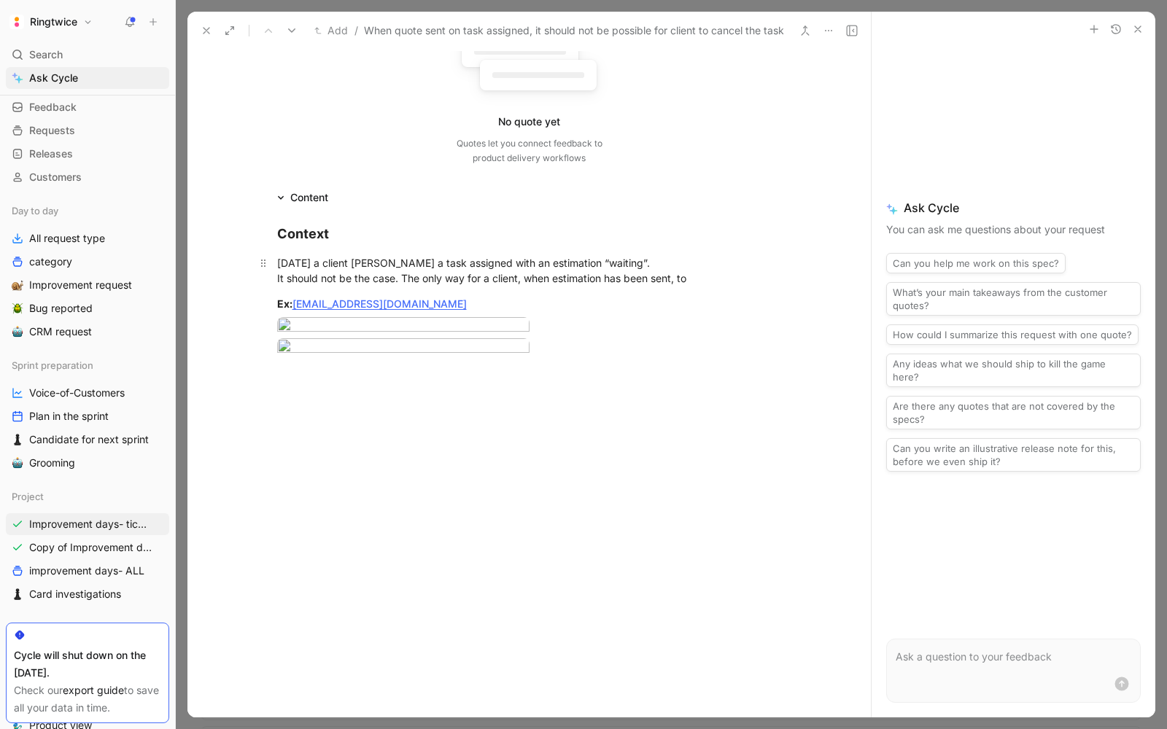
click at [702, 277] on div "Today a client cancel cancel a task assigned with an estimation “waiting”. It s…" at bounding box center [529, 270] width 505 height 31
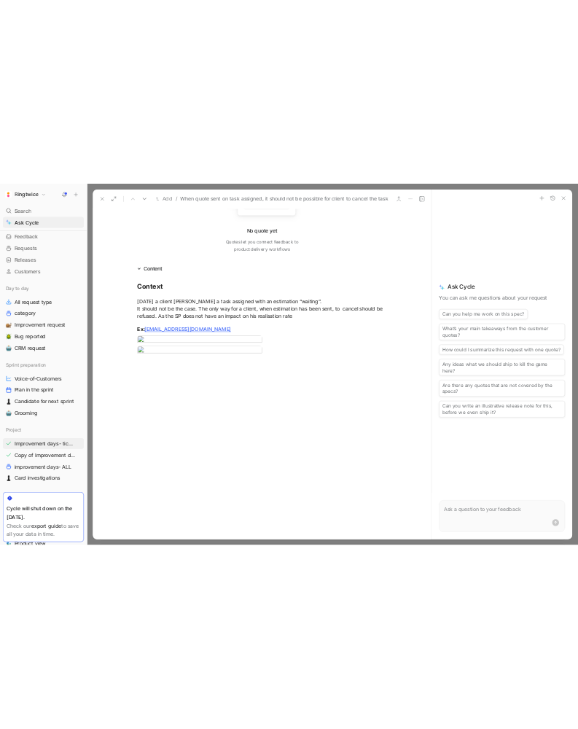
scroll to position [267, 0]
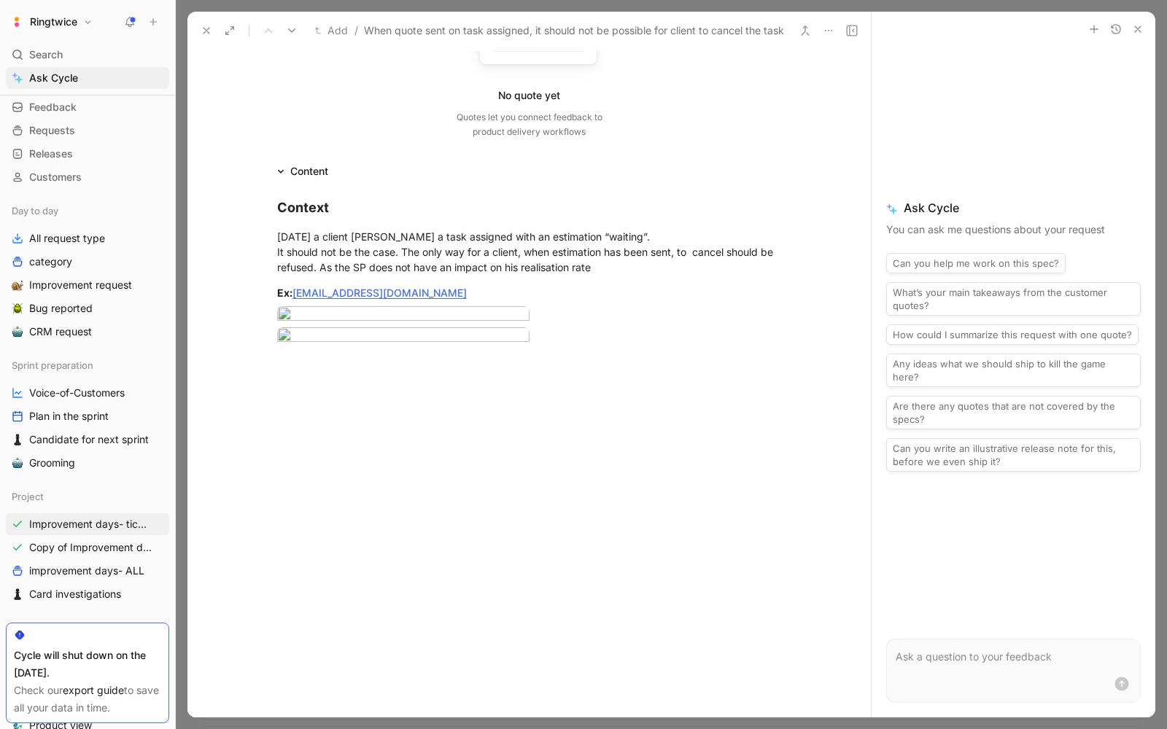
click at [428, 578] on div at bounding box center [528, 468] width 683 height 219
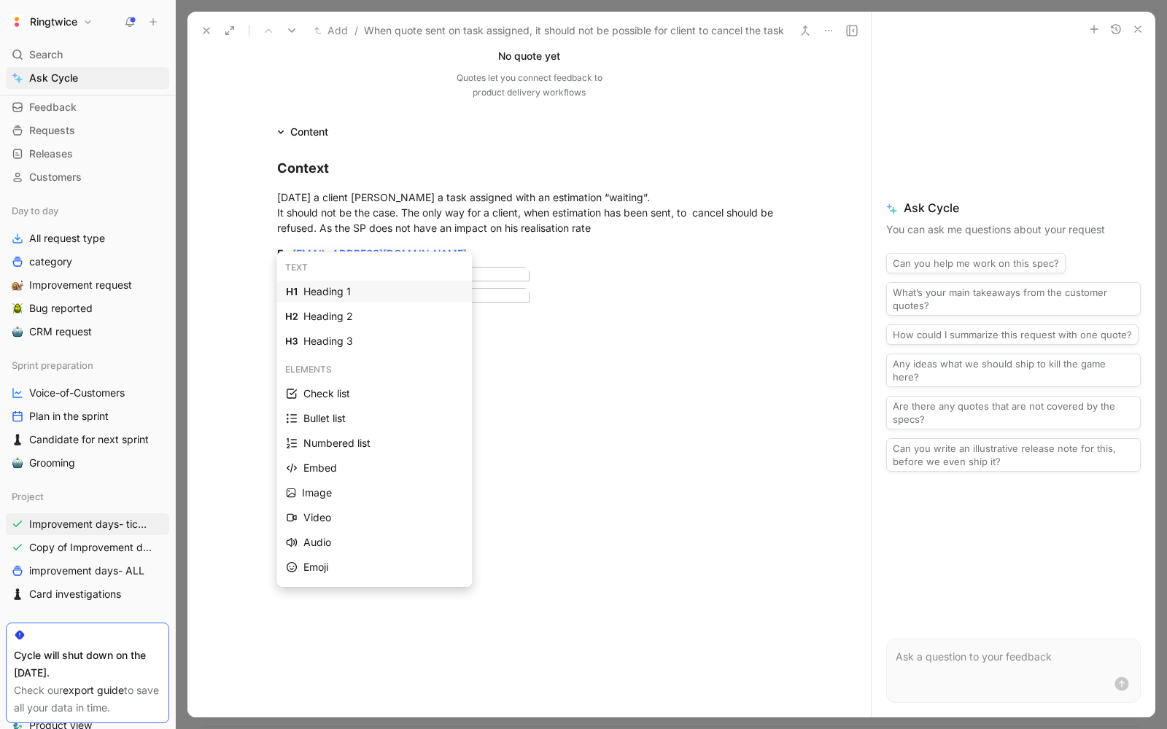
click at [336, 290] on div "Heading 1" at bounding box center [382, 292] width 159 height 18
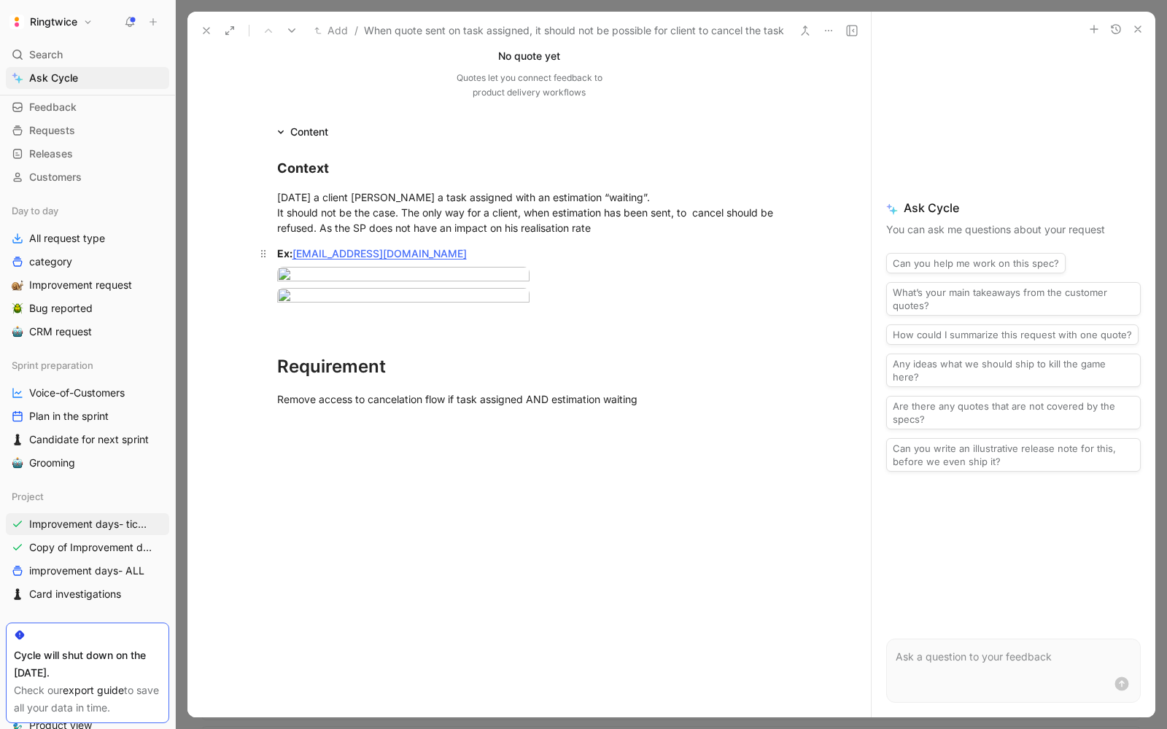
click at [460, 260] on div "Ex: test-001-be-fr@gmail.com" at bounding box center [529, 253] width 505 height 15
click at [291, 255] on strong "Ex:" at bounding box center [284, 253] width 15 height 12
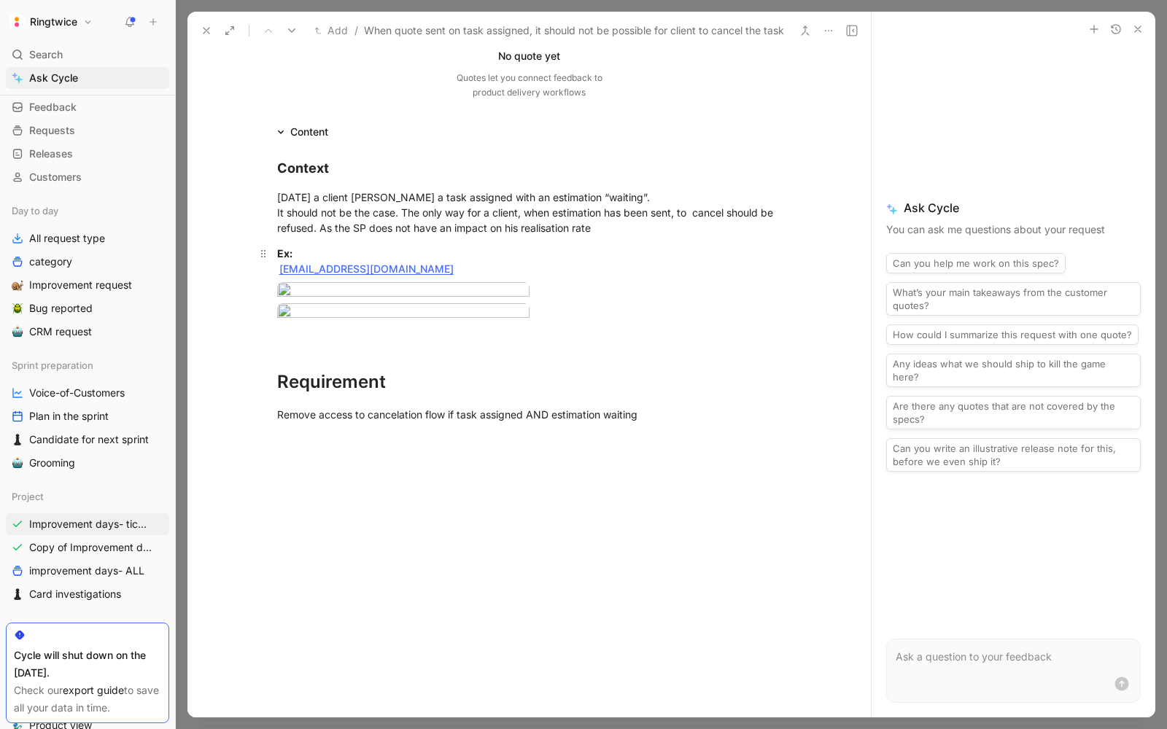
click at [314, 243] on p "Ex: test-001-be-fr@gmail.com" at bounding box center [529, 260] width 560 height 39
click at [309, 263] on link "test-001-be-fr@gmail.com" at bounding box center [366, 269] width 174 height 12
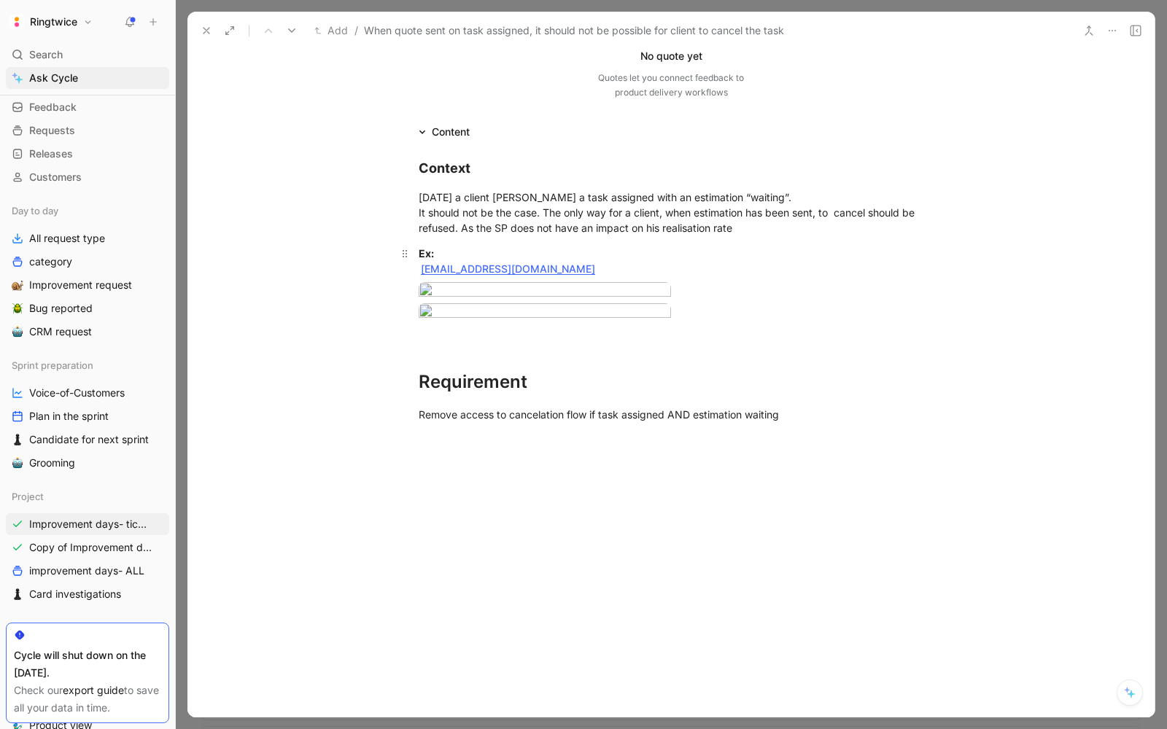
click at [470, 246] on div "Ex: test-001-be-fr@gmail.com" at bounding box center [671, 261] width 505 height 31
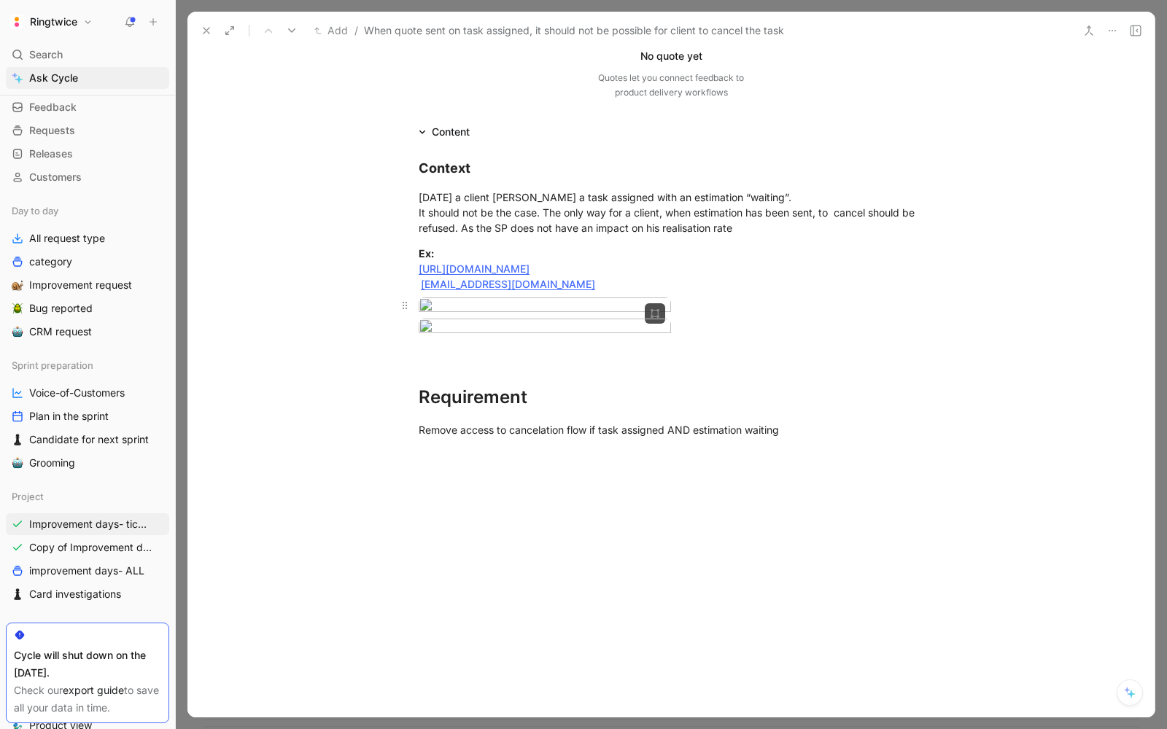
click at [857, 317] on div at bounding box center [671, 308] width 505 height 20
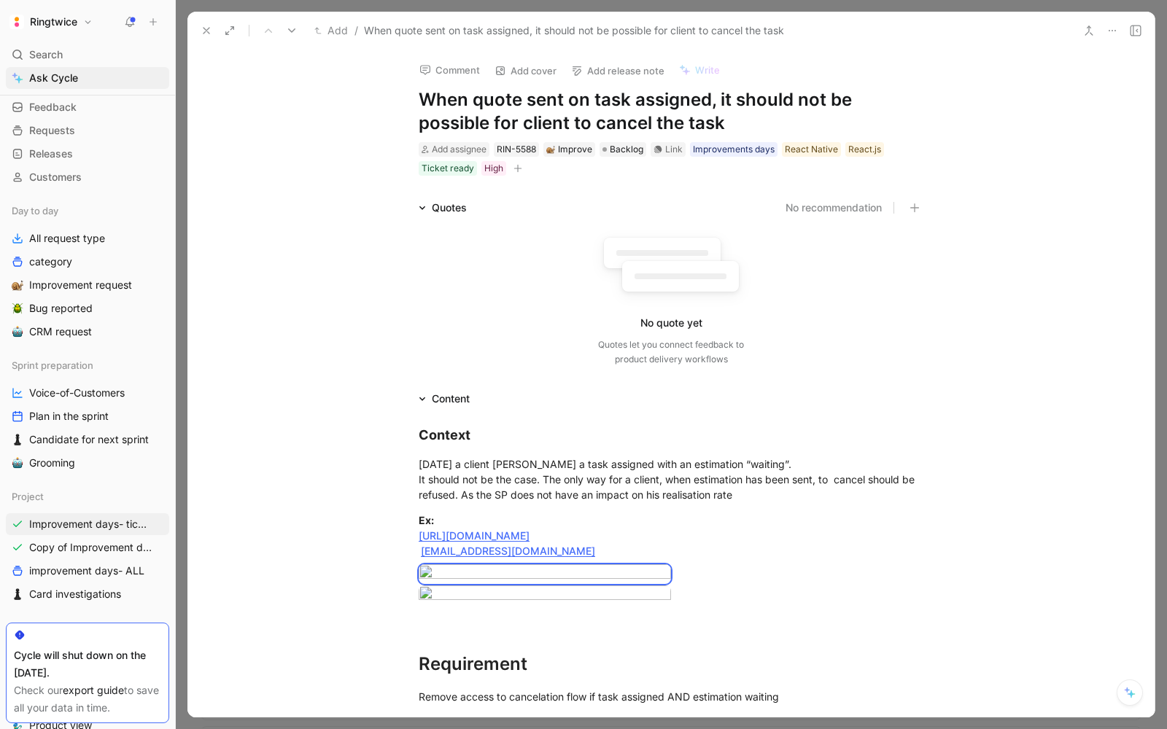
click at [1131, 32] on use at bounding box center [1136, 31] width 10 height 10
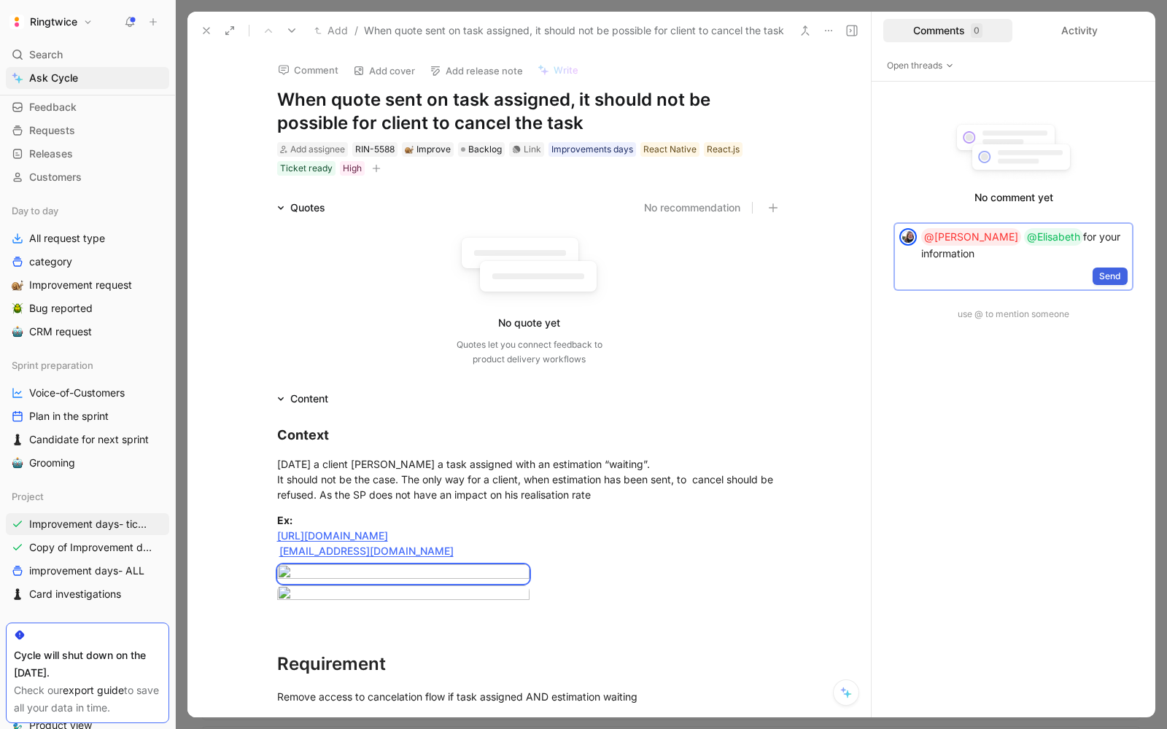
click at [1103, 272] on span "Send" at bounding box center [1110, 276] width 22 height 15
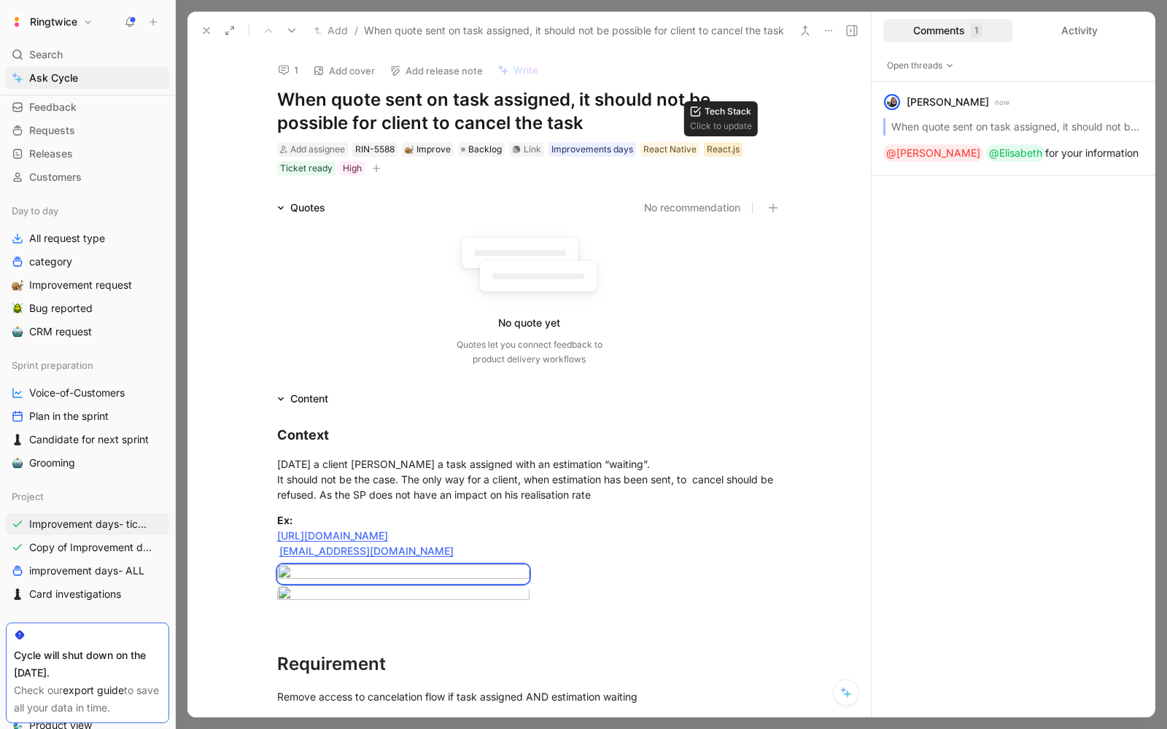
click at [731, 150] on div "React.js" at bounding box center [723, 149] width 33 height 15
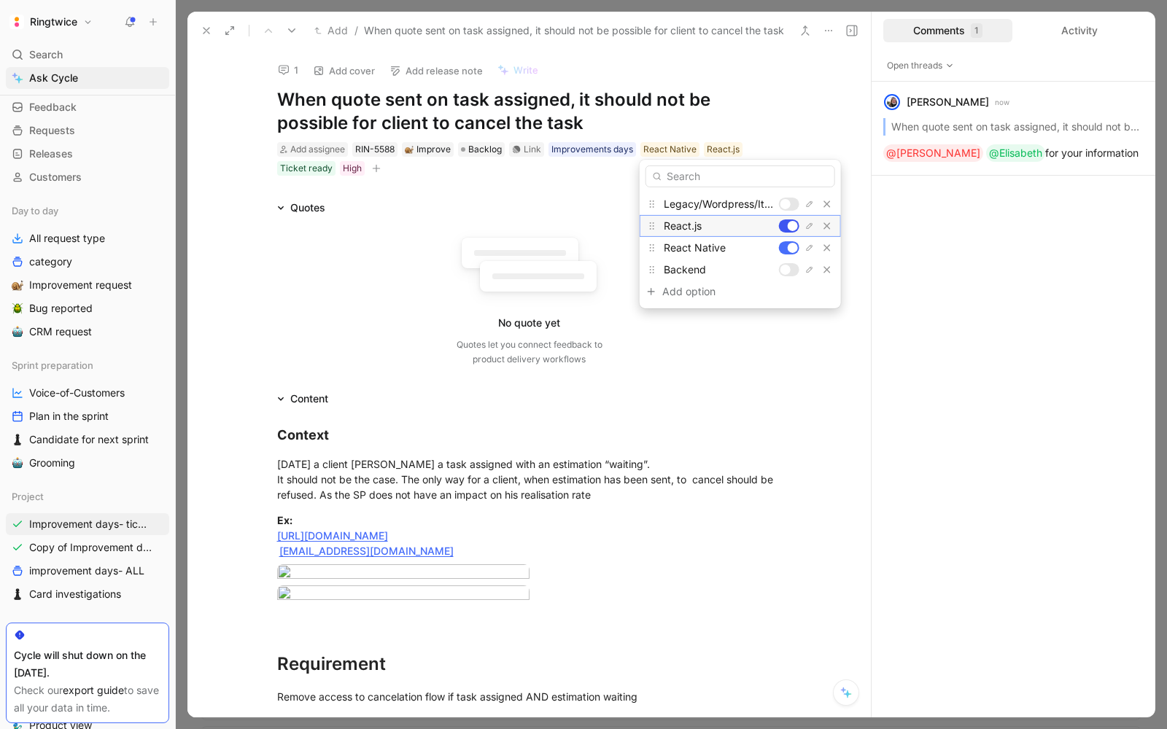
click at [793, 224] on div at bounding box center [793, 226] width 10 height 10
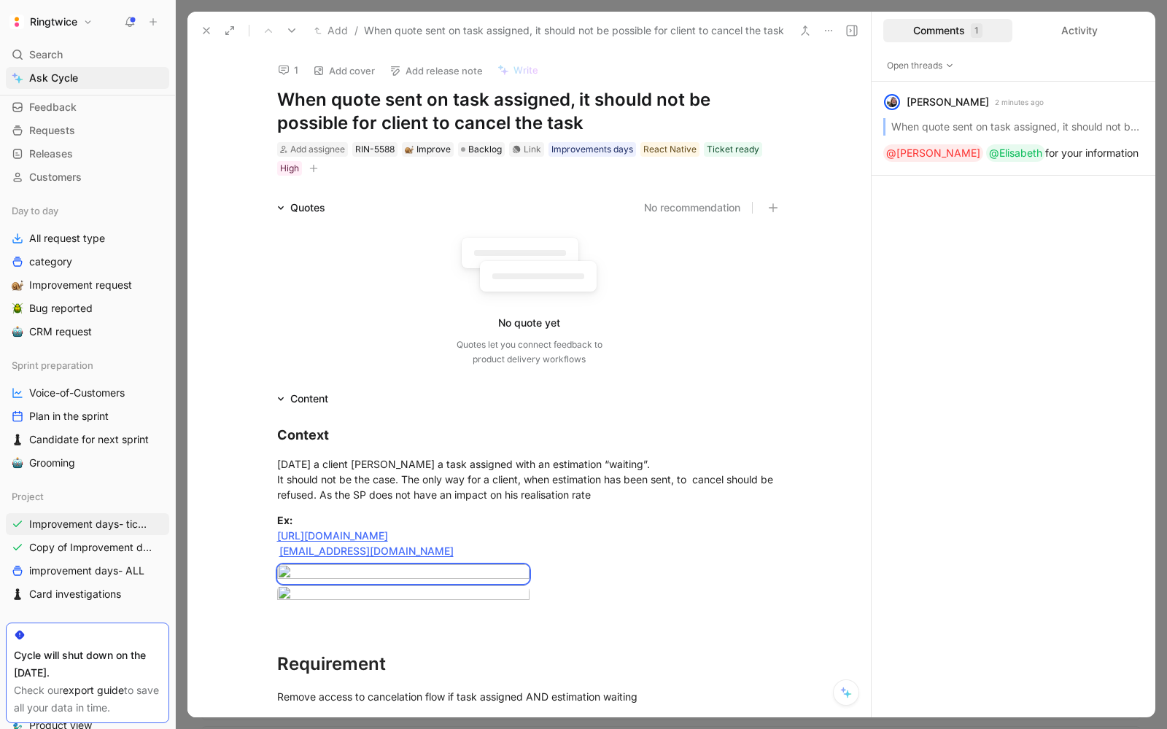
click at [320, 164] on div "Add assignee RIN-5588 Improve Backlog Link Improvements days React Native Ticke…" at bounding box center [530, 159] width 508 height 36
click at [314, 166] on icon "button" at bounding box center [313, 168] width 9 height 9
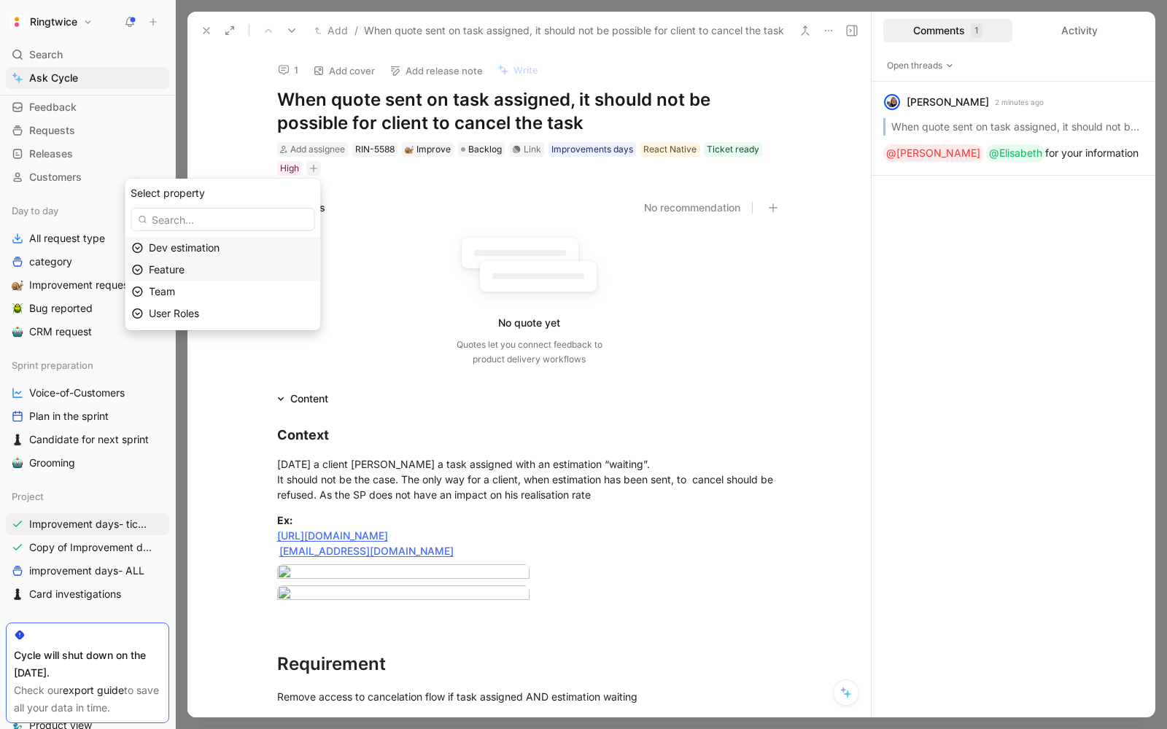
click at [230, 274] on div "Feature" at bounding box center [231, 270] width 165 height 18
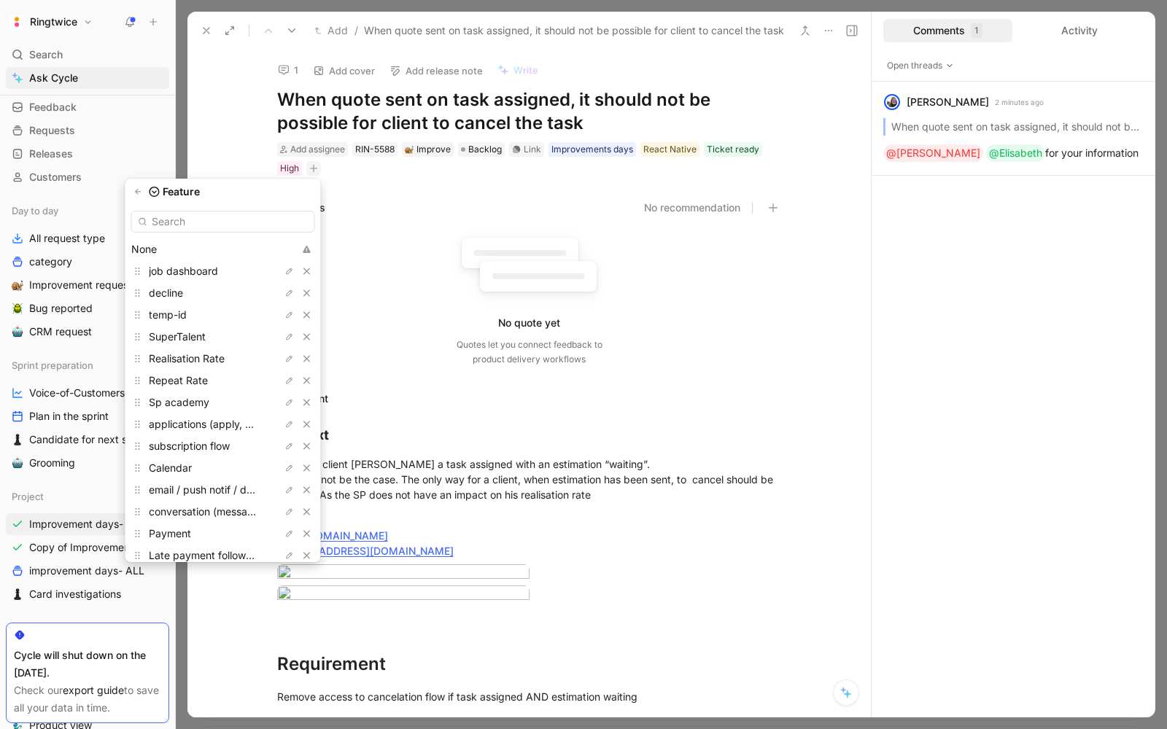
click at [214, 228] on input "text" at bounding box center [223, 222] width 184 height 22
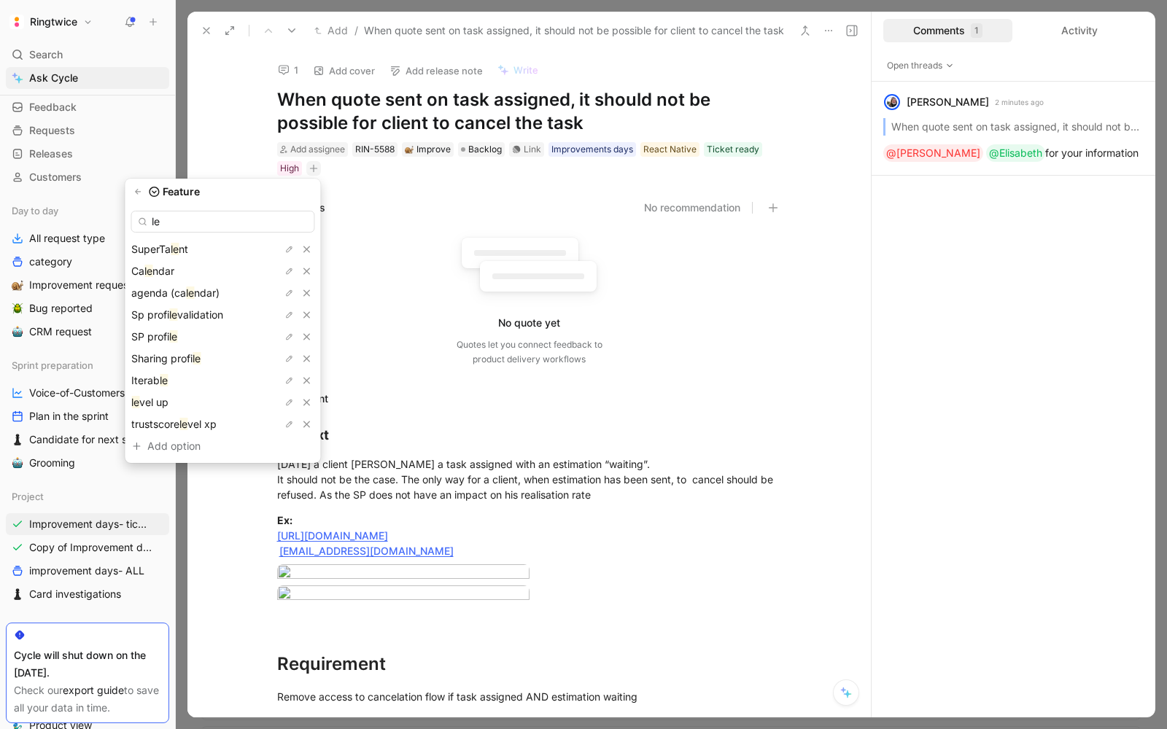
type input "le"
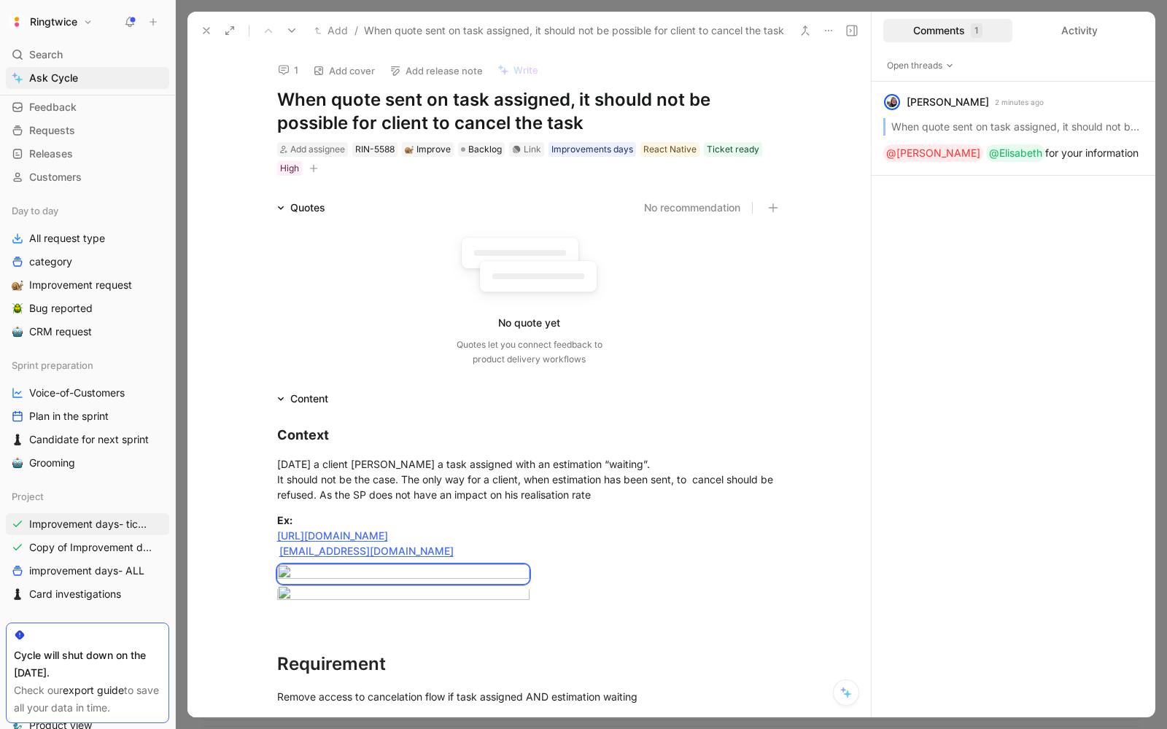
click at [318, 171] on button "button" at bounding box center [313, 168] width 15 height 15
click at [672, 152] on div "React Native" at bounding box center [669, 149] width 53 height 15
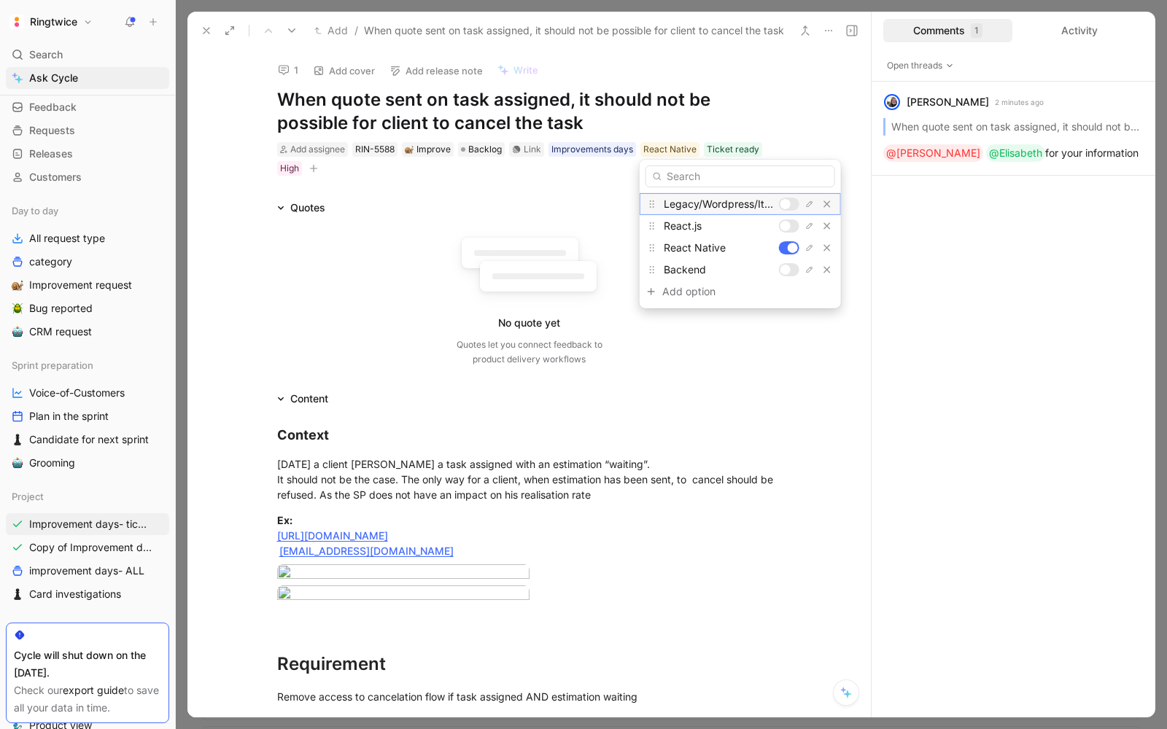
click at [784, 201] on div at bounding box center [785, 204] width 10 height 10
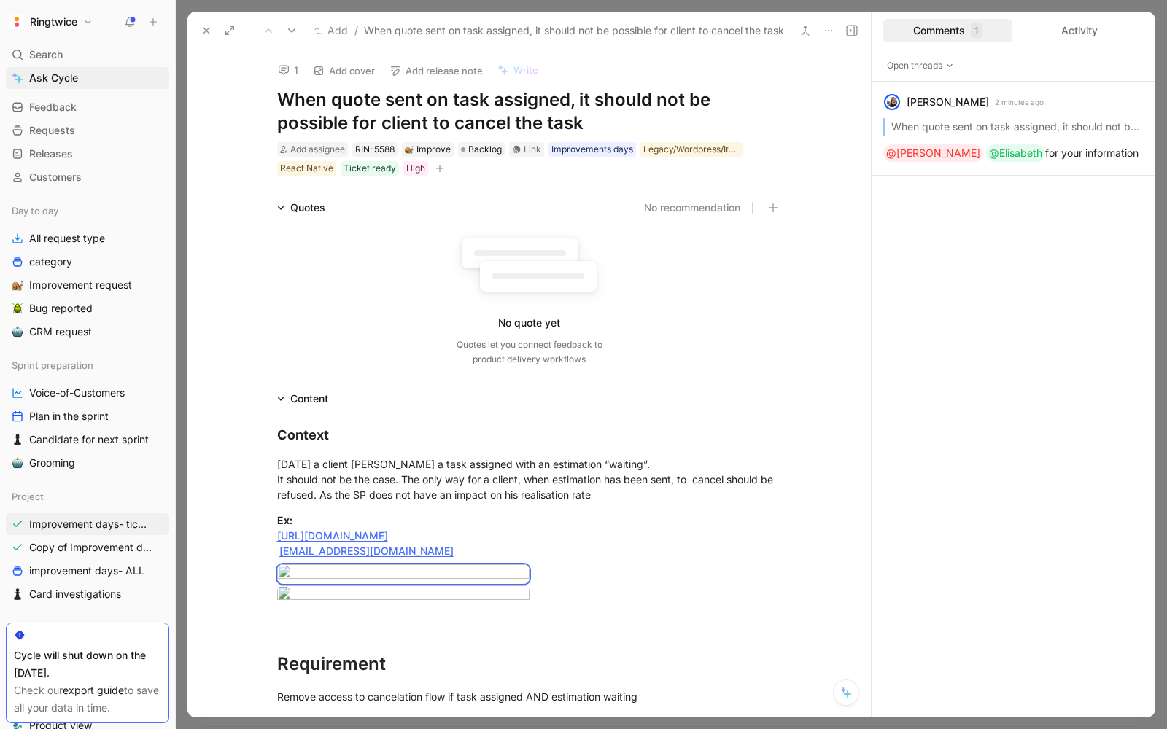
scroll to position [104, 0]
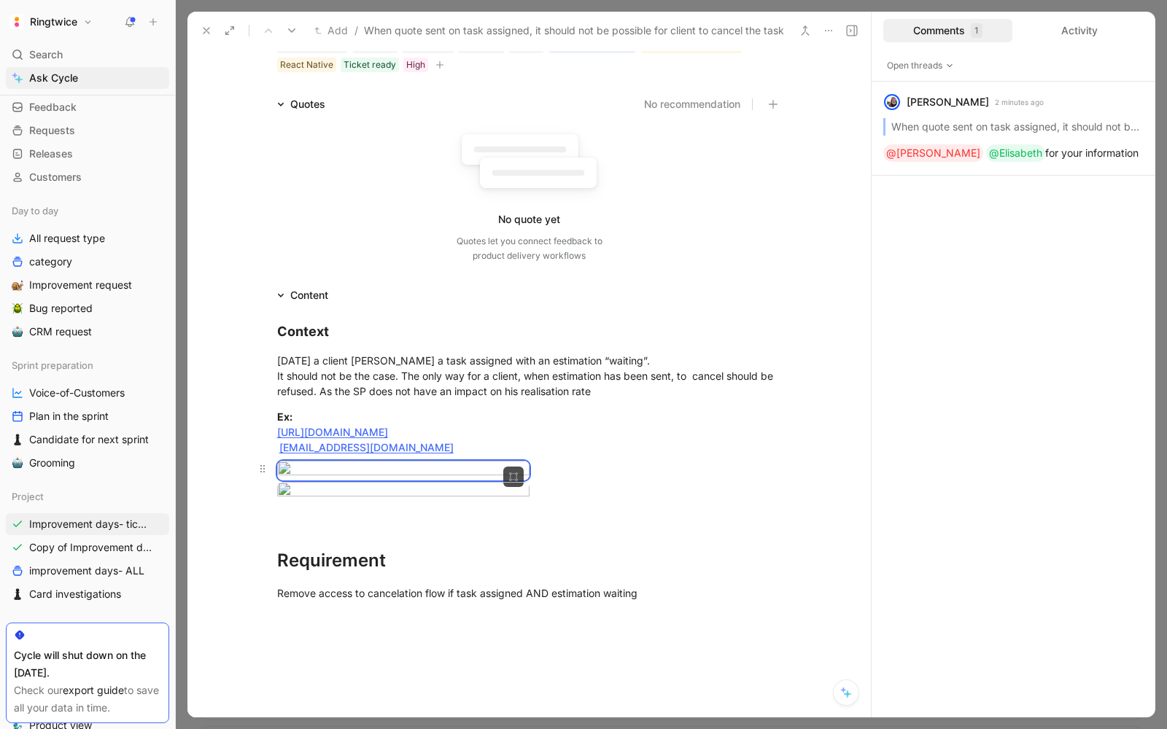
click at [414, 525] on body "Ringtwice Search ⌘ K Ask Cycle Workspace Home G then H Feedback G then F Reques…" at bounding box center [583, 364] width 1167 height 729
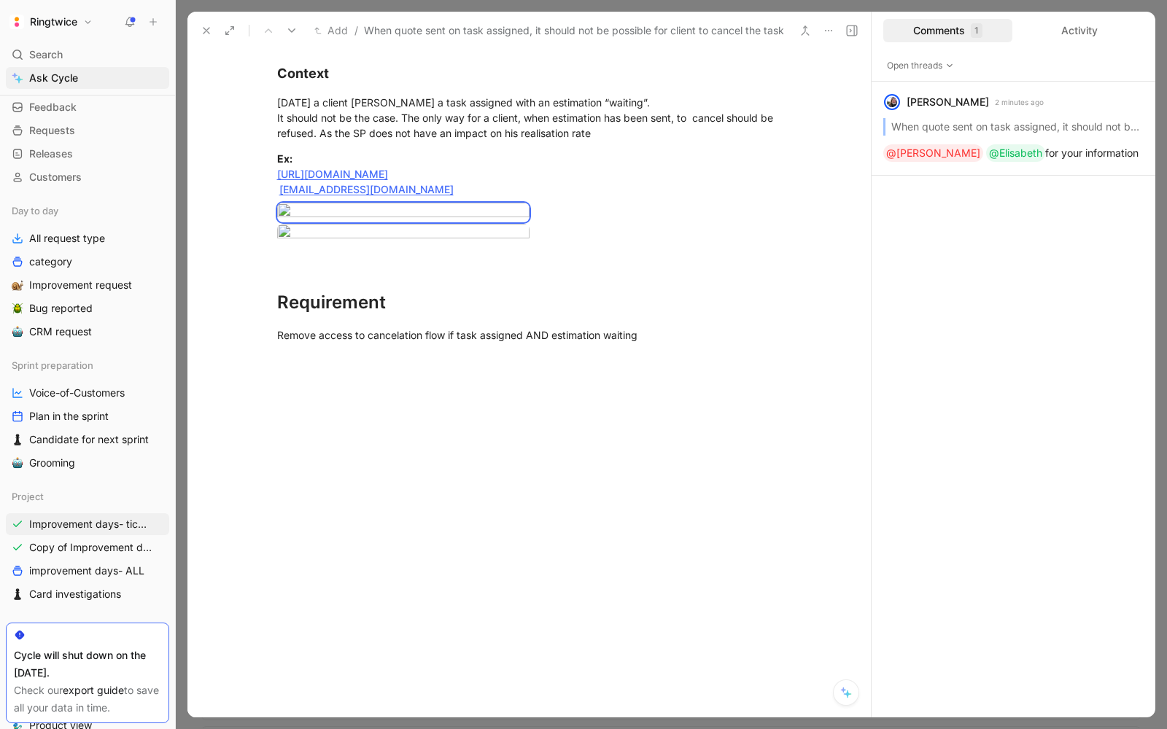
click at [572, 355] on div "Context Today a client cancel cancel a task assigned with an estimation “waitin…" at bounding box center [528, 202] width 683 height 313
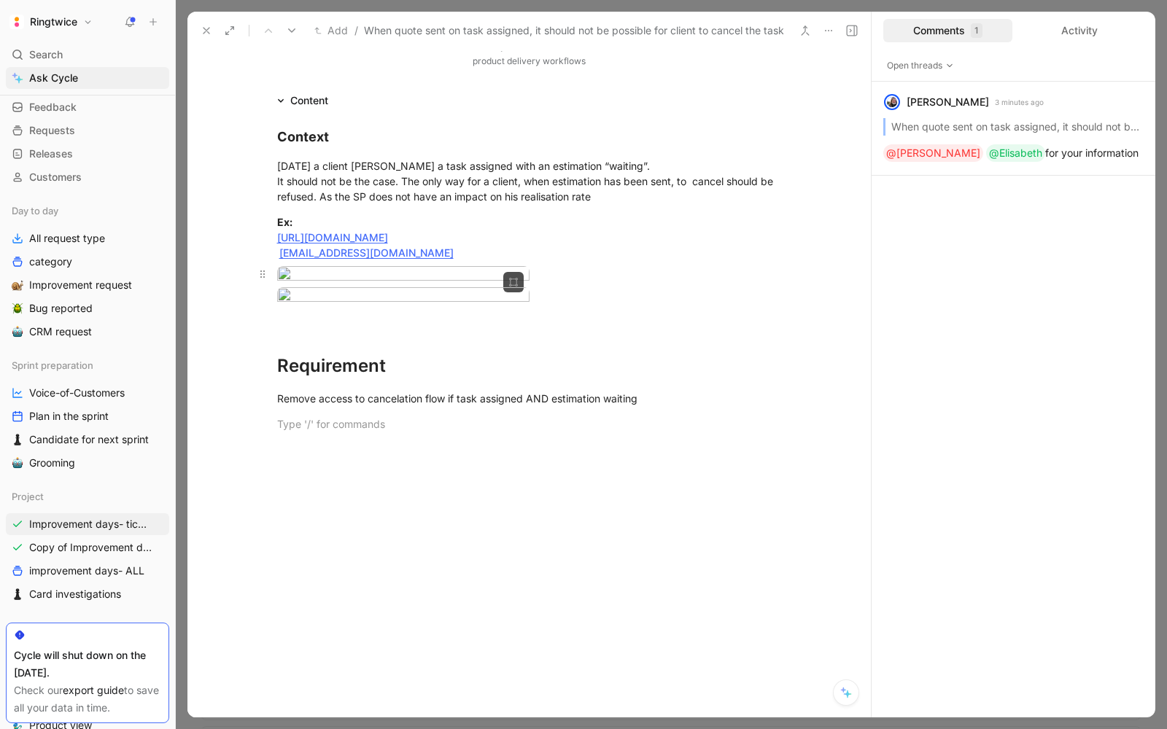
scroll to position [357, 0]
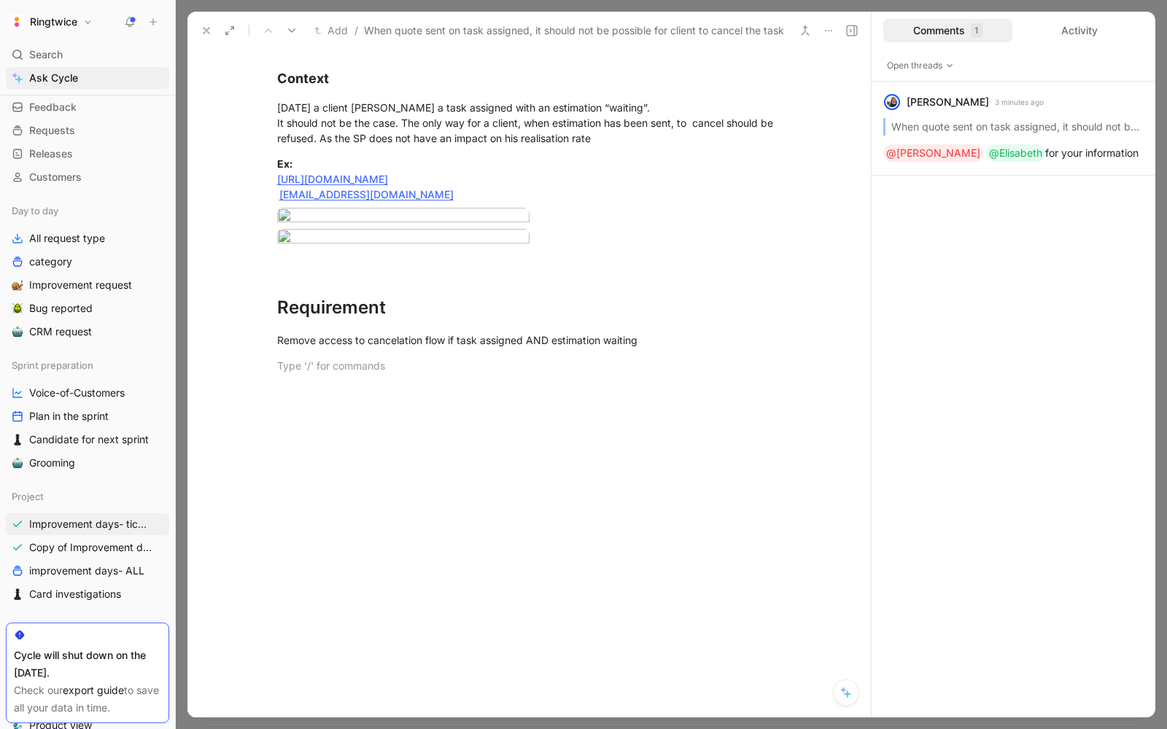
drag, startPoint x: 511, startPoint y: 220, endPoint x: 493, endPoint y: 642, distance: 422.0
click at [494, 389] on div "Context Today a client cancel cancel a task assigned with an estimation “waitin…" at bounding box center [528, 220] width 683 height 338
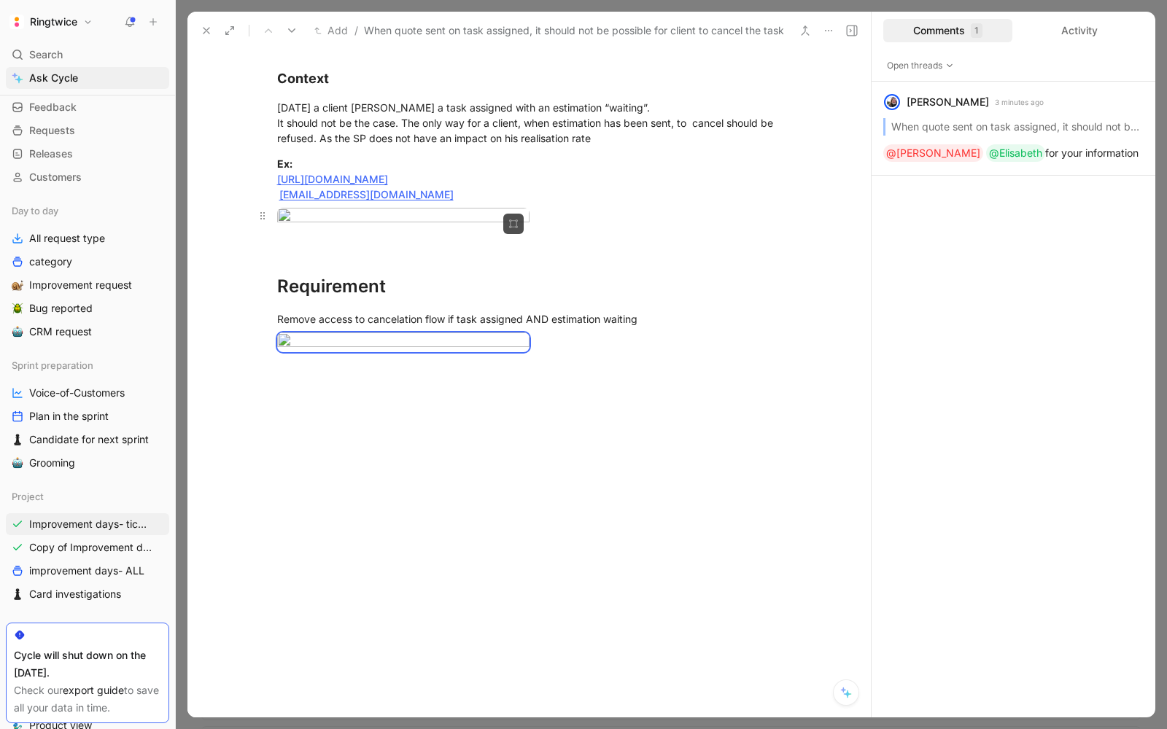
click at [352, 276] on body "Ringtwice Search ⌘ K Ask Cycle Workspace Home G then H Feedback G then F Reques…" at bounding box center [583, 364] width 1167 height 729
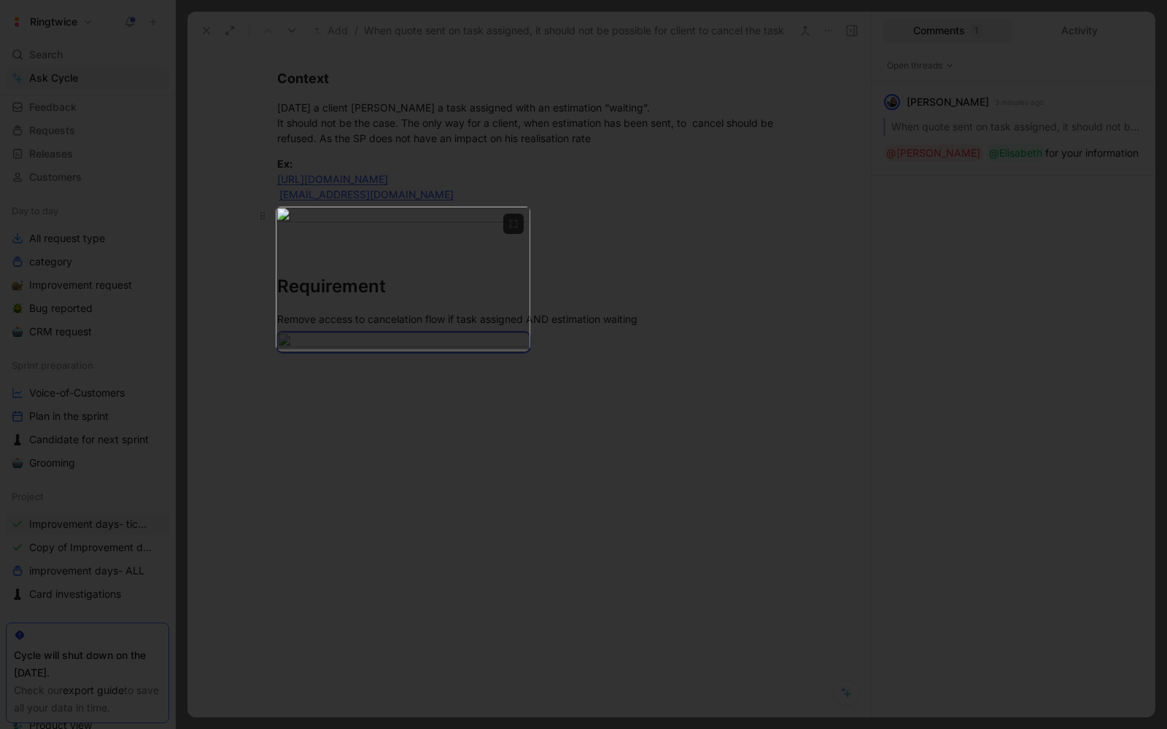
click at [588, 228] on div at bounding box center [529, 218] width 505 height 20
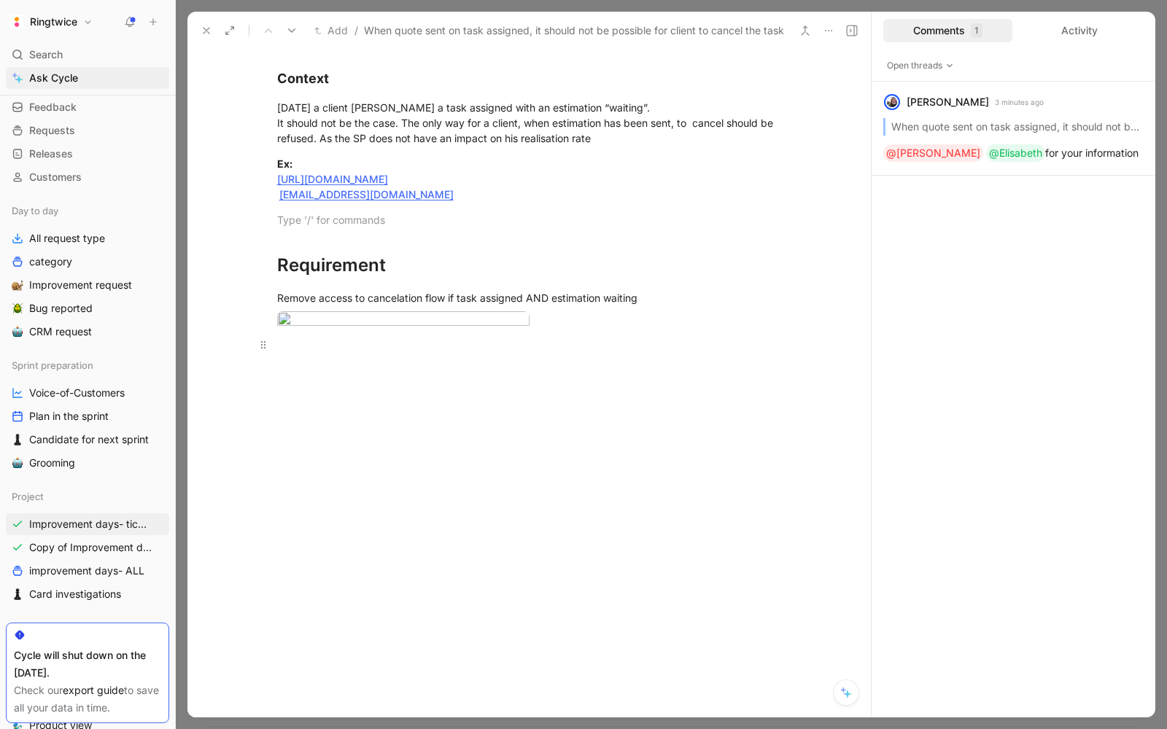
click at [353, 352] on div at bounding box center [529, 344] width 505 height 15
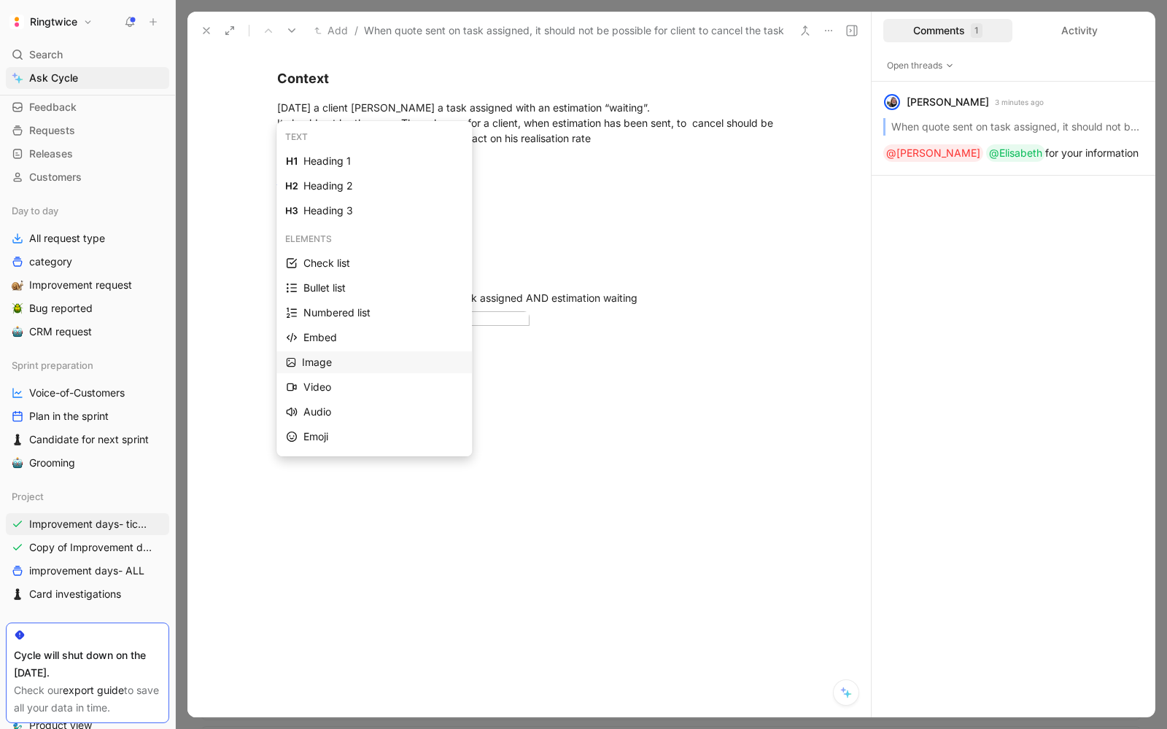
click at [341, 362] on div "Image" at bounding box center [382, 363] width 160 height 18
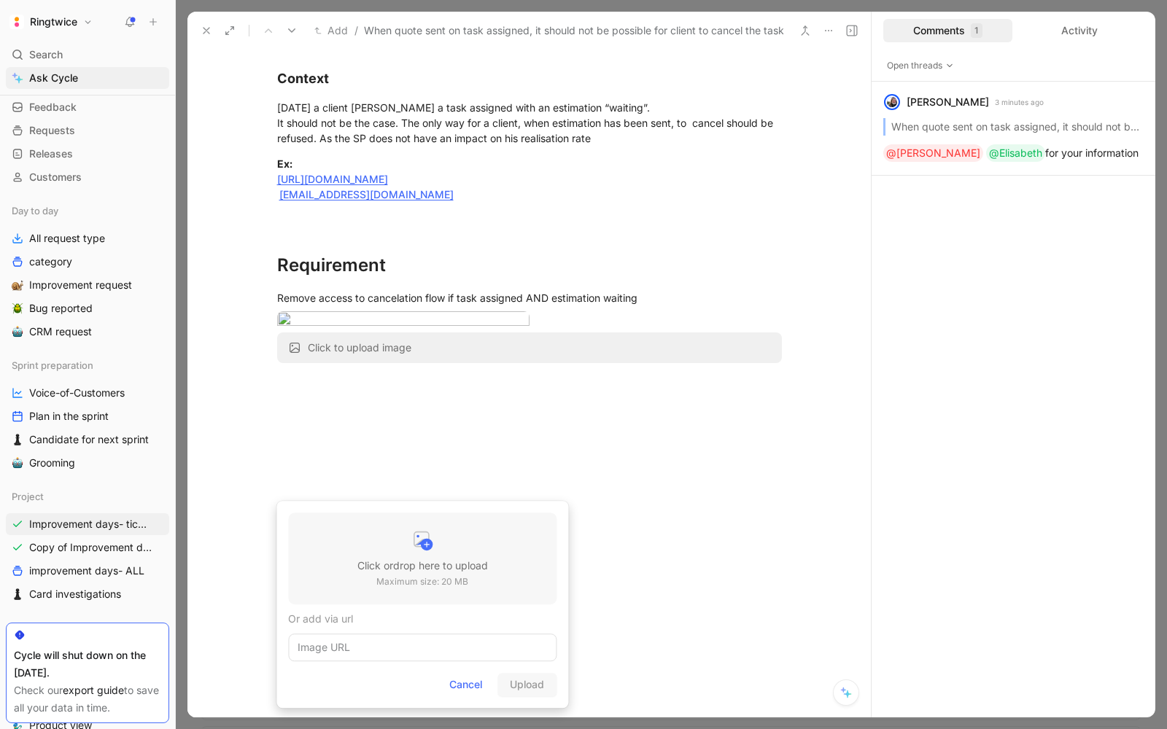
click at [363, 565] on h3 "Click or drop here to upload" at bounding box center [422, 566] width 131 height 18
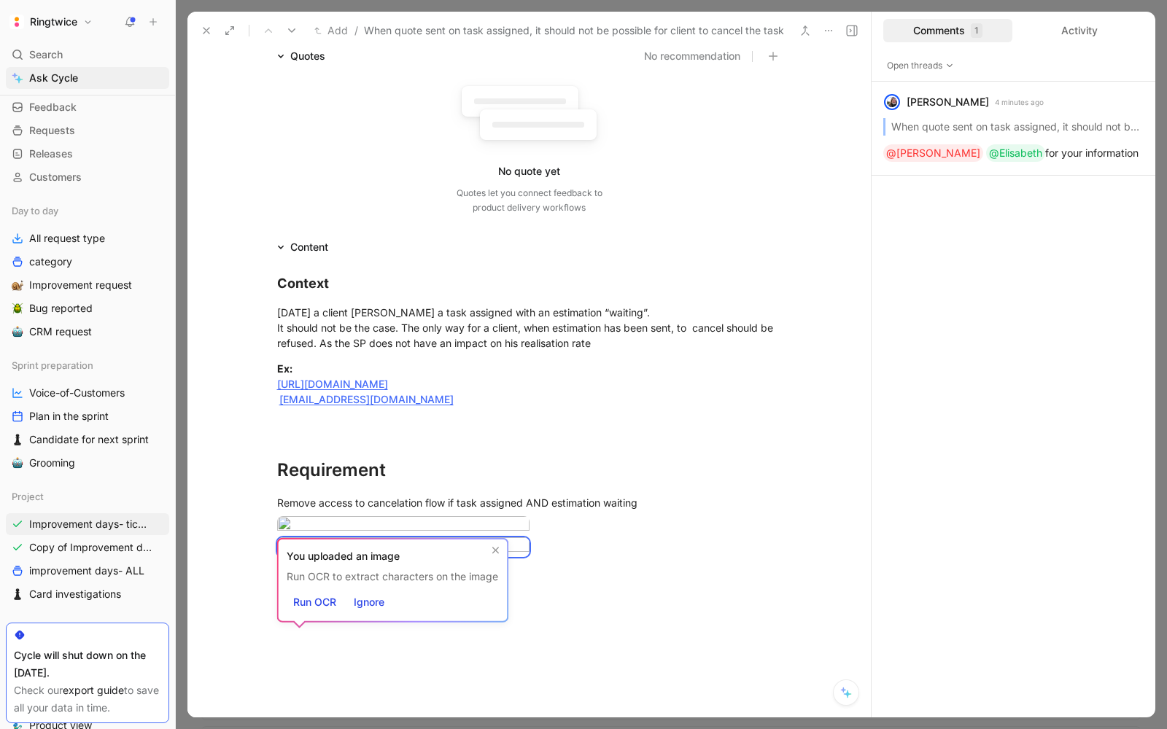
scroll to position [182, 0]
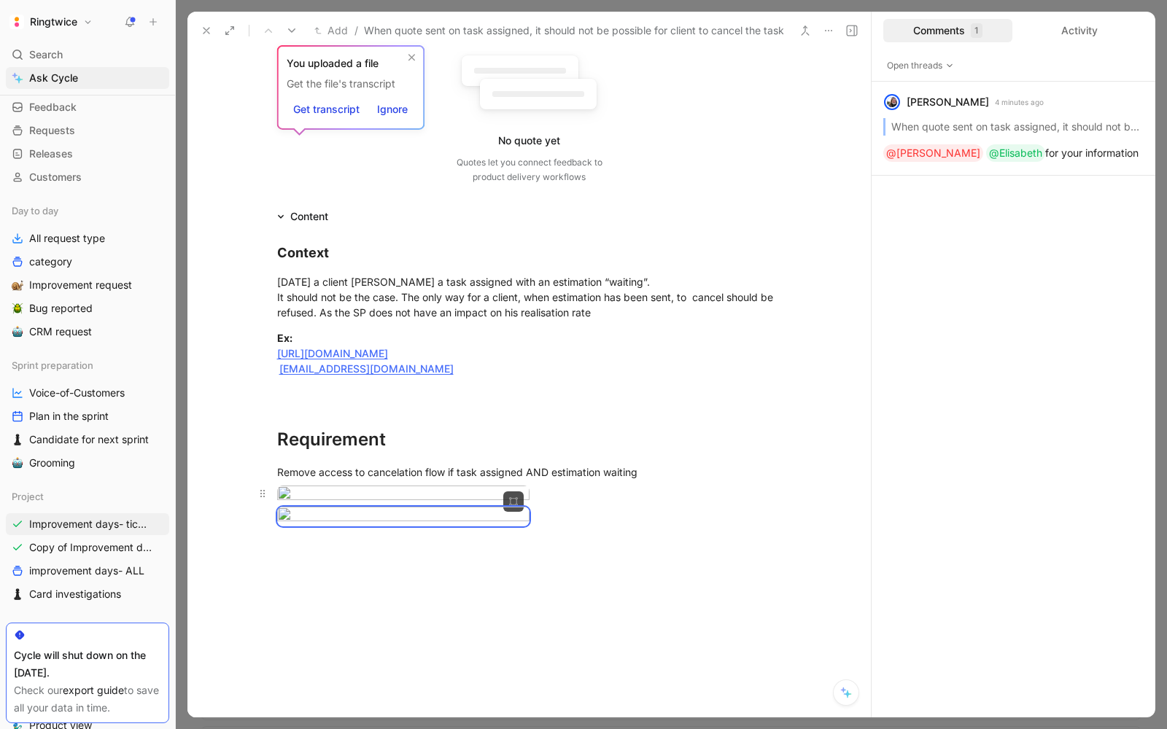
click at [606, 538] on div "Context Today a client cancel cancel a task assigned with an estimation “waitin…" at bounding box center [528, 381] width 683 height 313
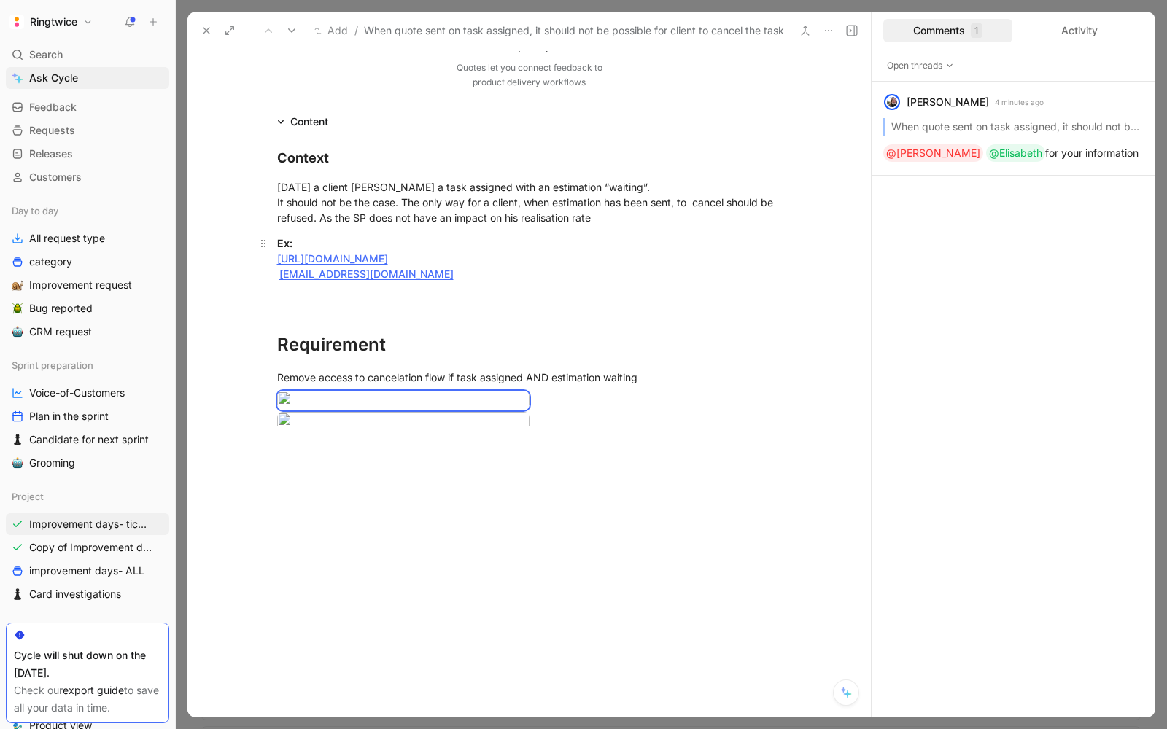
scroll to position [0, 0]
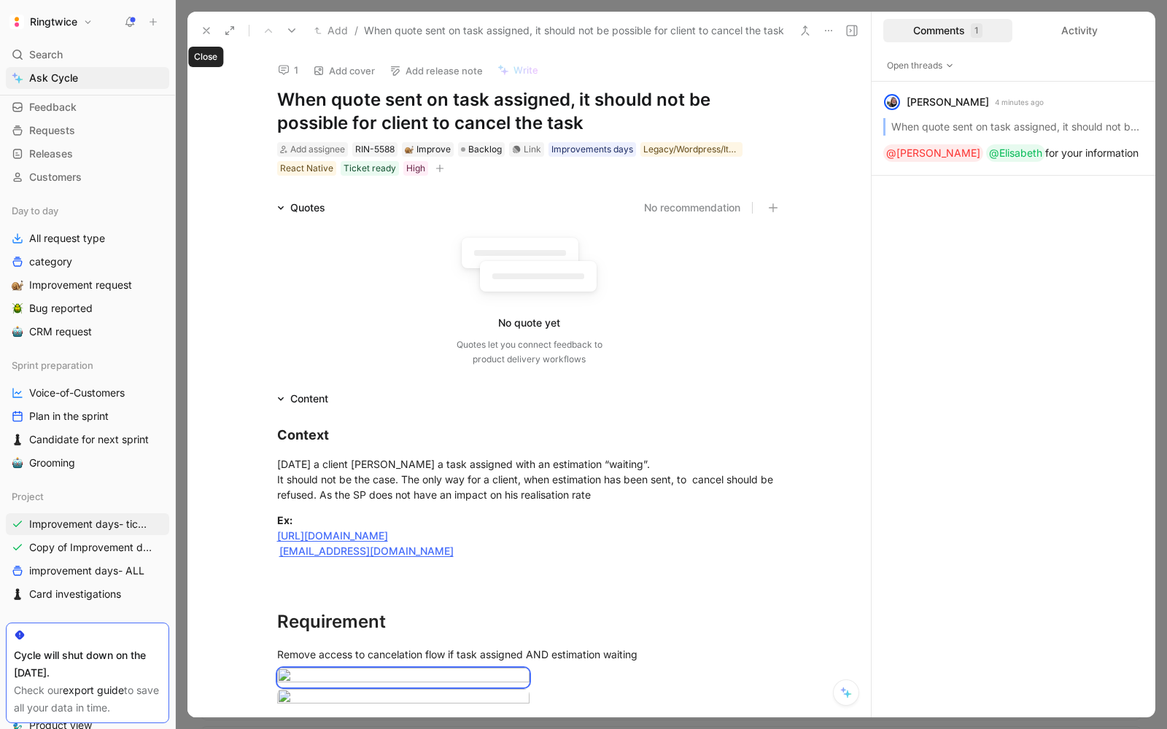
click at [207, 30] on icon at bounding box center [207, 31] width 12 height 12
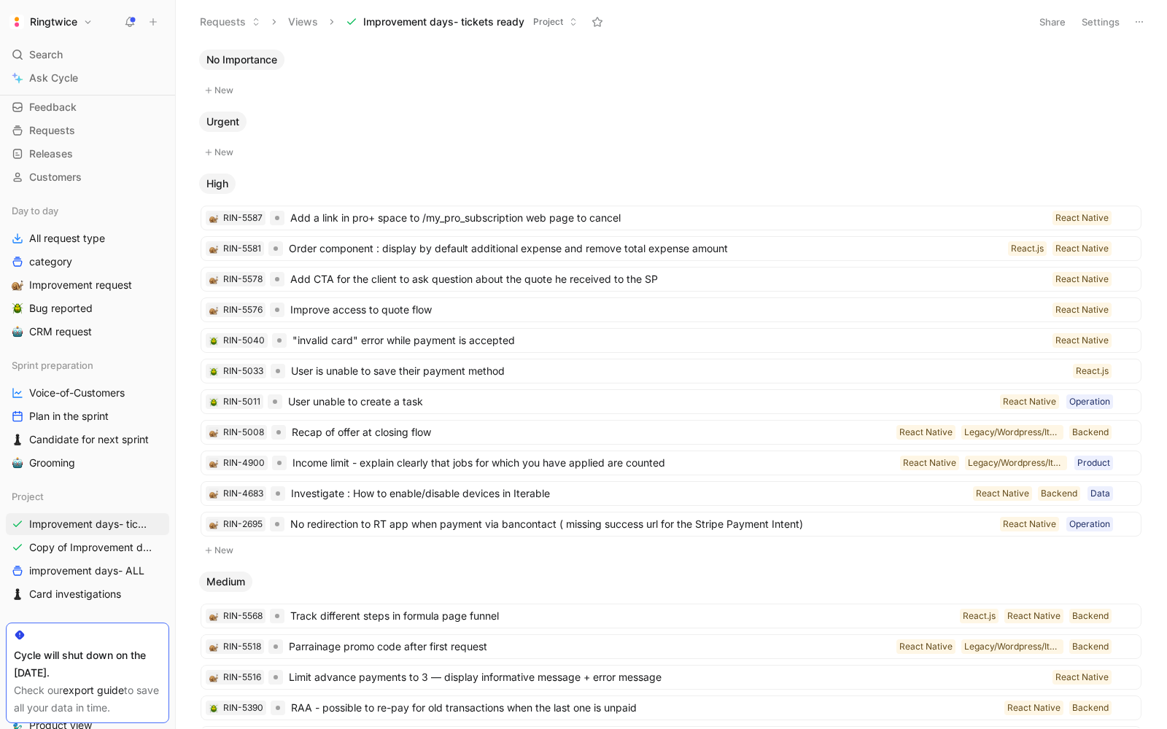
click at [906, 185] on div "High" at bounding box center [671, 184] width 956 height 20
click at [1101, 16] on button "Settings" at bounding box center [1100, 22] width 51 height 20
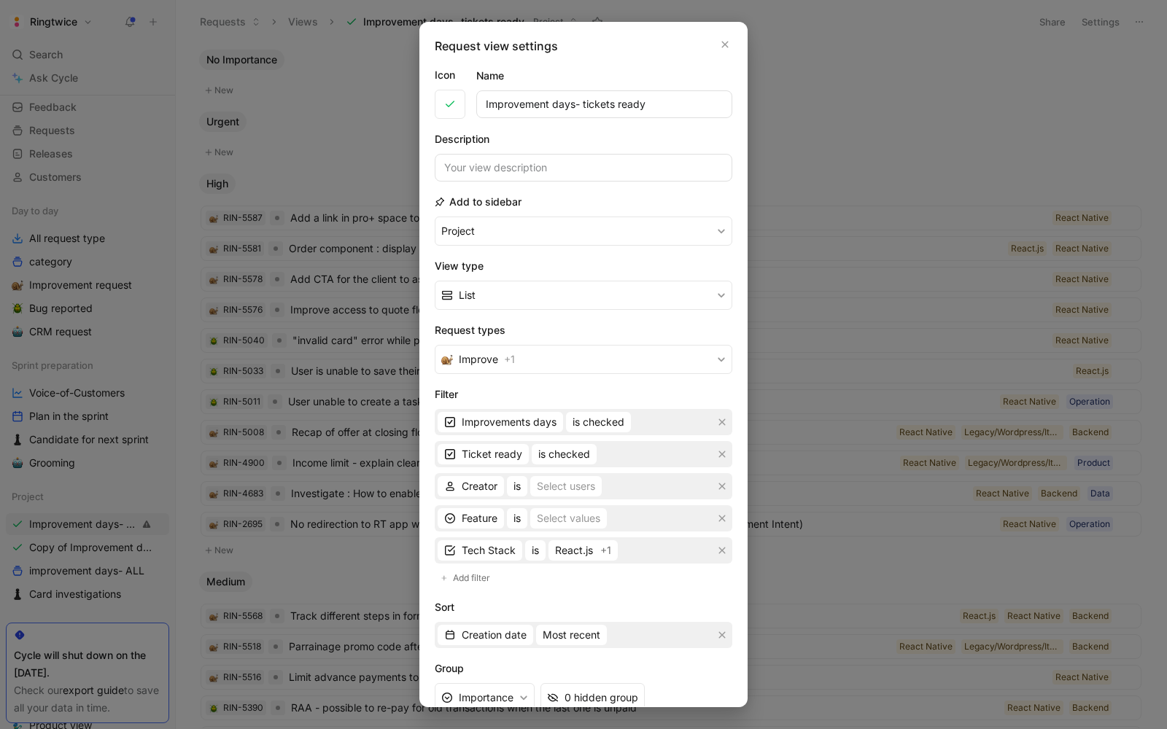
click at [51, 581] on div at bounding box center [583, 364] width 1167 height 729
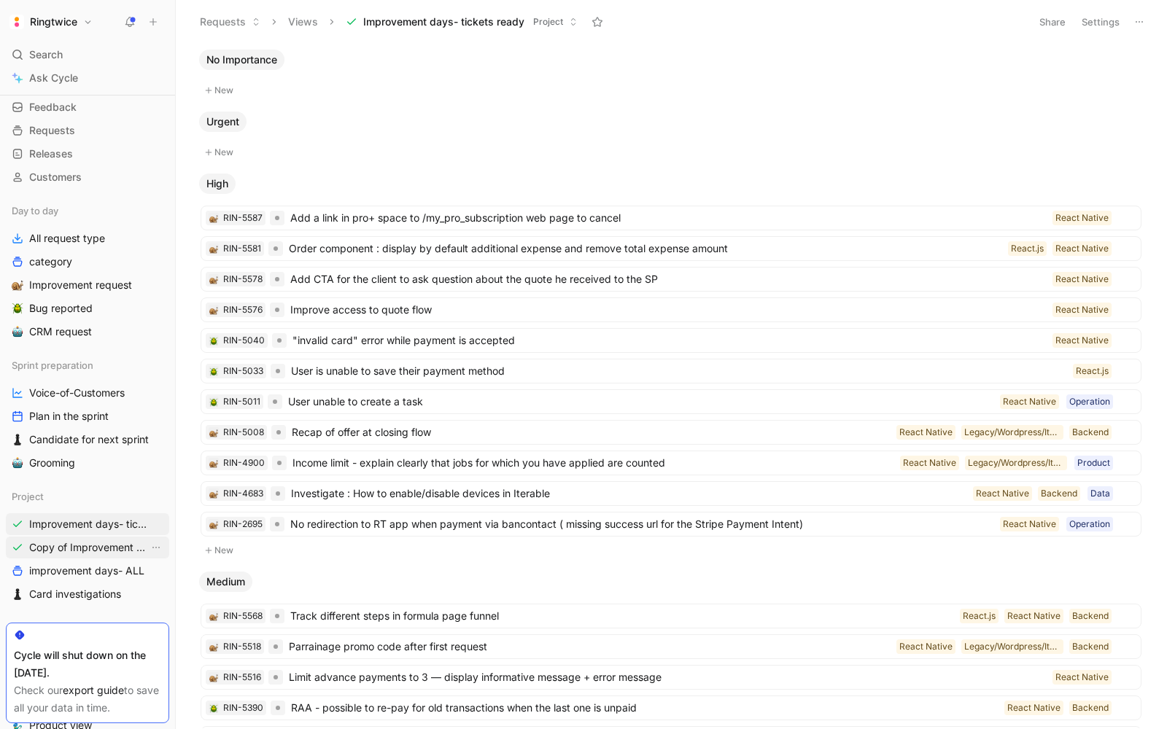
click at [51, 547] on span "Copy of Improvement days- tickets ready" at bounding box center [89, 547] width 120 height 15
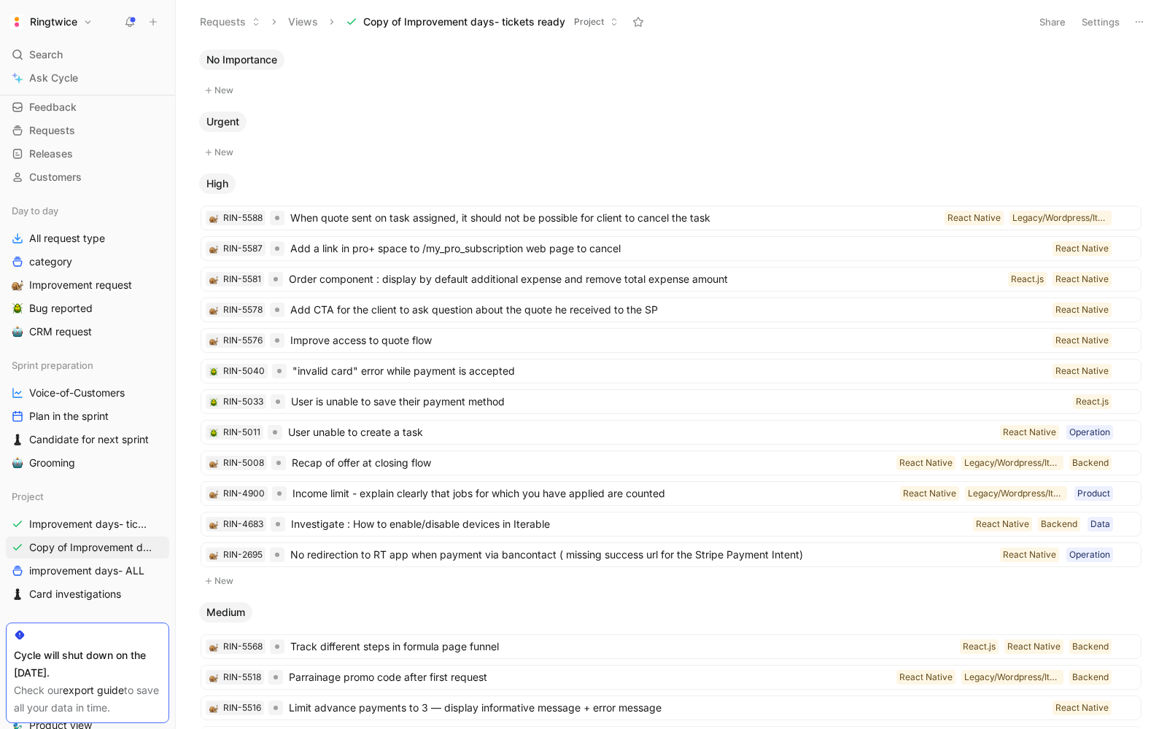
click at [448, 18] on span "Copy of Improvement days- tickets ready" at bounding box center [464, 22] width 202 height 15
click at [535, 15] on span "Copy of Improvement days- tickets ready" at bounding box center [464, 22] width 202 height 15
drag, startPoint x: 349, startPoint y: 23, endPoint x: 439, endPoint y: 26, distance: 90.5
click at [439, 26] on button "Copy of Improvement days- tickets ready Project" at bounding box center [482, 22] width 286 height 22
click at [1107, 22] on button "Settings" at bounding box center [1100, 22] width 51 height 20
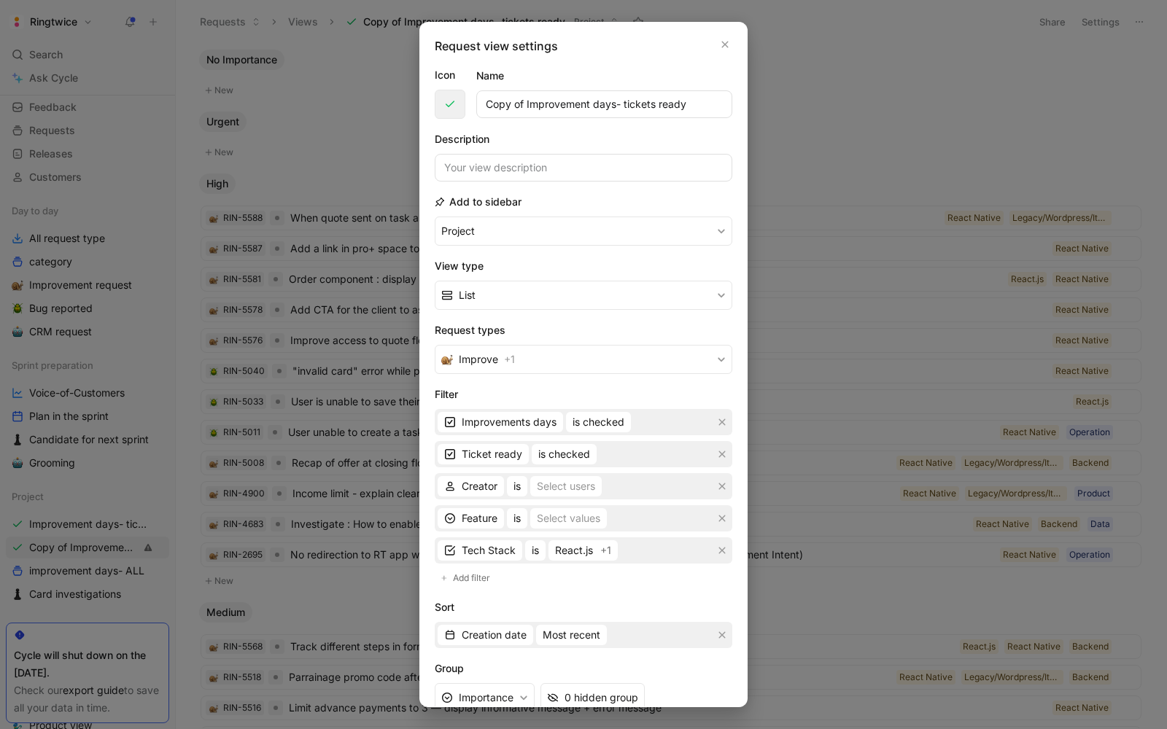
drag, startPoint x: 525, startPoint y: 103, endPoint x: 464, endPoint y: 99, distance: 61.4
click at [464, 99] on div "Icon Name Copy of Improvement days- tickets ready" at bounding box center [584, 92] width 298 height 53
click at [648, 98] on input "Improvement days- tickets ready" at bounding box center [604, 104] width 256 height 28
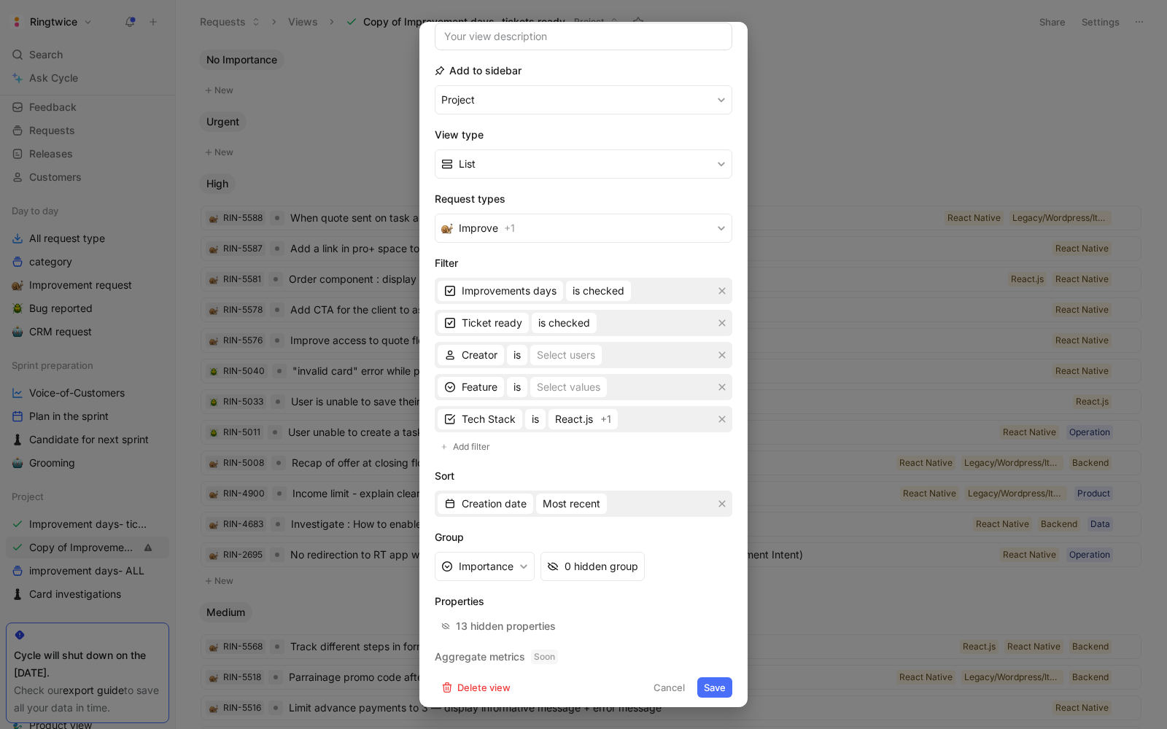
type input "Improvement days- tickets ready-legacy"
click at [718, 680] on button "Save" at bounding box center [714, 688] width 35 height 20
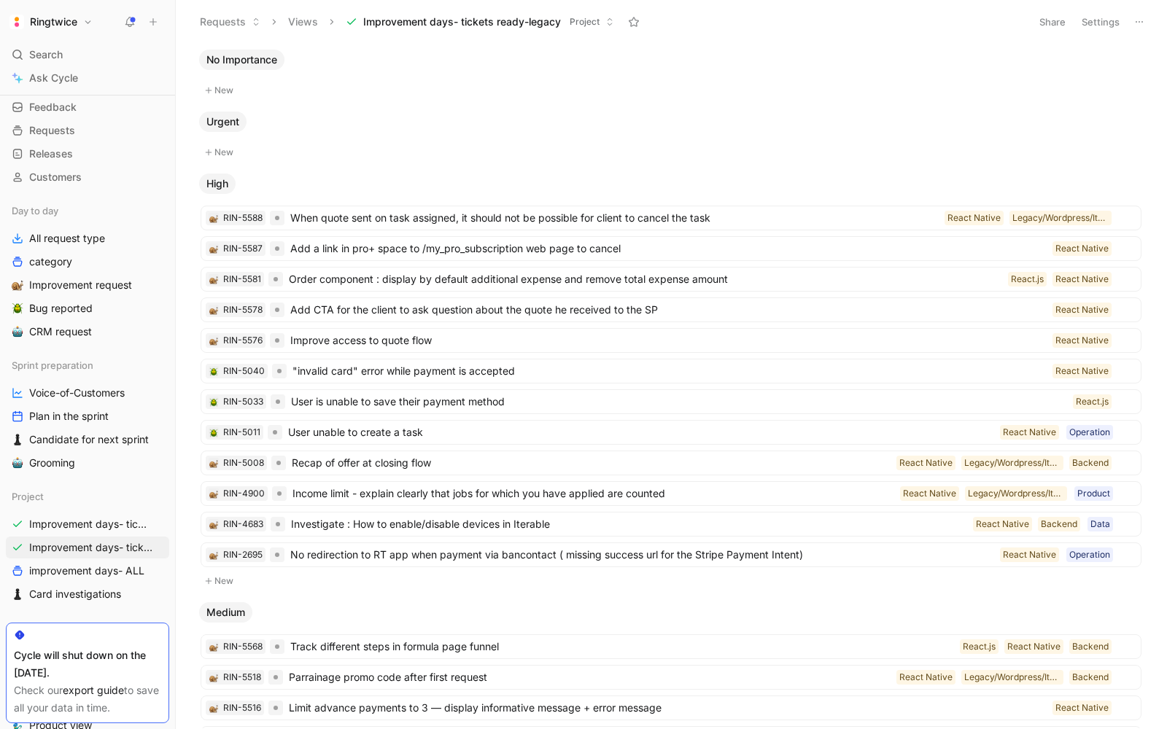
click at [1105, 15] on button "Settings" at bounding box center [1100, 22] width 51 height 20
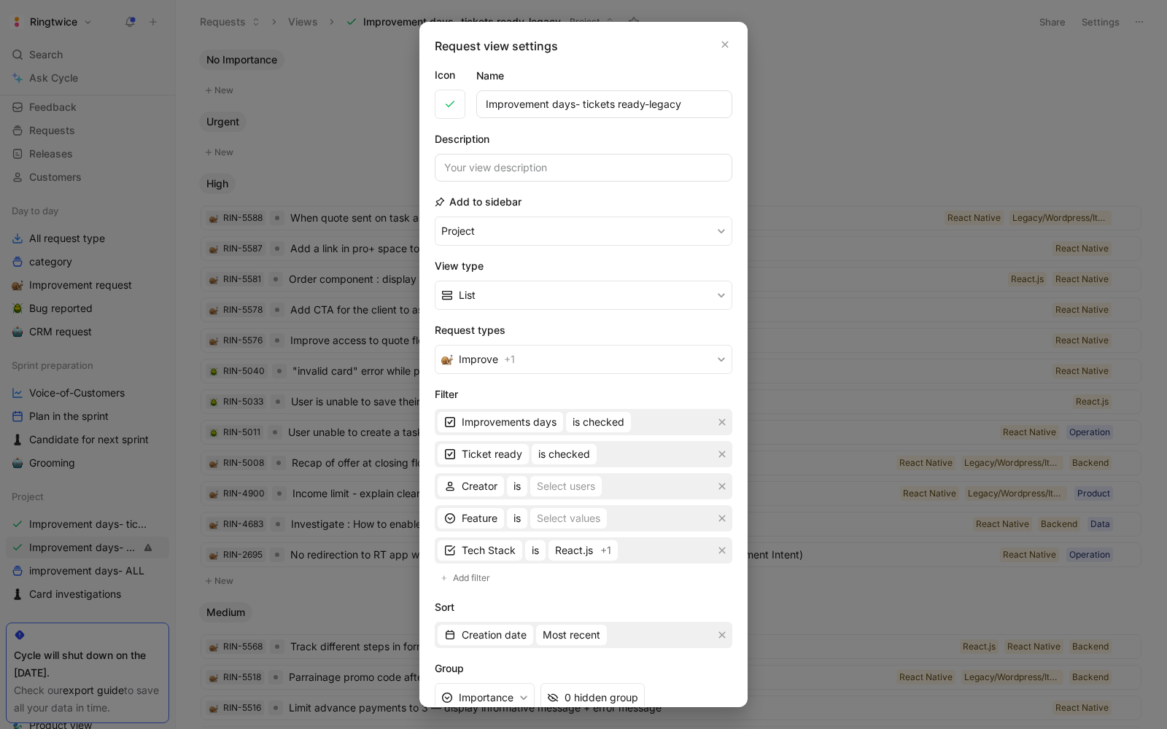
scroll to position [131, 0]
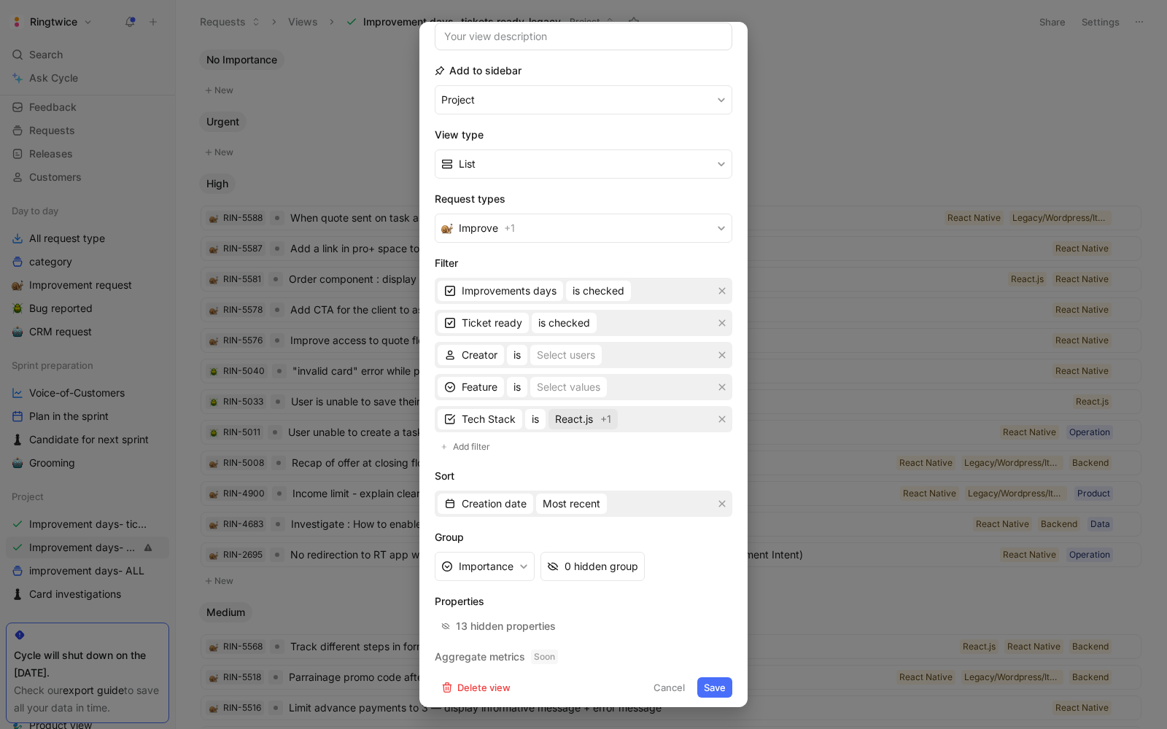
click at [578, 412] on span "React.js" at bounding box center [574, 420] width 38 height 18
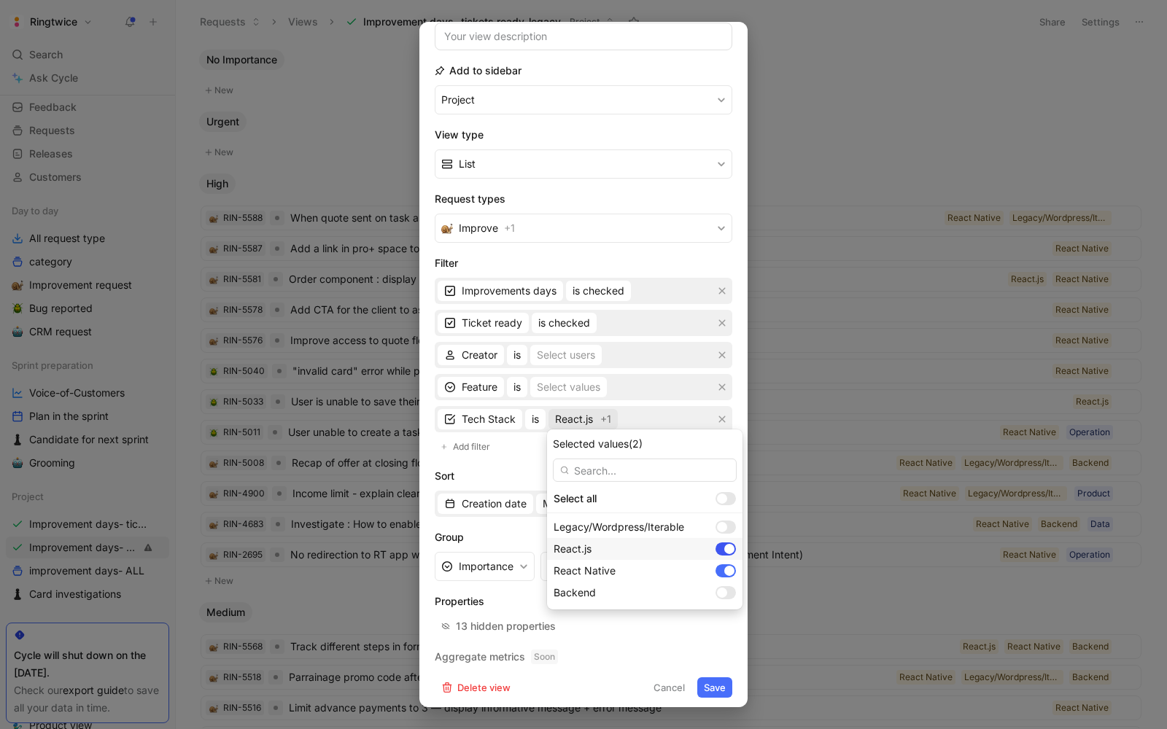
click at [716, 552] on div at bounding box center [726, 549] width 20 height 13
click at [724, 550] on div at bounding box center [729, 549] width 10 height 10
click at [724, 569] on div at bounding box center [729, 571] width 10 height 10
click at [717, 524] on div at bounding box center [722, 527] width 10 height 10
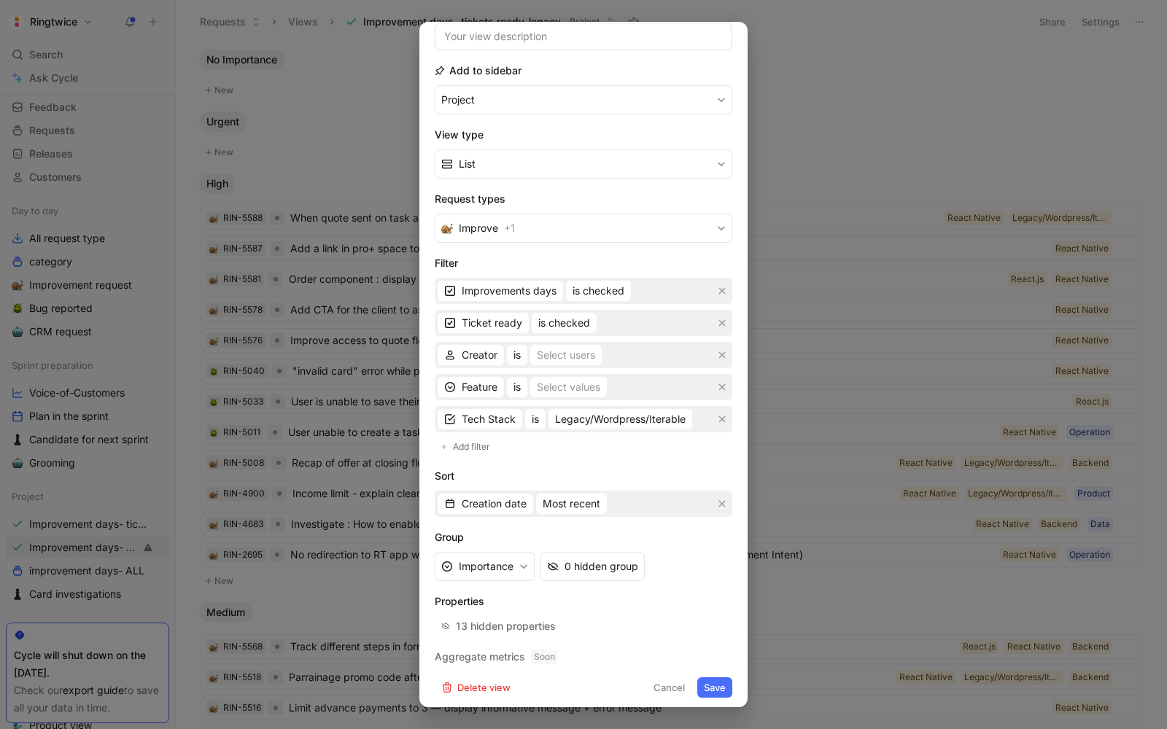
click at [719, 683] on button "Save" at bounding box center [714, 688] width 35 height 20
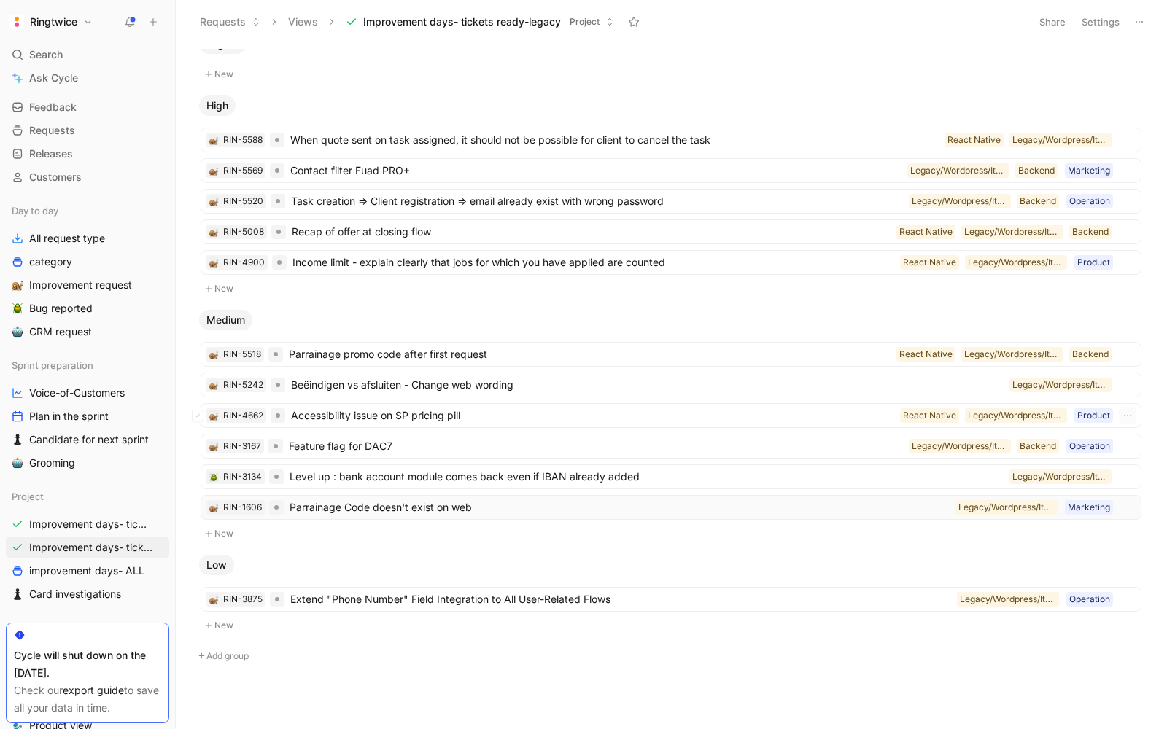
scroll to position [77, 0]
click at [377, 526] on button "New" at bounding box center [671, 535] width 944 height 18
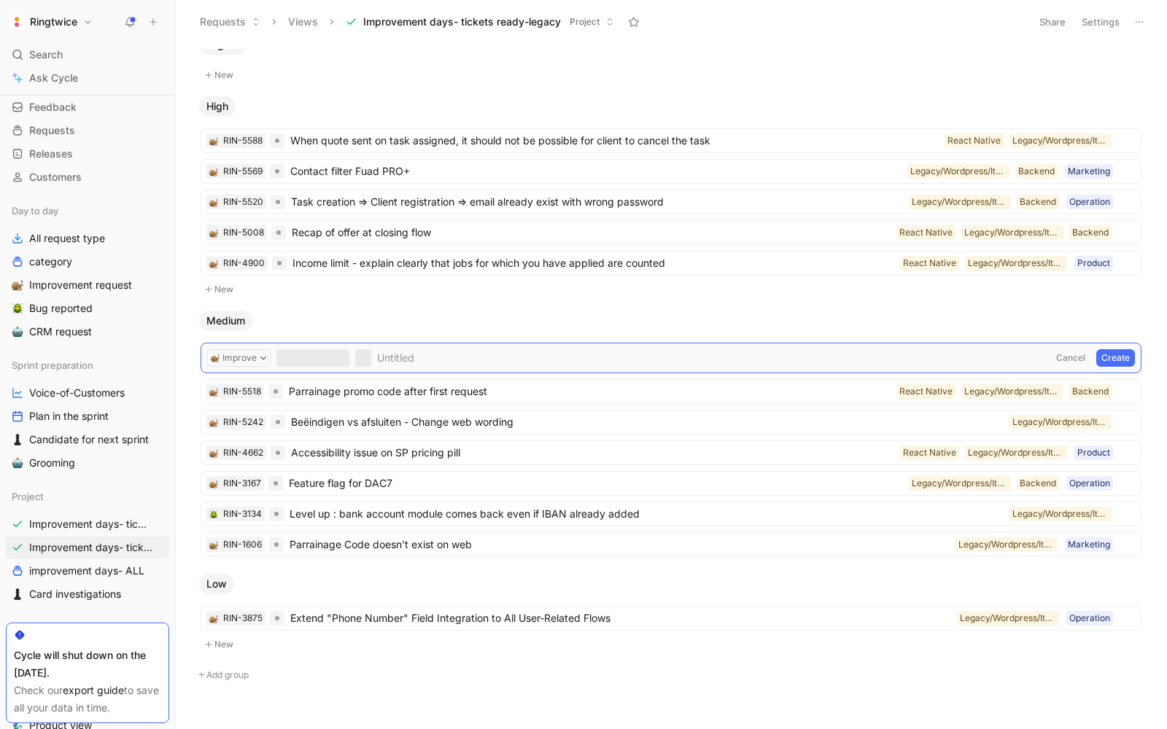
click at [1077, 352] on button "Cancel" at bounding box center [1070, 358] width 39 height 18
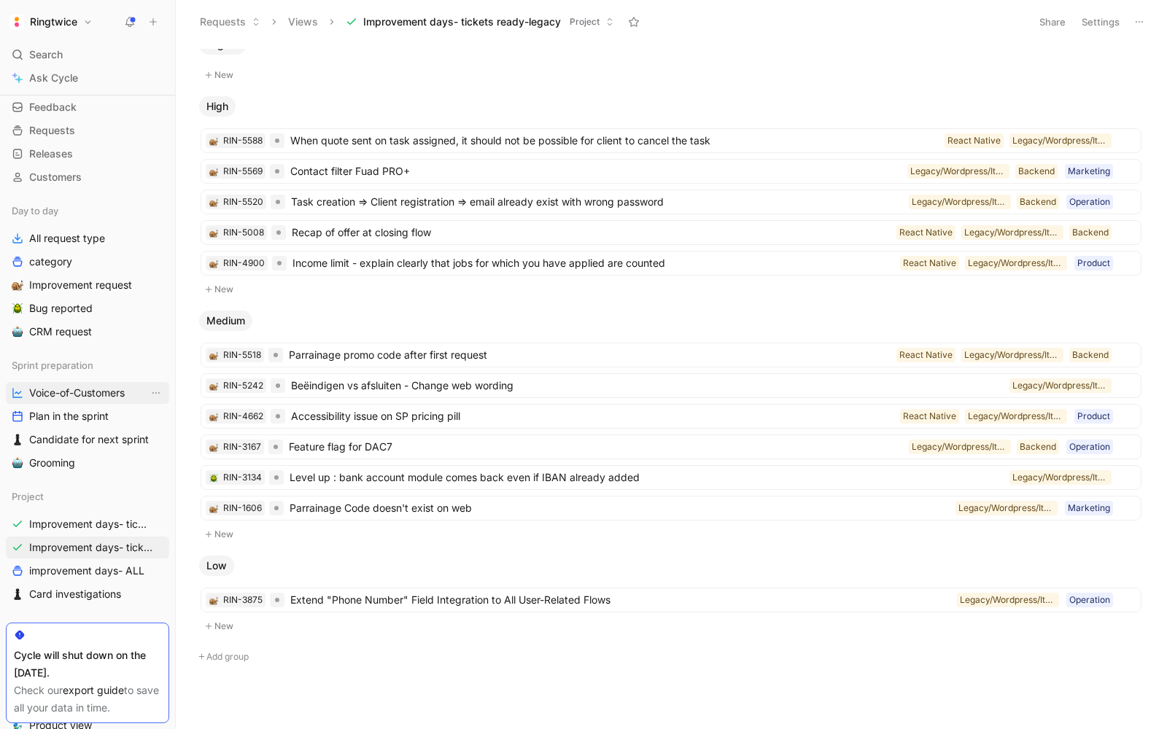
scroll to position [78, 0]
click at [688, 139] on span "When quote sent on task assigned, it should not be possible for client to cance…" at bounding box center [614, 140] width 648 height 18
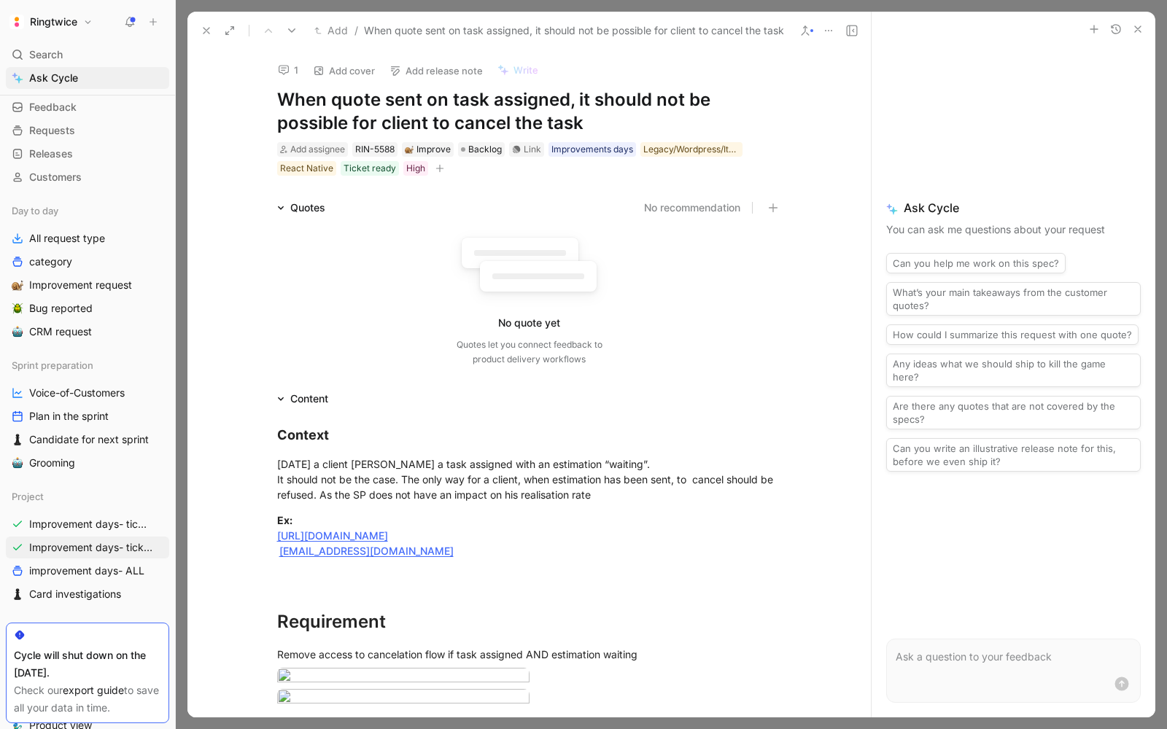
click at [850, 34] on icon at bounding box center [852, 31] width 12 height 12
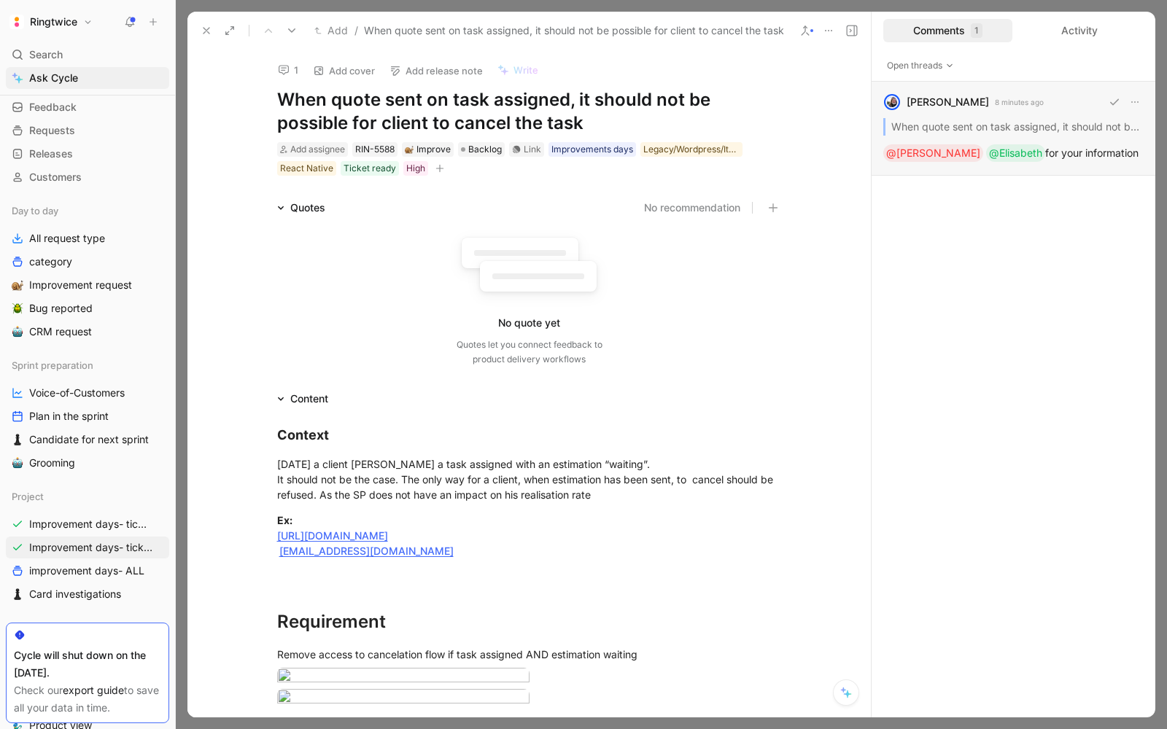
click at [980, 114] on div "blanche havenne 8 minutes ago When quote sent on task assigned, it should not b…" at bounding box center [1014, 129] width 284 height 94
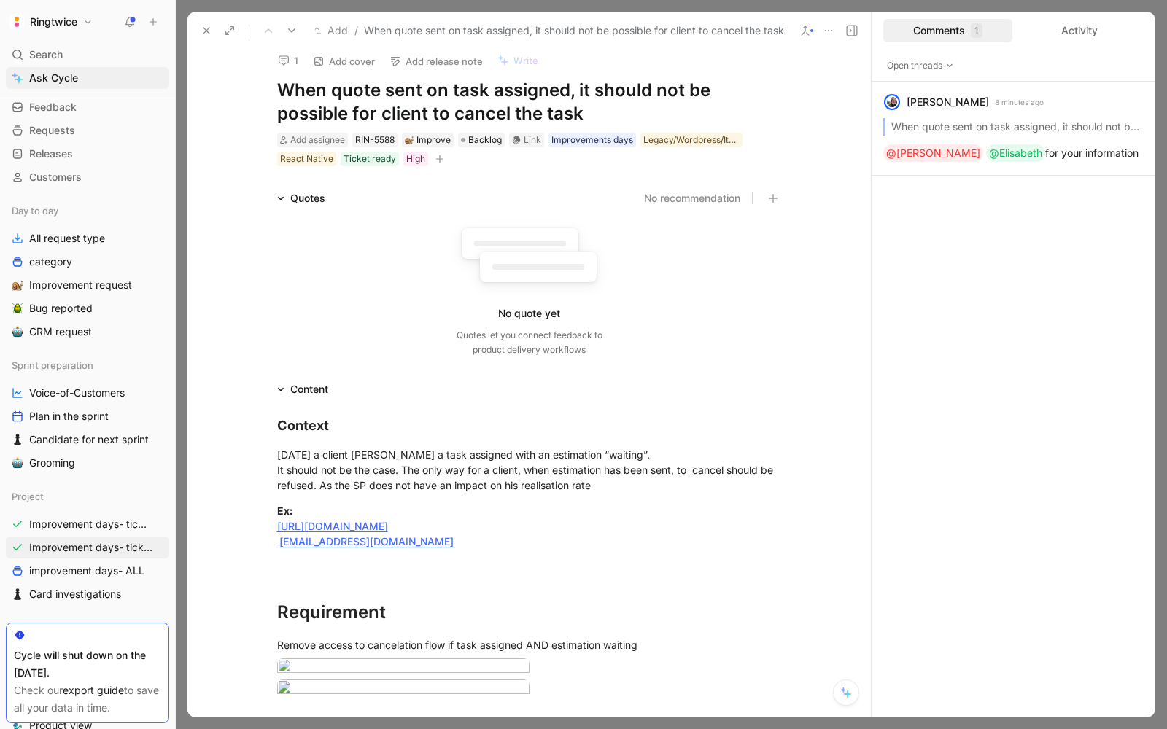
click at [201, 28] on icon at bounding box center [207, 31] width 12 height 12
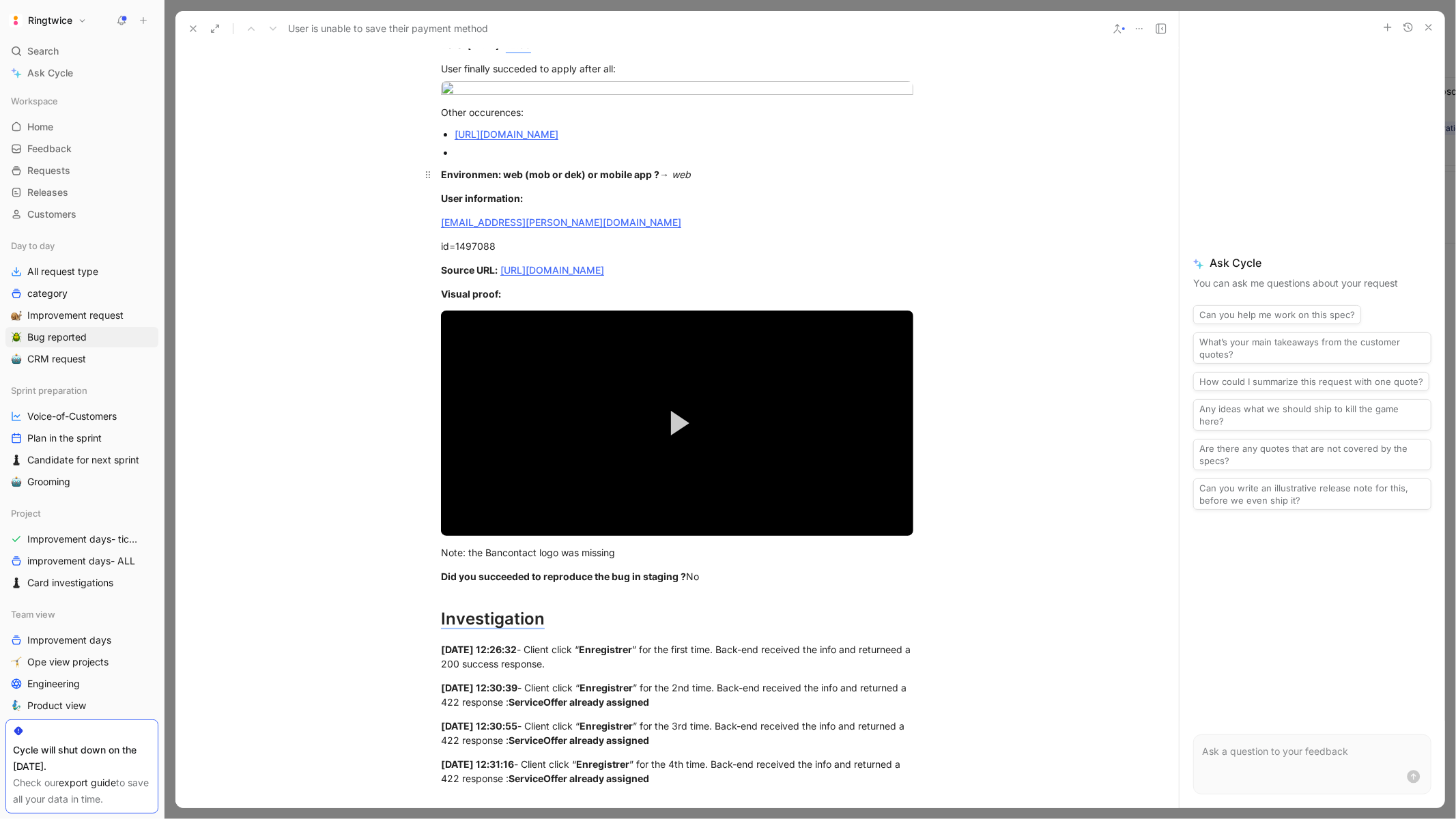
scroll to position [422, 0]
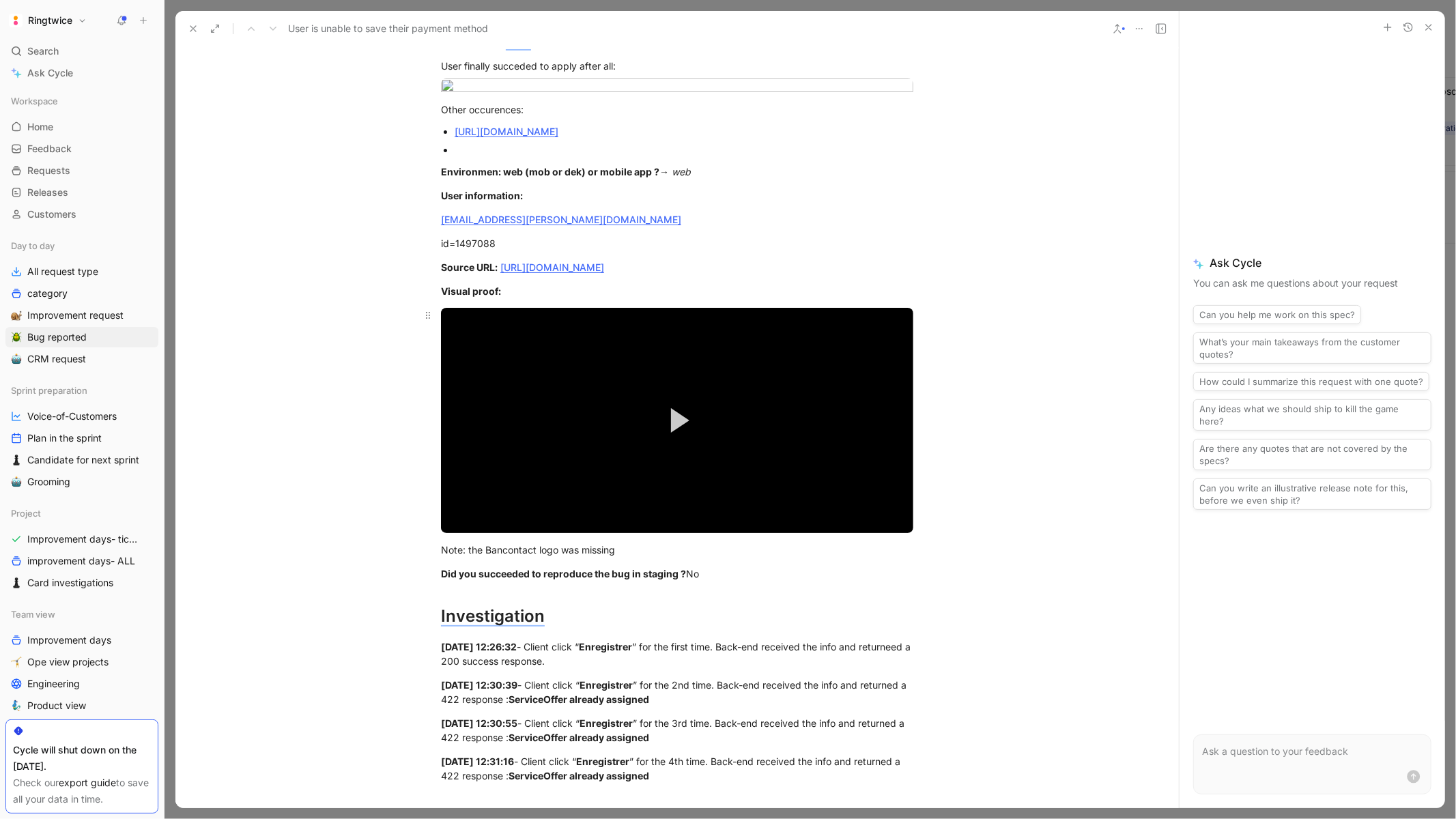
click at [673, 439] on button "Play Video" at bounding box center [677, 420] width 62 height 62
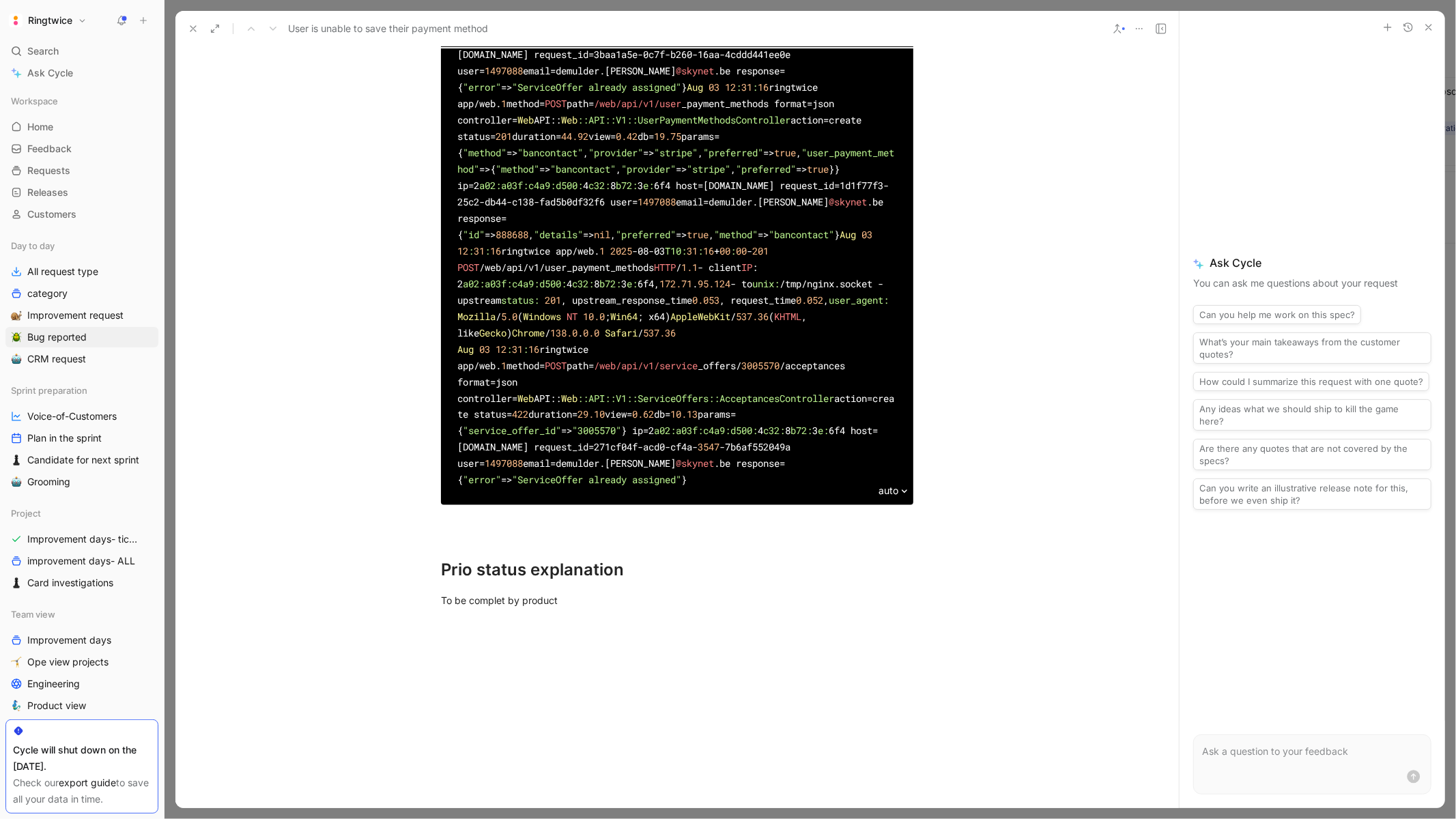
scroll to position [0, 0]
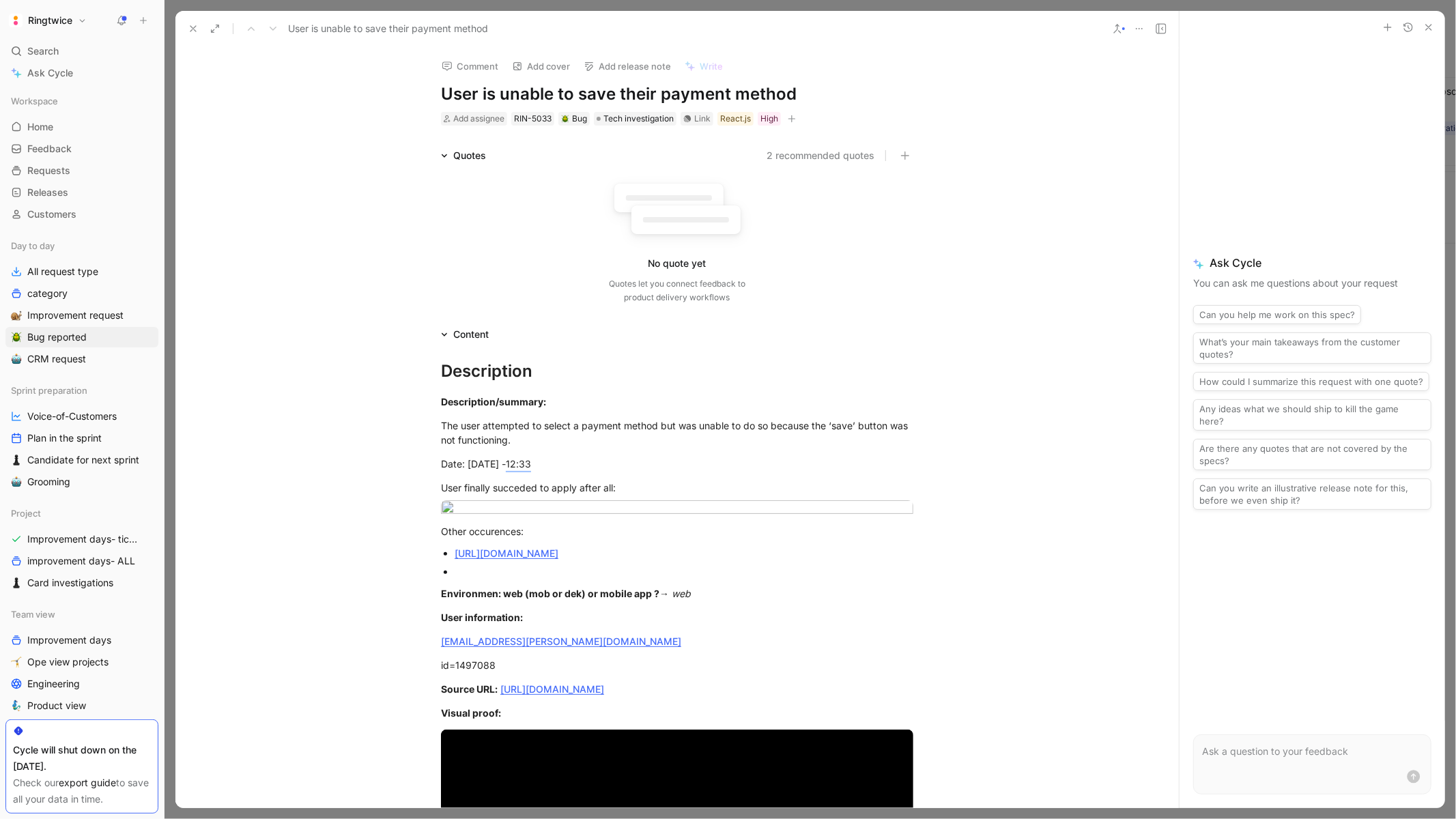
click at [797, 120] on button "button" at bounding box center [792, 119] width 14 height 14
click at [642, 276] on div "Ticket ready" at bounding box center [707, 274] width 182 height 21
click at [630, 155] on icon at bounding box center [633, 157] width 8 height 8
click at [628, 153] on input "checkbox" at bounding box center [628, 153] width 0 height 0
click at [844, 121] on button "button" at bounding box center [851, 119] width 14 height 14
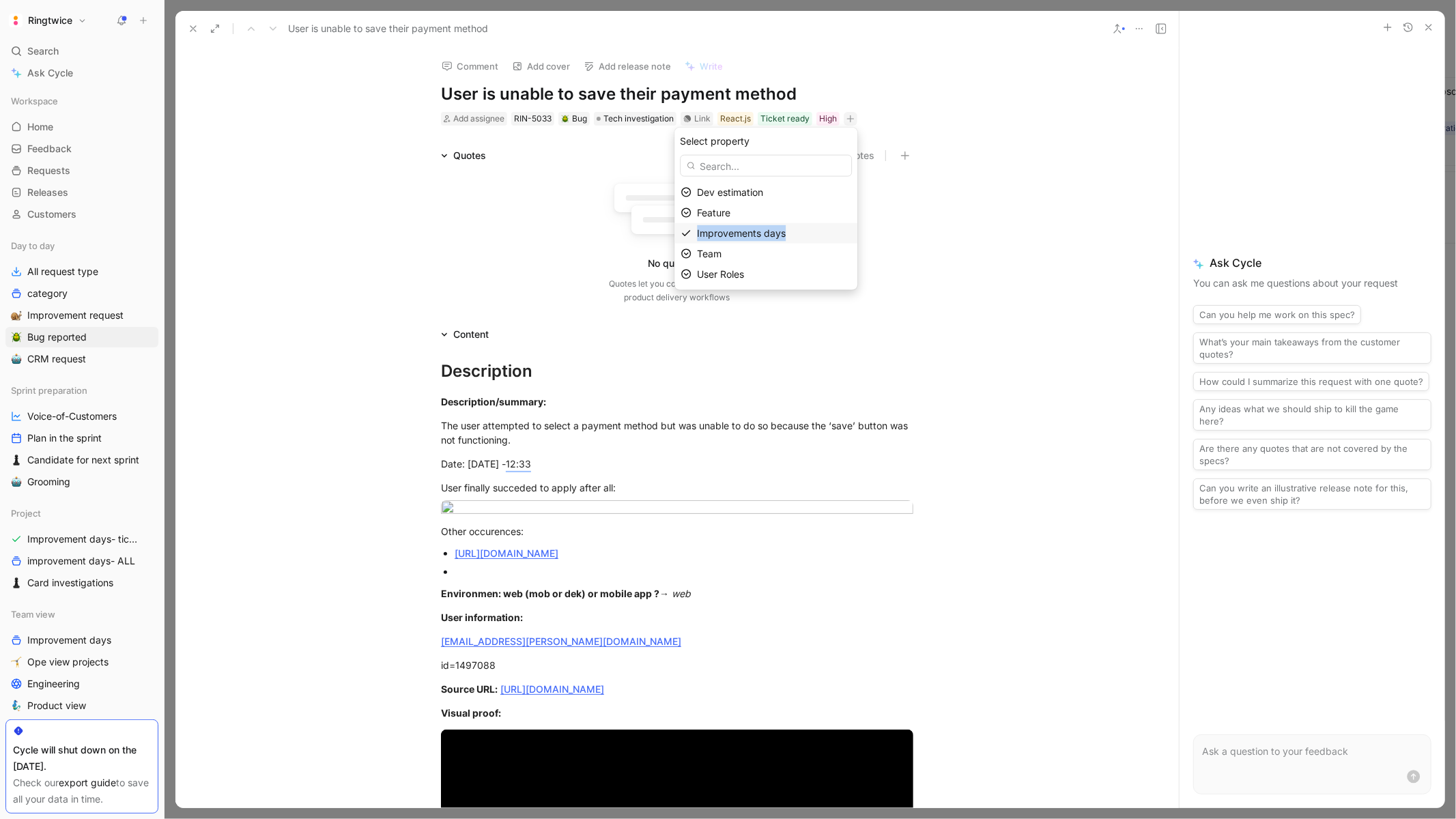
drag, startPoint x: 732, startPoint y: 244, endPoint x: 754, endPoint y: 226, distance: 28.4
click at [754, 226] on div "Dev estimation Feature Improvements days Team User Roles" at bounding box center [765, 233] width 182 height 102
click at [711, 226] on div "Improvements days" at bounding box center [774, 234] width 154 height 17
click at [688, 161] on icon at bounding box center [691, 159] width 8 height 8
click at [685, 154] on input "checkbox" at bounding box center [685, 154] width 0 height 0
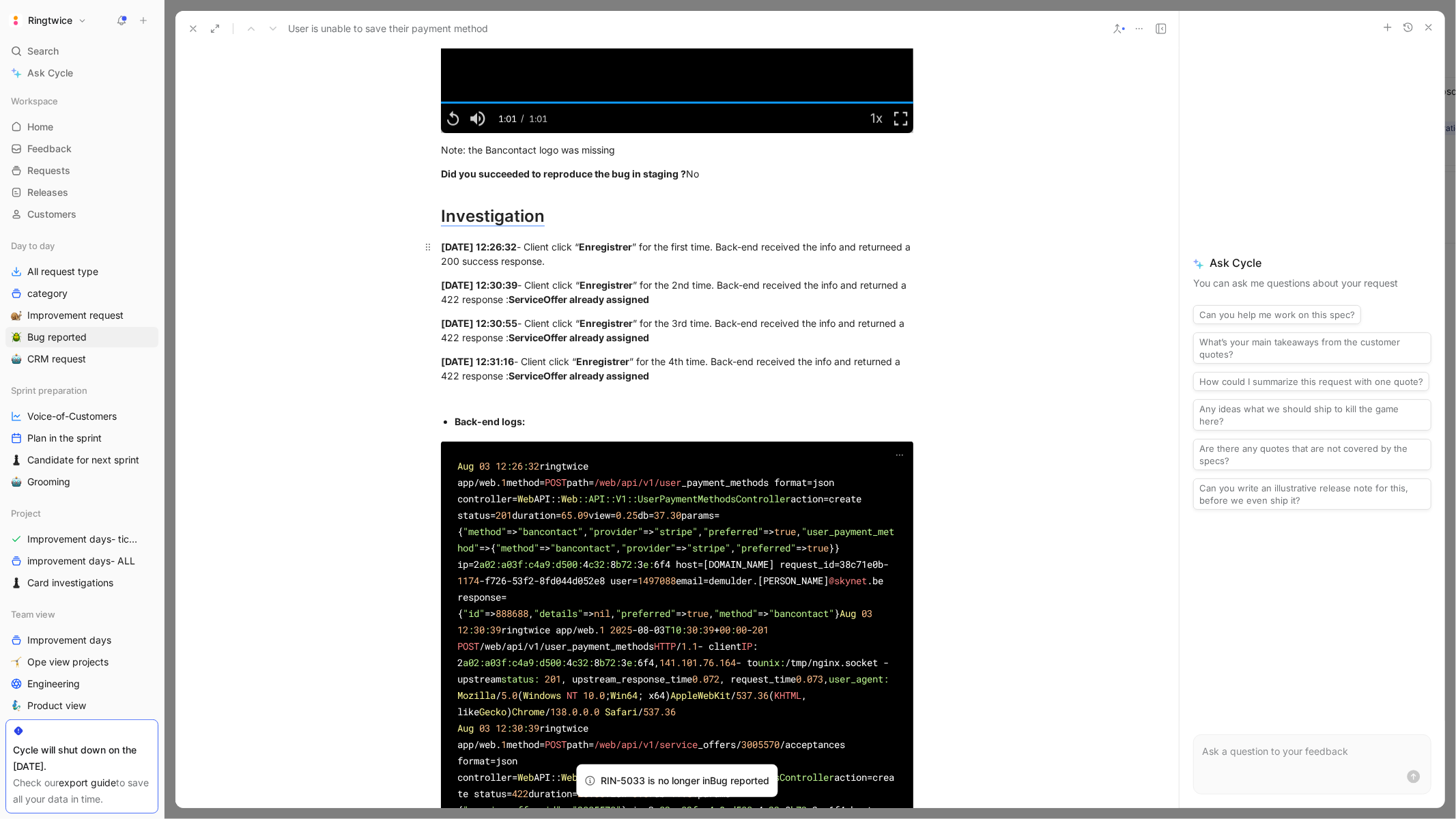
scroll to position [840, 0]
click at [866, 269] on div "Aug 03 12:26:32 - Client click “ Enregistrer ” for the first time. Back-end rec…" at bounding box center [677, 254] width 473 height 29
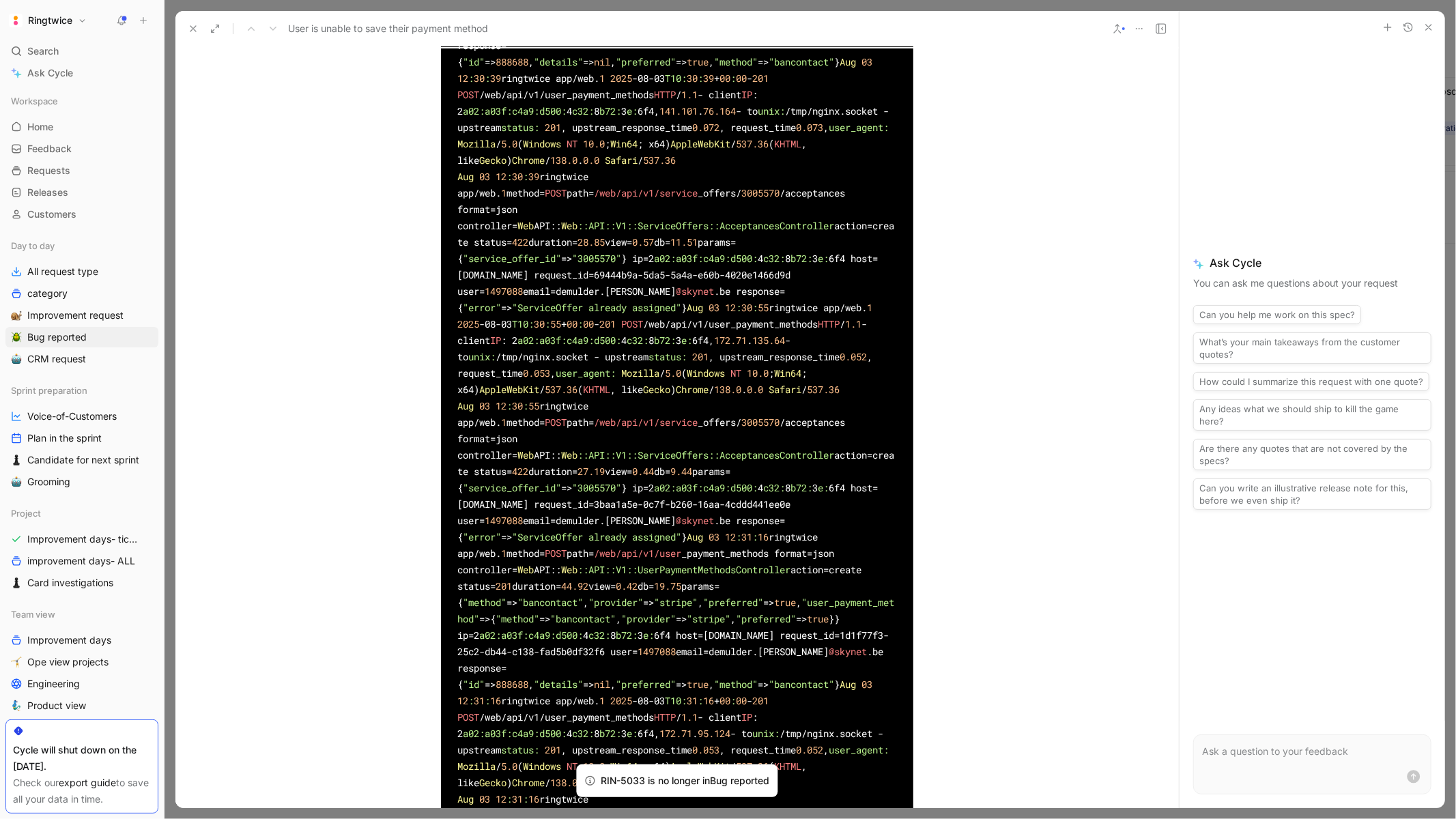
scroll to position [2153, 0]
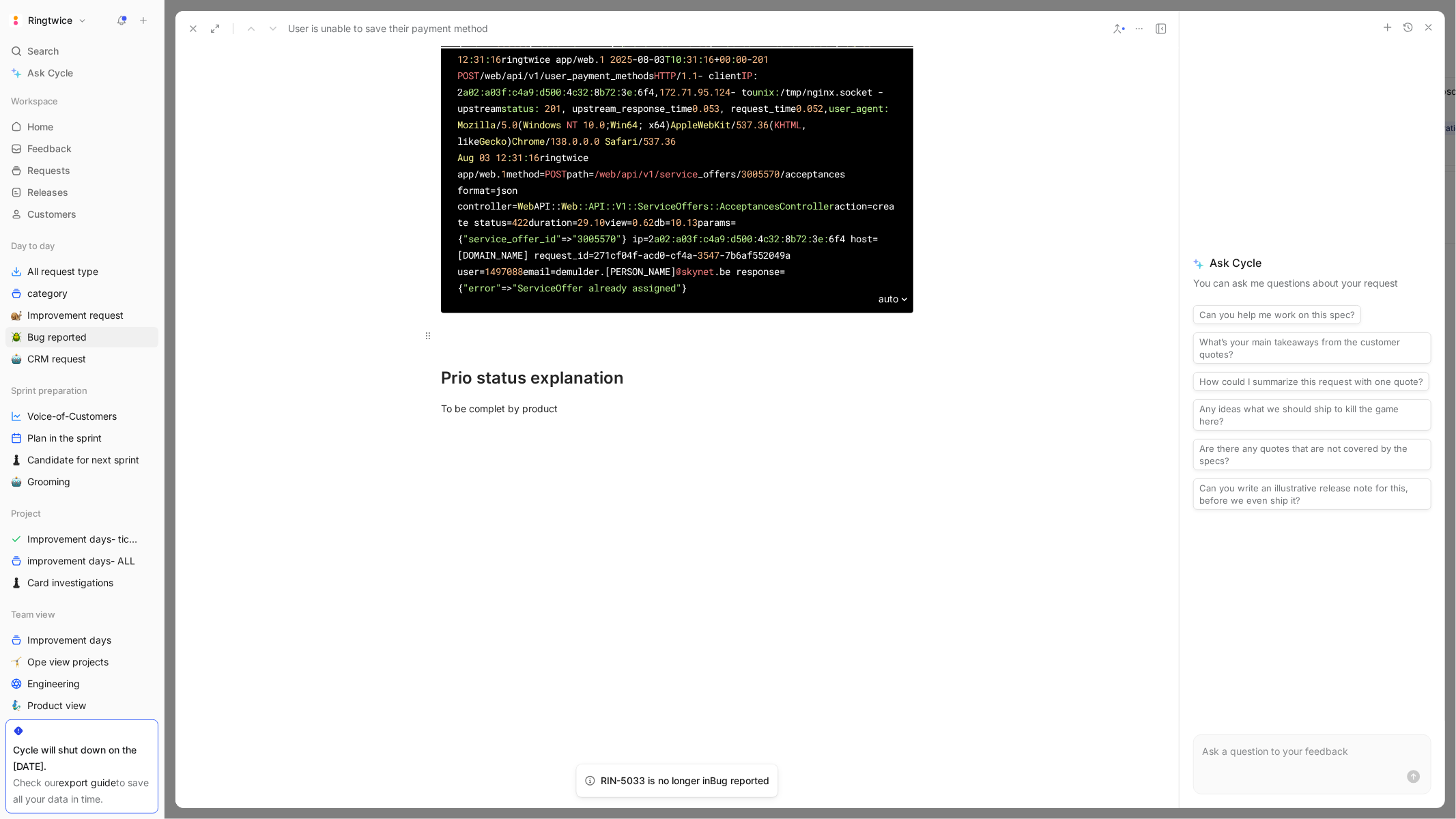
click at [629, 344] on p at bounding box center [677, 335] width 524 height 22
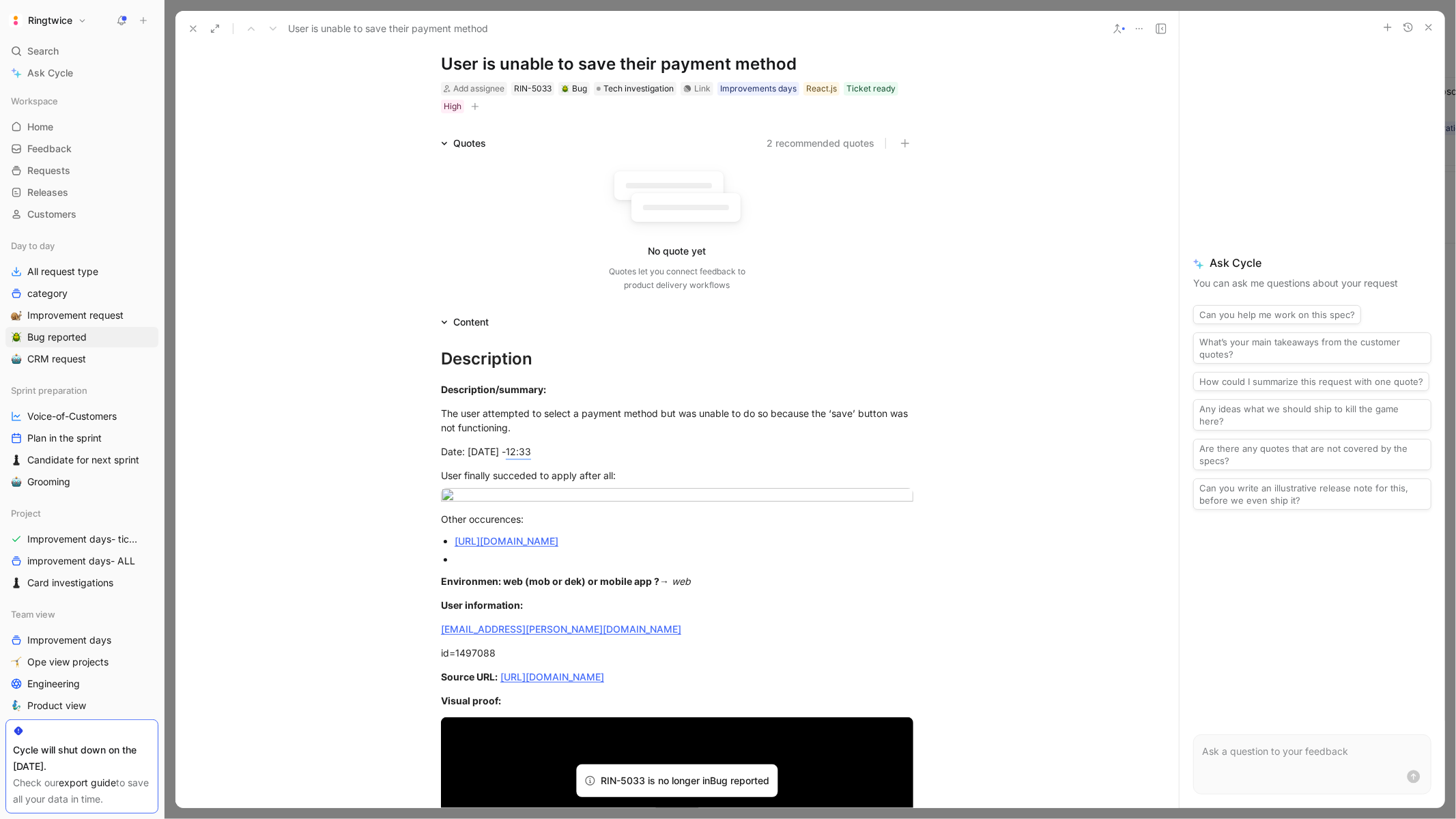
scroll to position [0, 0]
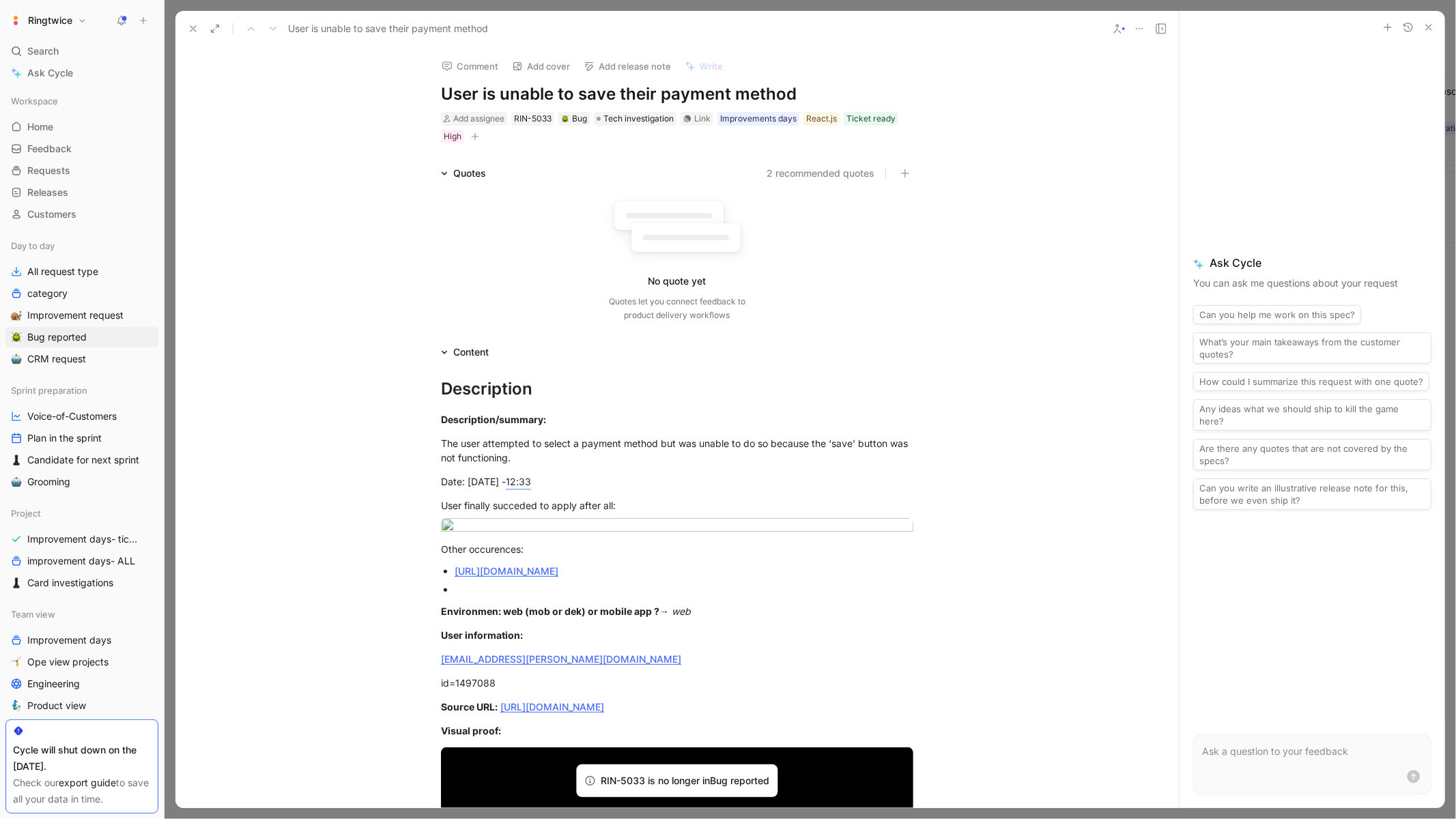
click at [193, 33] on icon at bounding box center [194, 29] width 11 height 11
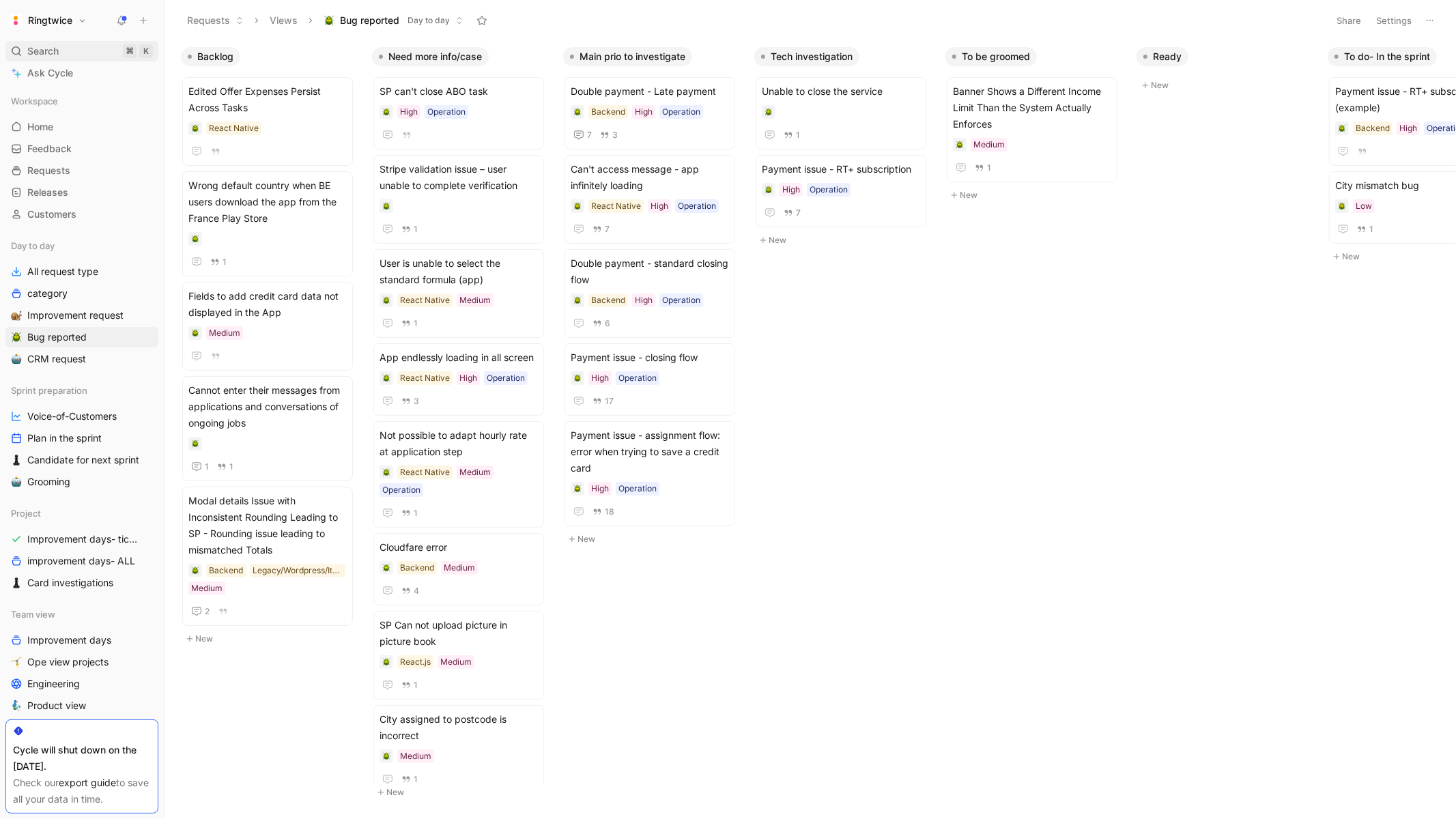
click at [31, 41] on div "Search ⌘ K" at bounding box center [81, 51] width 153 height 21
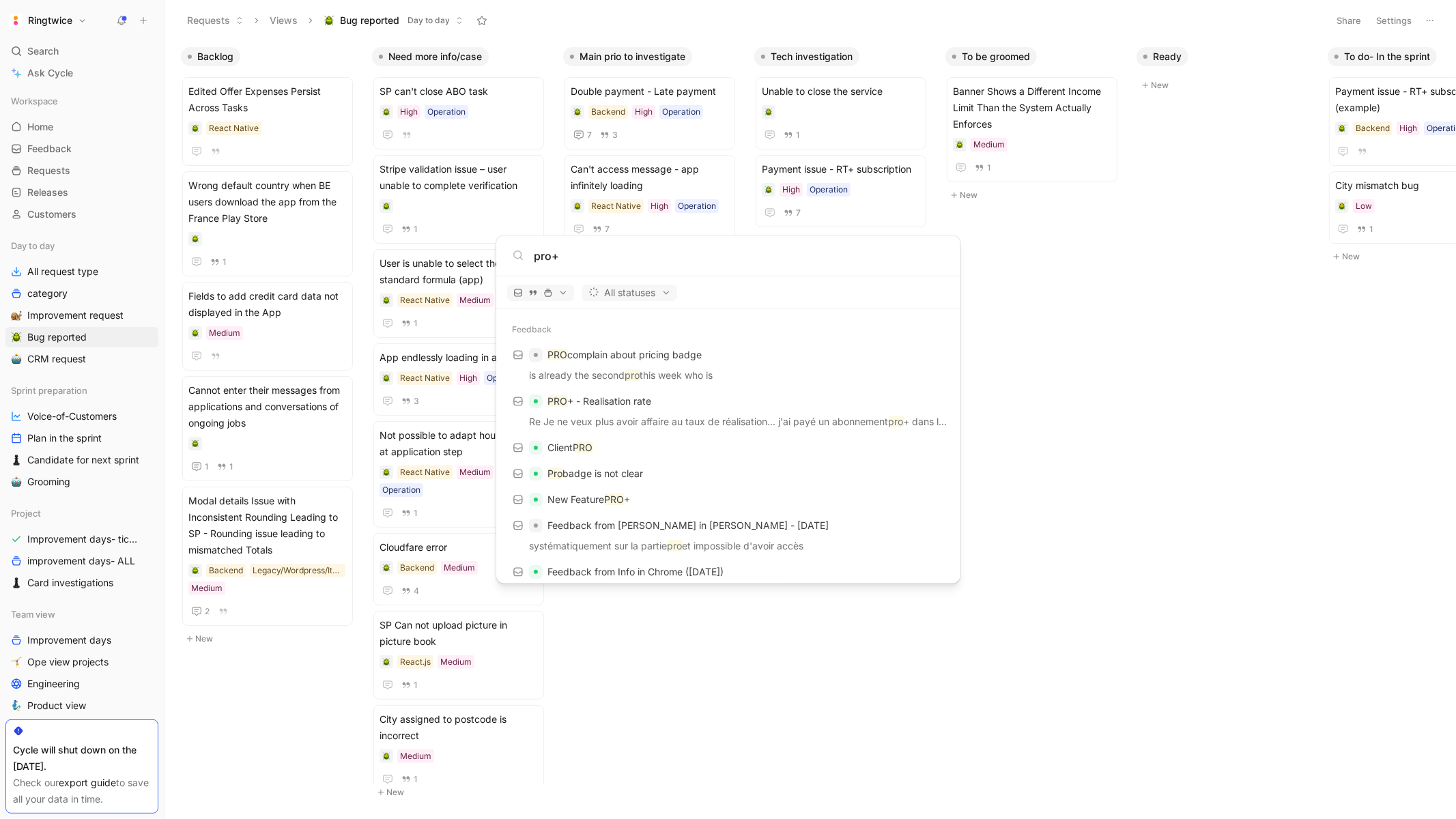
type input "pro+"
click at [52, 299] on body "Ringtwice Search ⌘ K Ask Cycle Workspace Home G then H Feedback G then F Reques…" at bounding box center [728, 409] width 1456 height 819
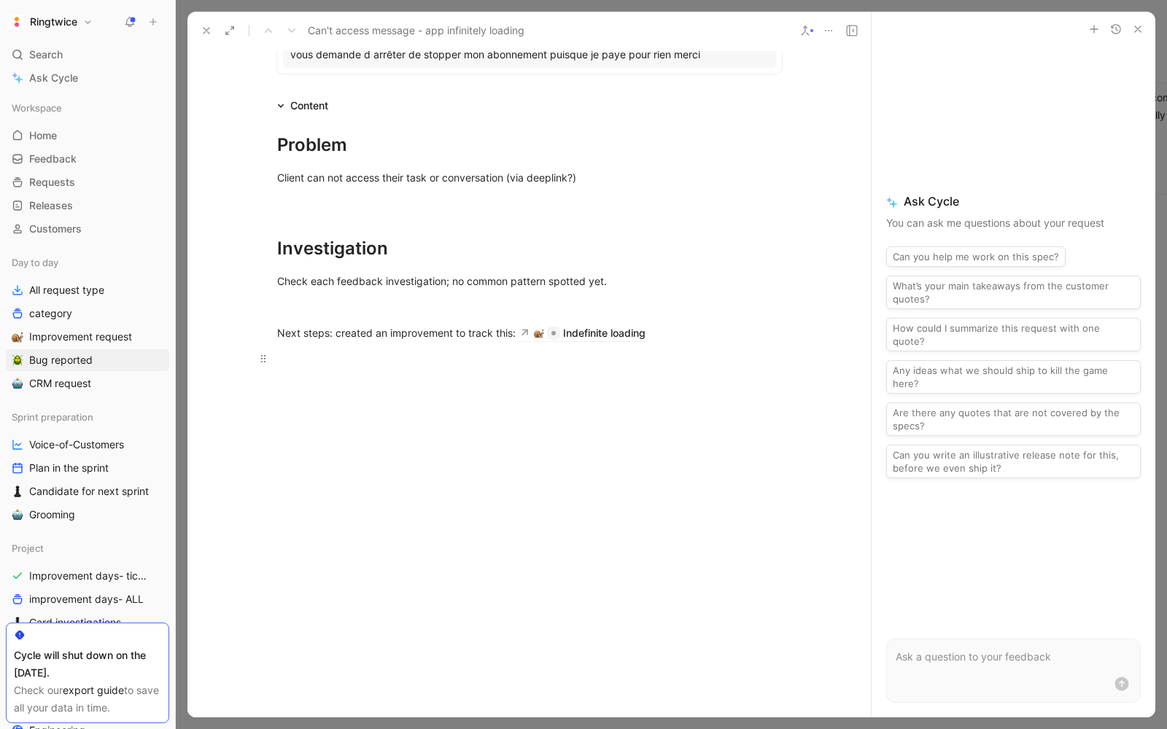
scroll to position [875, 0]
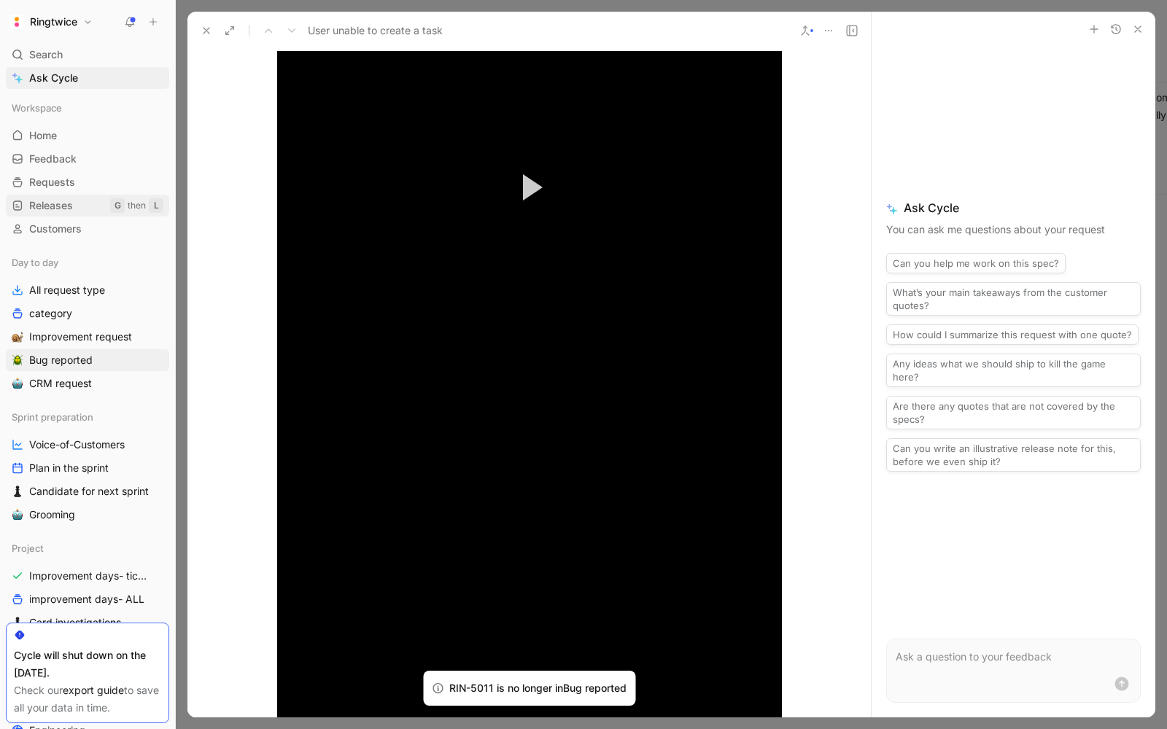
scroll to position [1492, 0]
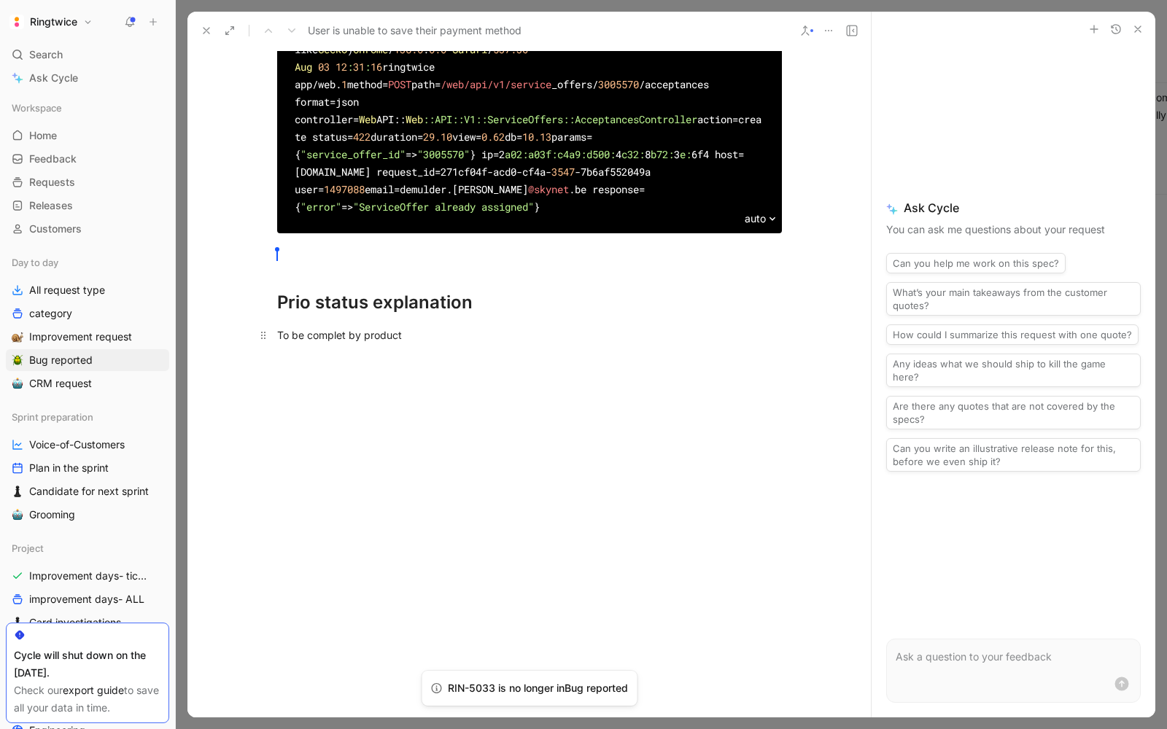
scroll to position [2380, 0]
click at [380, 343] on div "To be complet by product" at bounding box center [529, 335] width 505 height 15
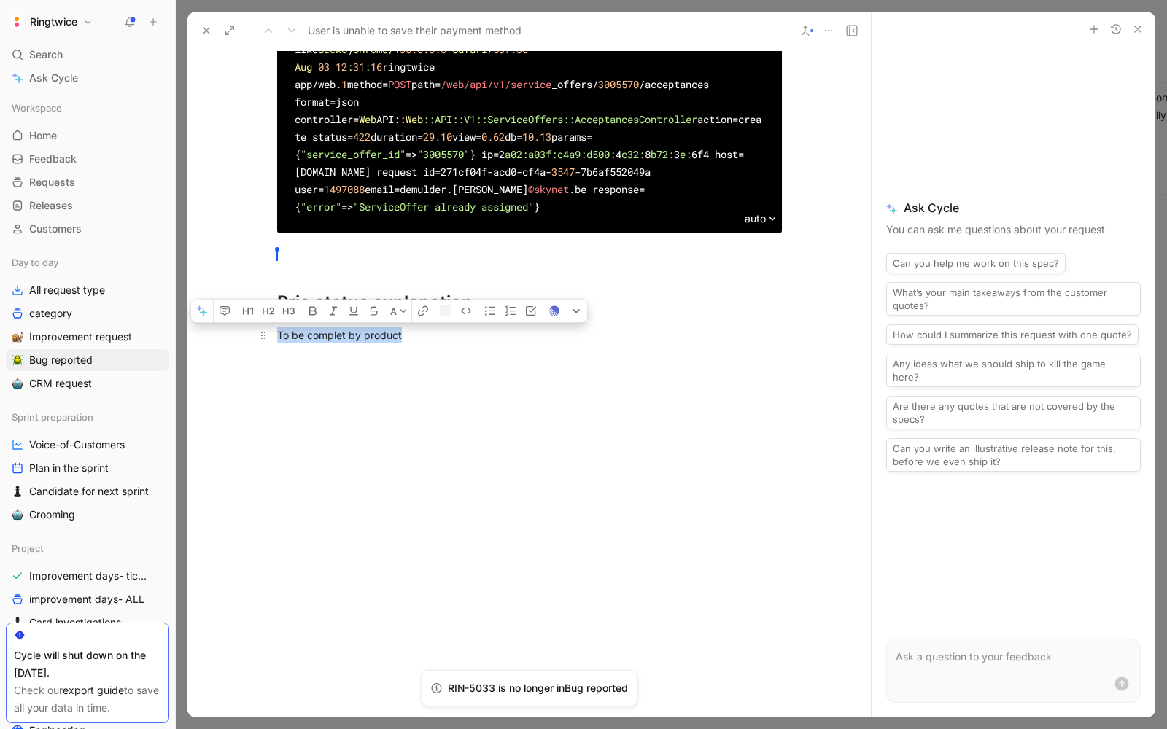
click at [380, 343] on div "To be complet by product" at bounding box center [529, 335] width 505 height 15
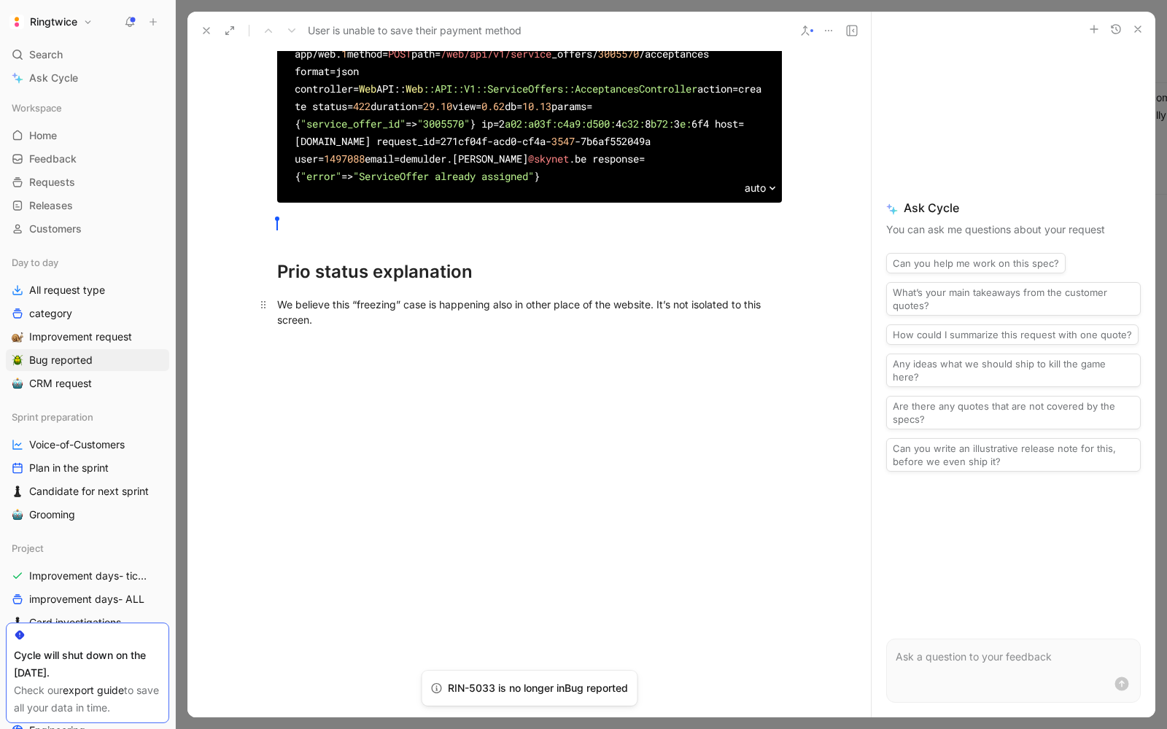
scroll to position [2366, 0]
click at [487, 285] on div "Prio status explanation" at bounding box center [529, 272] width 505 height 26
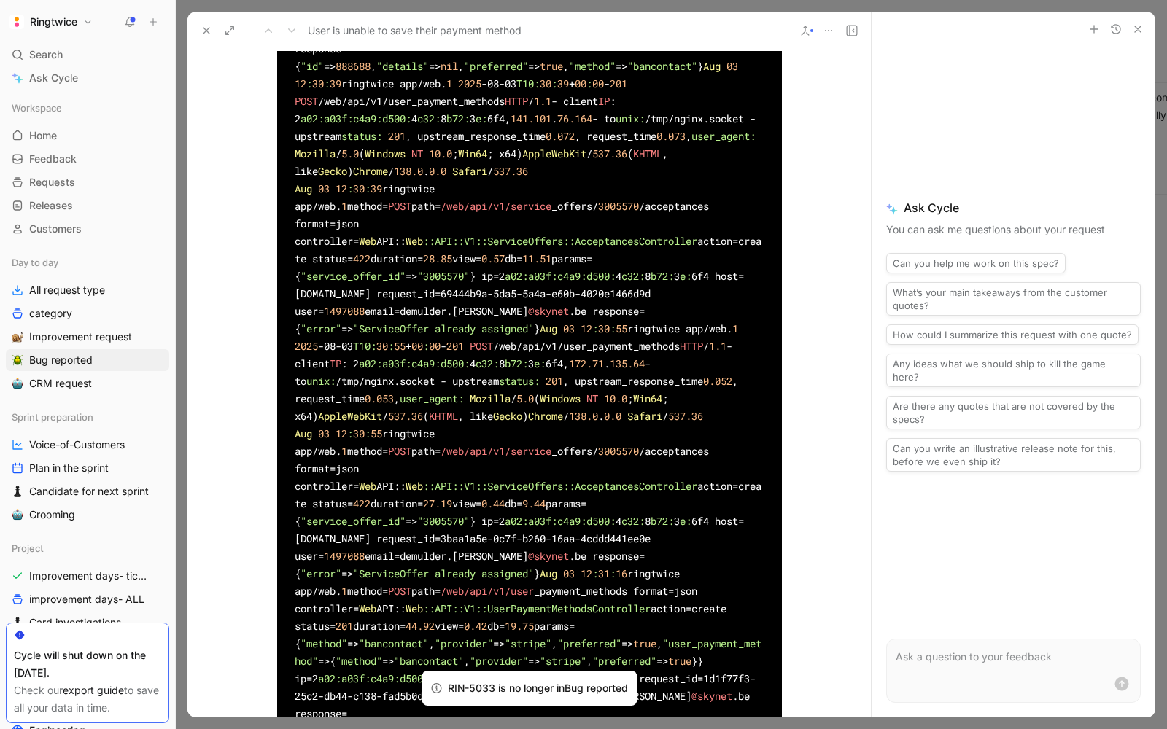
scroll to position [1186, 0]
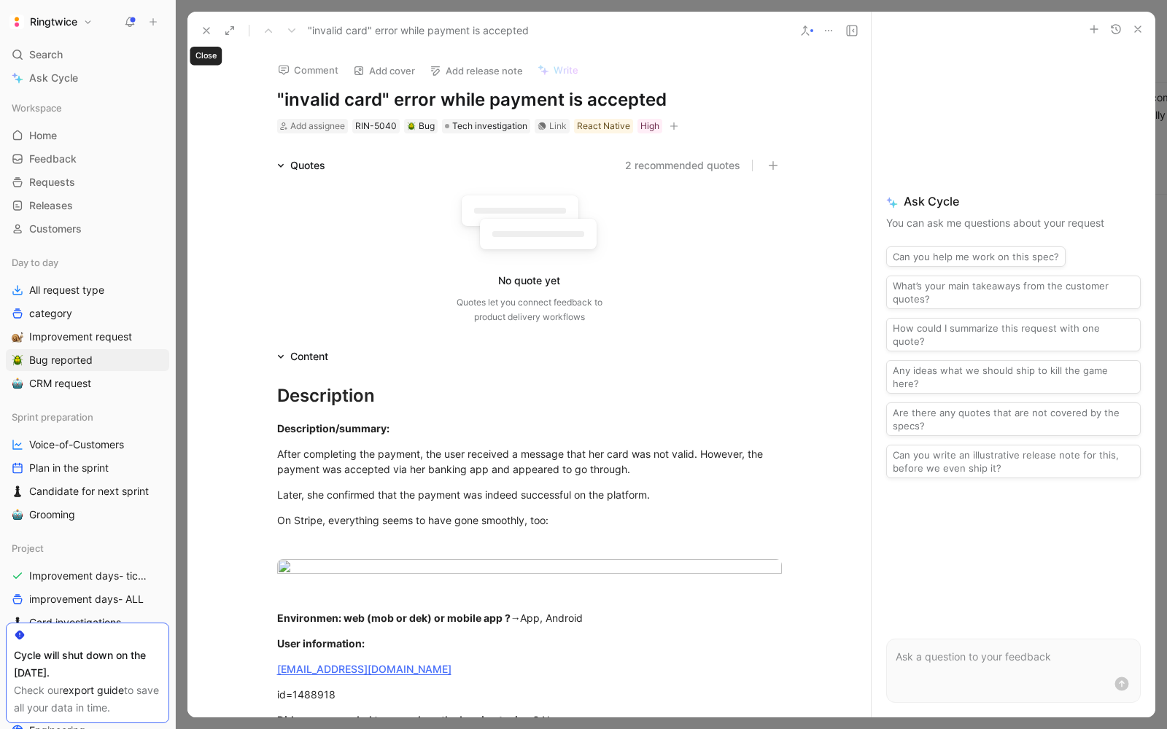
click at [210, 31] on icon at bounding box center [207, 31] width 12 height 12
click at [675, 125] on icon "button" at bounding box center [674, 126] width 9 height 9
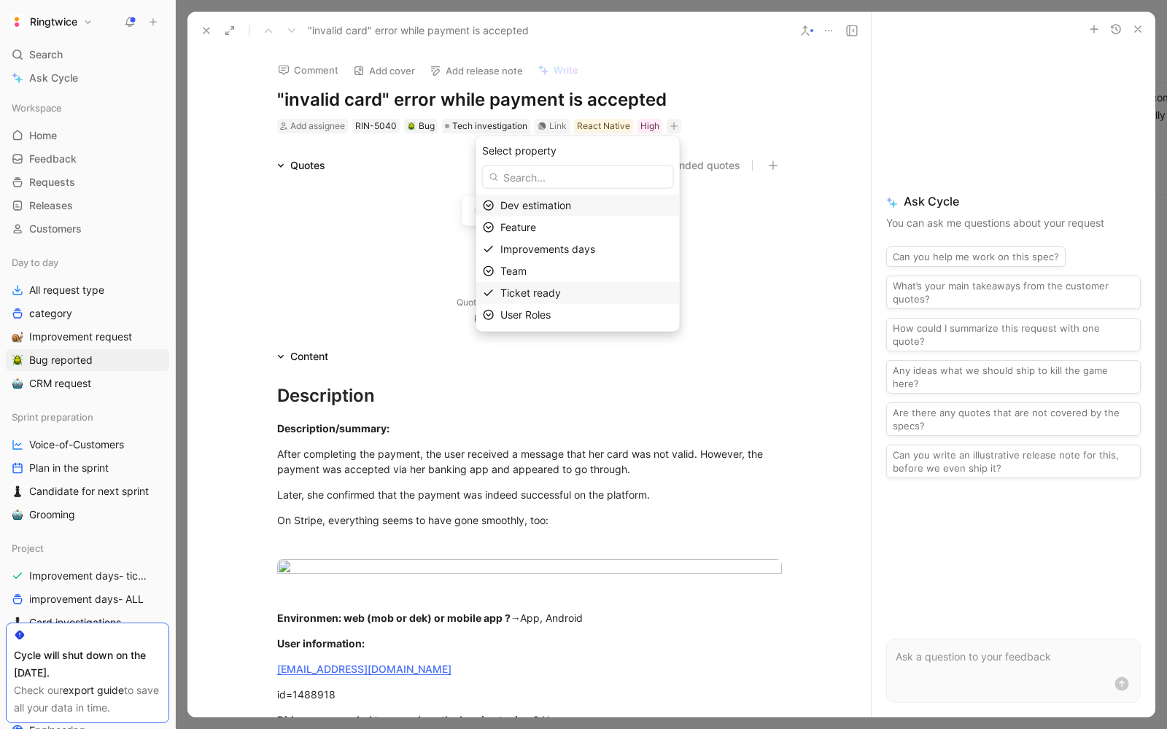
click at [532, 291] on span "Ticket ready" at bounding box center [530, 293] width 61 height 12
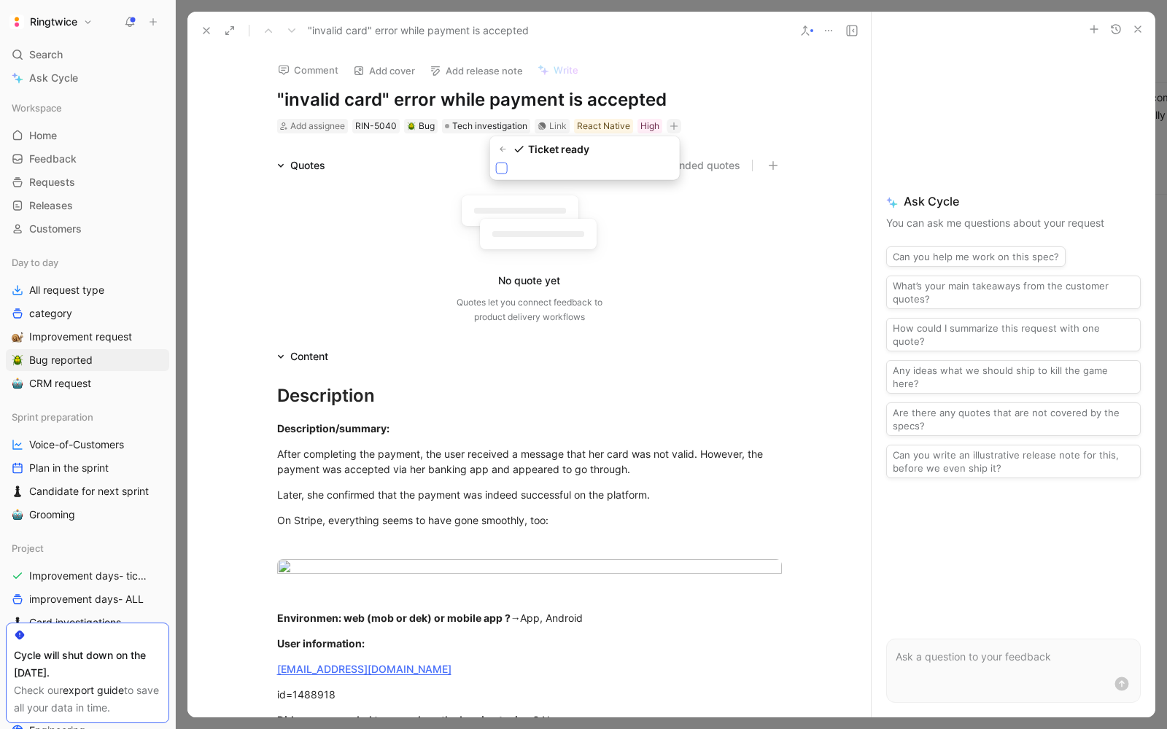
click at [500, 171] on icon at bounding box center [501, 168] width 9 height 9
click at [496, 163] on input "checkbox" at bounding box center [496, 163] width 0 height 0
click at [741, 126] on div "Add assignee RIN-5040 Bug Tech investigation Link React Native Ticket ready High" at bounding box center [530, 126] width 508 height 18
click at [737, 126] on icon "button" at bounding box center [736, 126] width 8 height 1
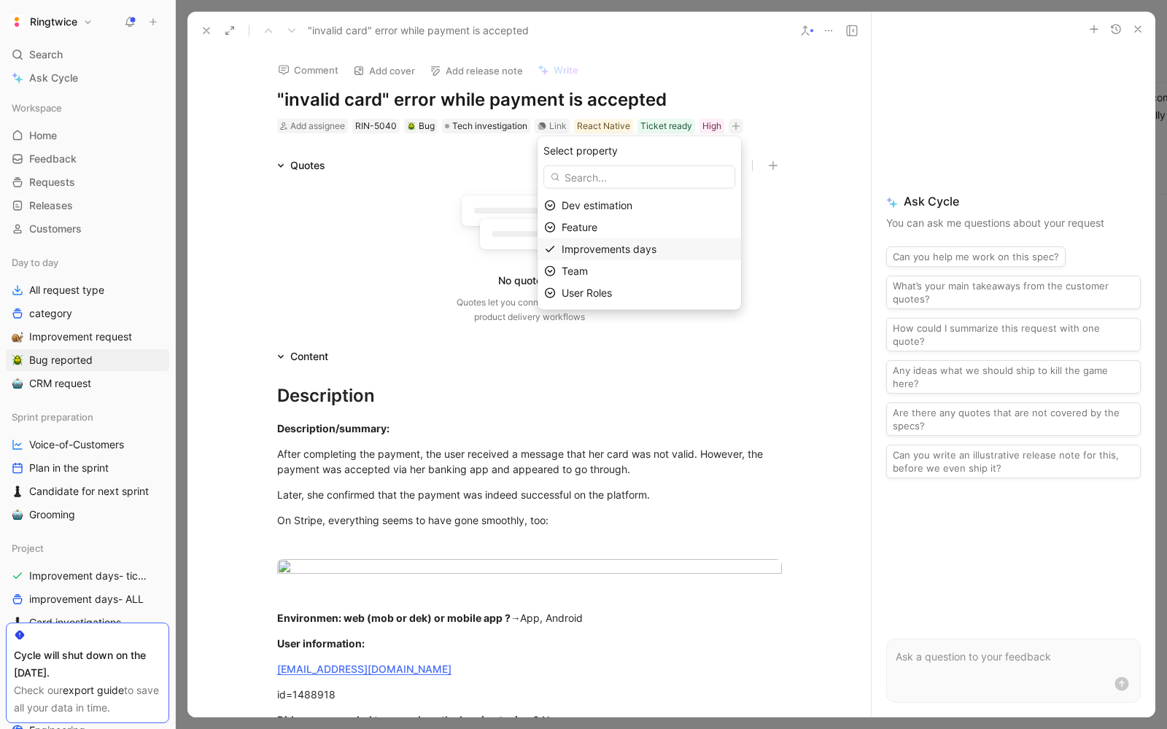
click at [639, 257] on div "Improvements days" at bounding box center [648, 250] width 173 height 18
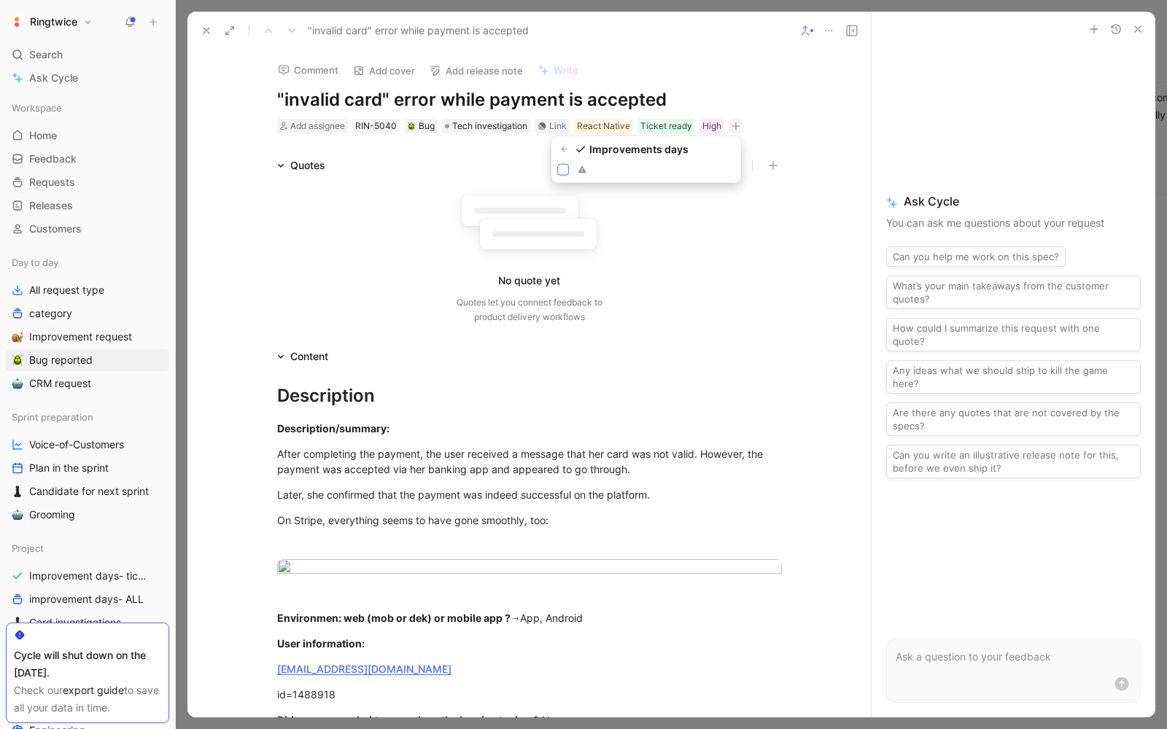
click at [560, 167] on icon at bounding box center [563, 170] width 9 height 9
click at [557, 164] on input "checkbox" at bounding box center [557, 164] width 0 height 0
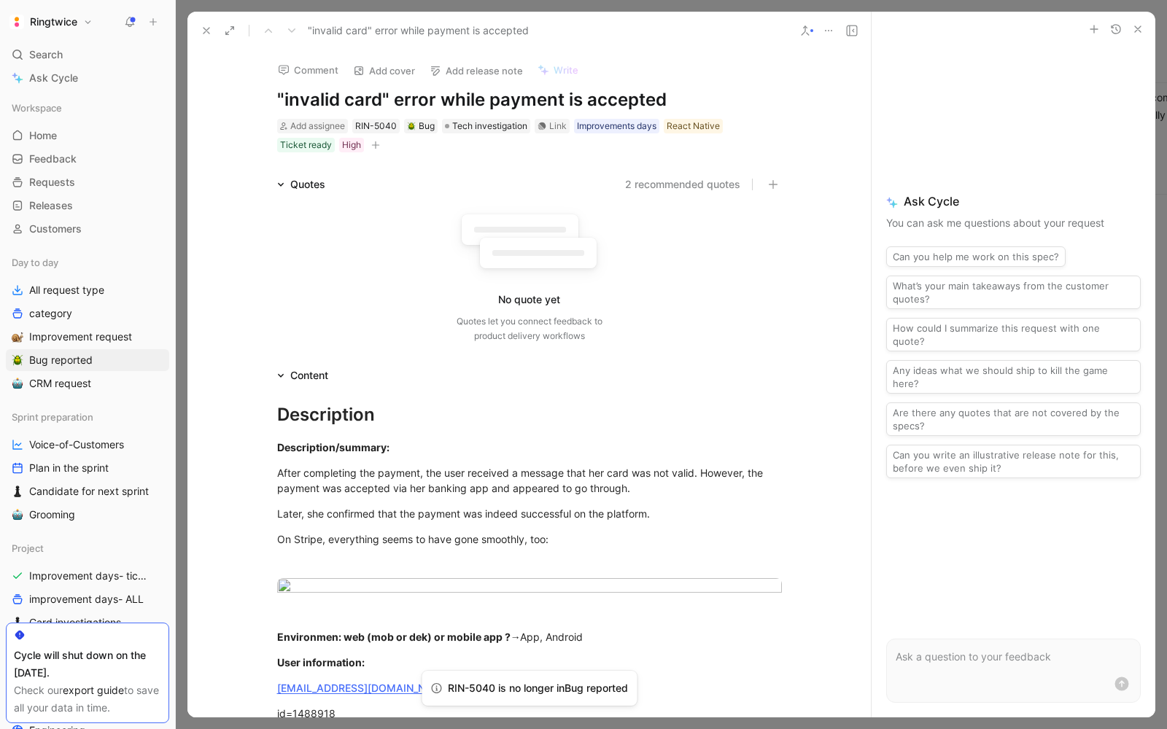
click at [202, 29] on icon at bounding box center [207, 31] width 12 height 12
